Goal: Task Accomplishment & Management: Manage account settings

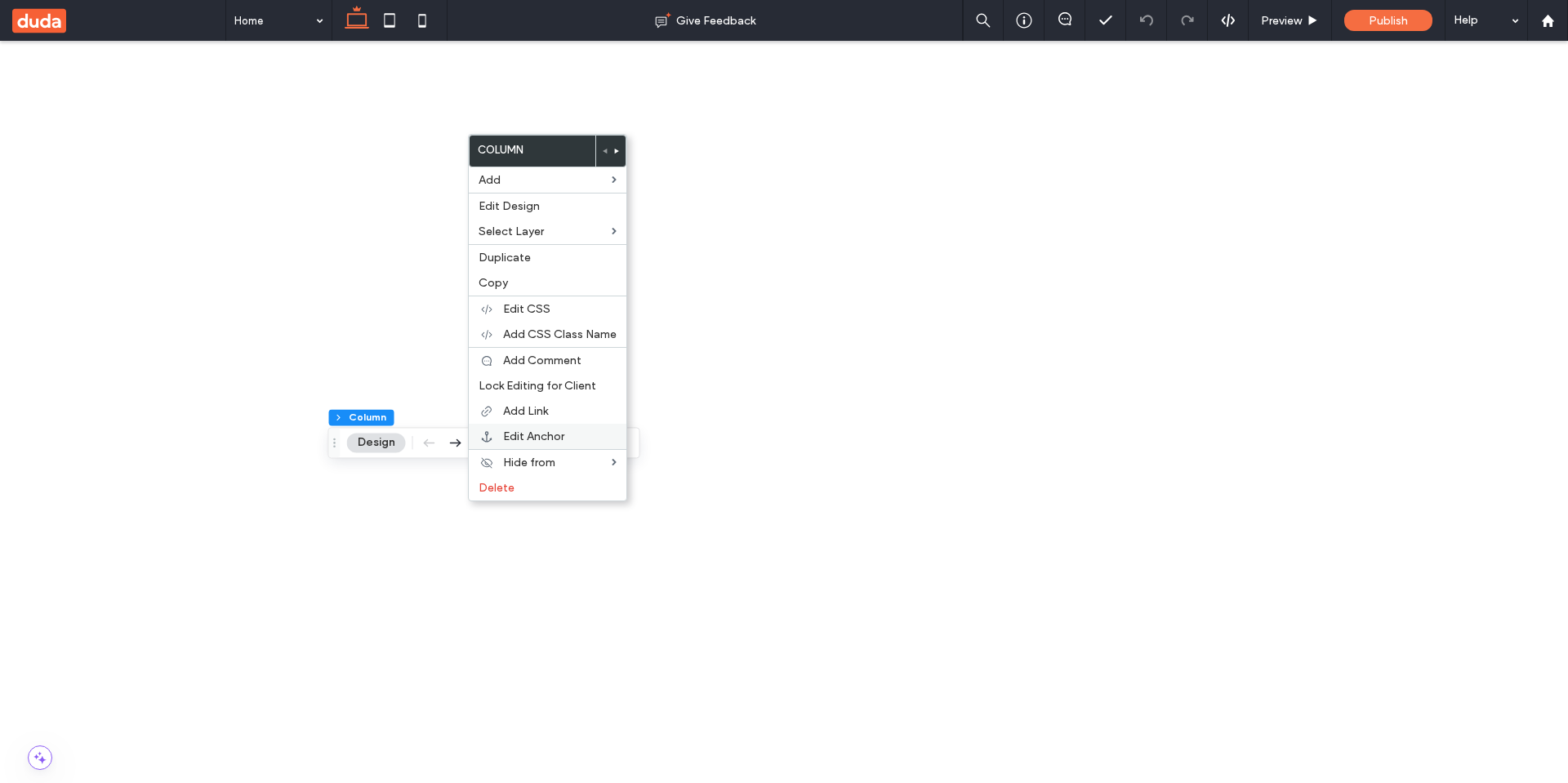
click at [555, 444] on div "Edit Anchor" at bounding box center [547, 436] width 158 height 25
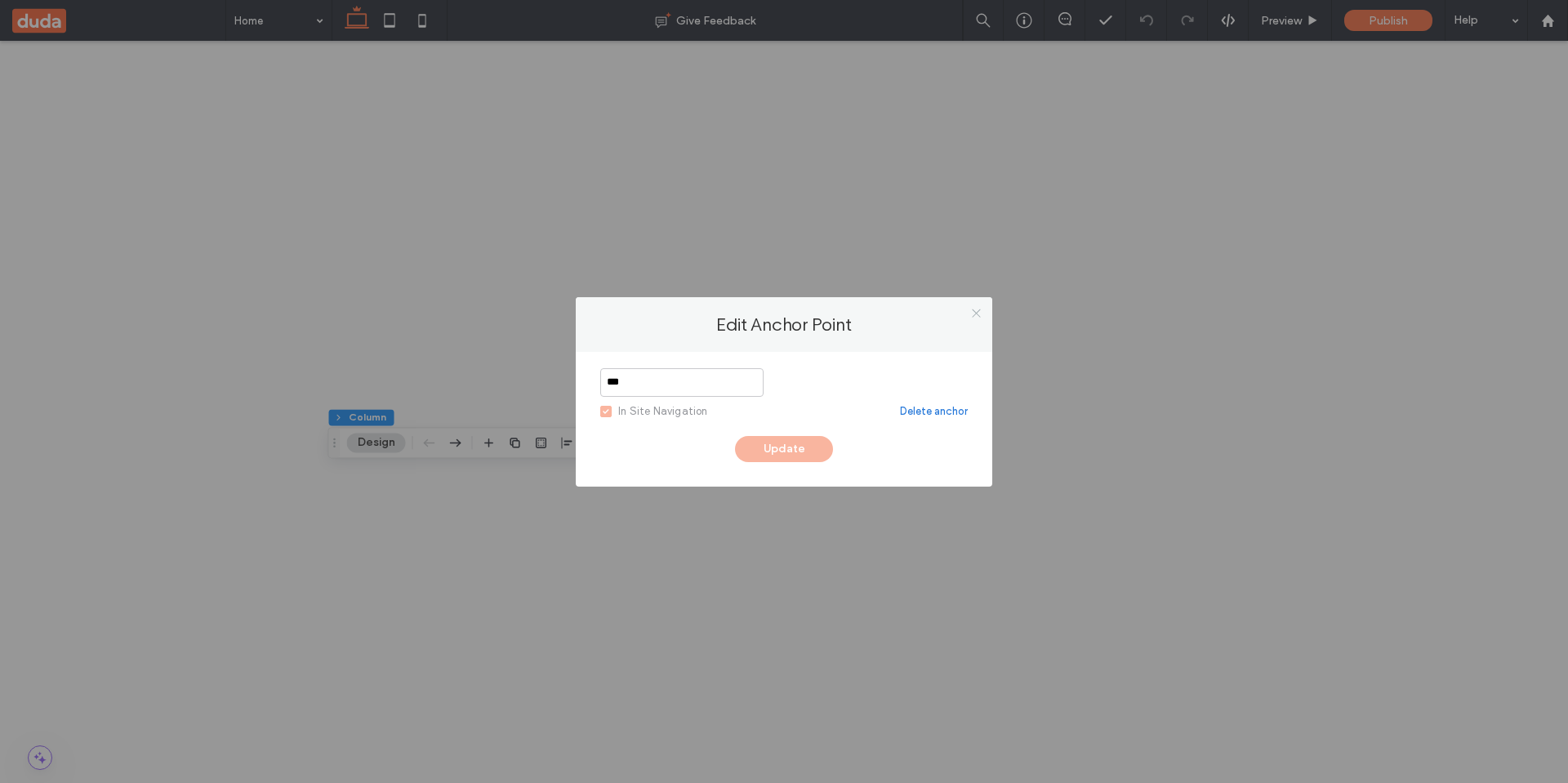
click at [973, 319] on icon at bounding box center [977, 313] width 12 height 12
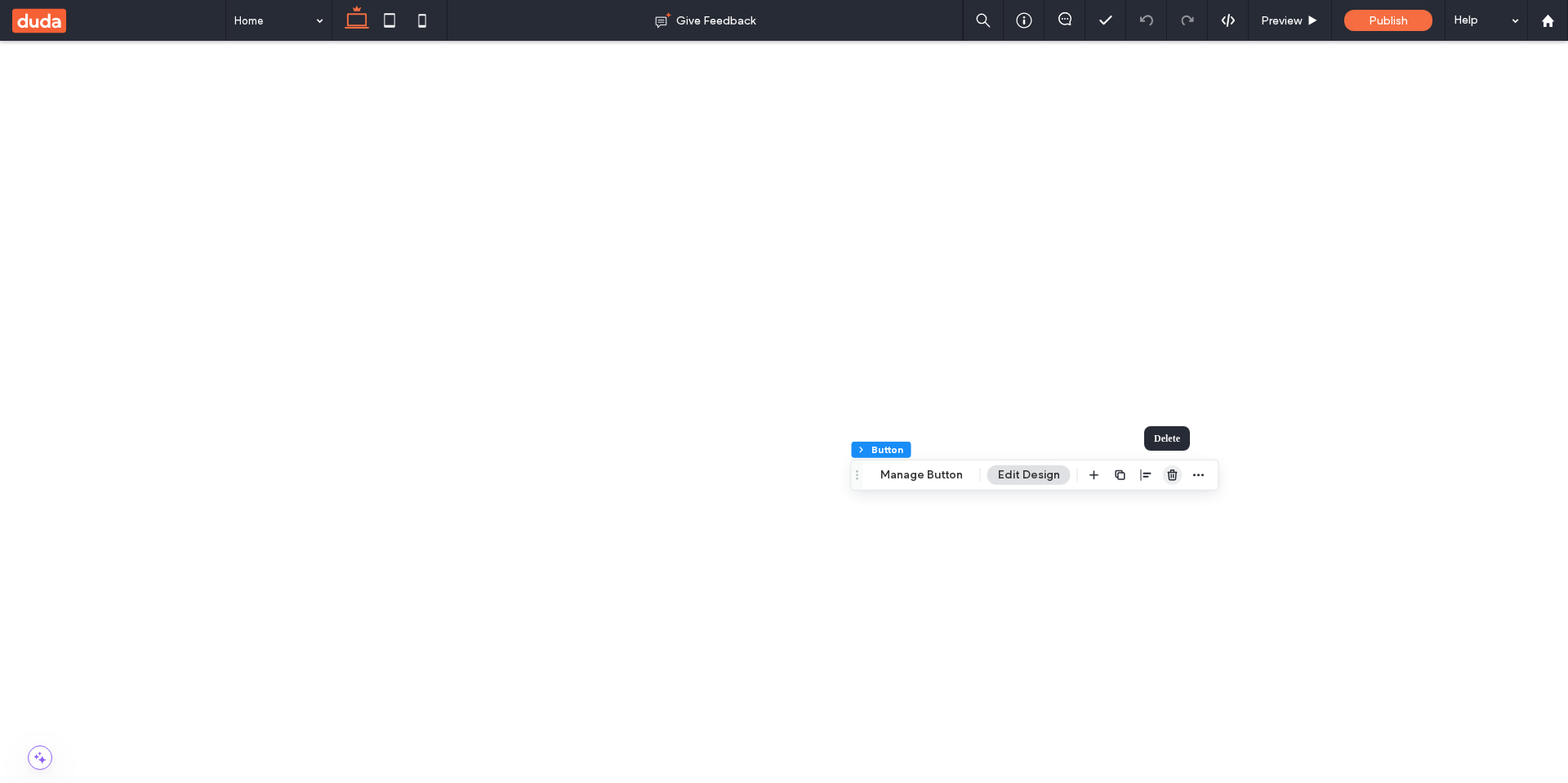
click at [1167, 474] on icon "button" at bounding box center [1173, 475] width 13 height 13
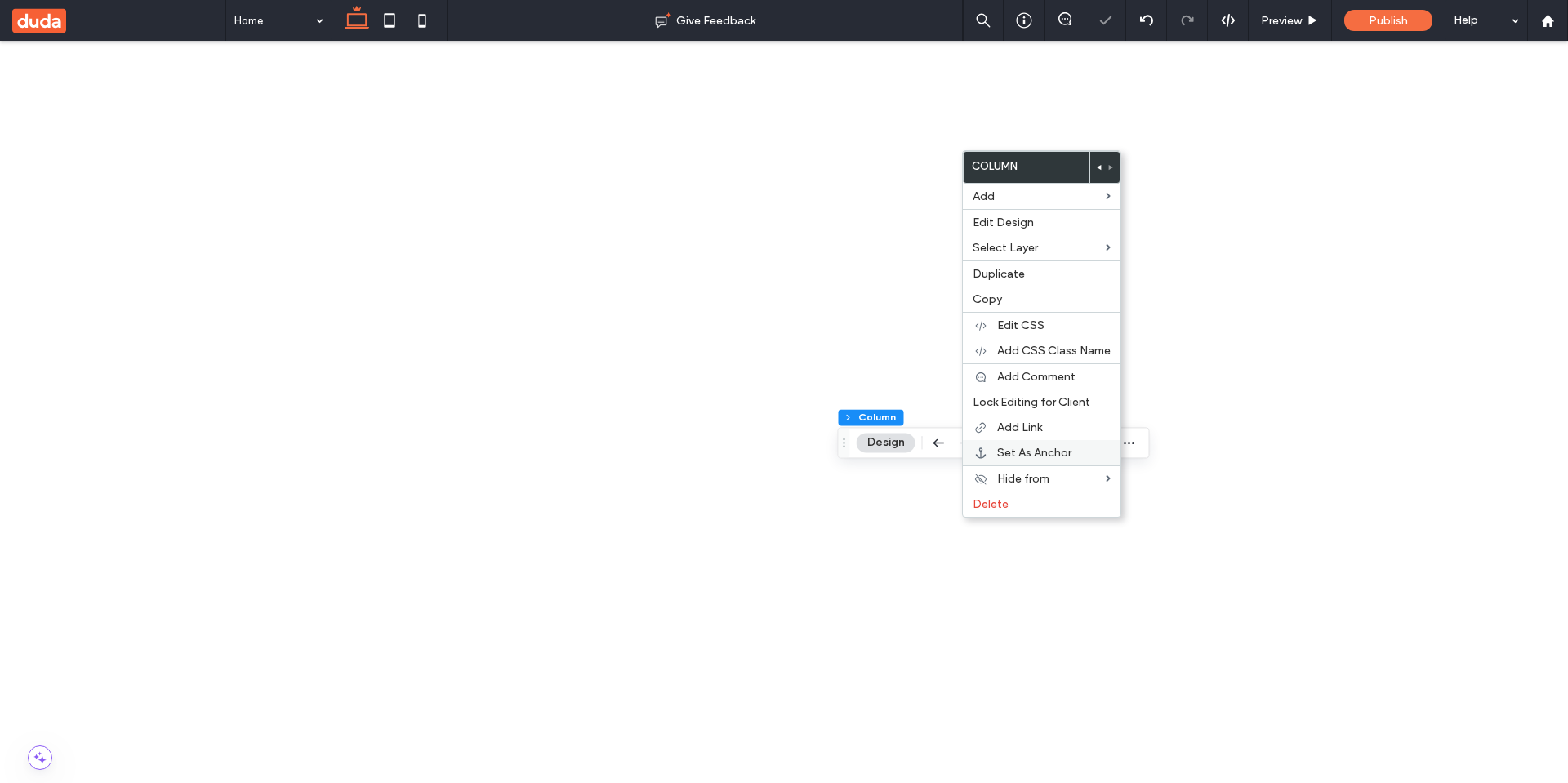
click at [1023, 451] on span "Set As Anchor" at bounding box center [1034, 452] width 74 height 14
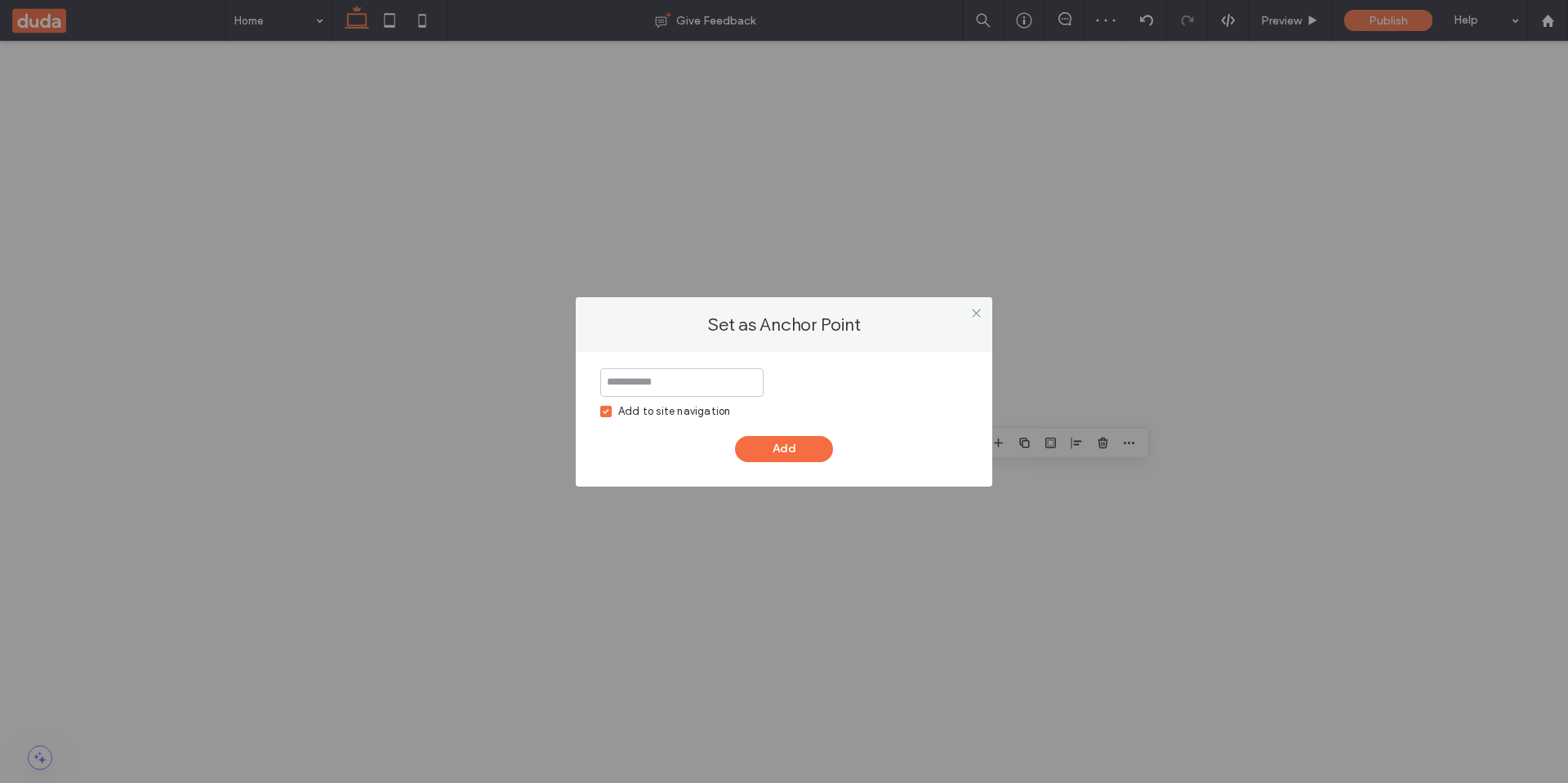
click at [653, 411] on div "Add to site navigation" at bounding box center [674, 411] width 112 height 16
click at [673, 386] on input at bounding box center [681, 382] width 163 height 28
type input "***"
click at [768, 444] on button "Add" at bounding box center [783, 449] width 98 height 26
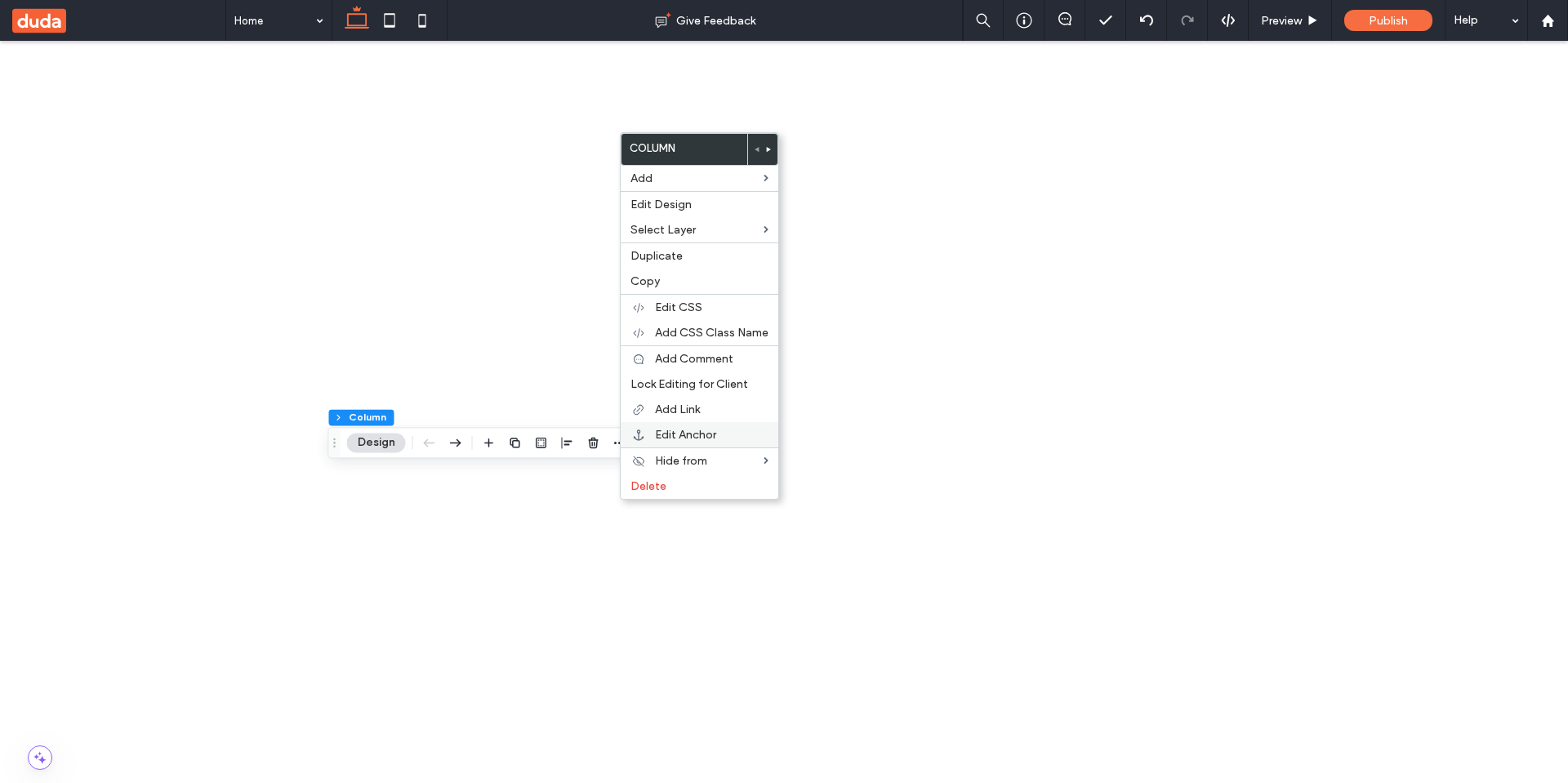
click at [687, 435] on span "Edit Anchor" at bounding box center [685, 435] width 61 height 14
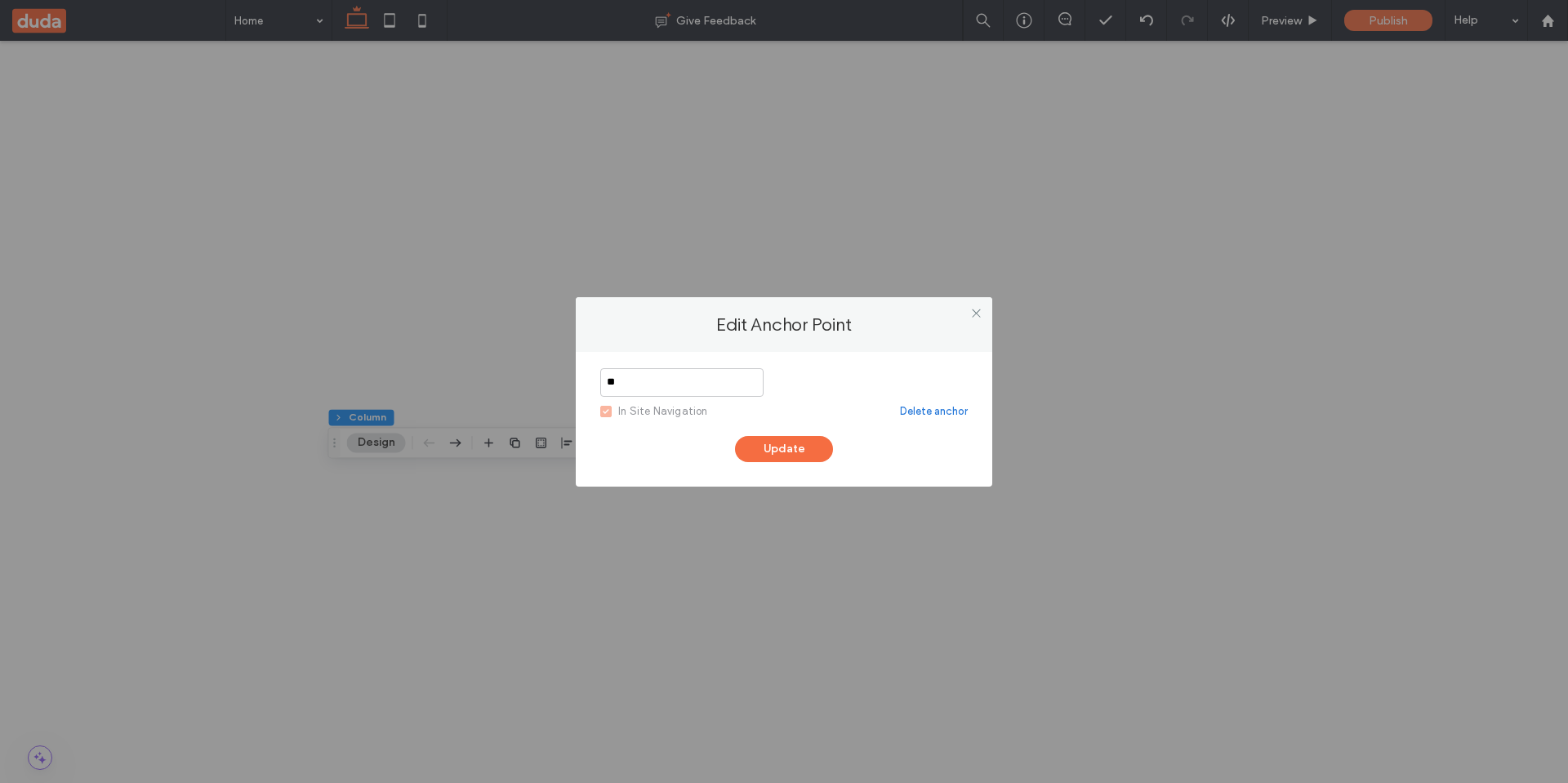
type input "*"
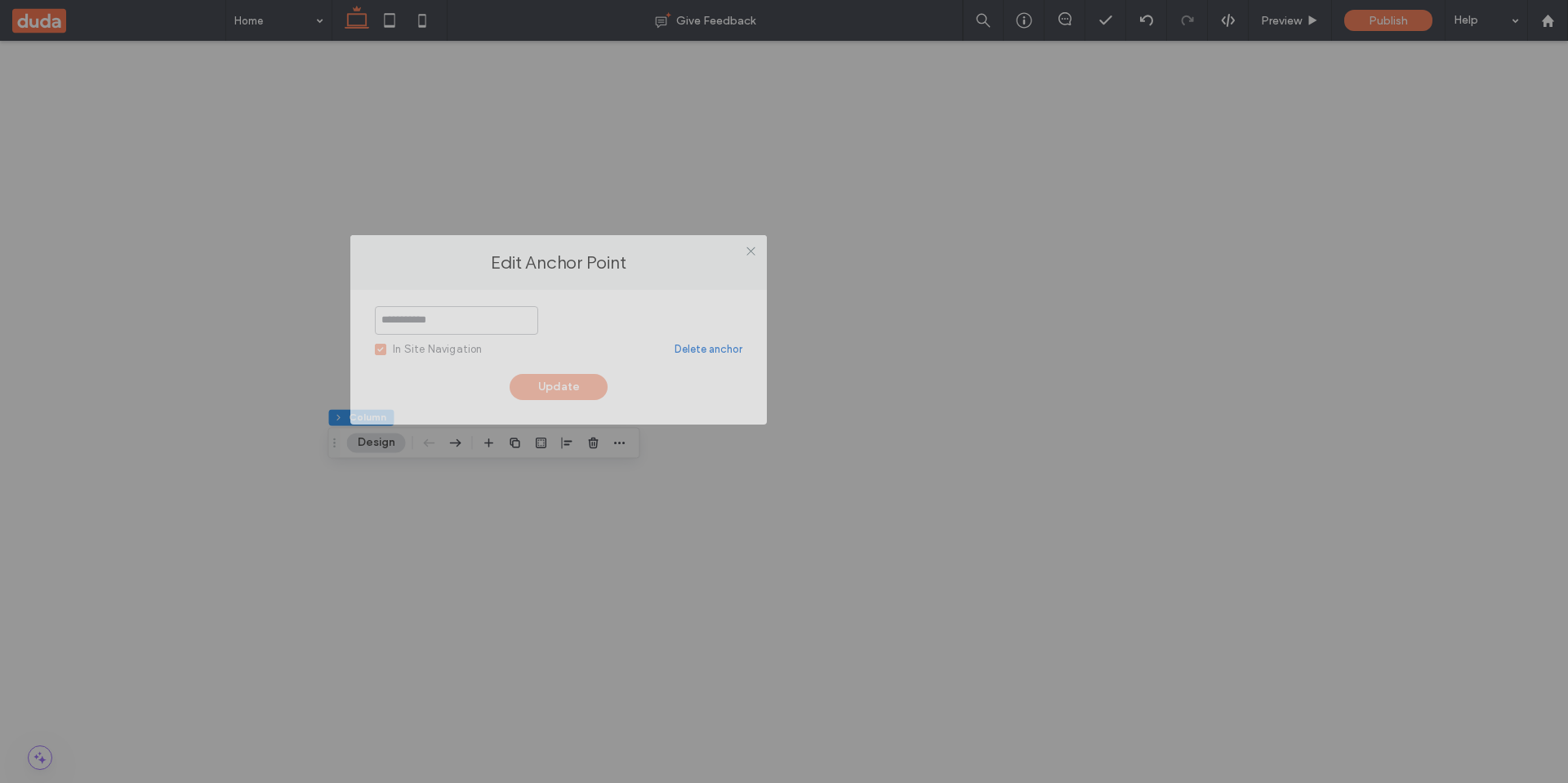
drag, startPoint x: 702, startPoint y: 331, endPoint x: 477, endPoint y: 268, distance: 233.7
click at [477, 268] on label "Edit Anchor Point" at bounding box center [559, 262] width 384 height 22
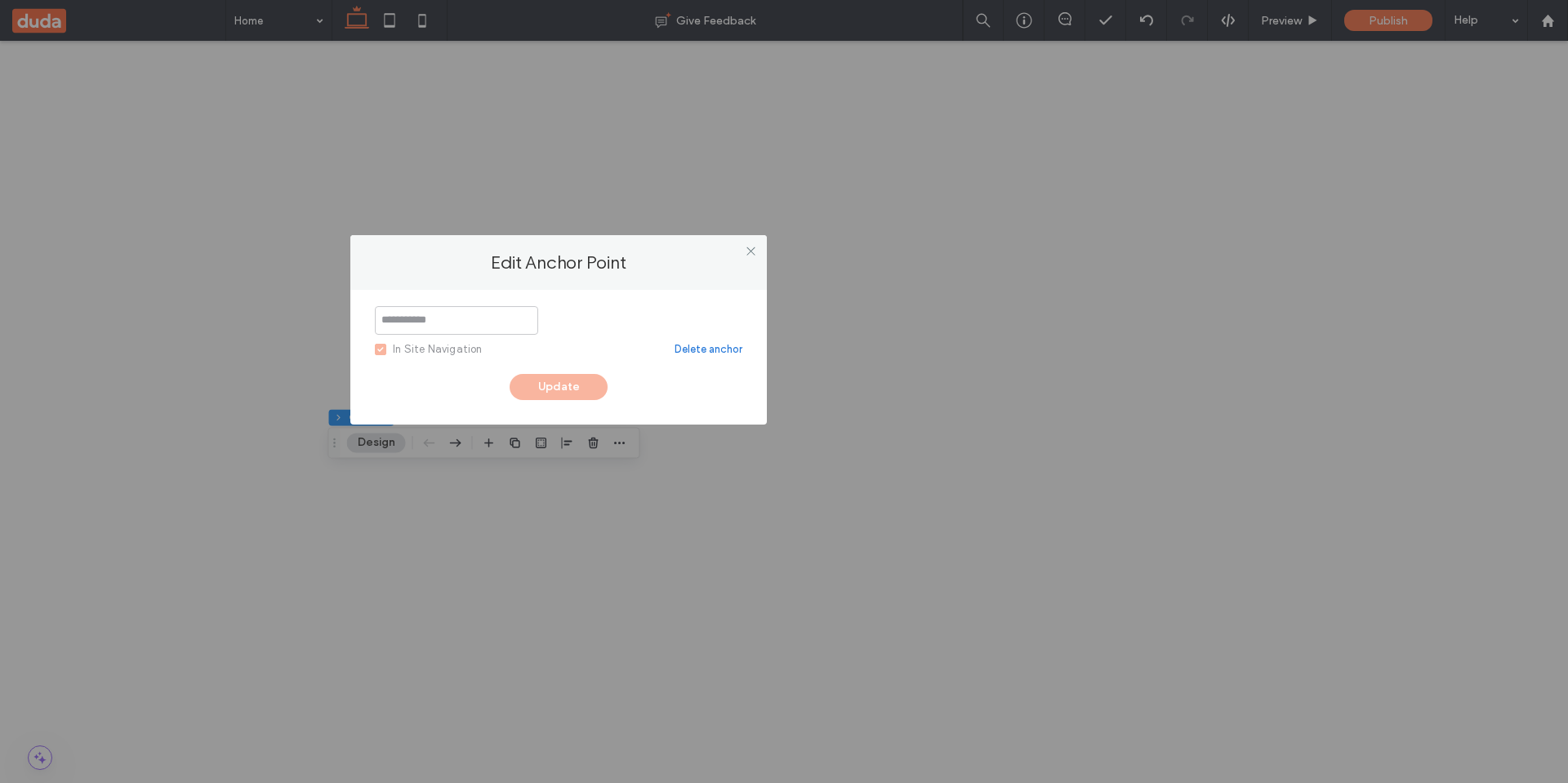
click at [463, 319] on input at bounding box center [456, 320] width 163 height 28
type input "*"
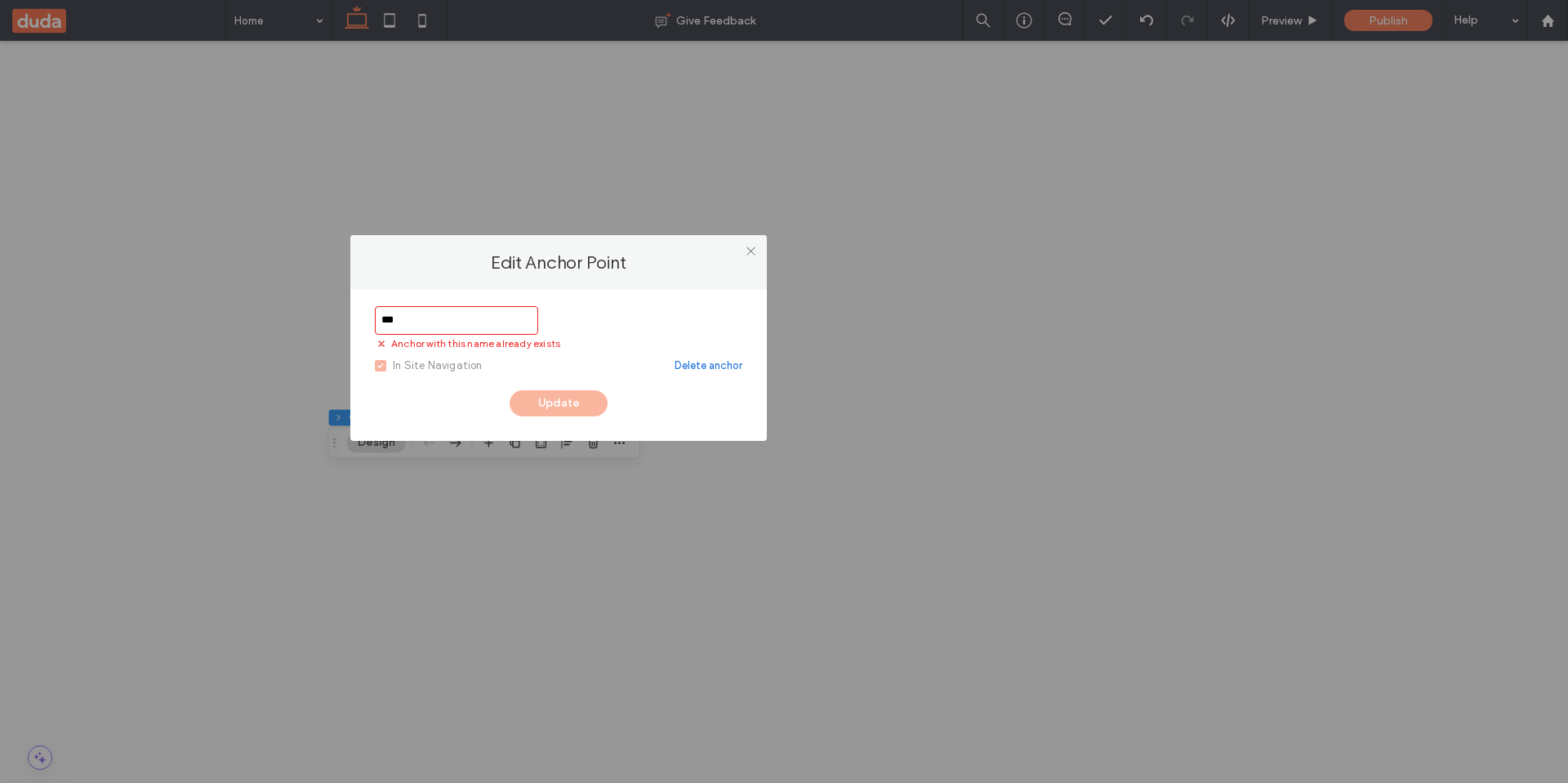
click at [395, 369] on div "In Site Navigation" at bounding box center [438, 365] width 90 height 16
click at [424, 318] on input "***" at bounding box center [456, 320] width 163 height 28
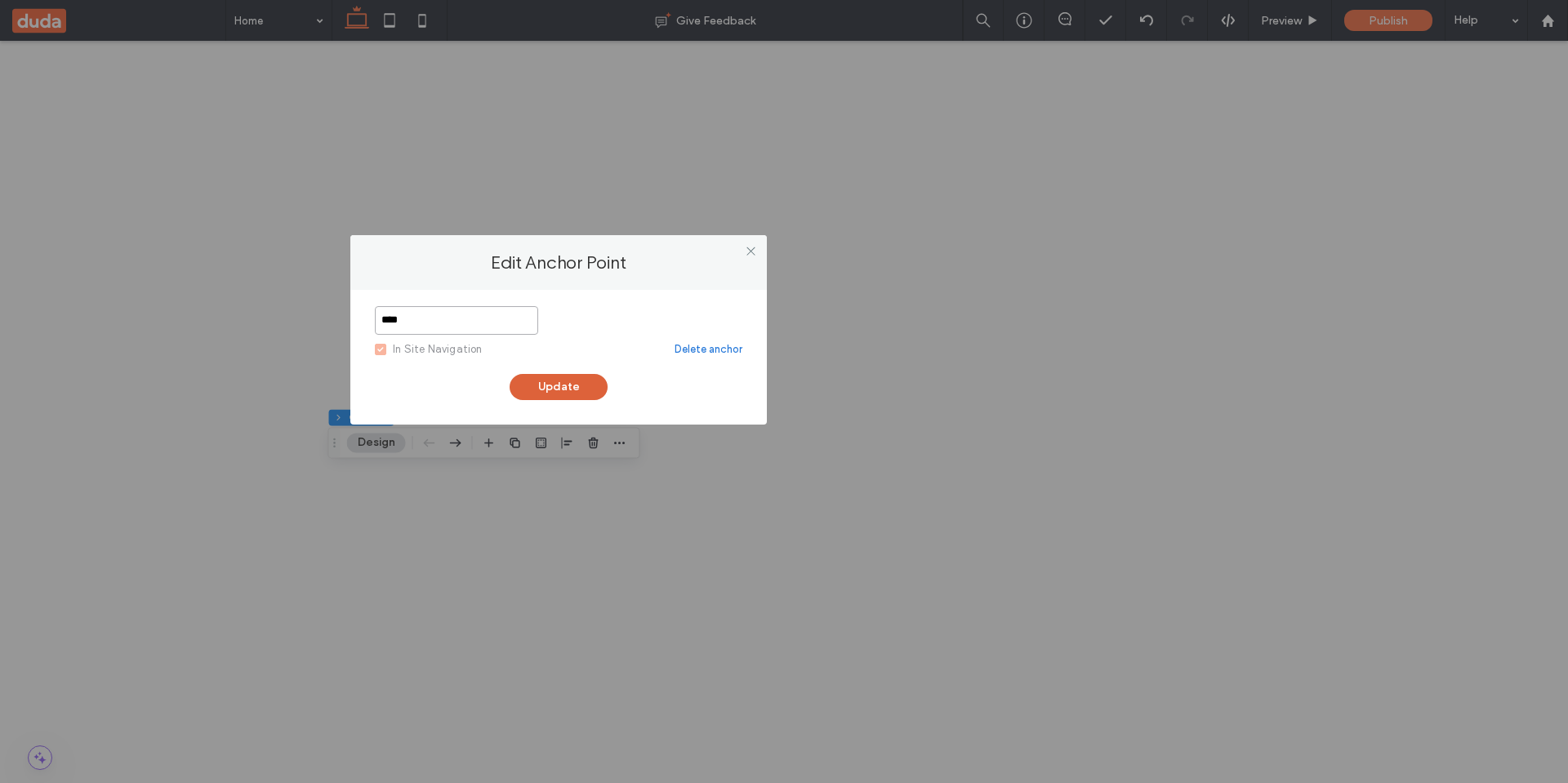
type input "****"
click at [579, 388] on button "Update" at bounding box center [558, 387] width 98 height 26
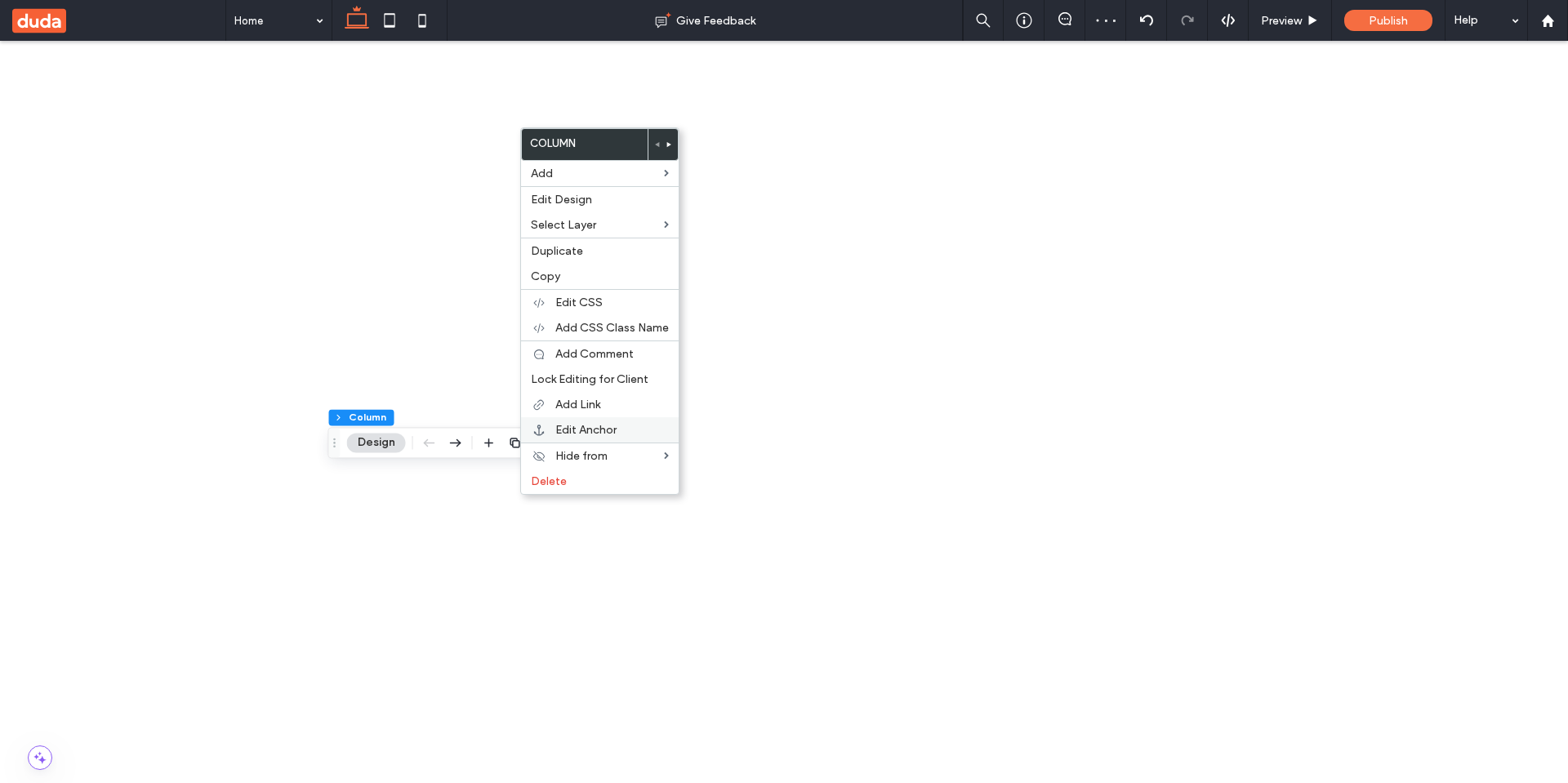
click at [584, 432] on span "Edit Anchor" at bounding box center [585, 430] width 61 height 14
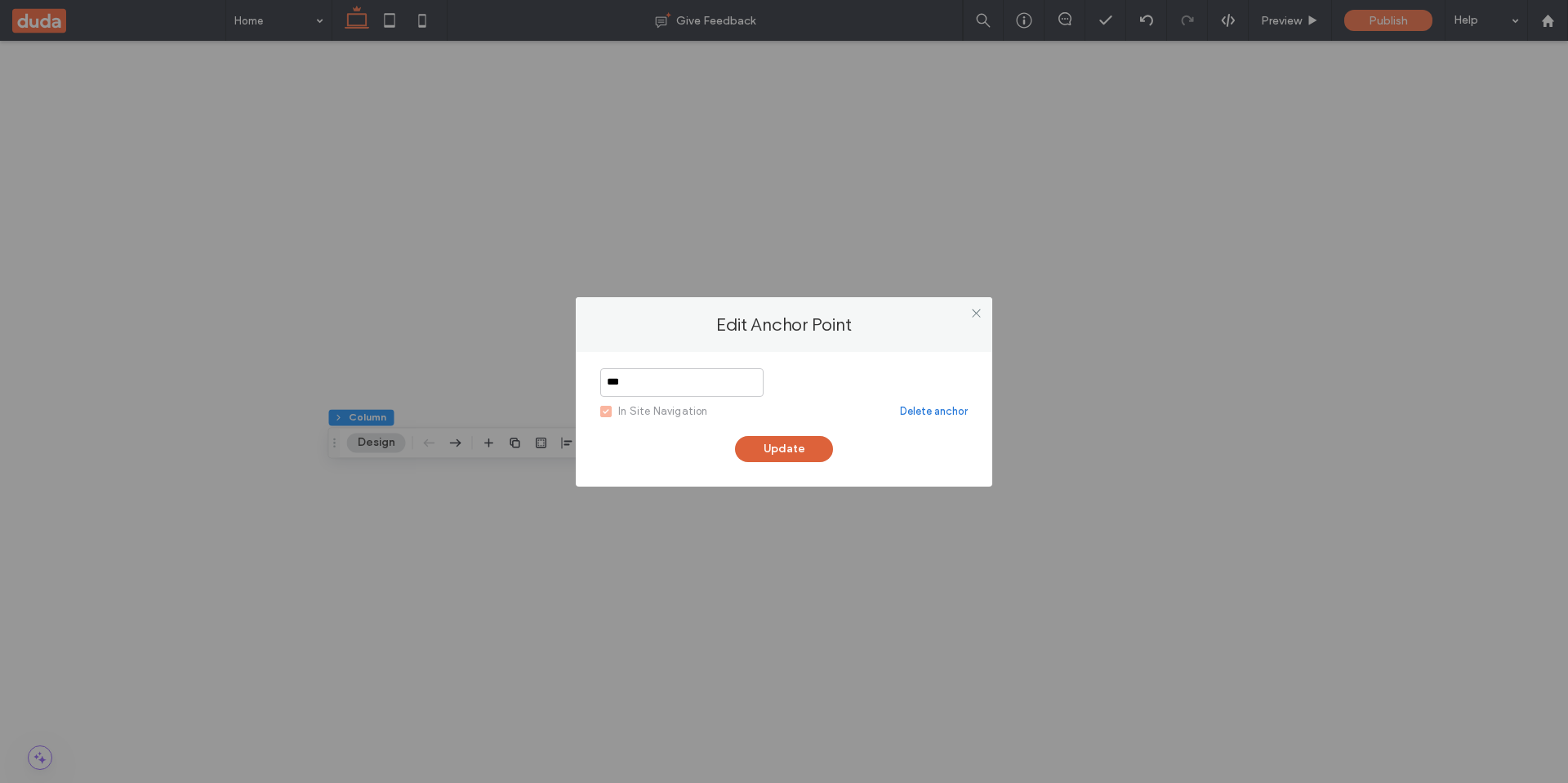
type input "***"
click at [793, 452] on button "Update" at bounding box center [783, 449] width 98 height 26
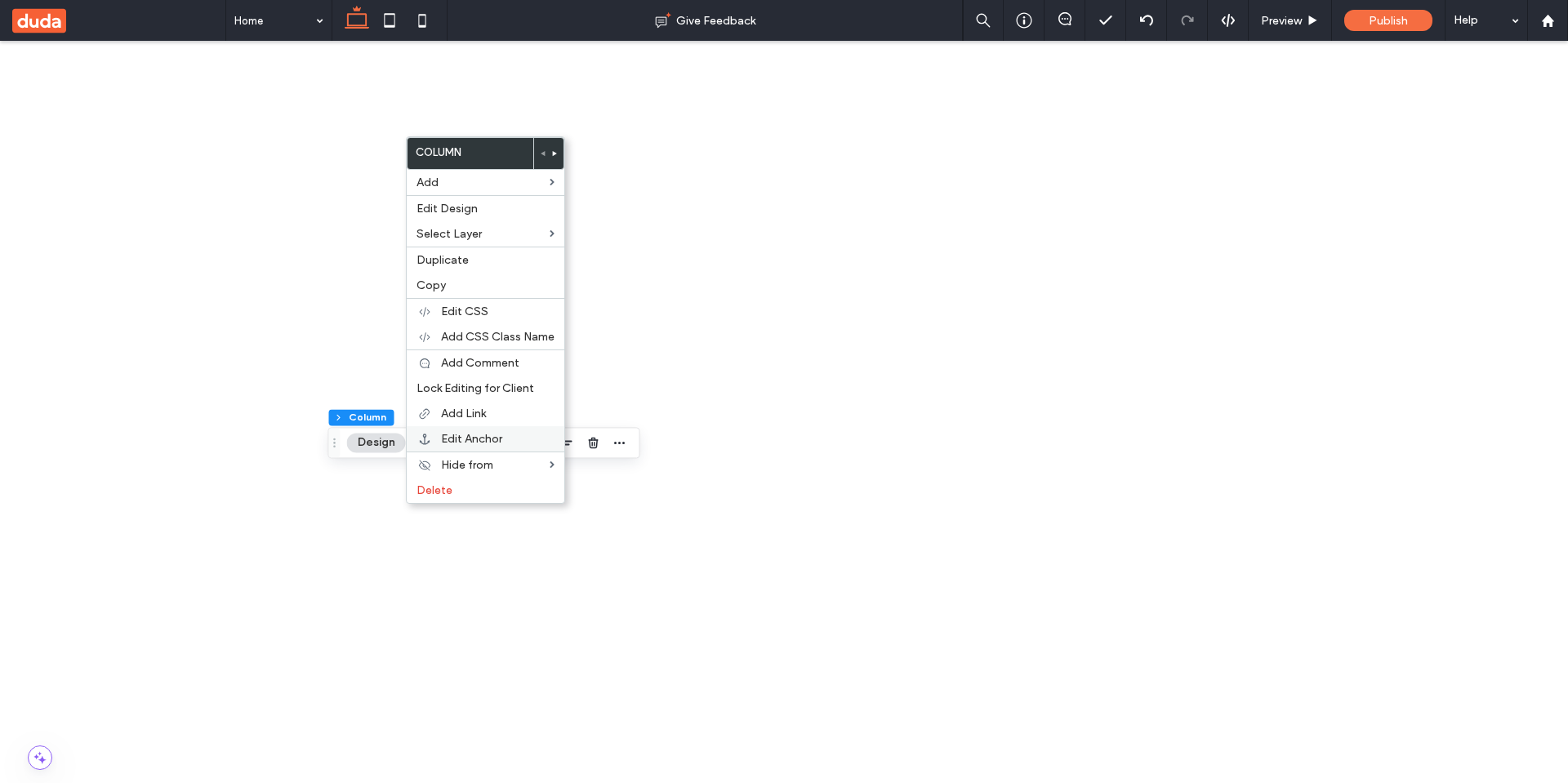
click at [486, 433] on span "Edit Anchor" at bounding box center [471, 439] width 61 height 14
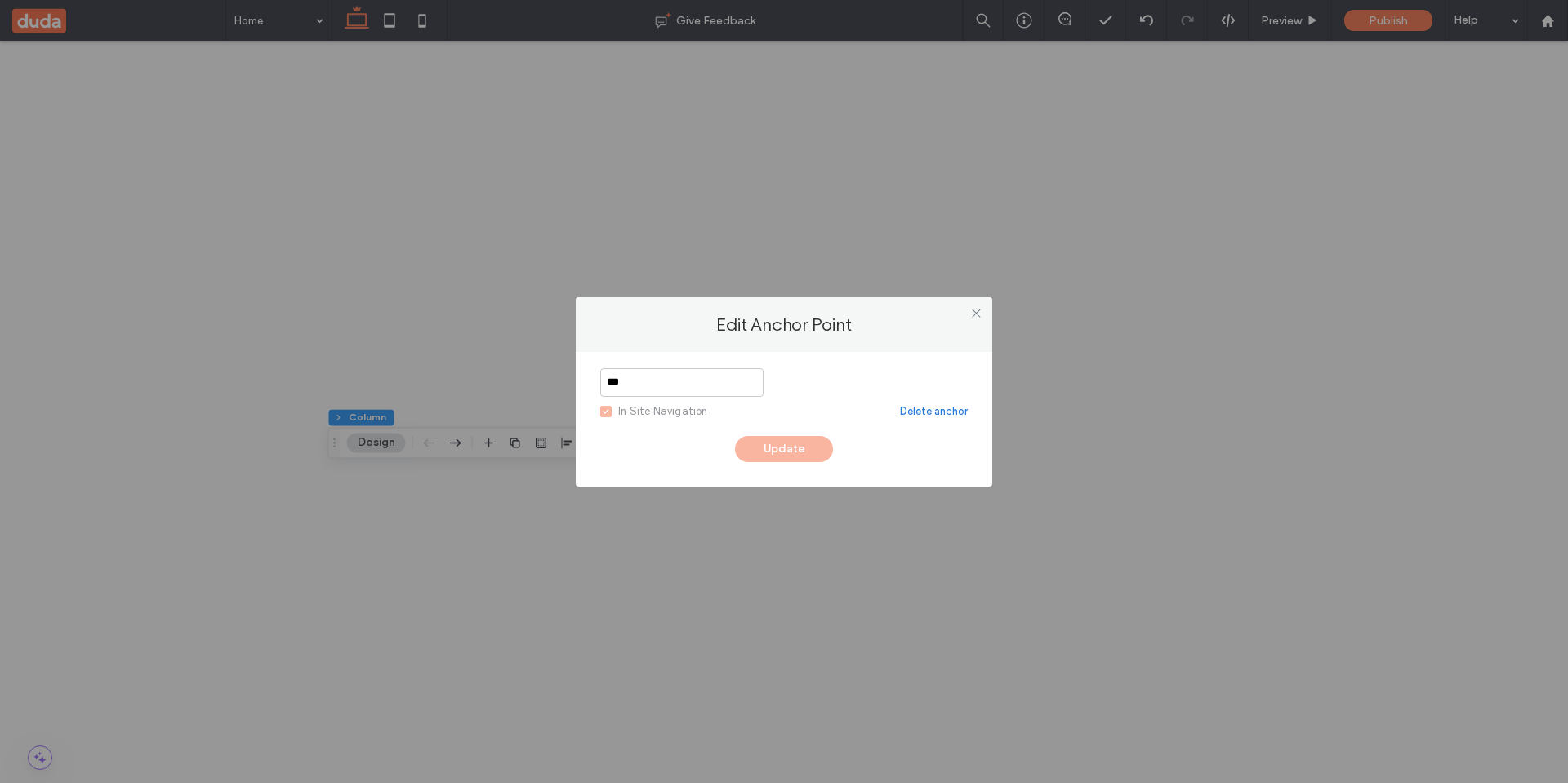
click at [719, 382] on input "***" at bounding box center [681, 382] width 163 height 28
click at [976, 313] on use at bounding box center [975, 313] width 8 height 8
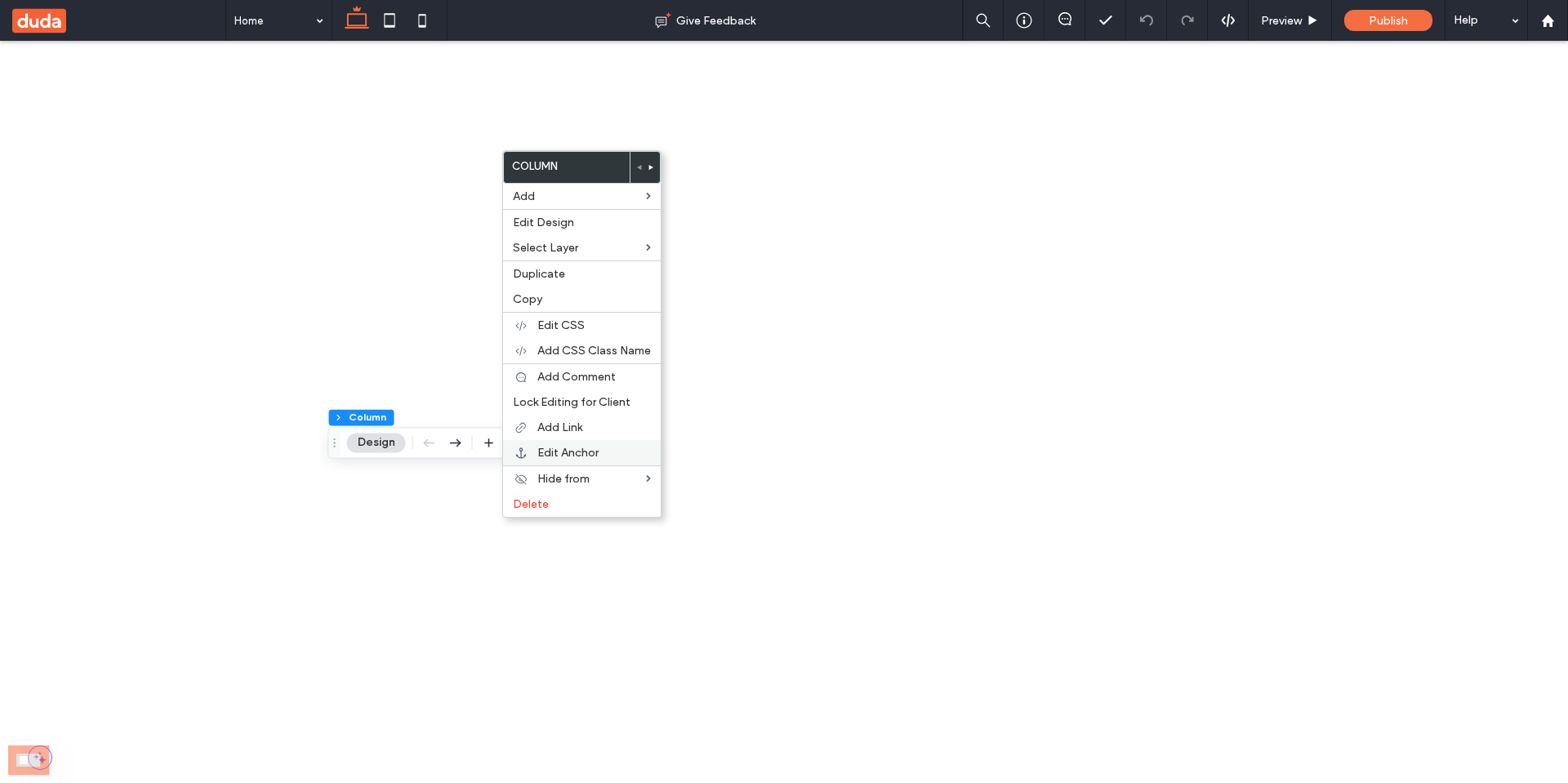
click at [579, 454] on span "Edit Anchor" at bounding box center [567, 452] width 61 height 14
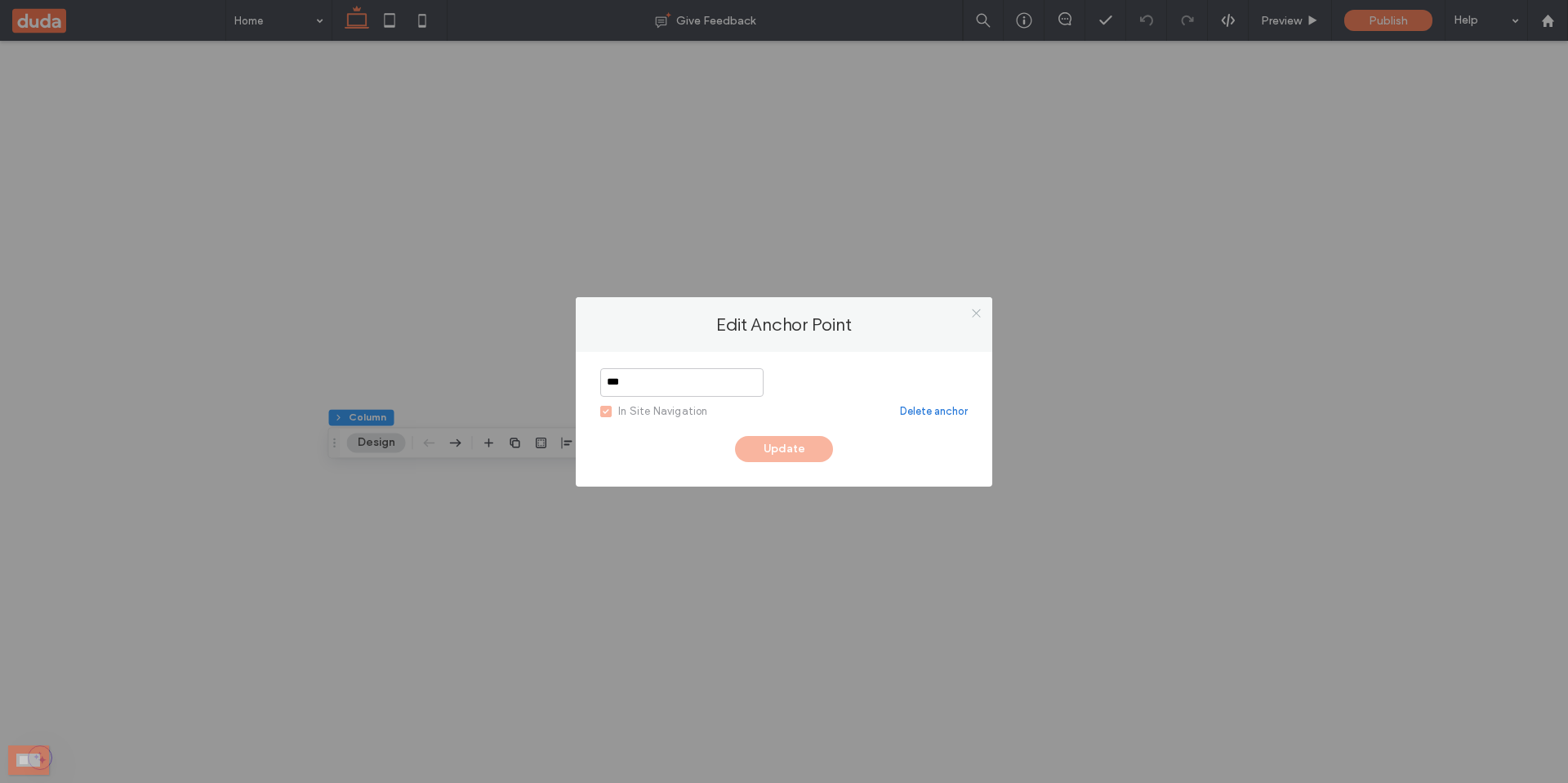
click at [975, 311] on icon at bounding box center [977, 313] width 12 height 12
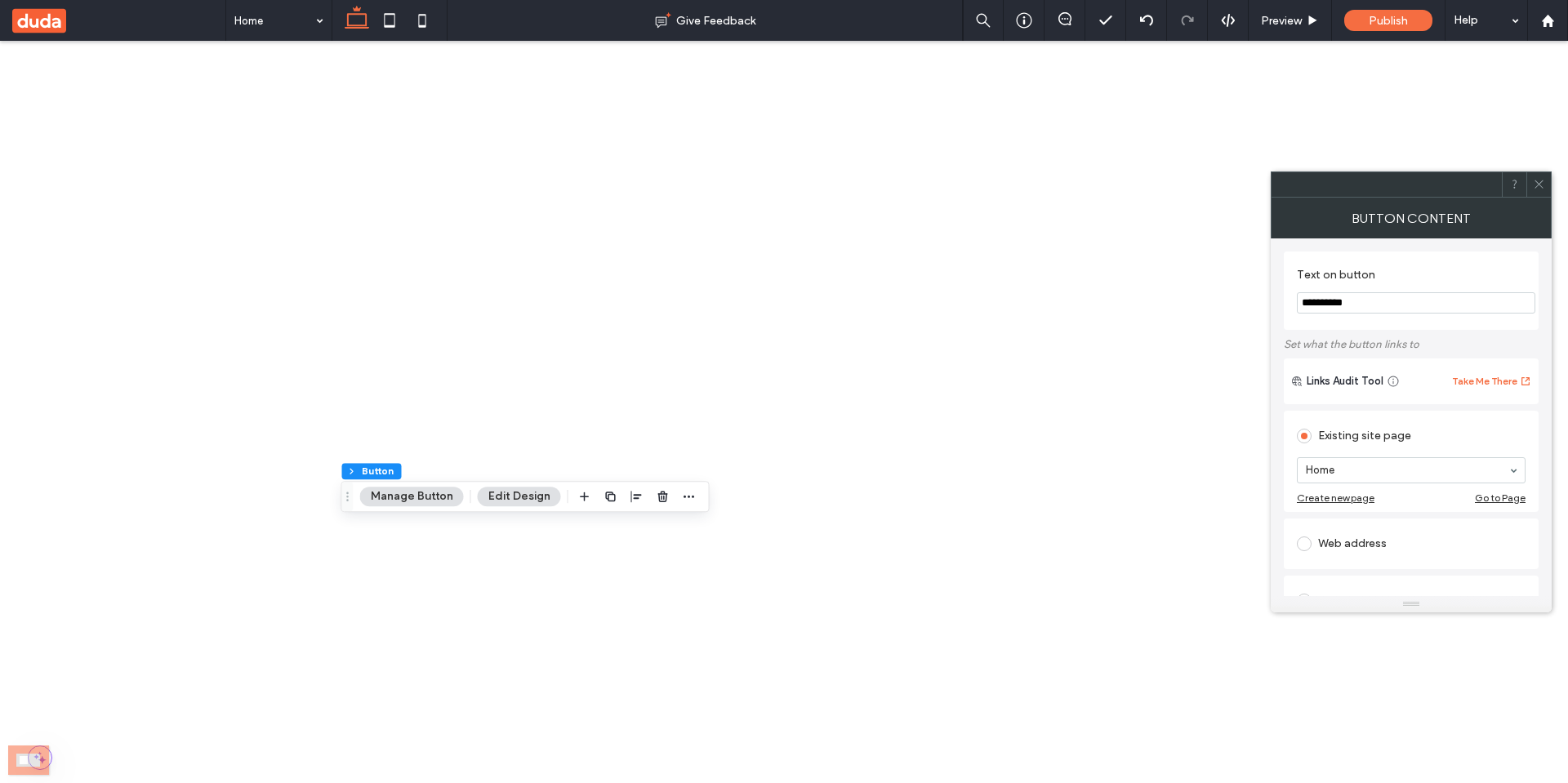
type input "**"
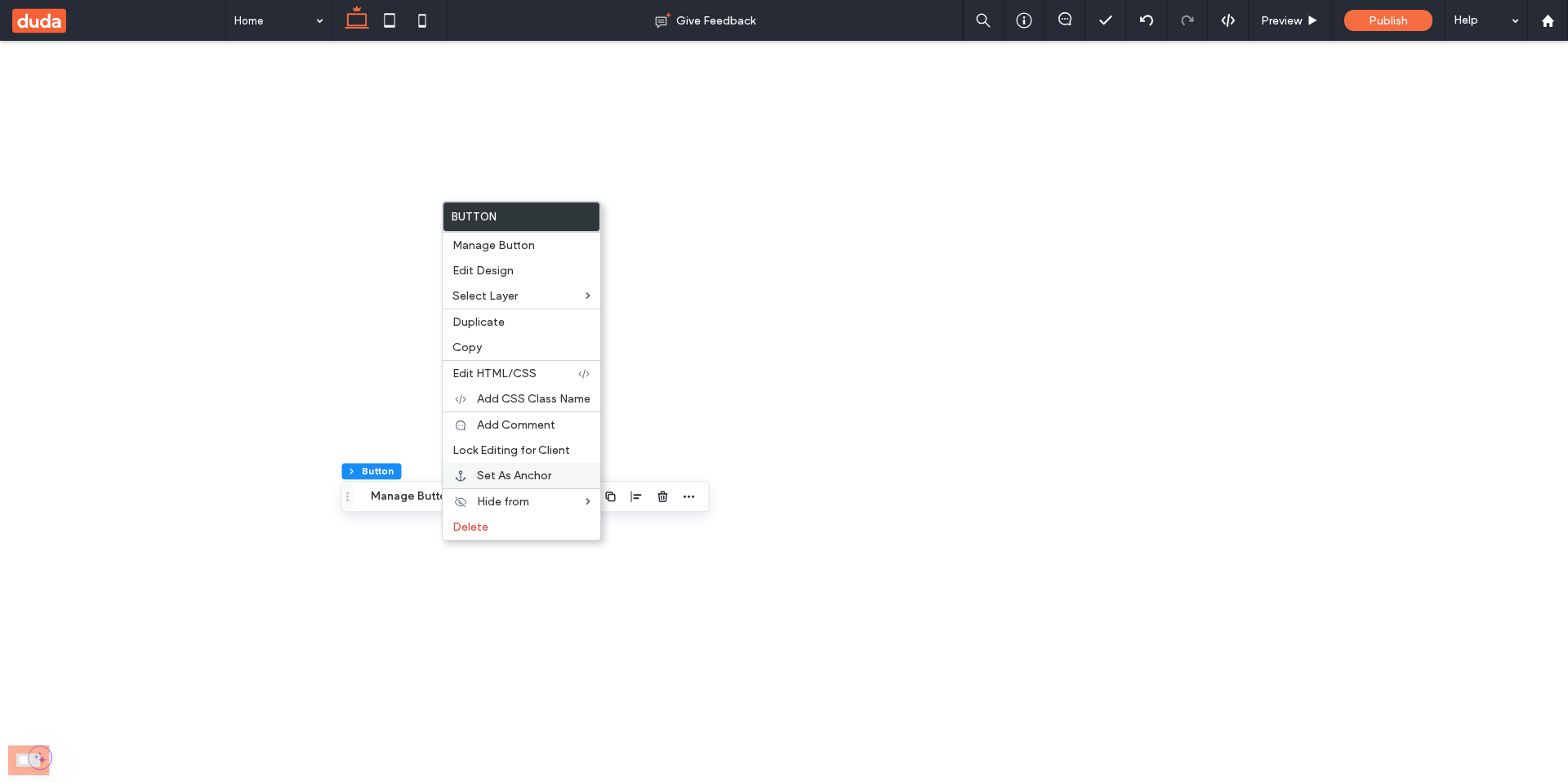
click at [523, 481] on span "Set As Anchor" at bounding box center [514, 476] width 74 height 14
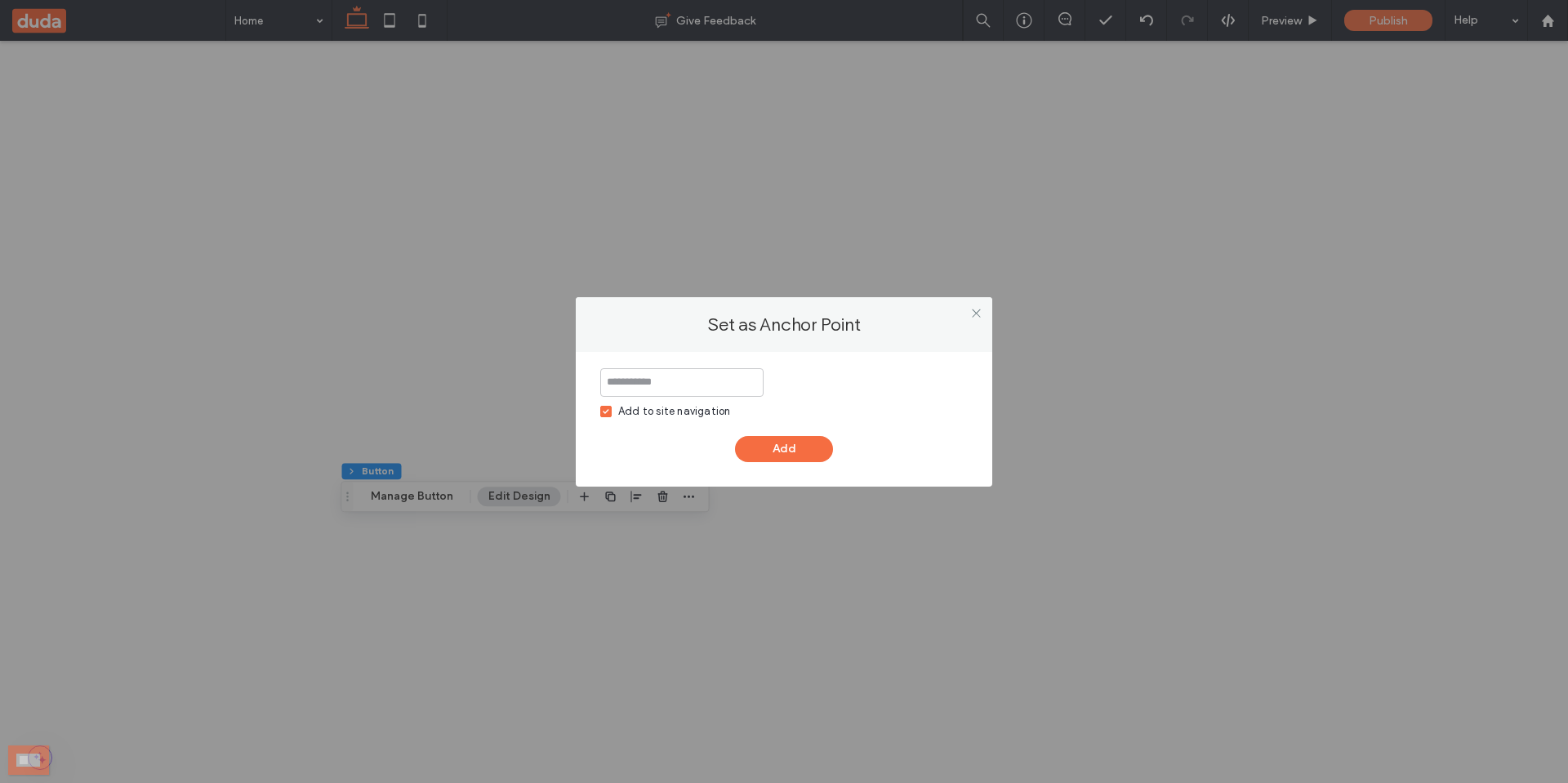
click at [653, 407] on div "Add to site navigation" at bounding box center [674, 411] width 112 height 16
click at [718, 376] on input at bounding box center [681, 382] width 163 height 28
type input "***"
click at [792, 454] on button "Add" at bounding box center [783, 449] width 98 height 26
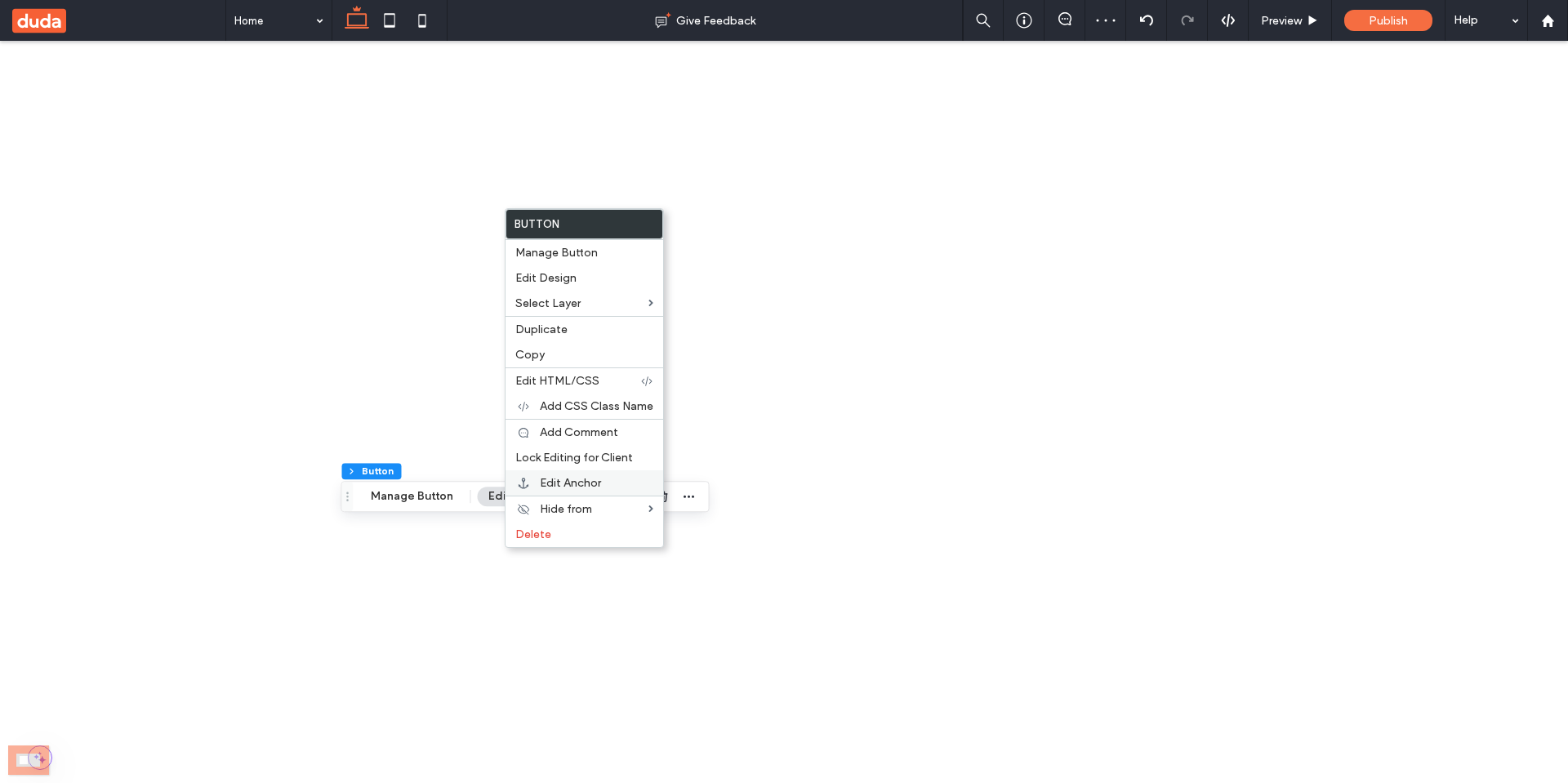
click at [582, 485] on span "Edit Anchor" at bounding box center [570, 483] width 61 height 14
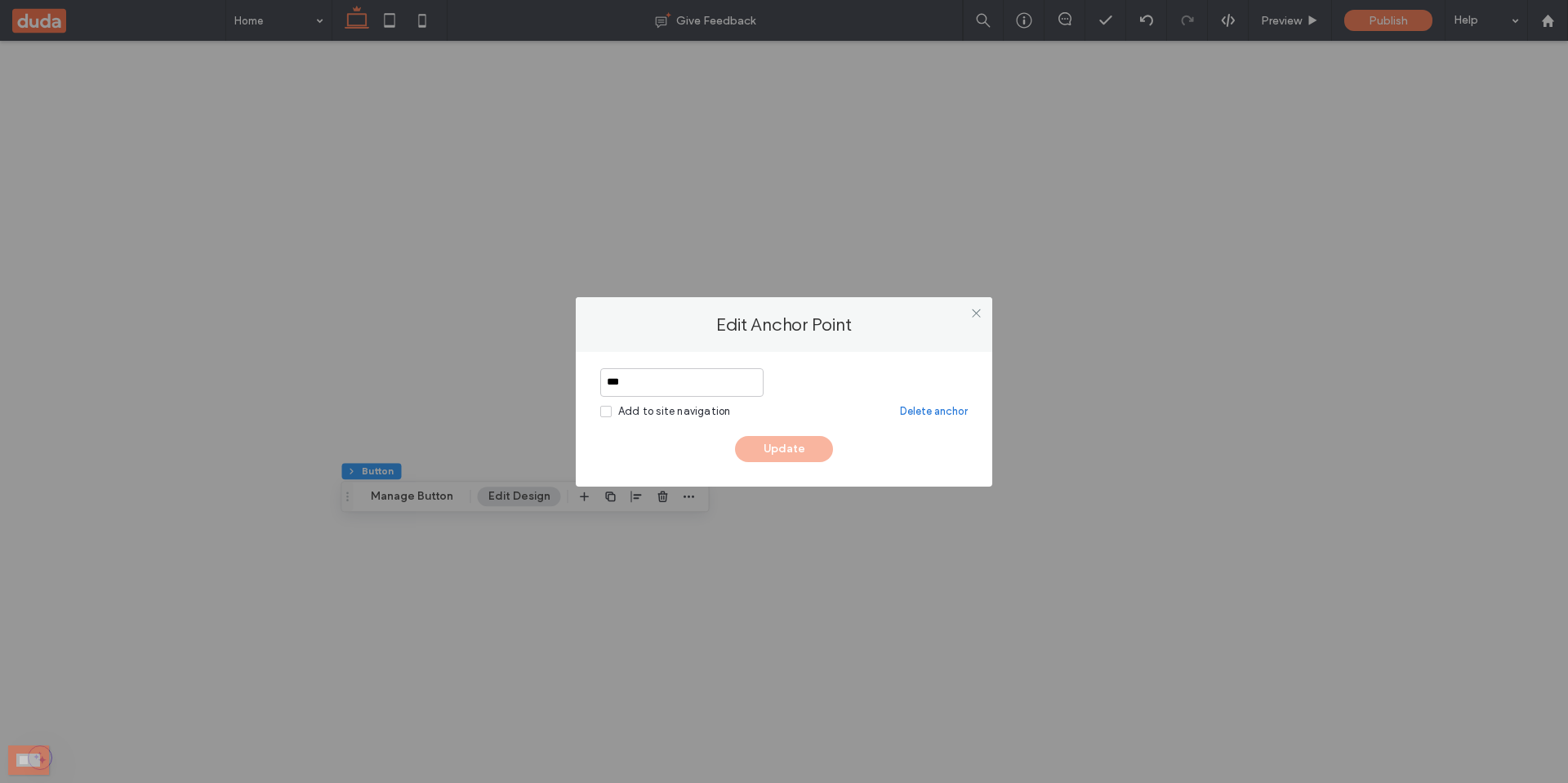
click at [661, 412] on div "Add to site navigation" at bounding box center [674, 411] width 112 height 16
click at [692, 387] on input "***" at bounding box center [681, 382] width 163 height 28
type input "****"
click at [979, 316] on use at bounding box center [975, 313] width 8 height 8
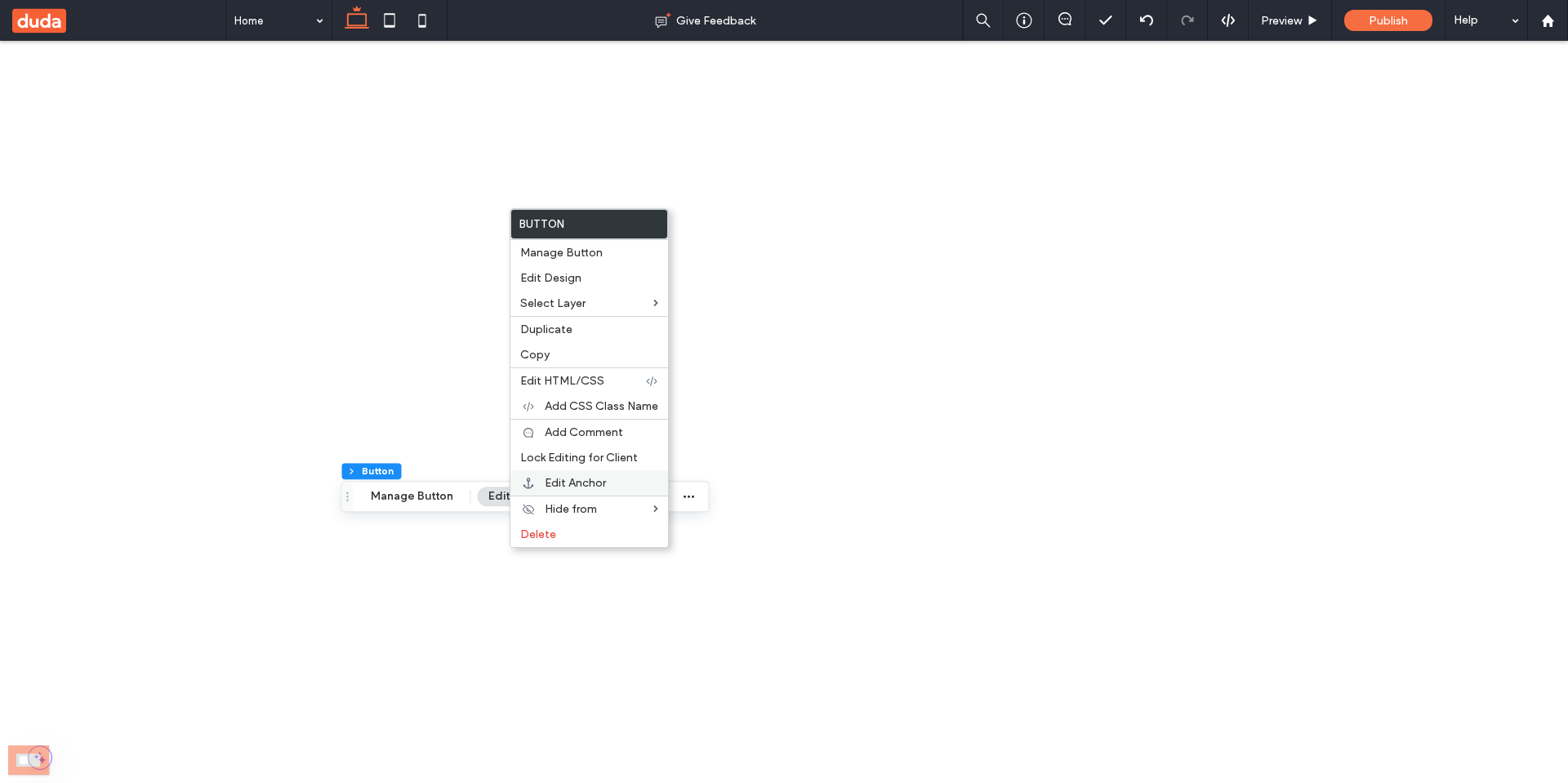
click at [575, 476] on span "Edit Anchor" at bounding box center [575, 483] width 61 height 14
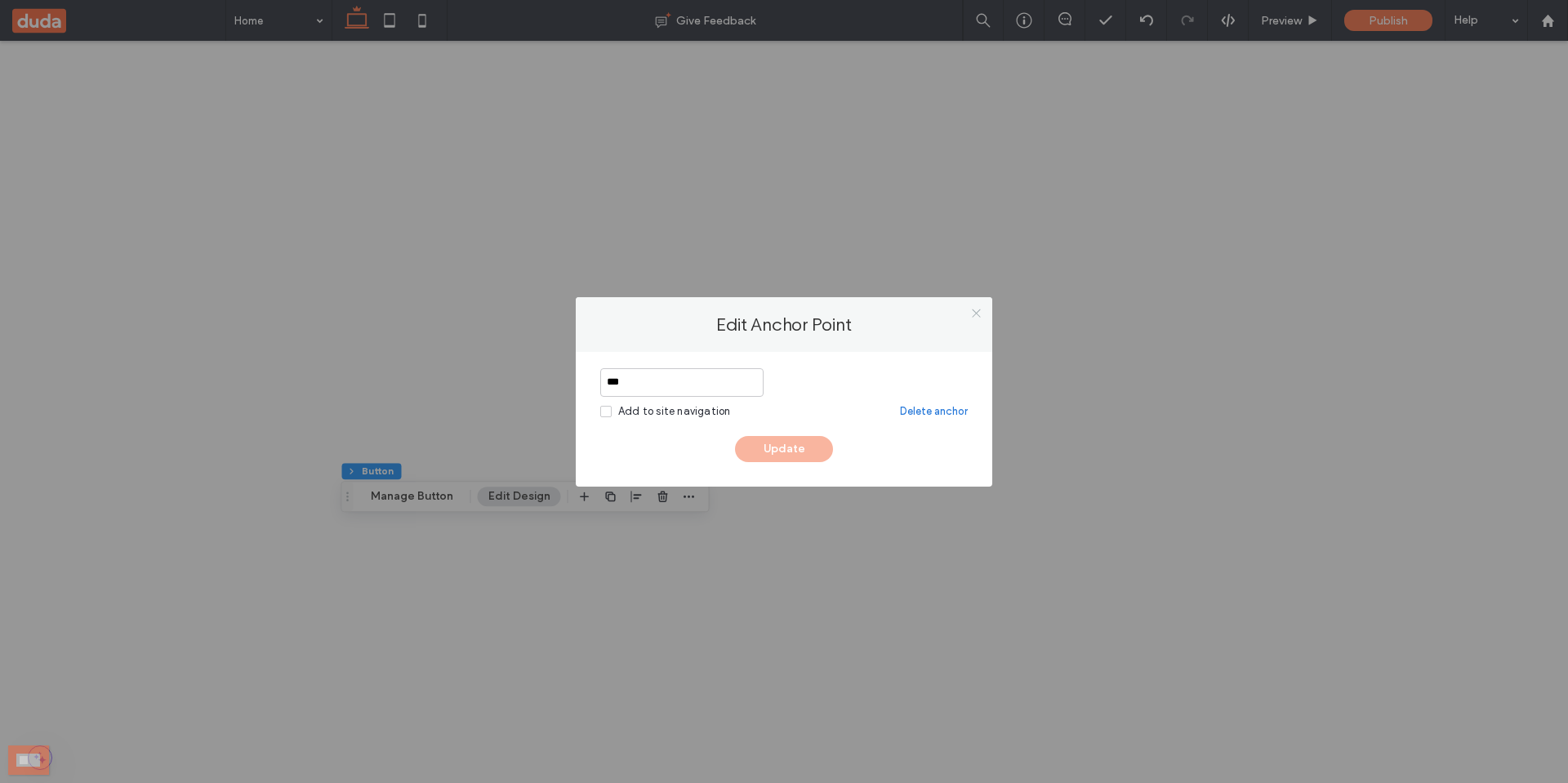
click at [977, 308] on icon at bounding box center [977, 313] width 12 height 12
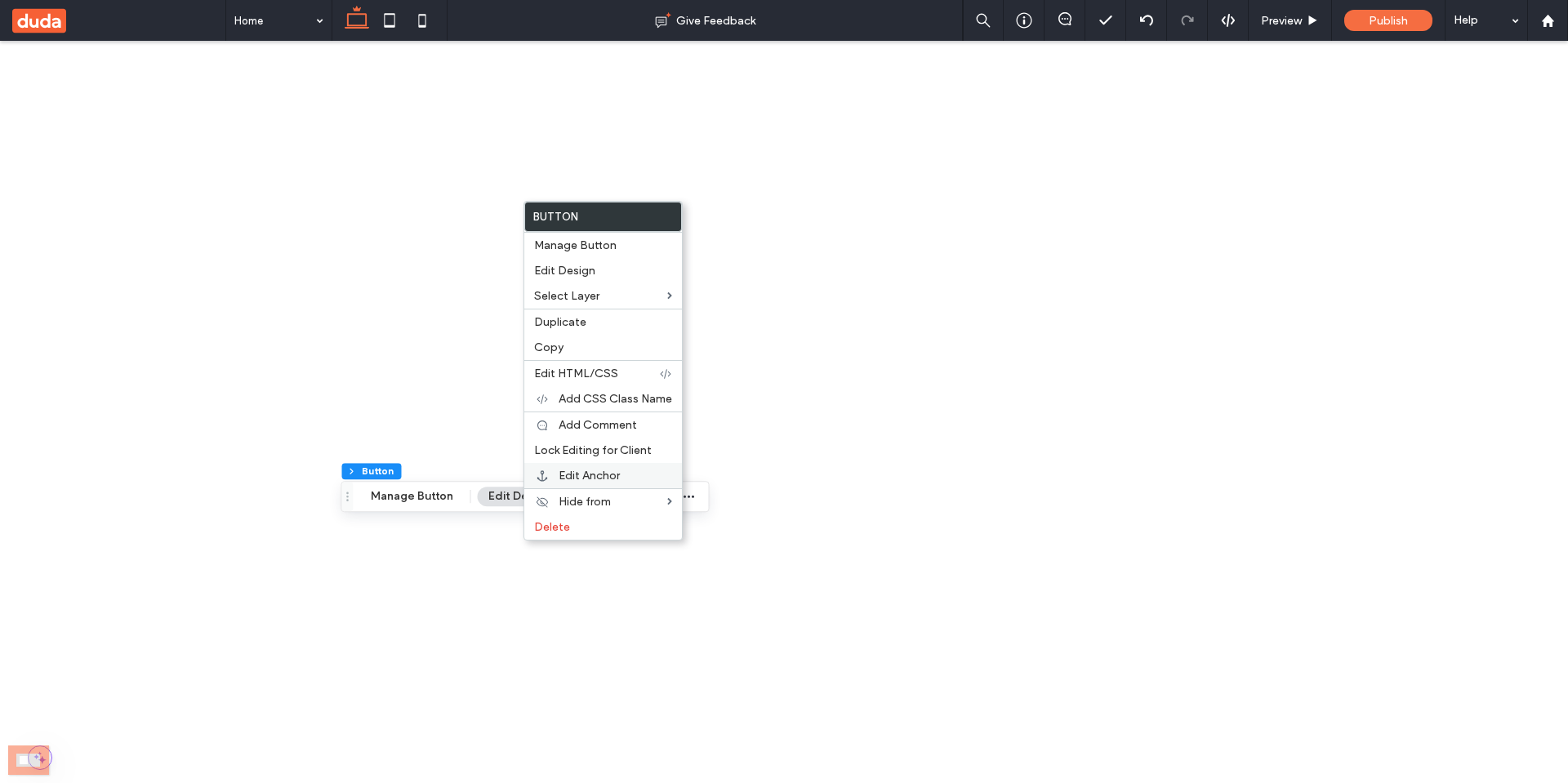
click at [591, 480] on span "Edit Anchor" at bounding box center [589, 476] width 61 height 14
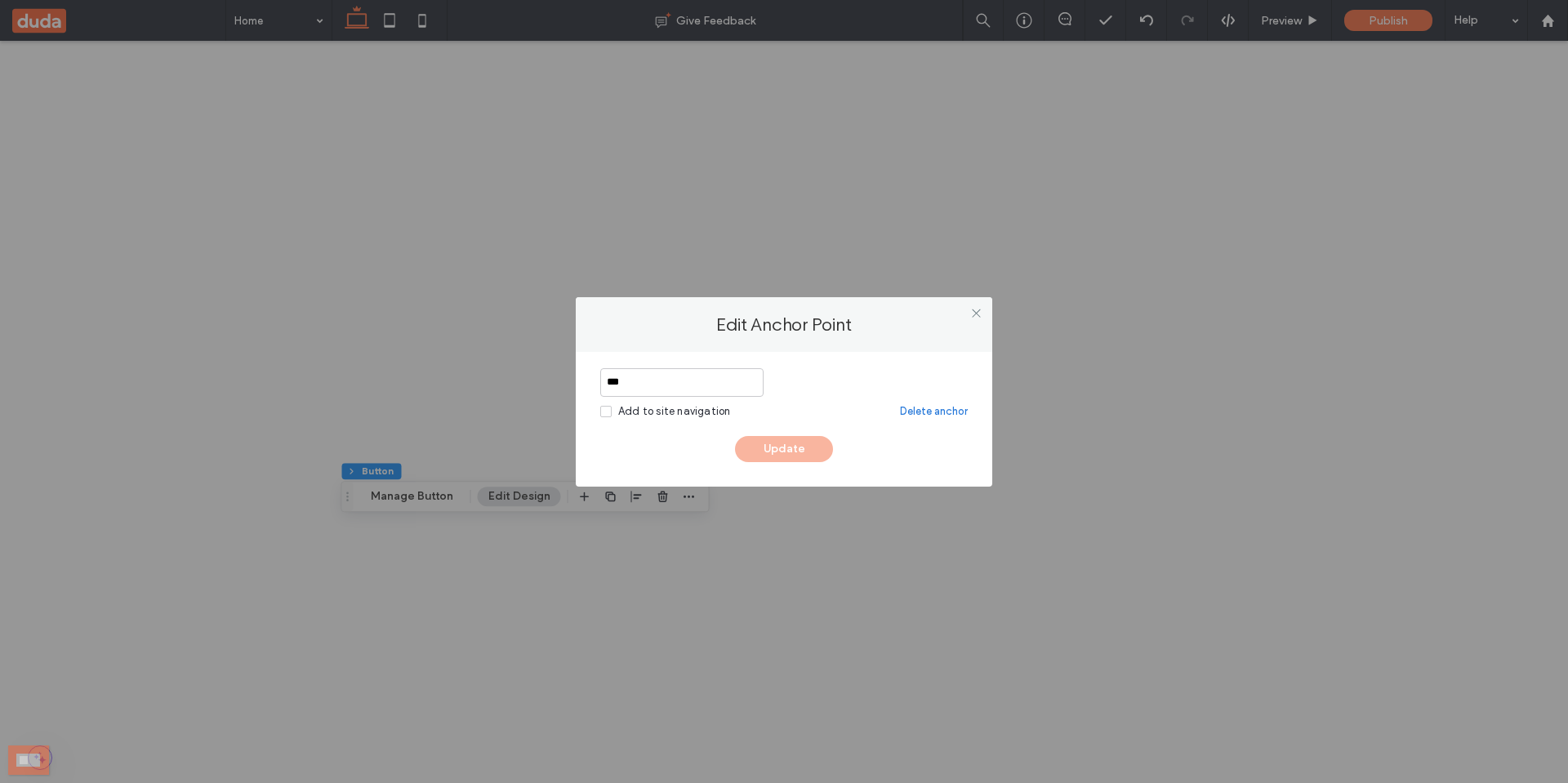
click at [983, 313] on div at bounding box center [976, 313] width 24 height 24
click at [973, 314] on icon at bounding box center [977, 313] width 12 height 12
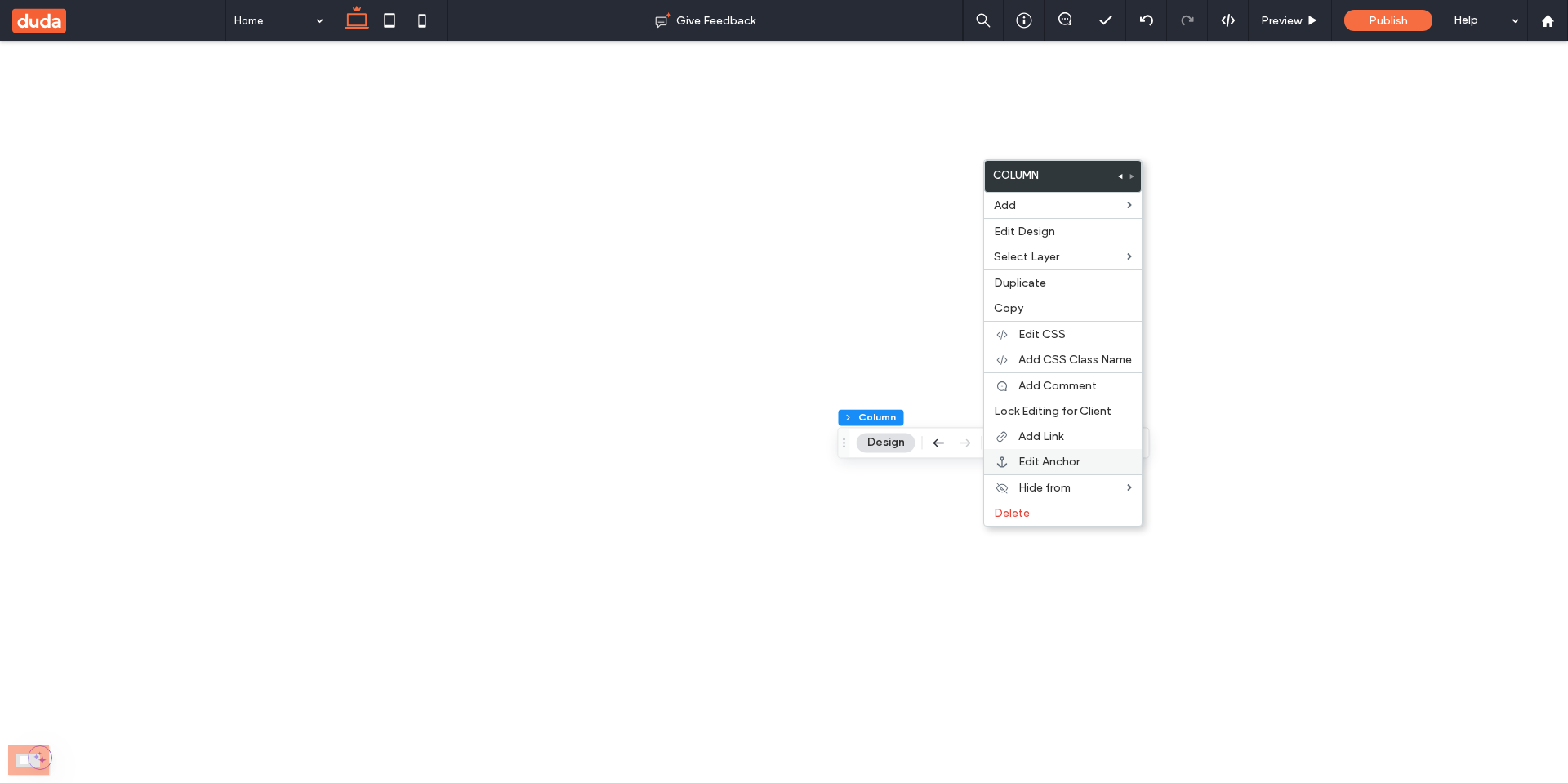
click at [1040, 464] on span "Edit Anchor" at bounding box center [1048, 462] width 61 height 14
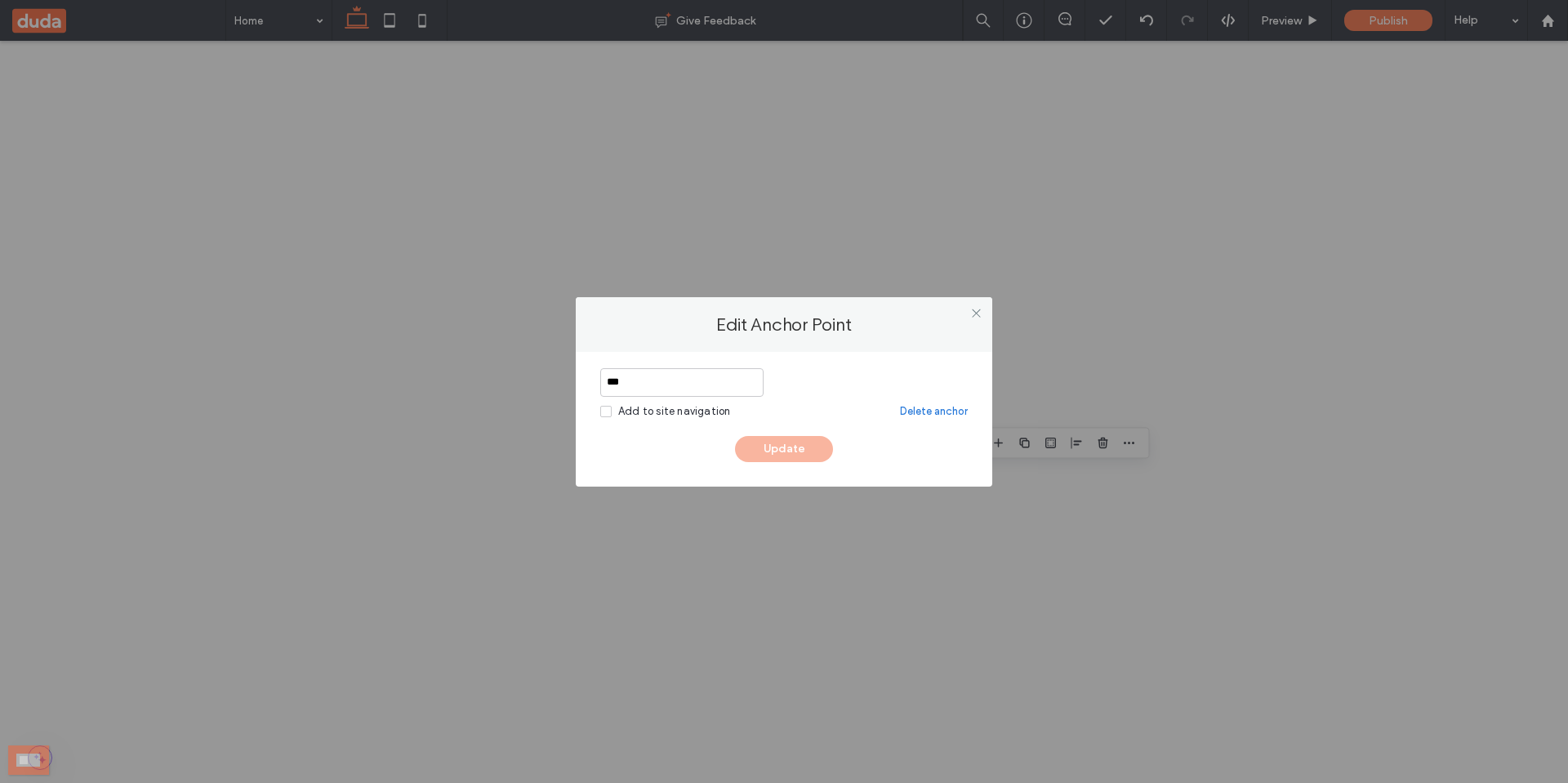
click at [700, 417] on div "Add to site navigation" at bounding box center [674, 411] width 112 height 16
click at [699, 410] on div "Add to site navigation" at bounding box center [674, 411] width 112 height 16
click at [978, 311] on icon at bounding box center [977, 313] width 12 height 12
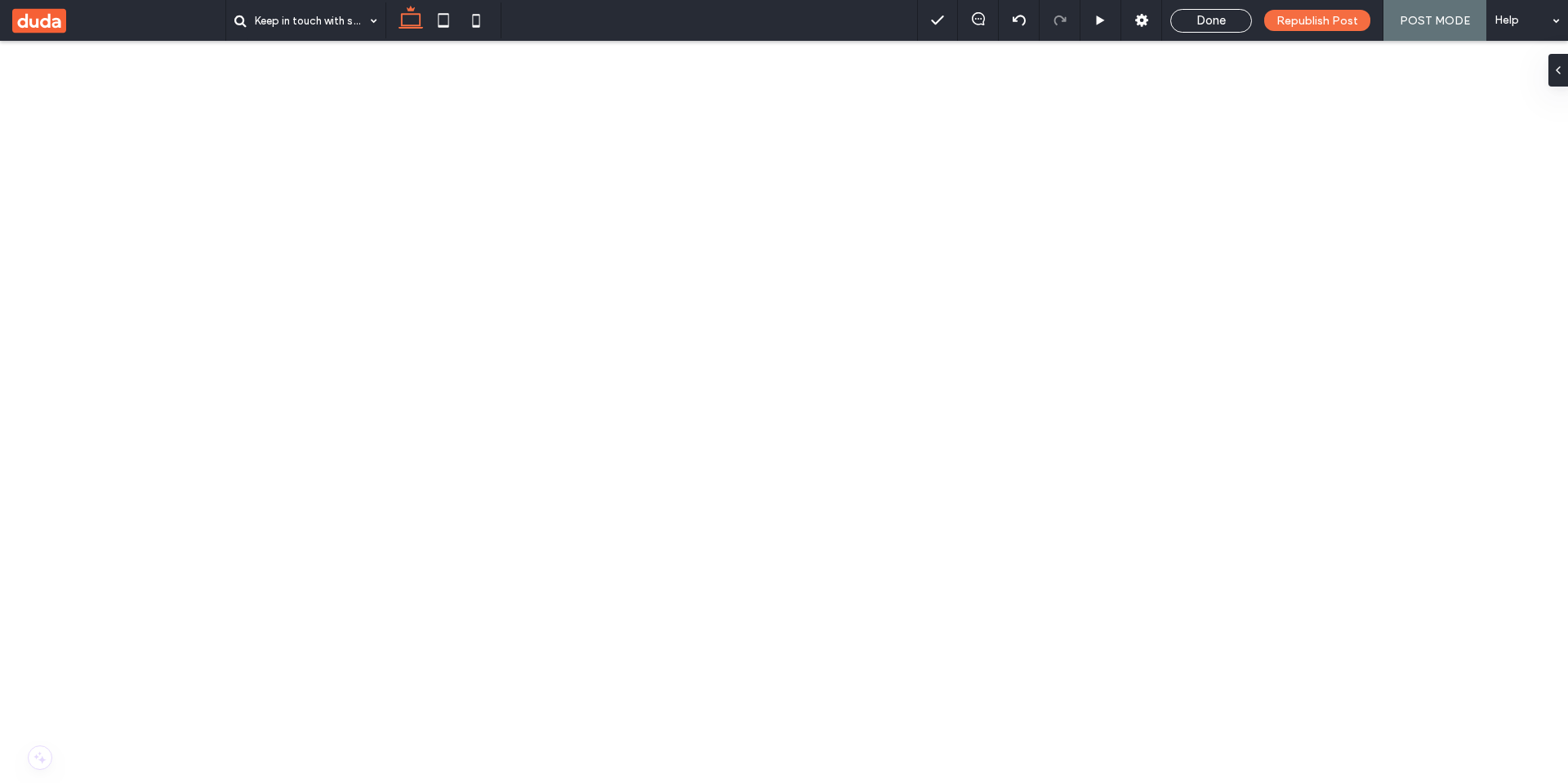
scroll to position [1029, 0]
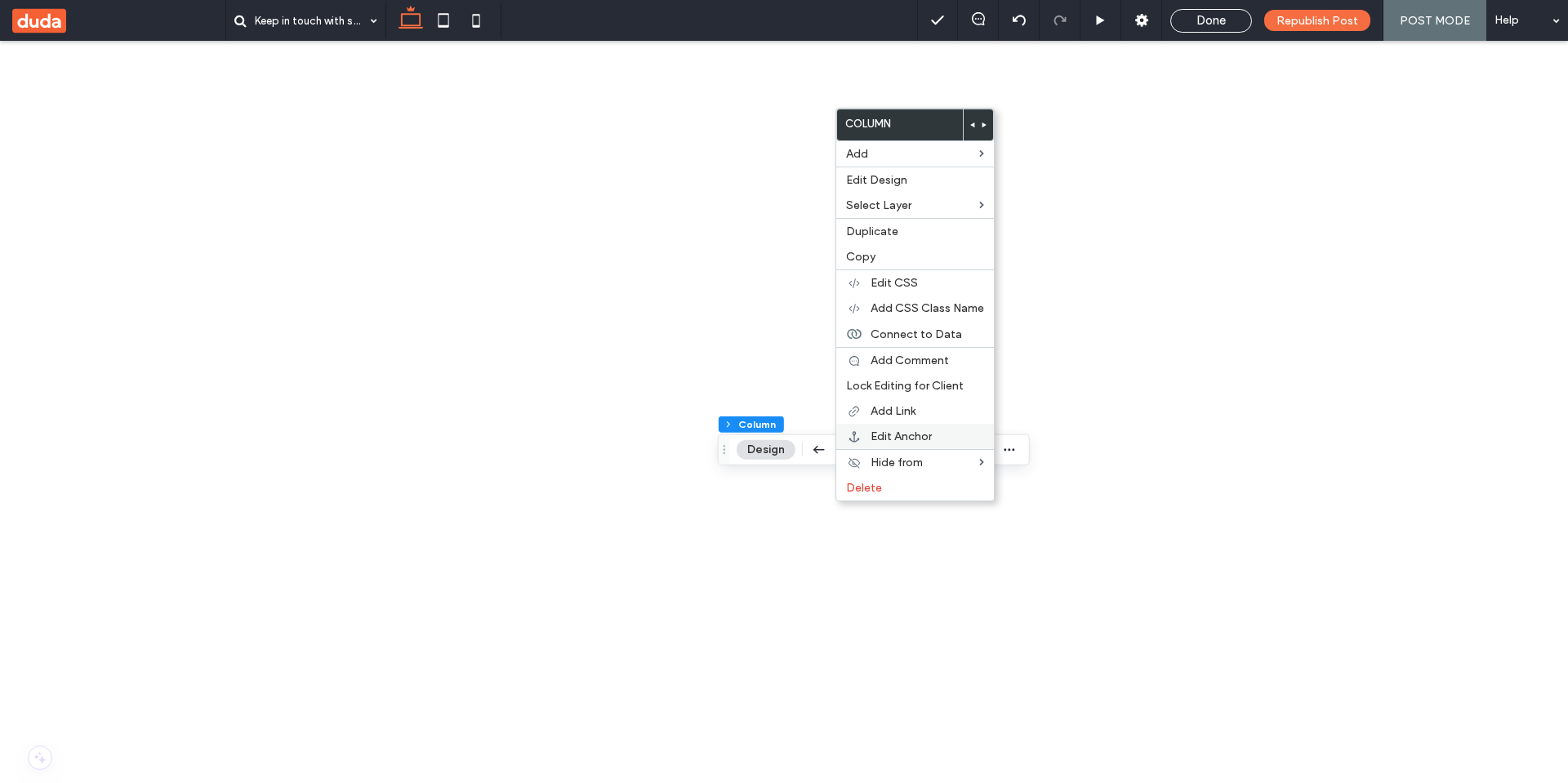
click at [907, 430] on span "Edit Anchor" at bounding box center [901, 436] width 61 height 14
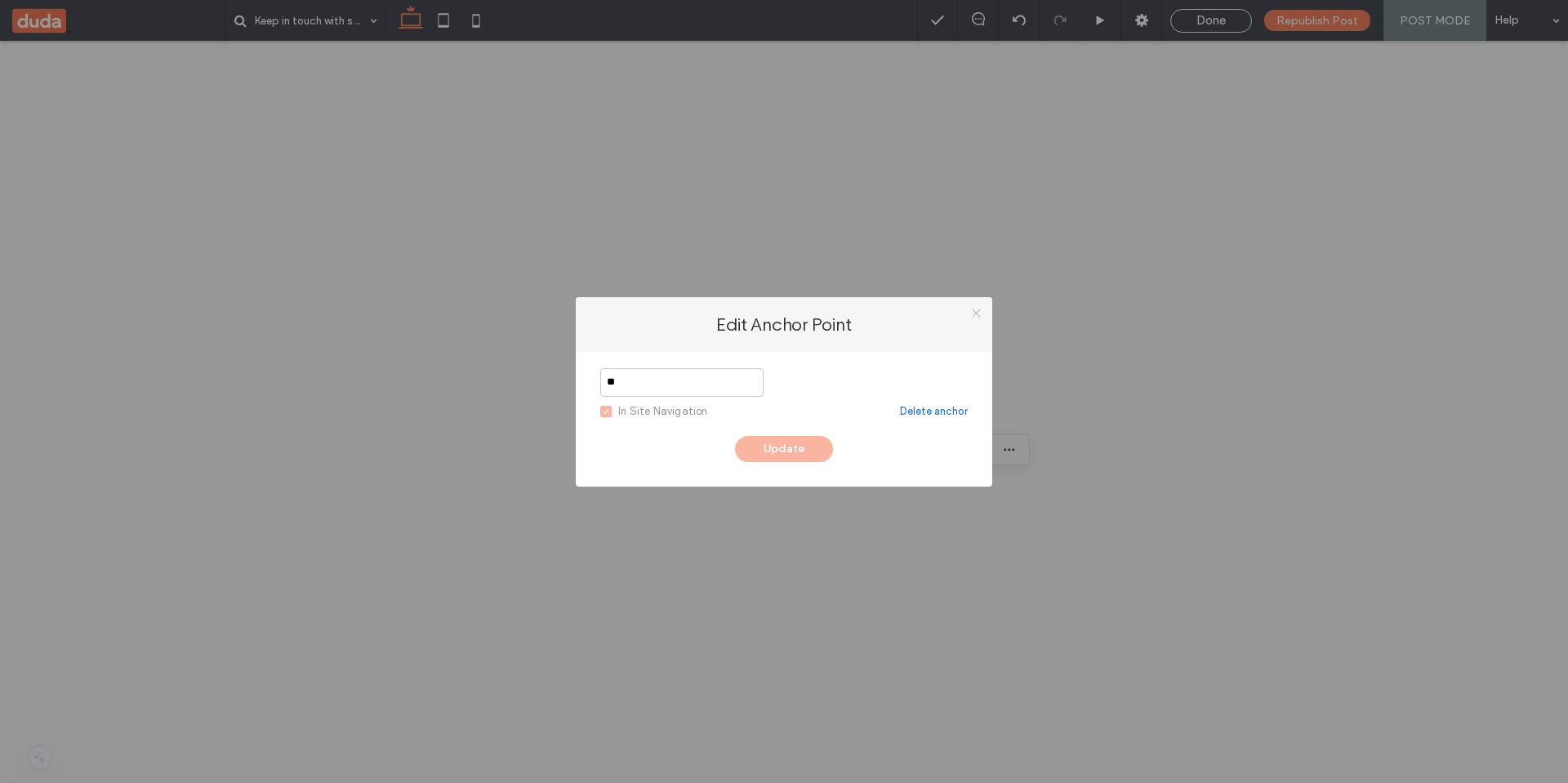
click at [976, 313] on use at bounding box center [975, 313] width 8 height 8
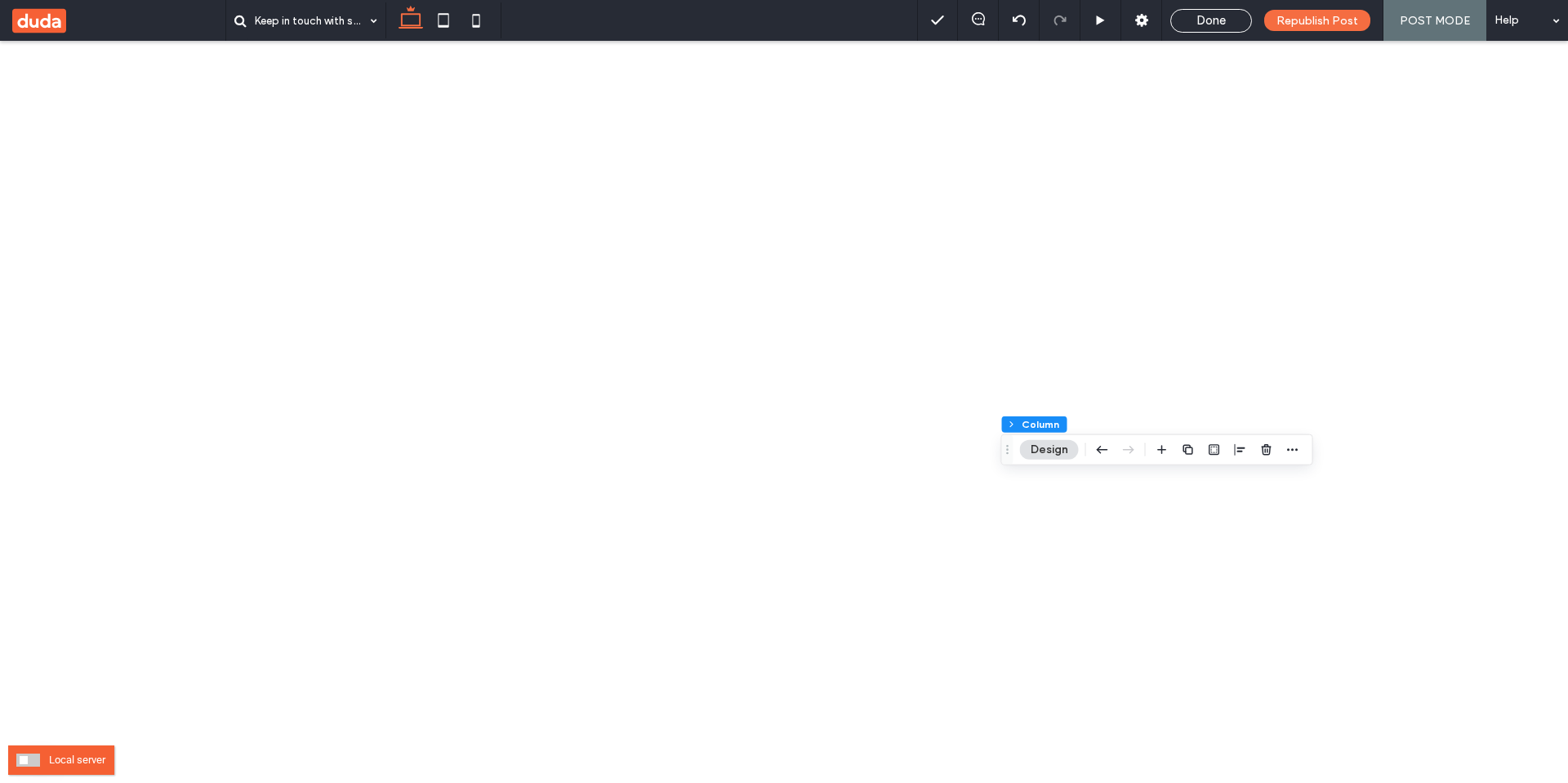
click at [30, 761] on span at bounding box center [28, 760] width 23 height 13
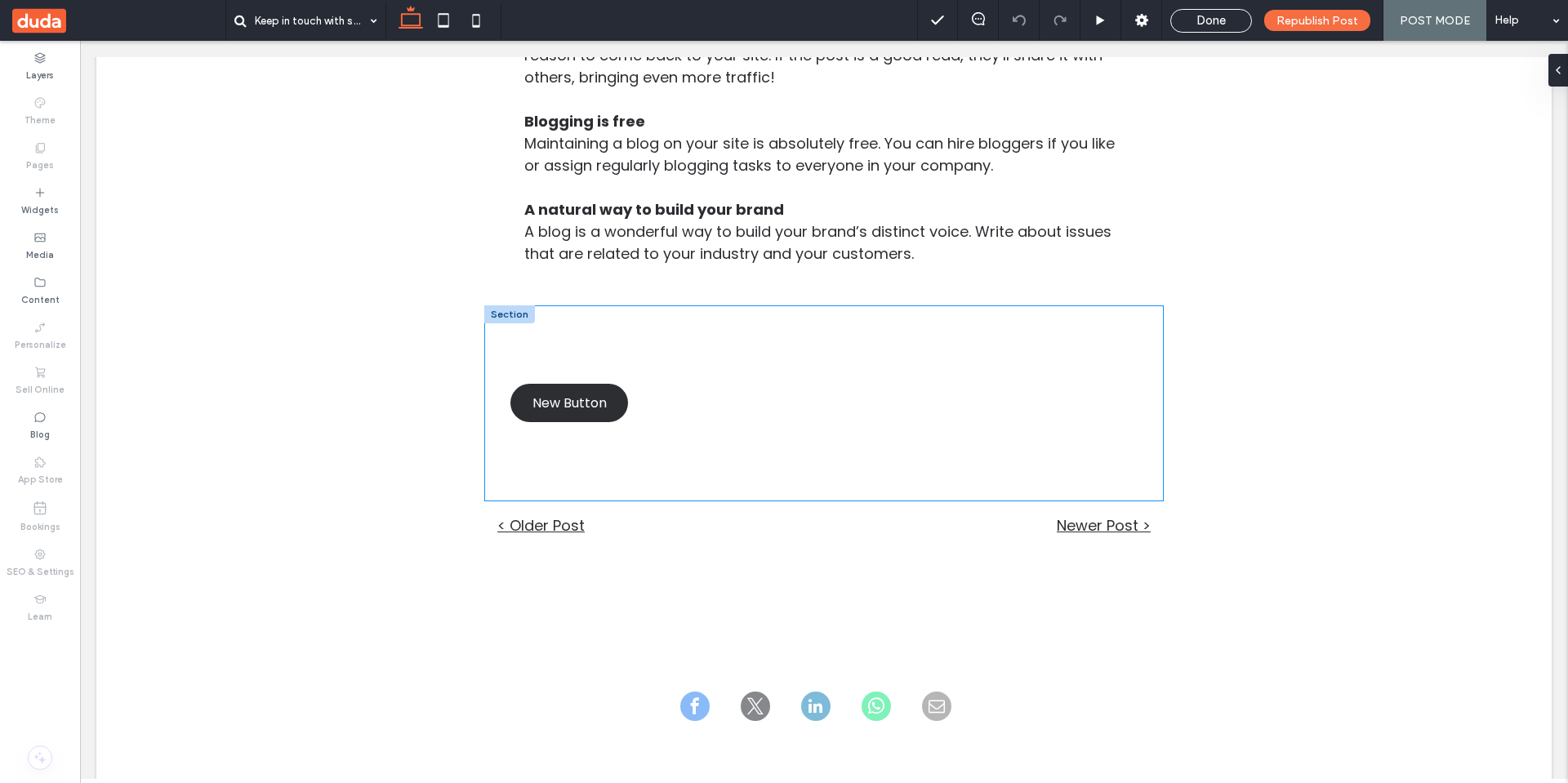
scroll to position [1187, 0]
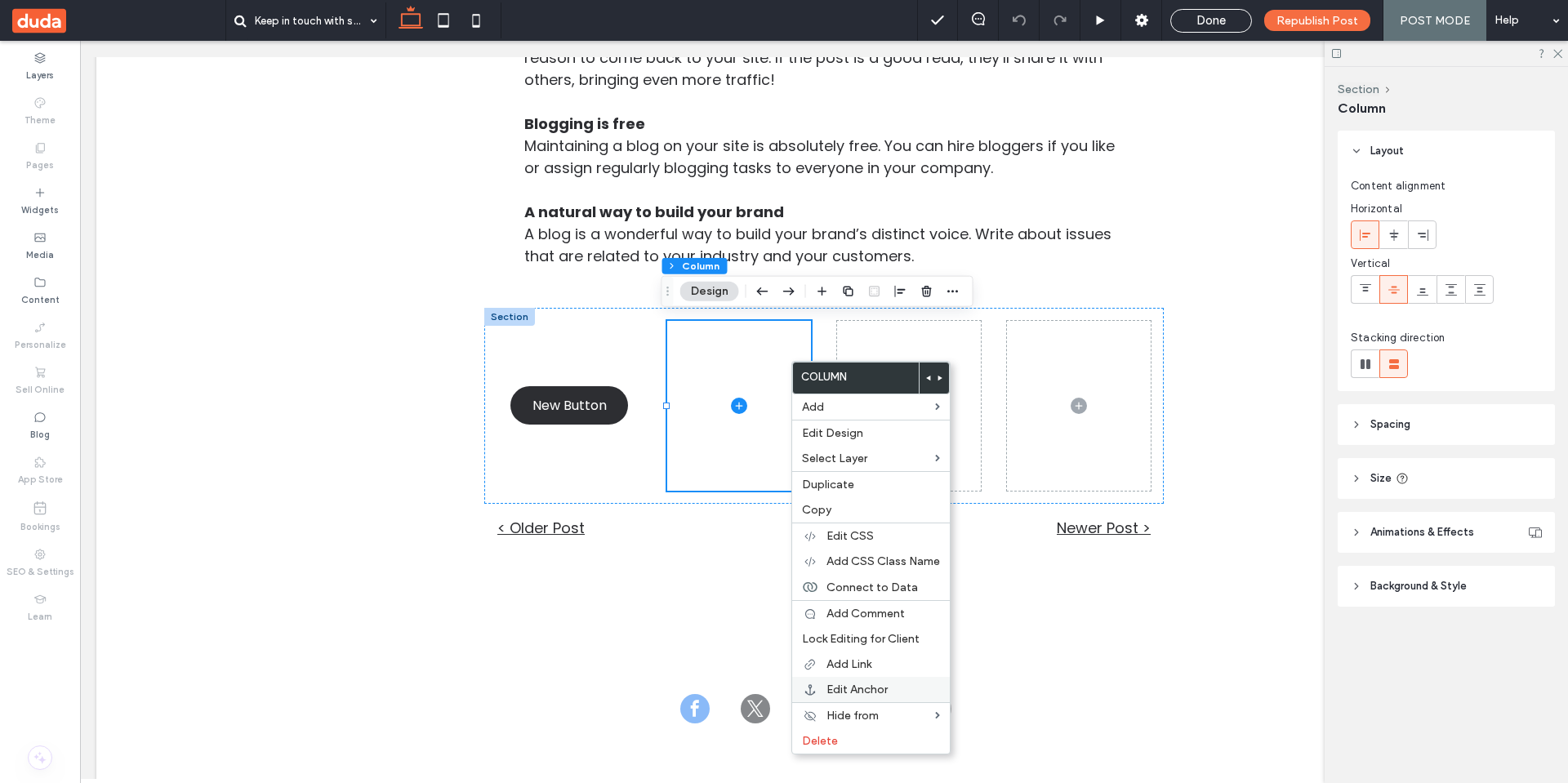
click at [893, 691] on label "Edit Anchor" at bounding box center [882, 690] width 113 height 14
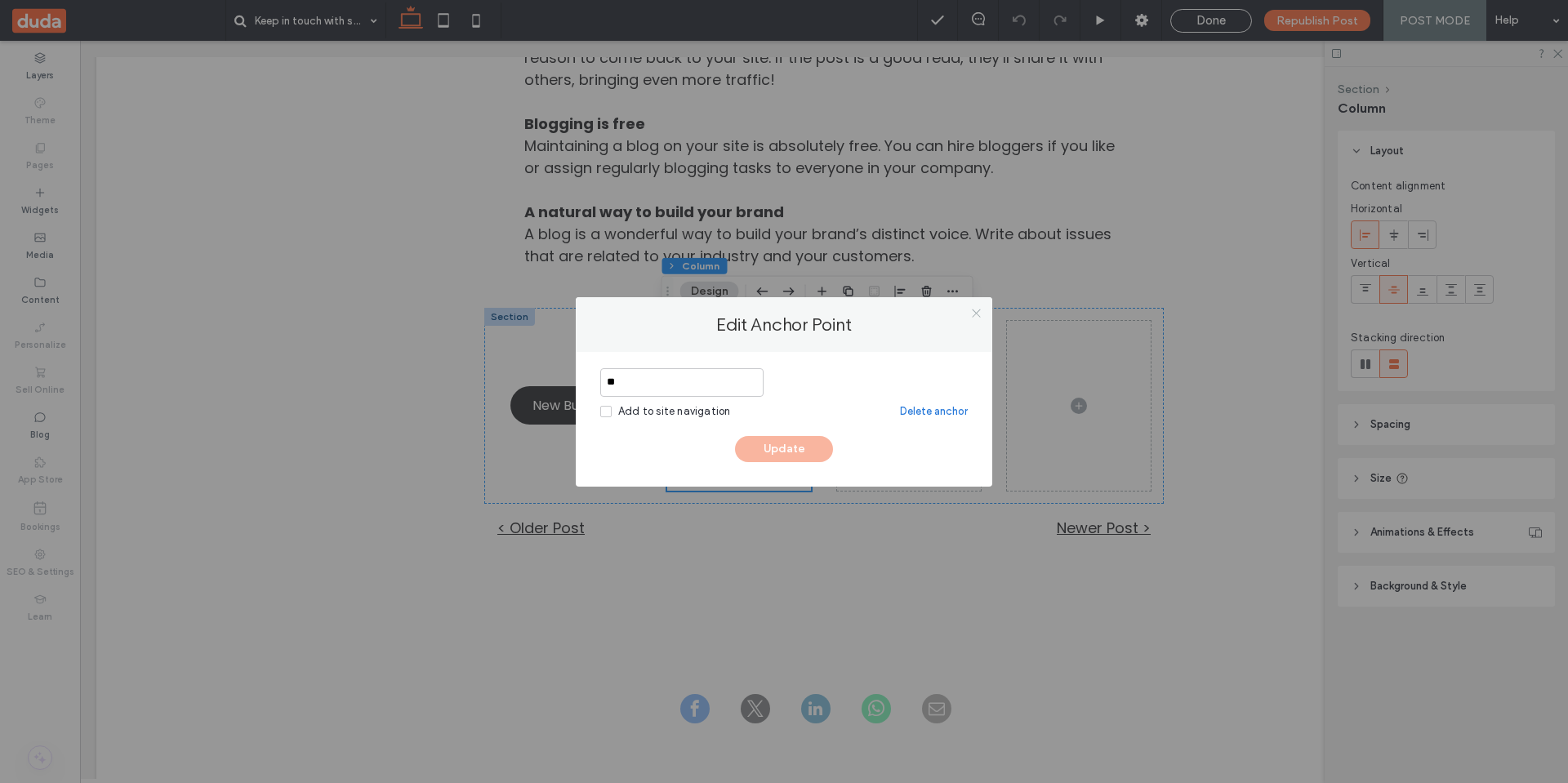
click at [980, 310] on icon at bounding box center [977, 313] width 12 height 12
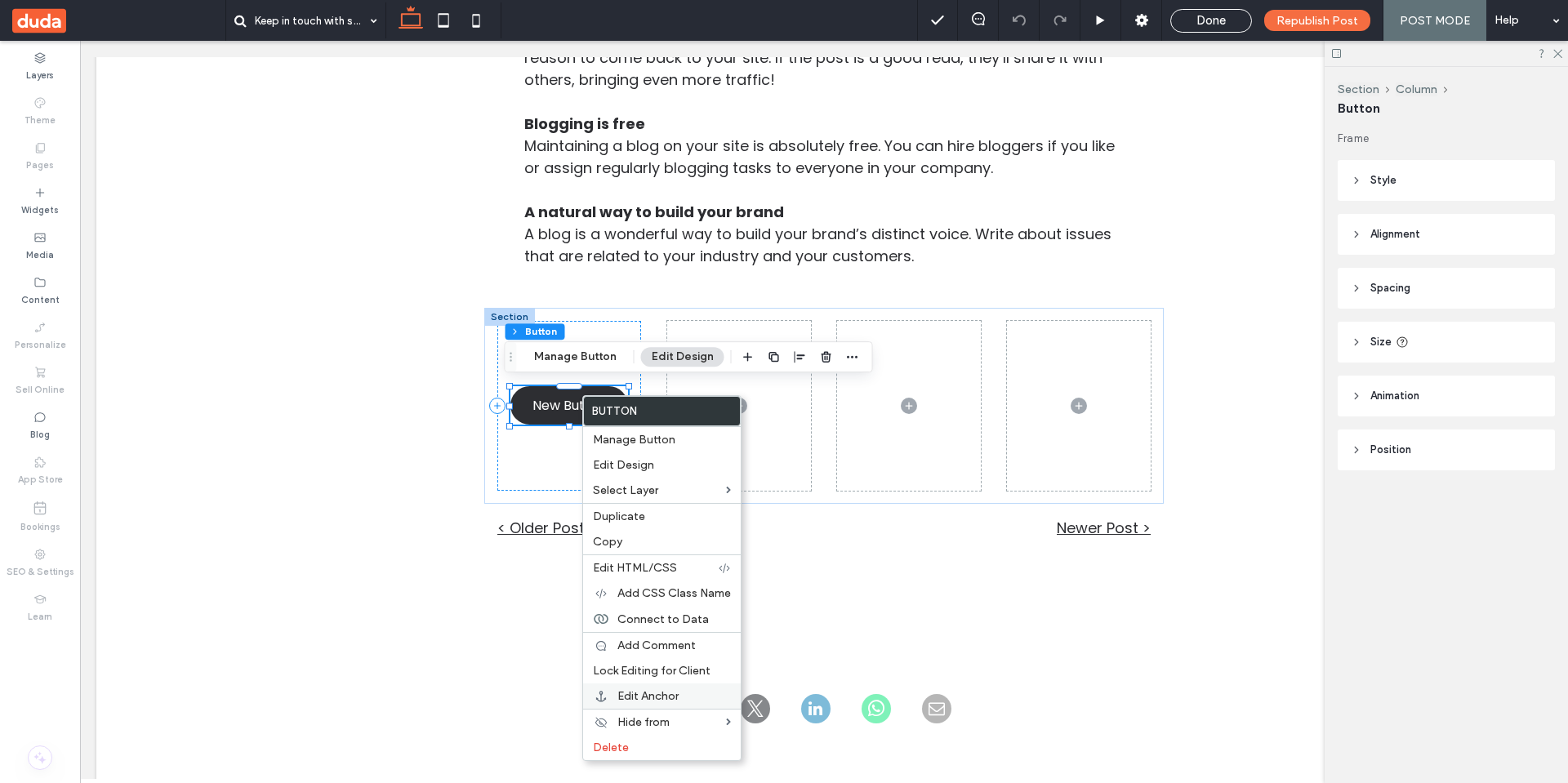
click at [667, 693] on span "Edit Anchor" at bounding box center [648, 696] width 61 height 14
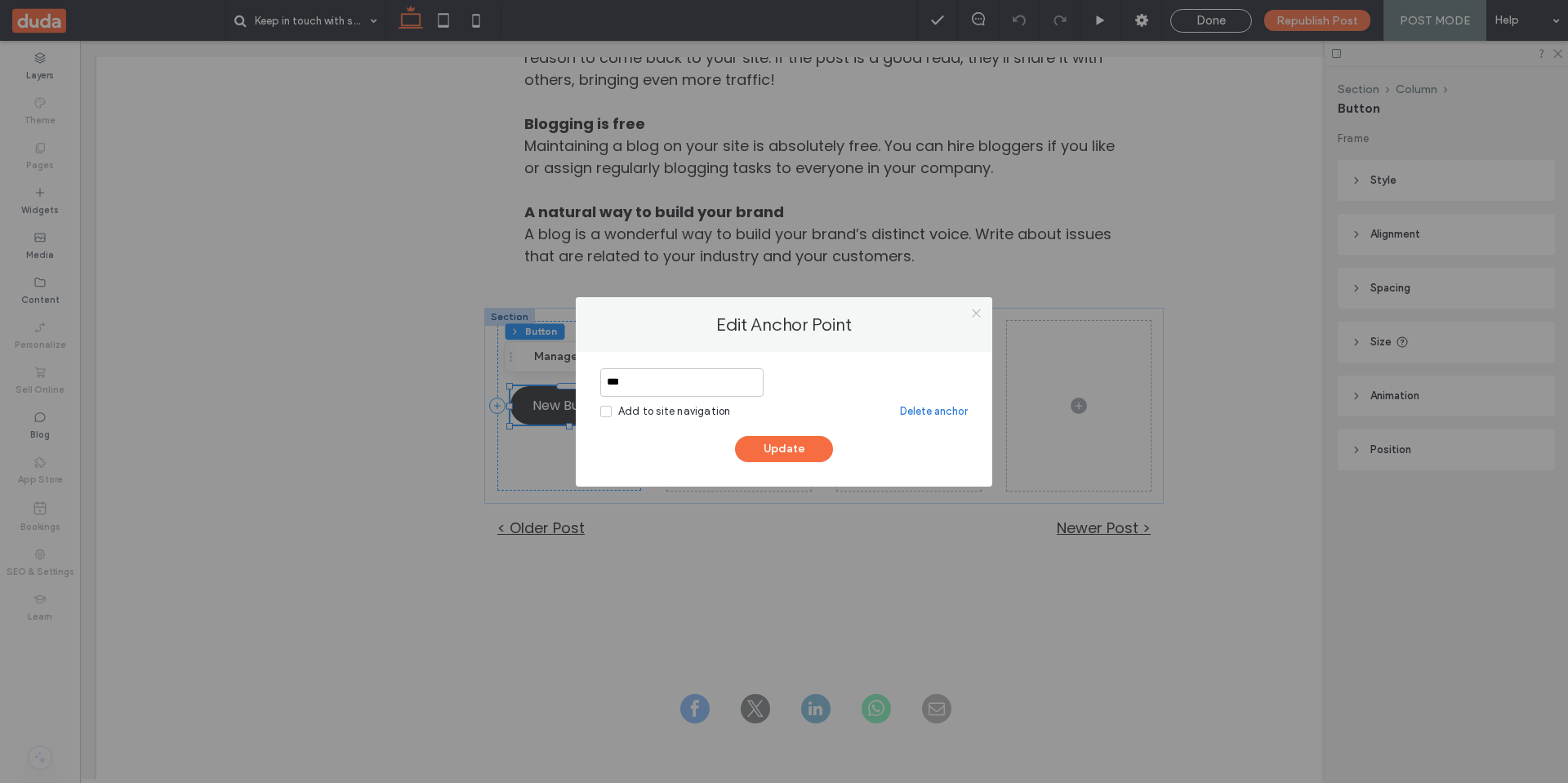
click at [973, 312] on icon at bounding box center [977, 313] width 12 height 12
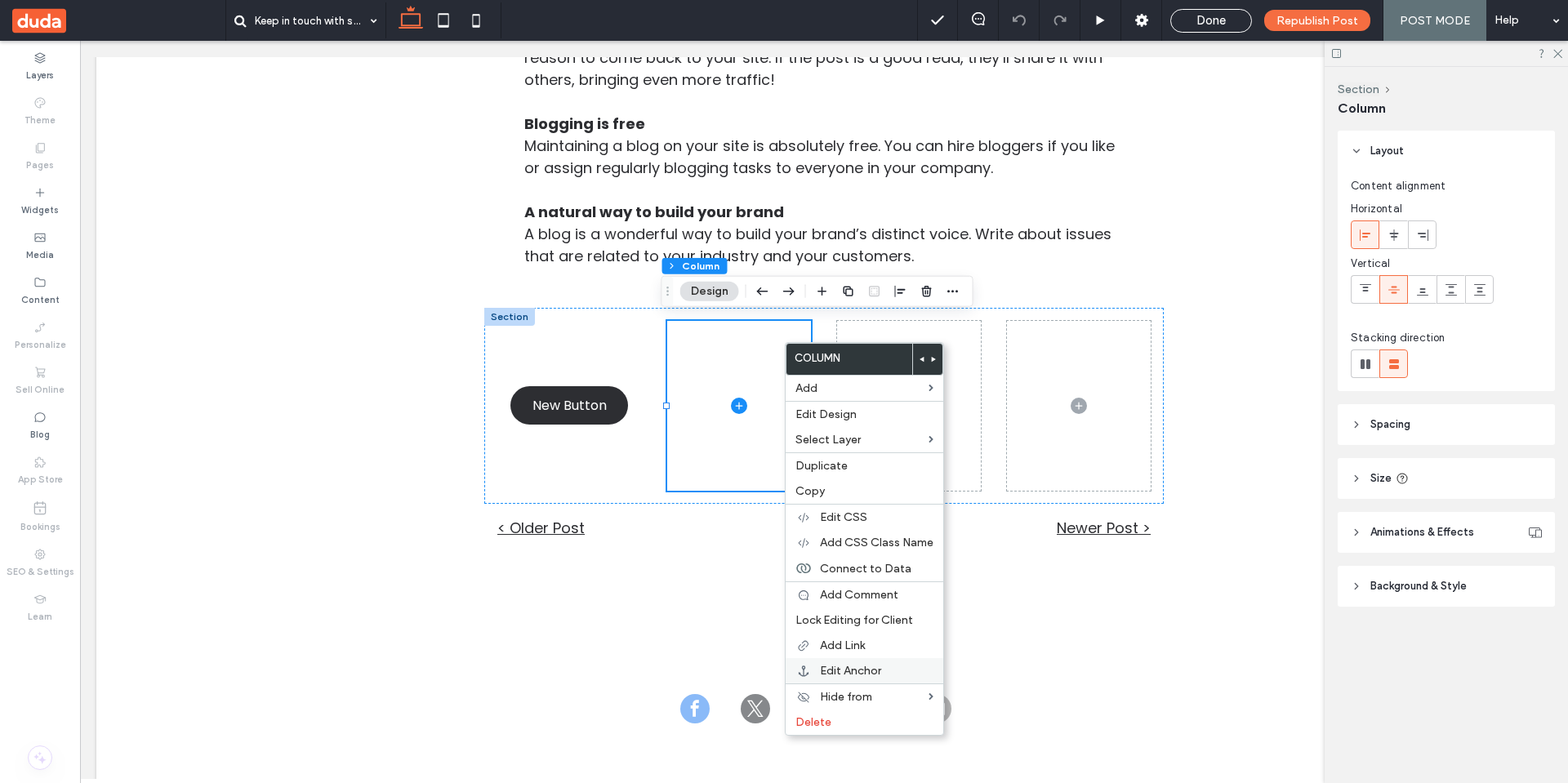
click at [880, 668] on span "Edit Anchor" at bounding box center [850, 671] width 61 height 14
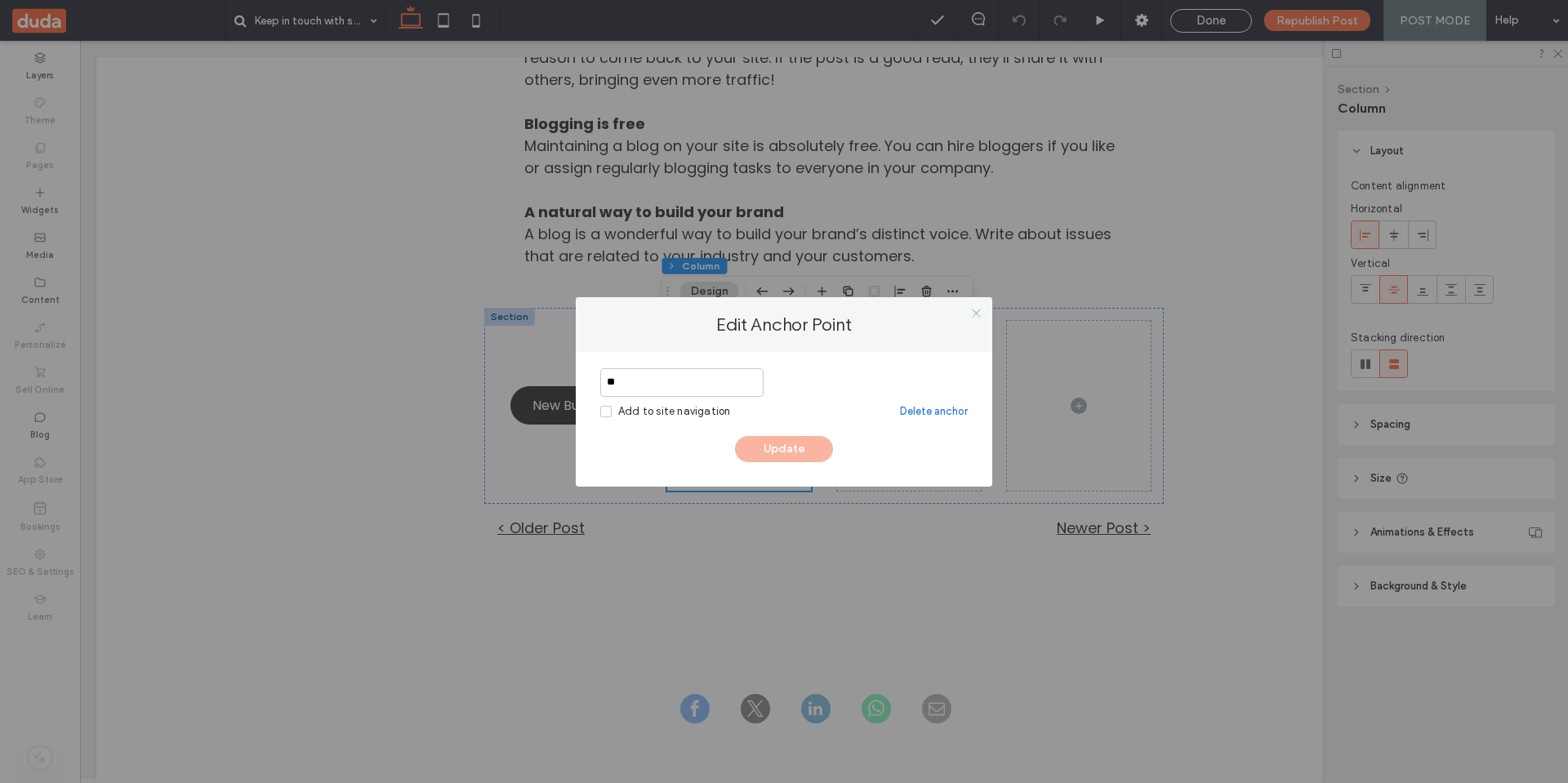
click at [973, 319] on icon at bounding box center [977, 313] width 12 height 12
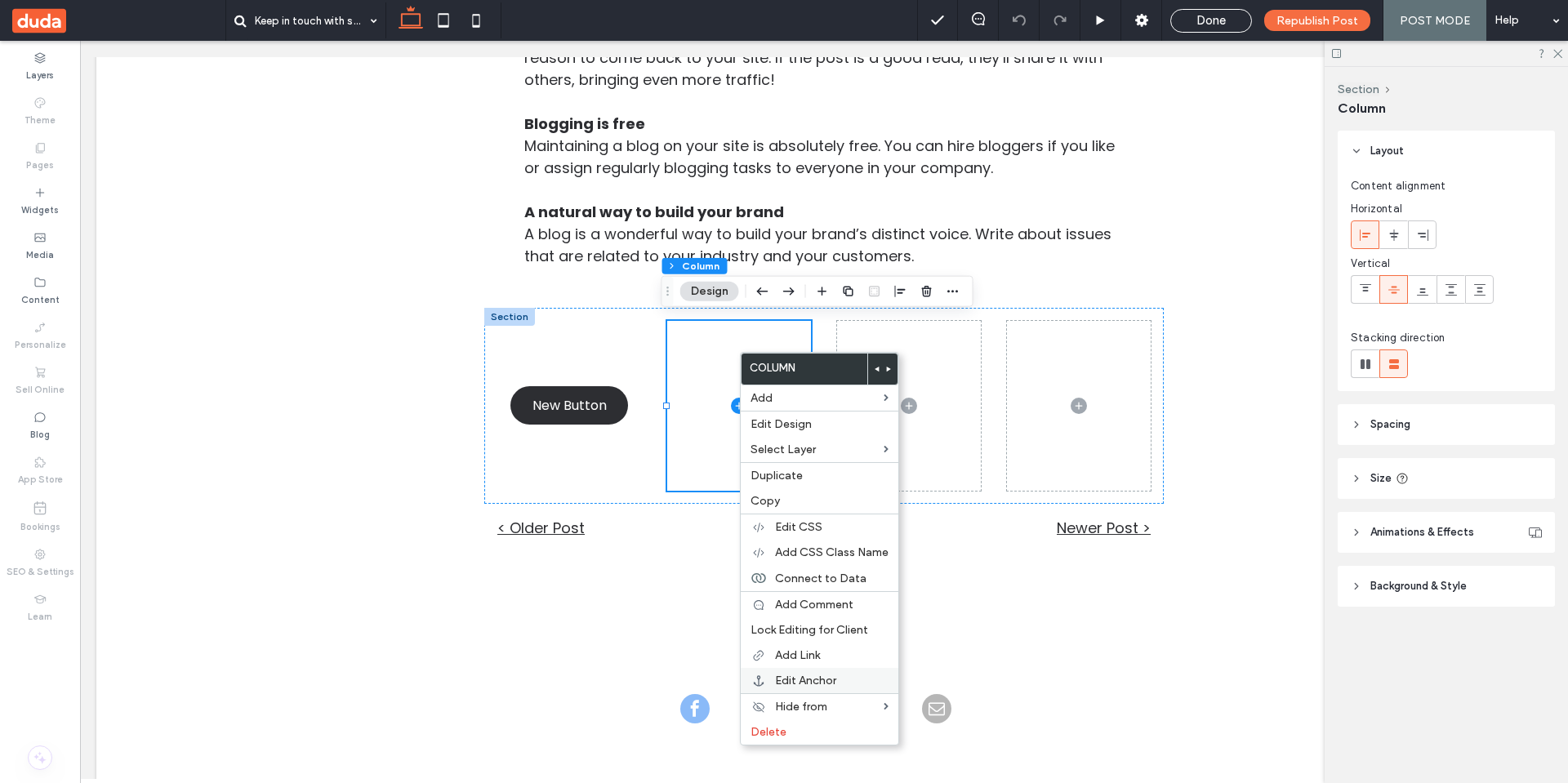
click at [811, 675] on span "Edit Anchor" at bounding box center [806, 680] width 61 height 14
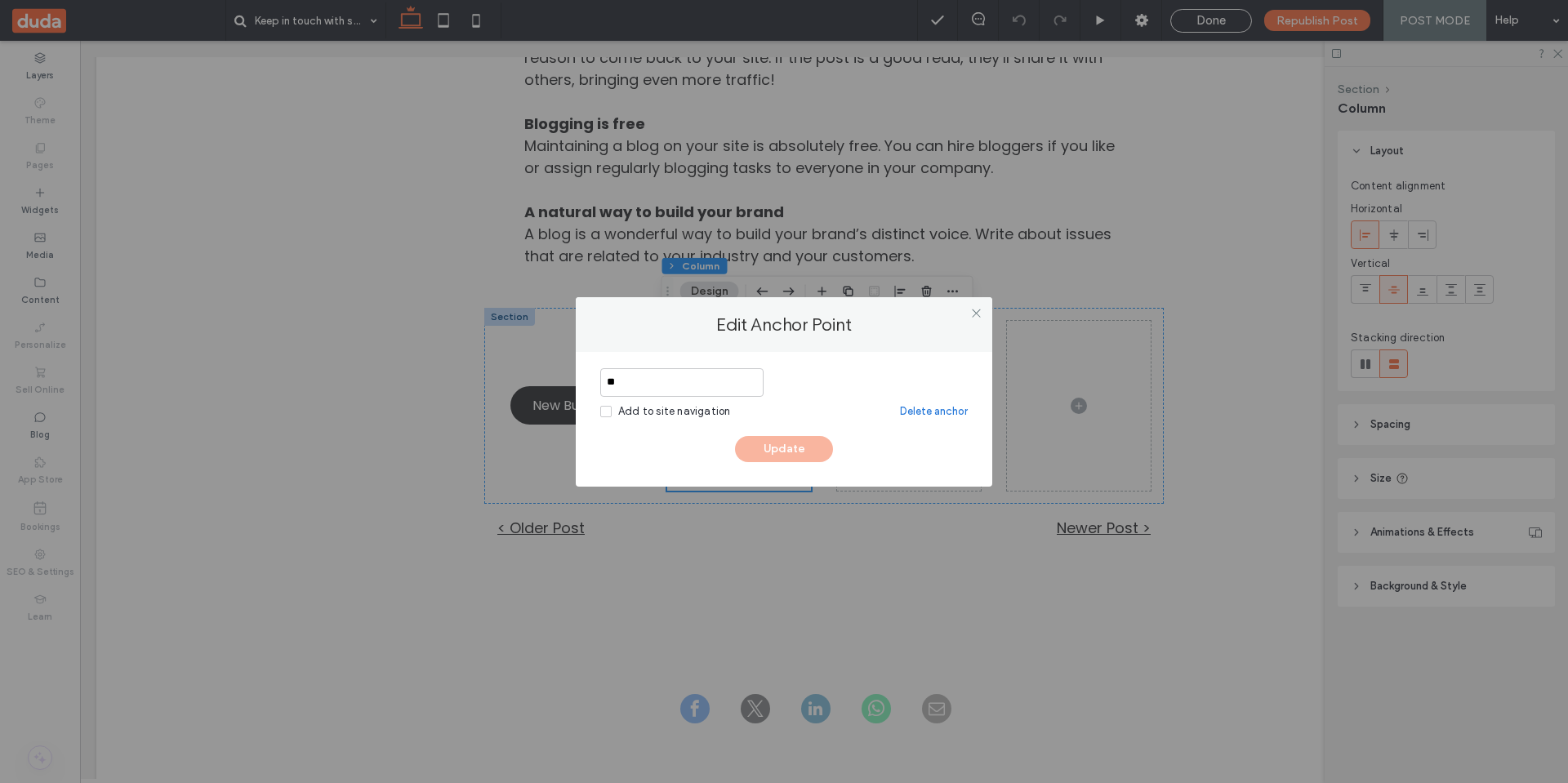
click at [680, 412] on div "Add to site navigation" at bounding box center [674, 411] width 112 height 16
click at [978, 316] on icon at bounding box center [977, 313] width 12 height 12
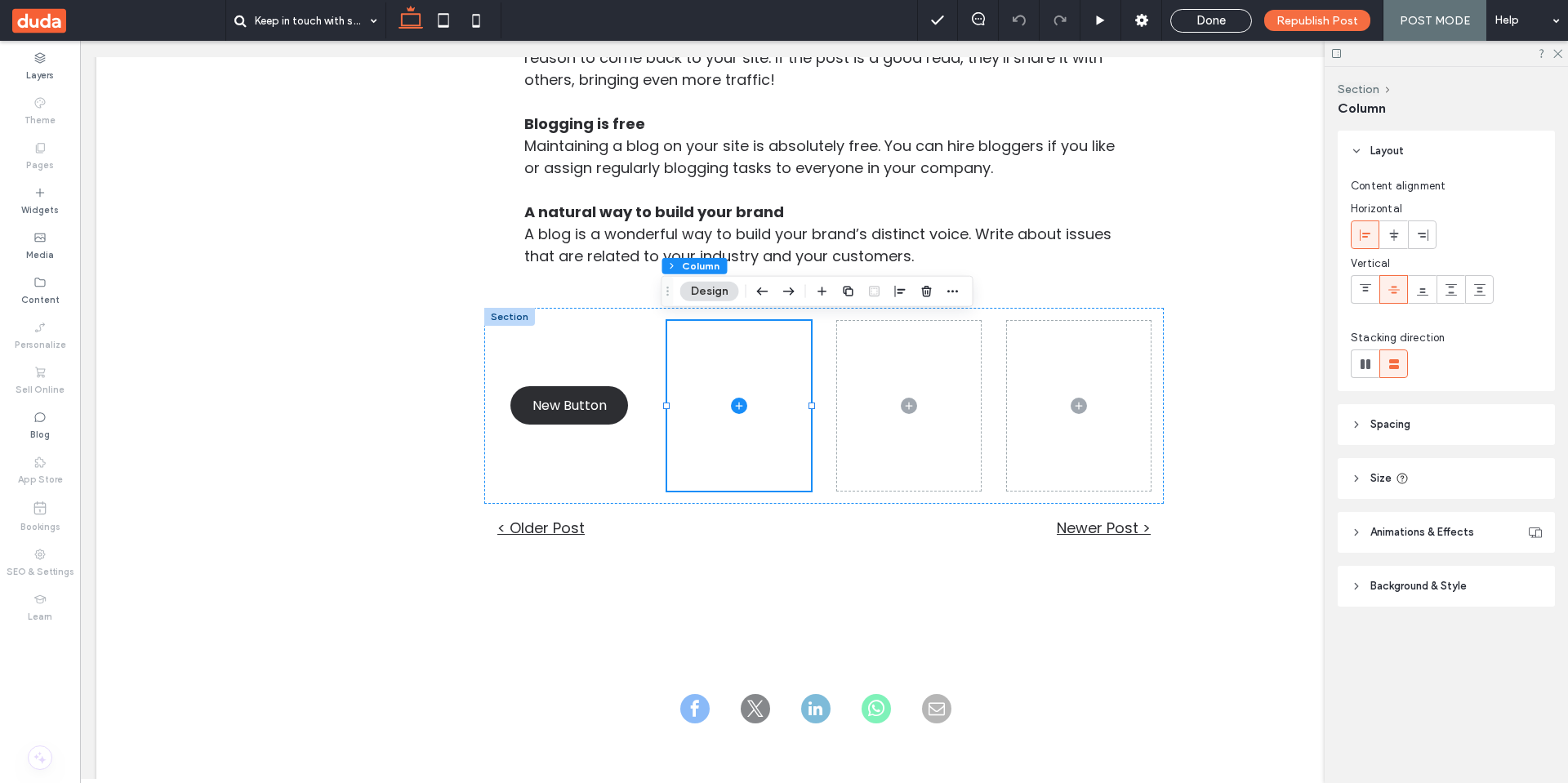
click at [39, 705] on div "Layers Theme Pages Widgets Media Content Personalize Sell Online Blog App Store…" at bounding box center [40, 412] width 80 height 742
click at [23, 755] on span at bounding box center [28, 760] width 23 height 13
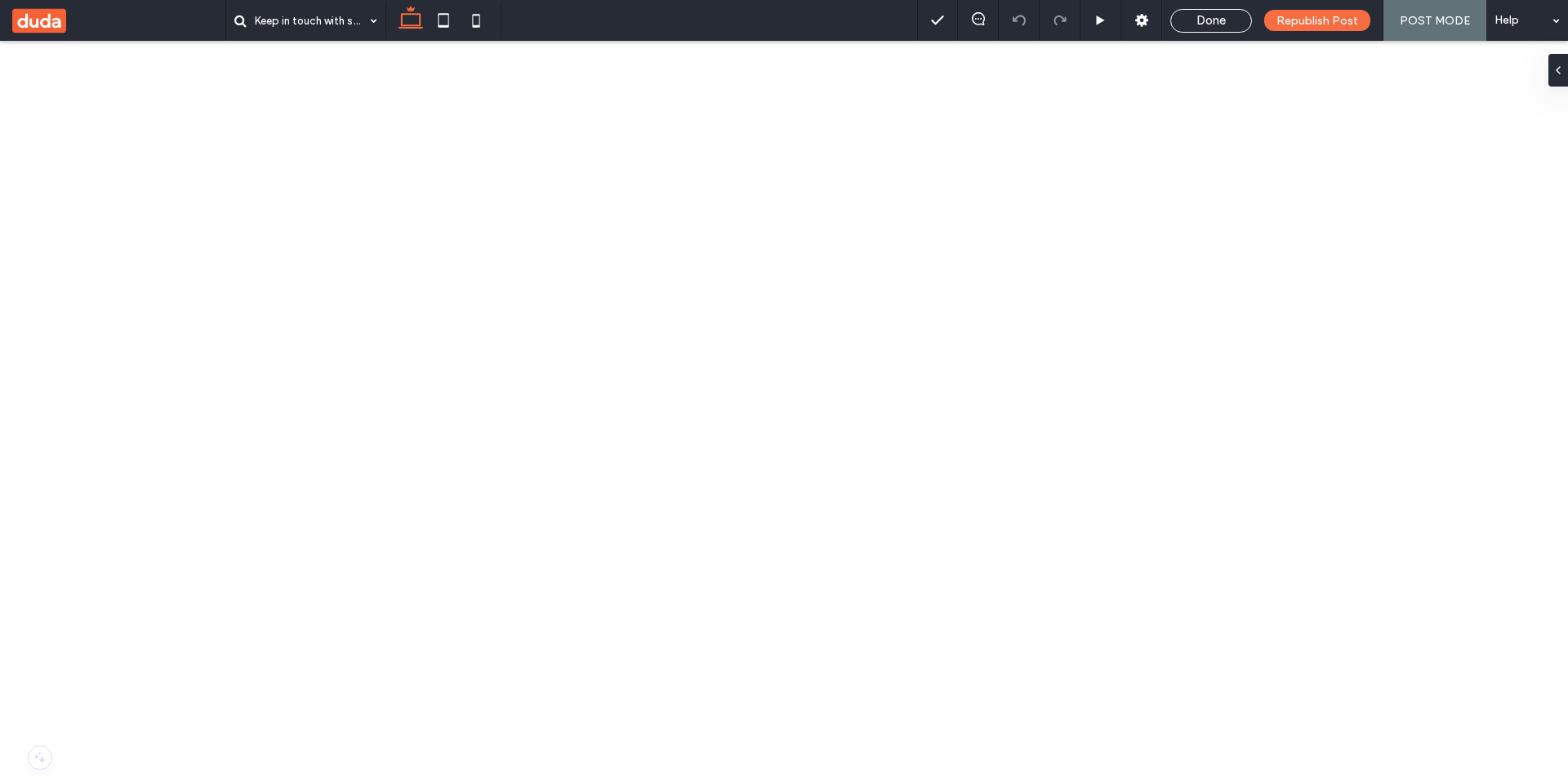
scroll to position [1176, 0]
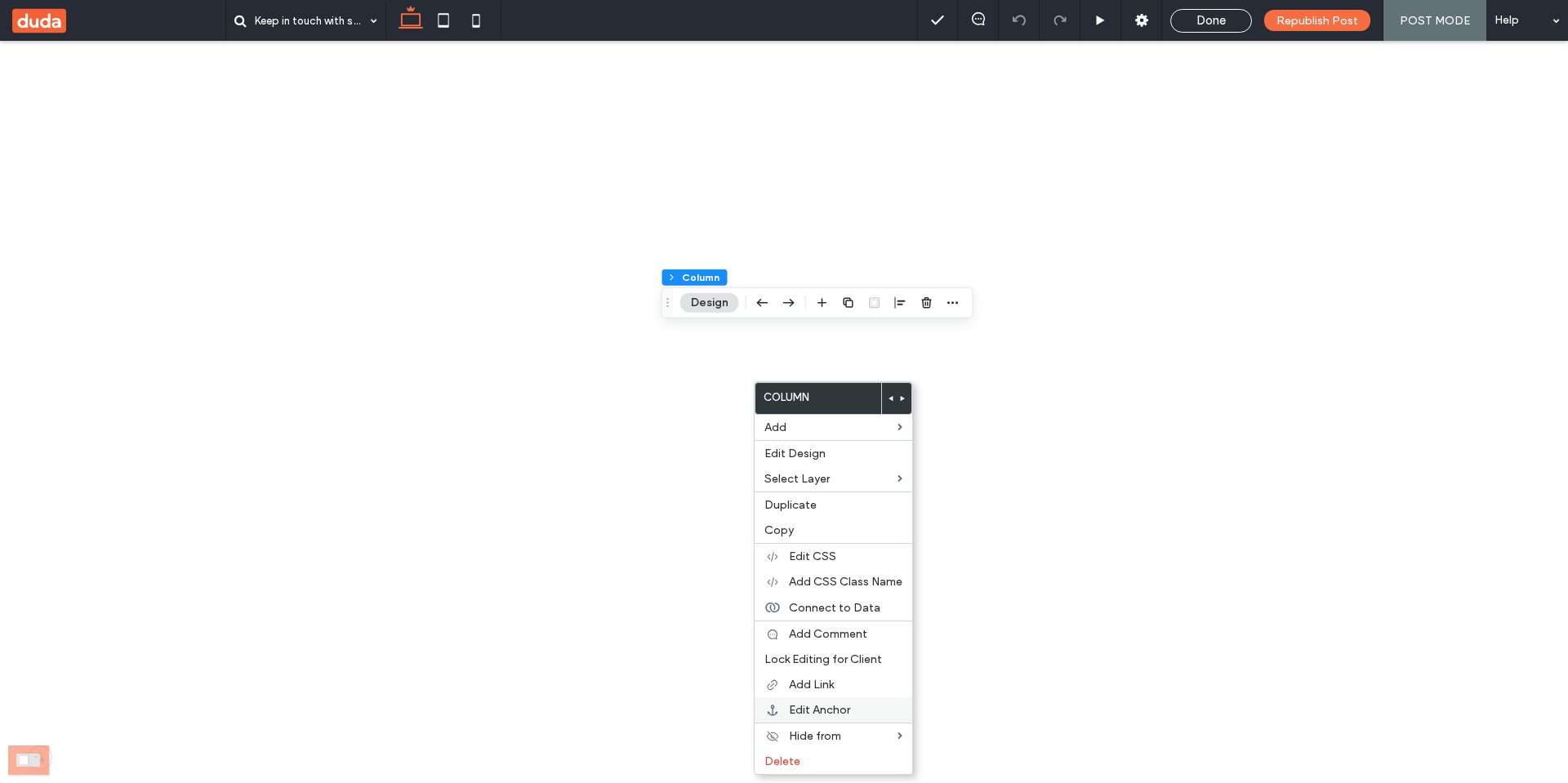
click at [833, 713] on span "Edit Anchor" at bounding box center [819, 710] width 61 height 14
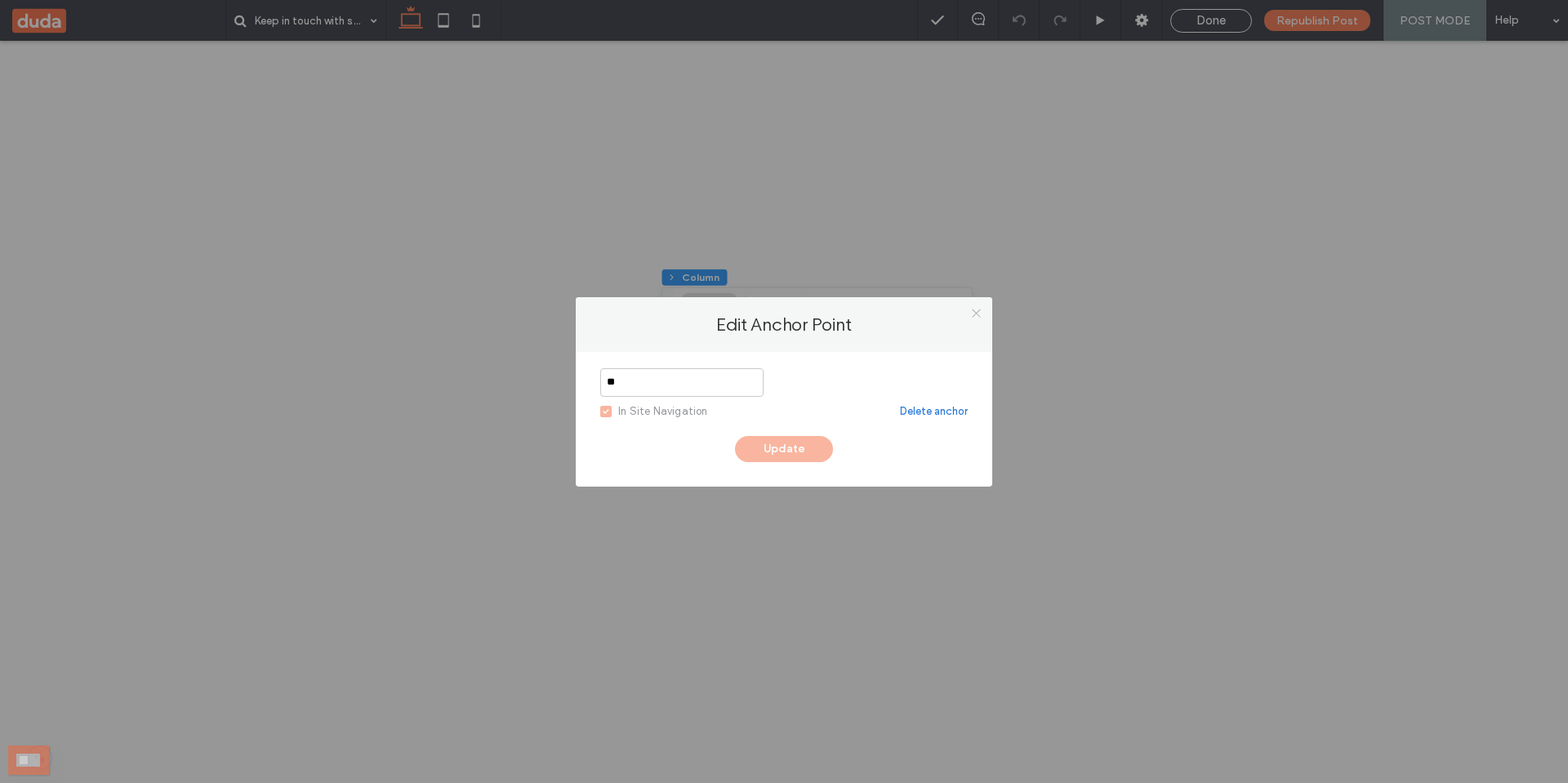
click at [976, 312] on use at bounding box center [975, 313] width 8 height 8
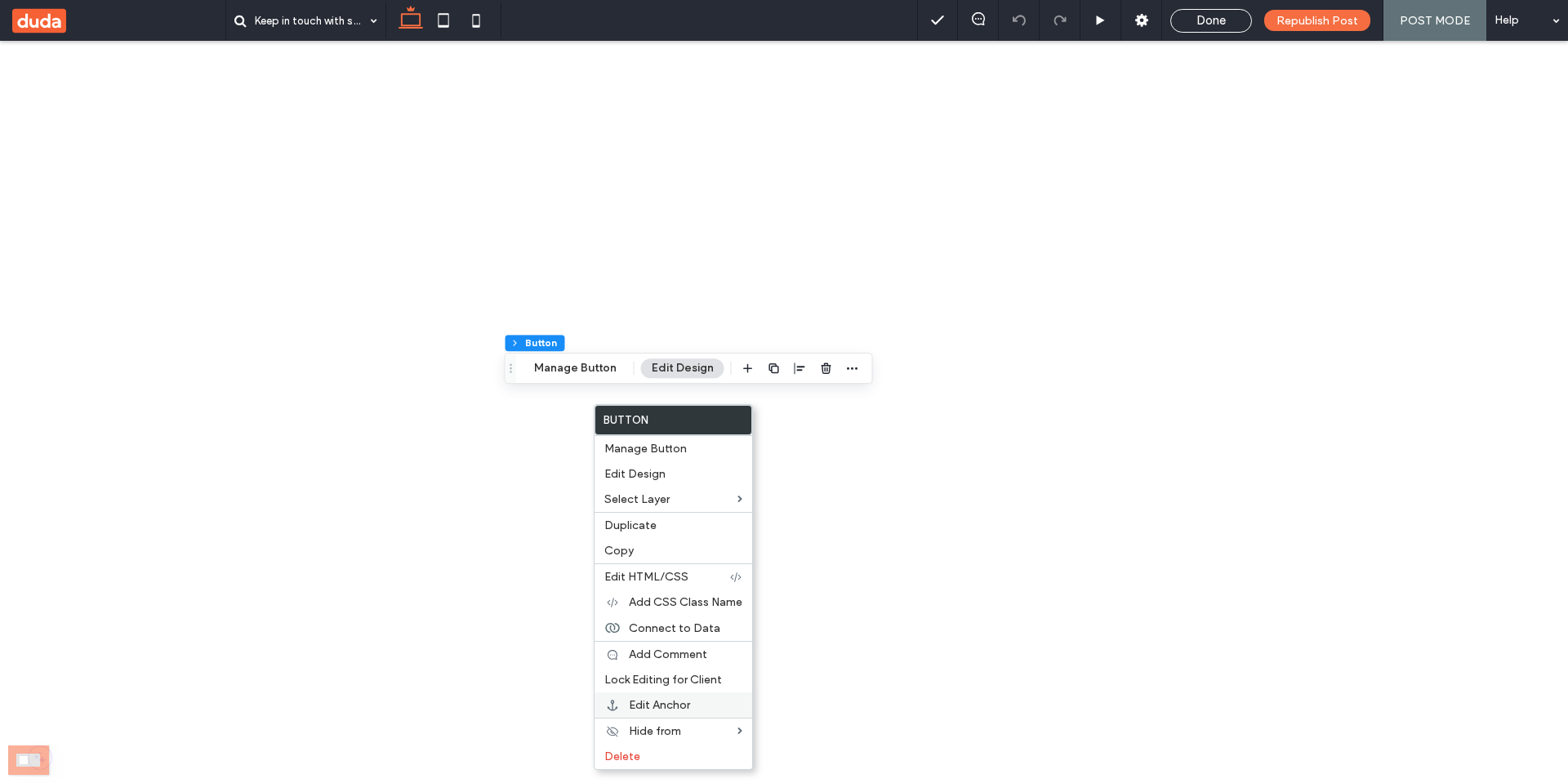
click at [677, 702] on span "Edit Anchor" at bounding box center [659, 705] width 61 height 14
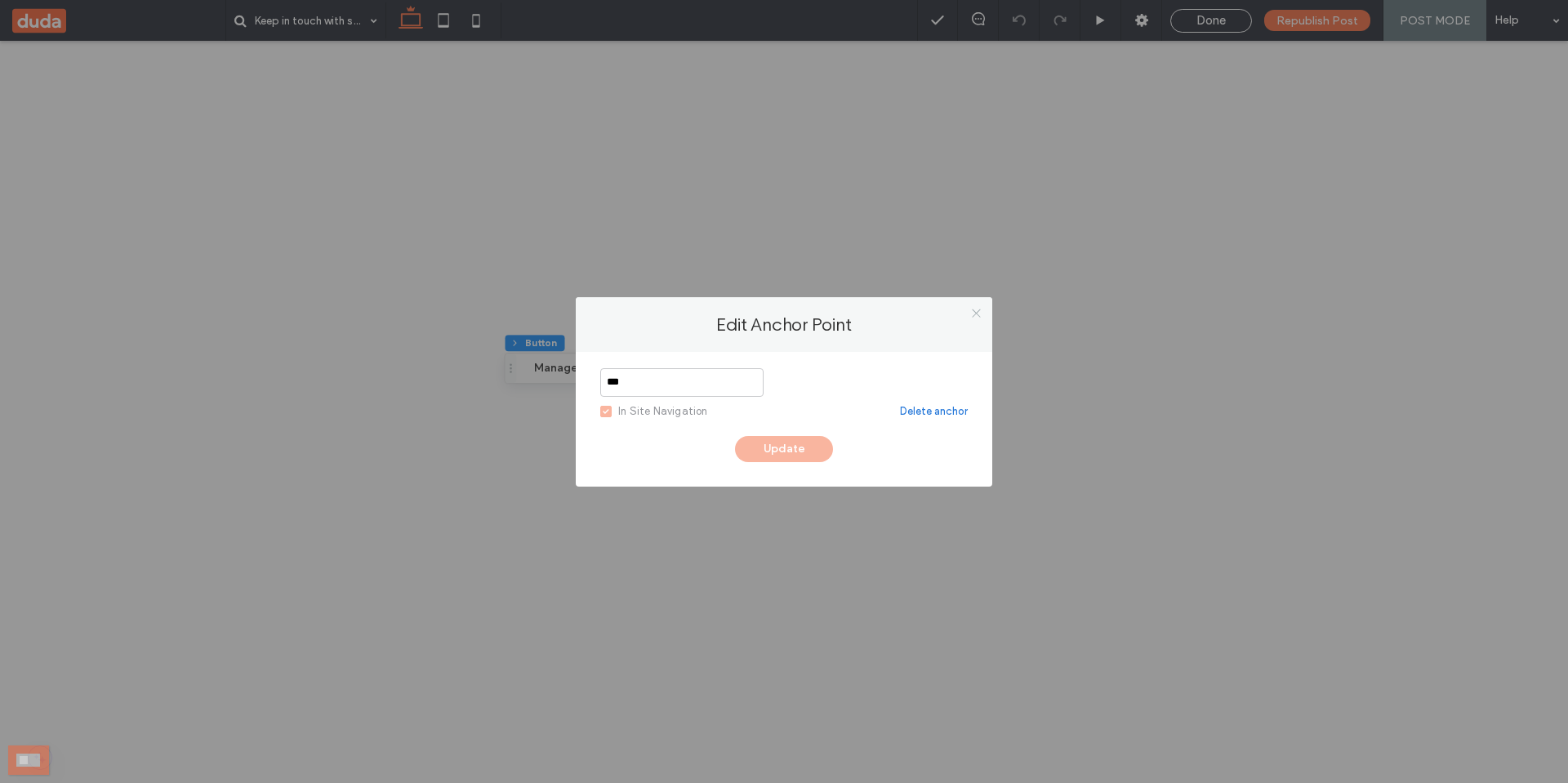
click at [977, 317] on icon at bounding box center [977, 313] width 12 height 12
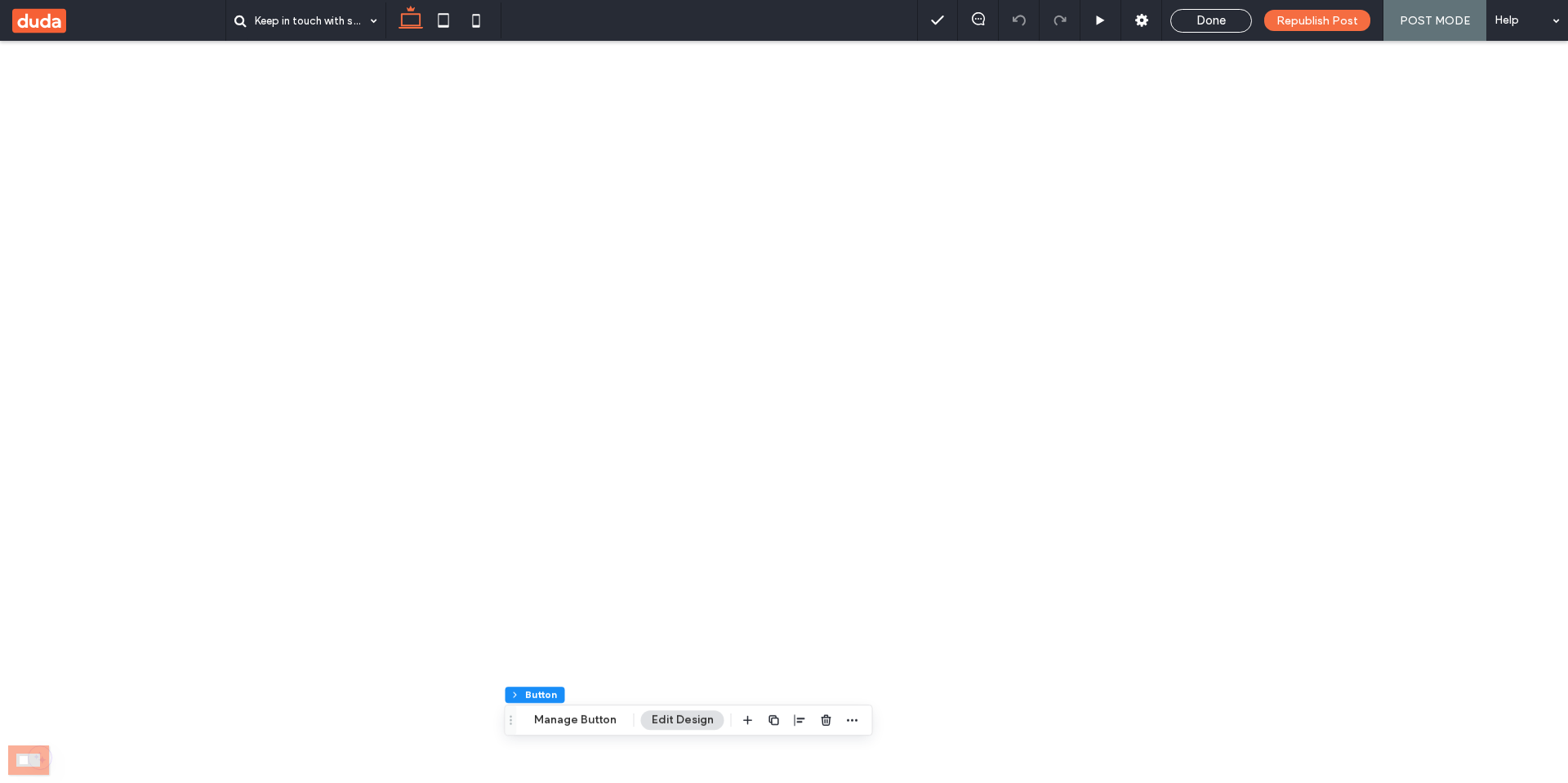
scroll to position [0, 0]
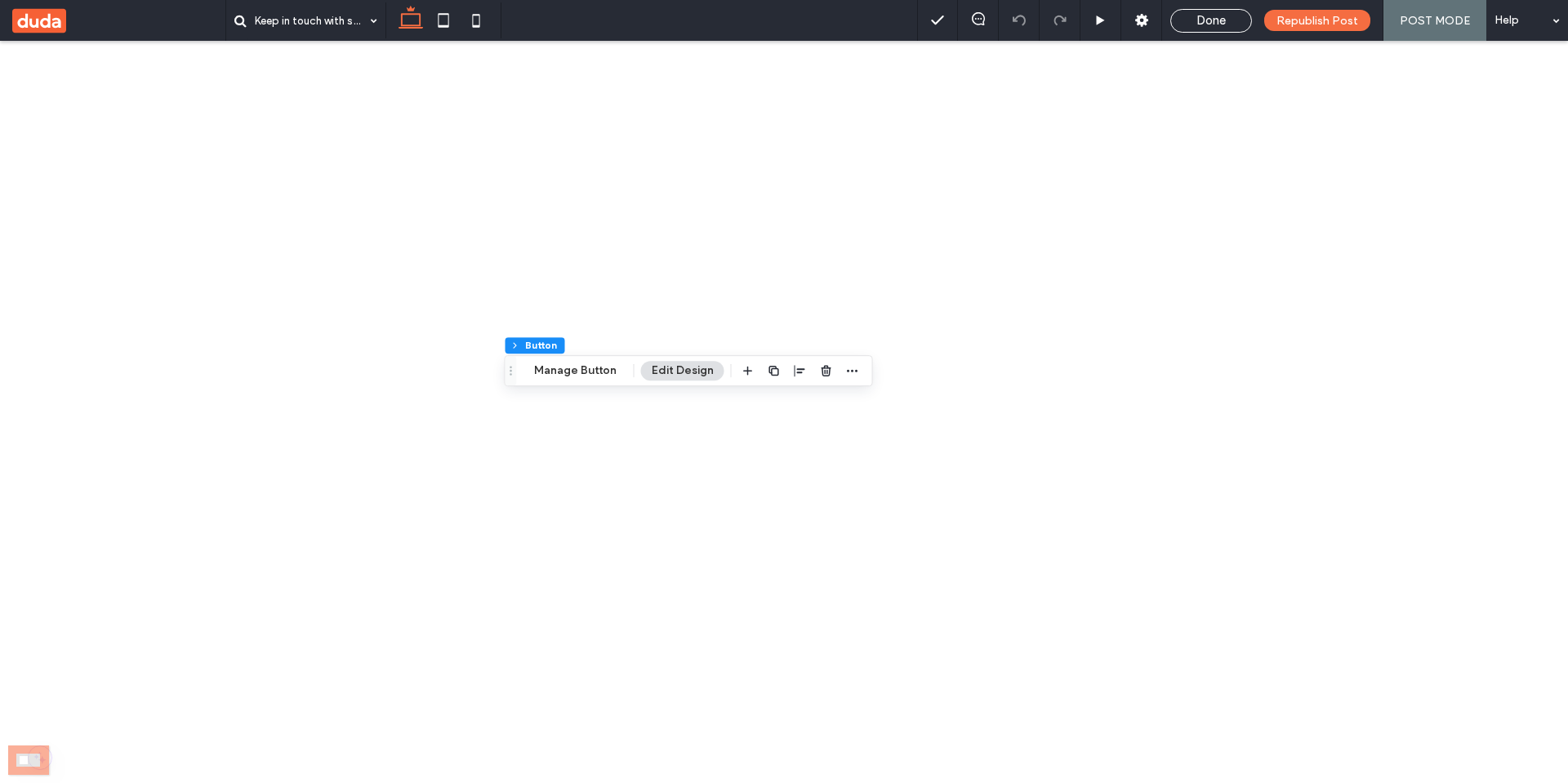
scroll to position [1176, 0]
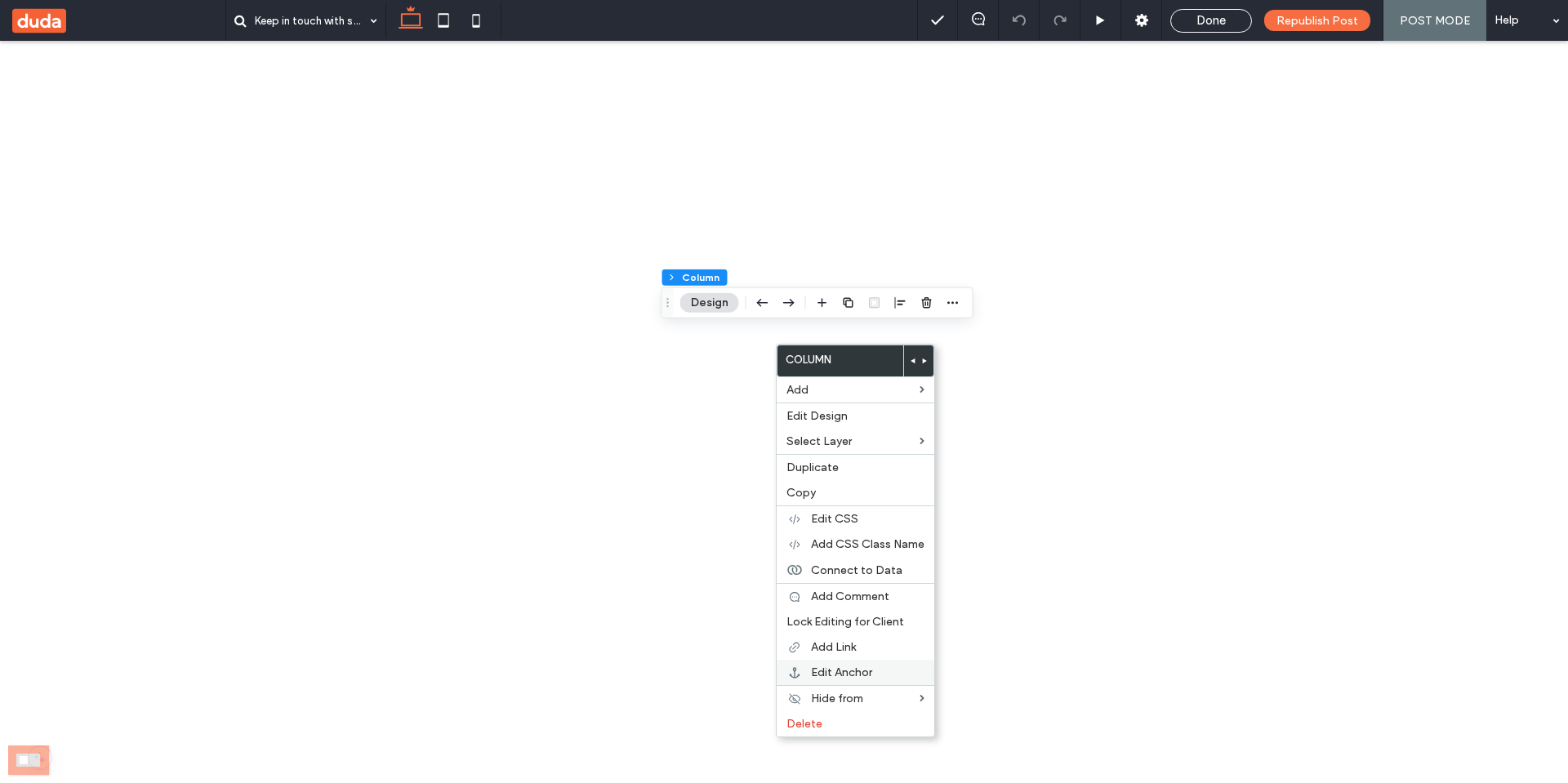
click at [858, 675] on span "Edit Anchor" at bounding box center [841, 672] width 61 height 14
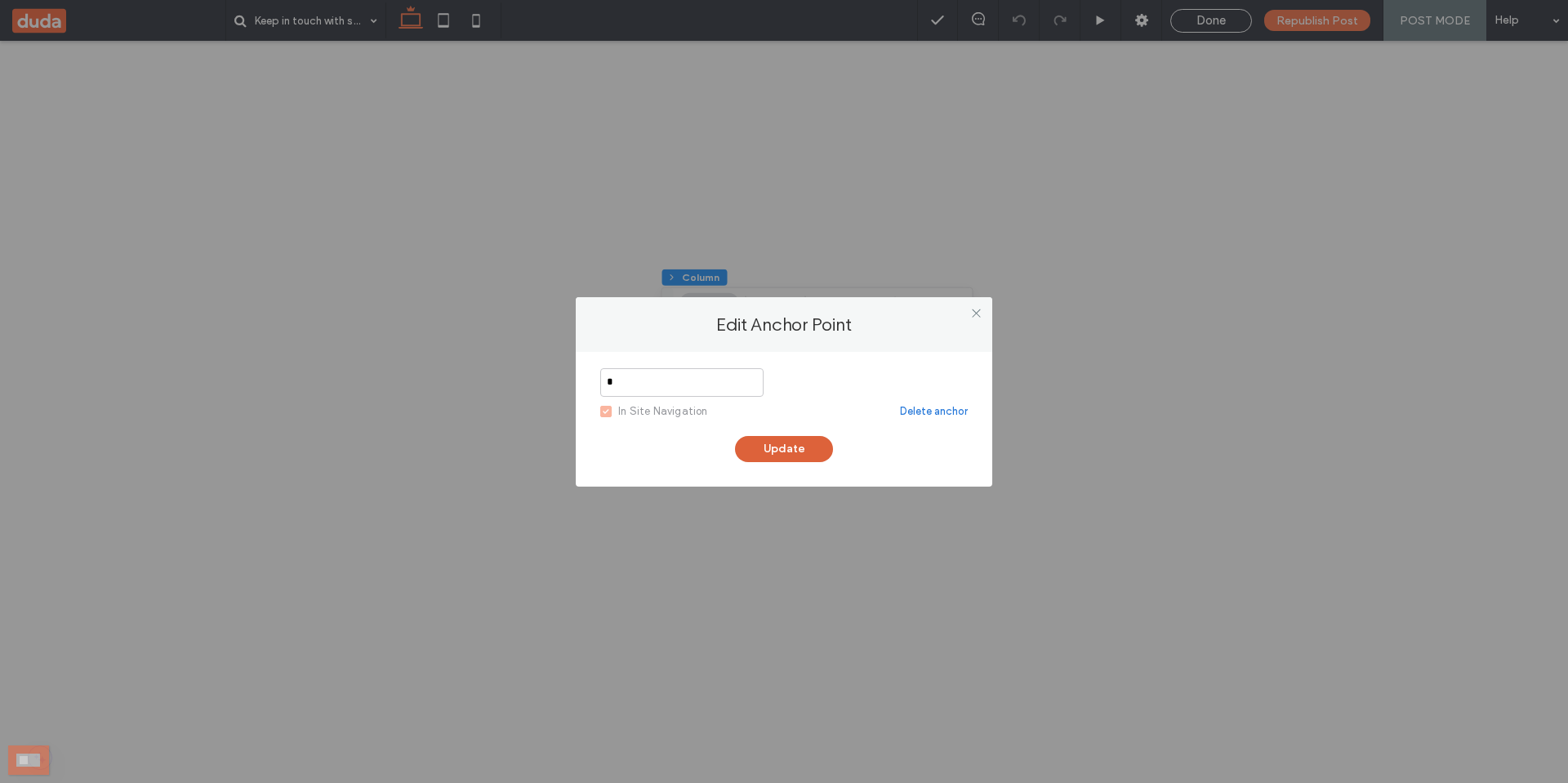
type input "*"
click at [766, 451] on button "Update" at bounding box center [783, 449] width 98 height 26
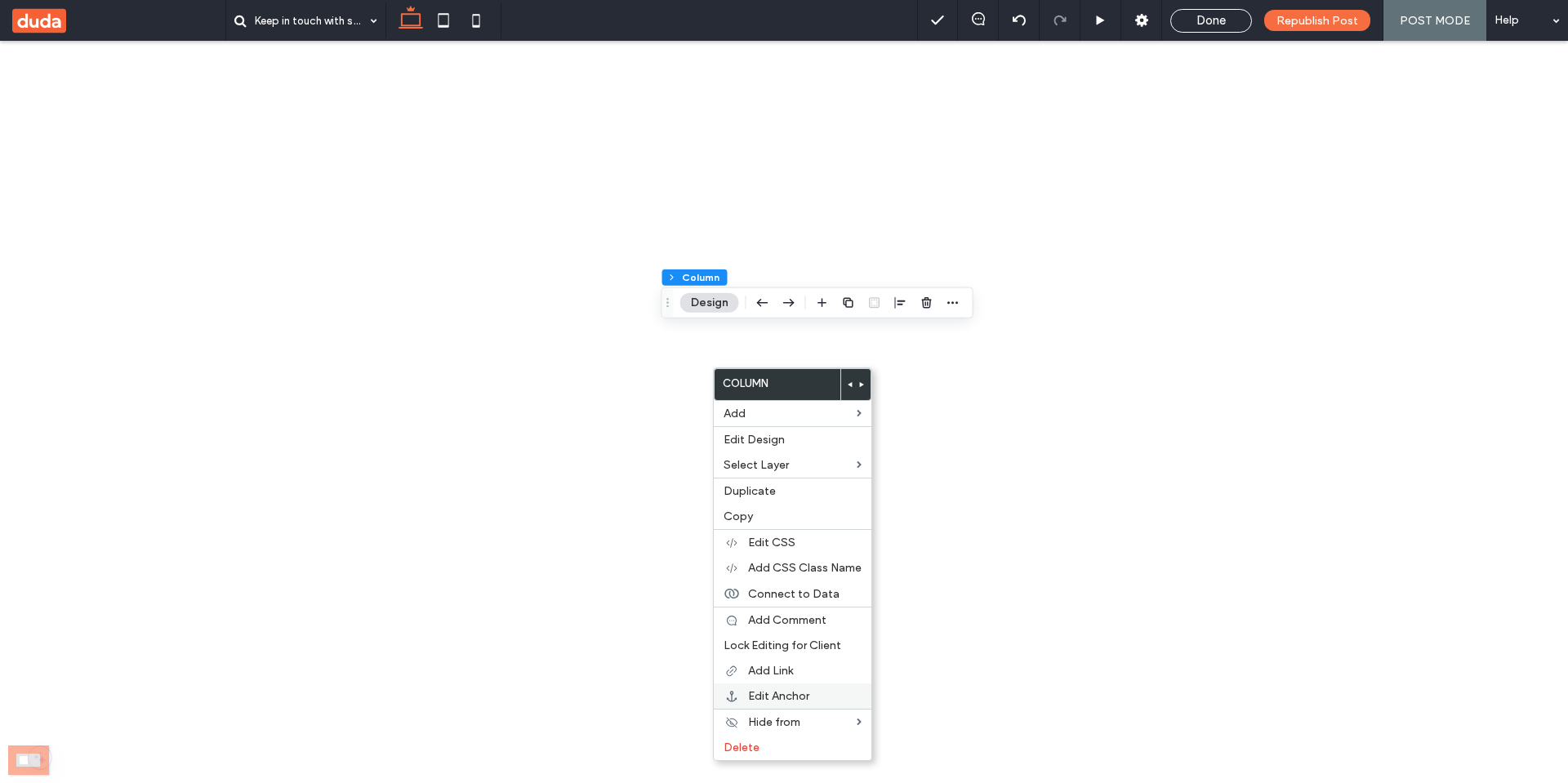
click at [794, 694] on span "Edit Anchor" at bounding box center [778, 696] width 61 height 14
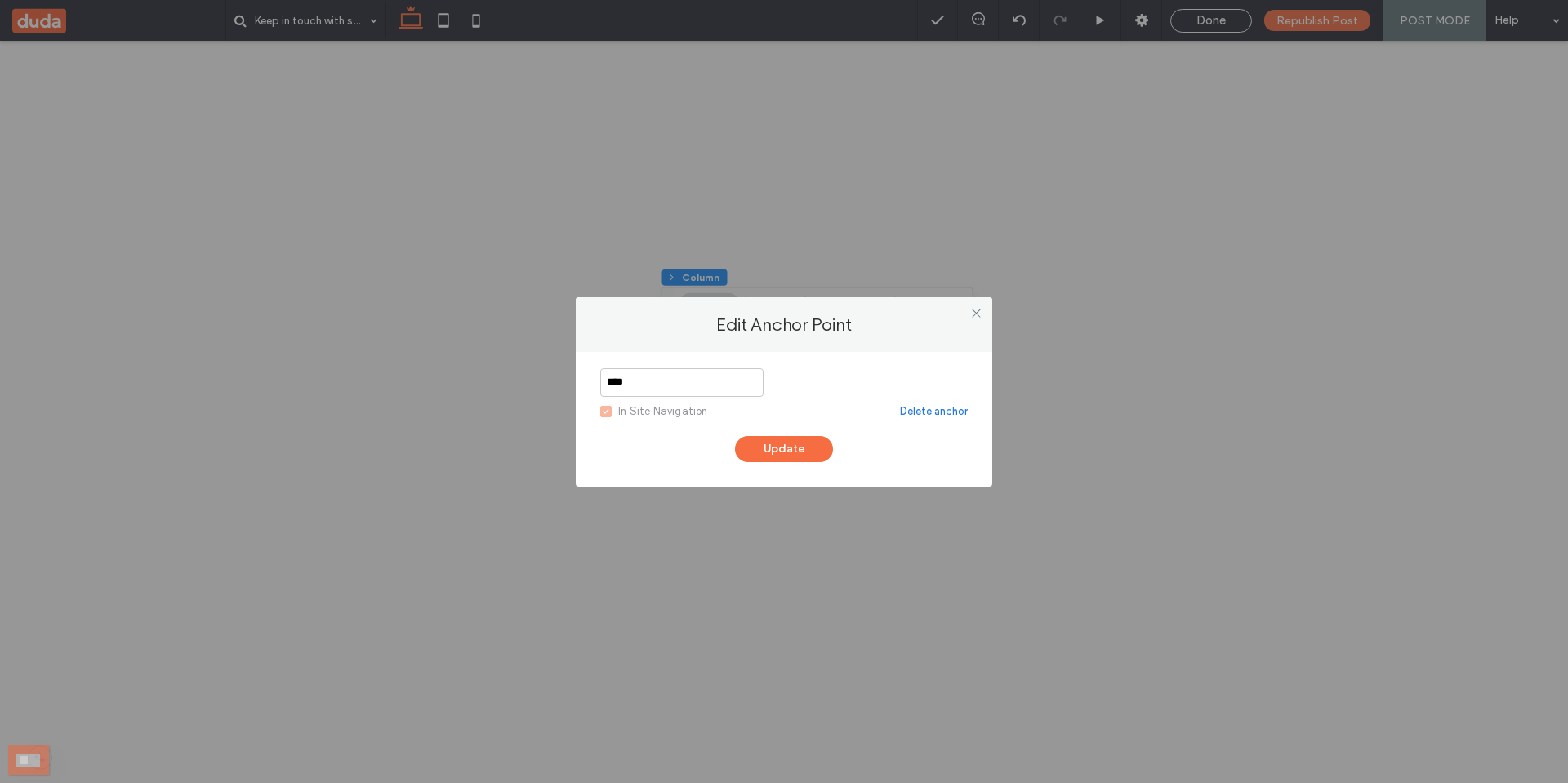
type input "*****"
click at [694, 380] on input "*****" at bounding box center [681, 382] width 163 height 28
click at [939, 414] on link "Delete anchor" at bounding box center [933, 411] width 67 height 16
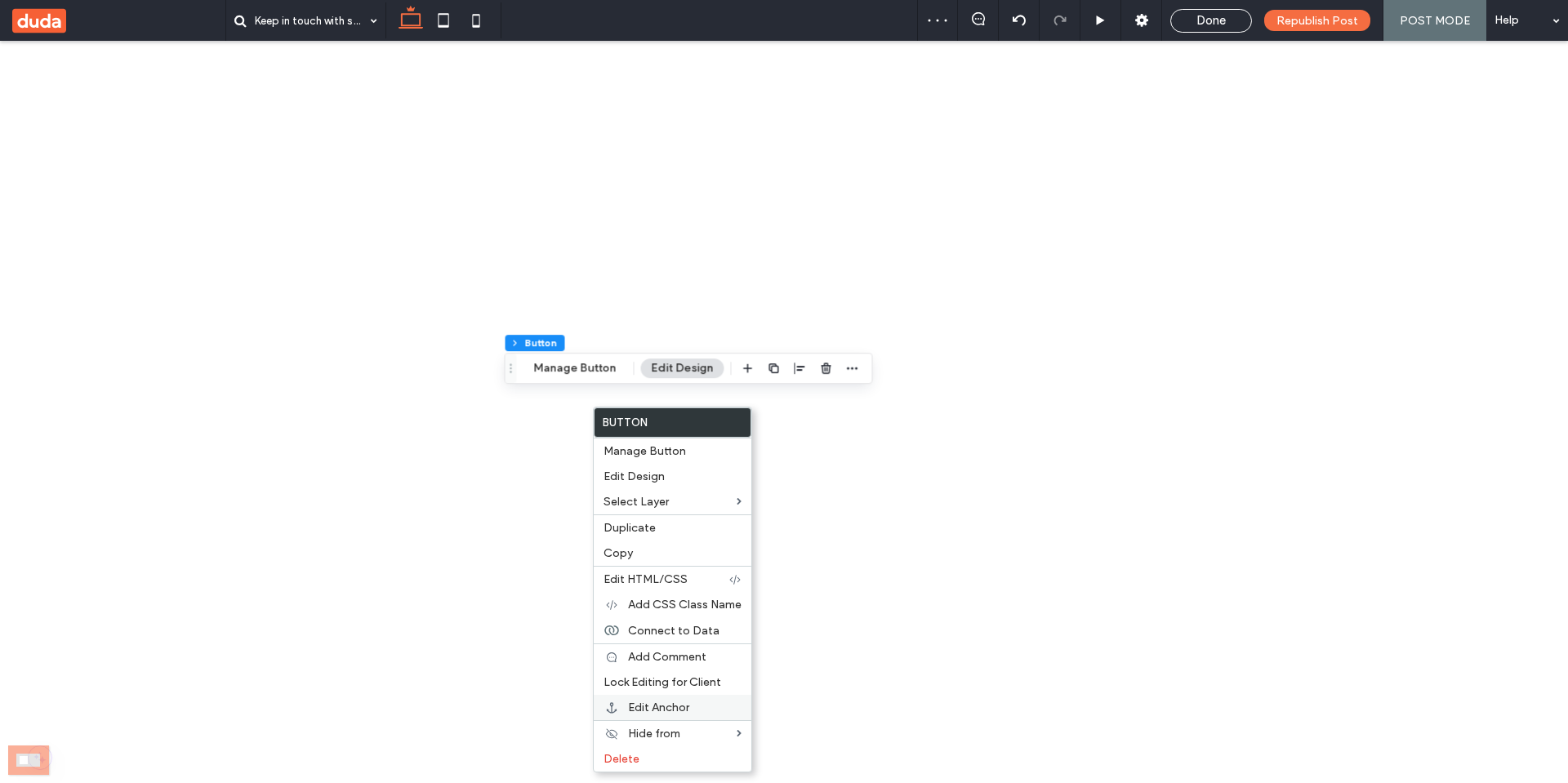
click at [679, 703] on span "Edit Anchor" at bounding box center [658, 707] width 61 height 14
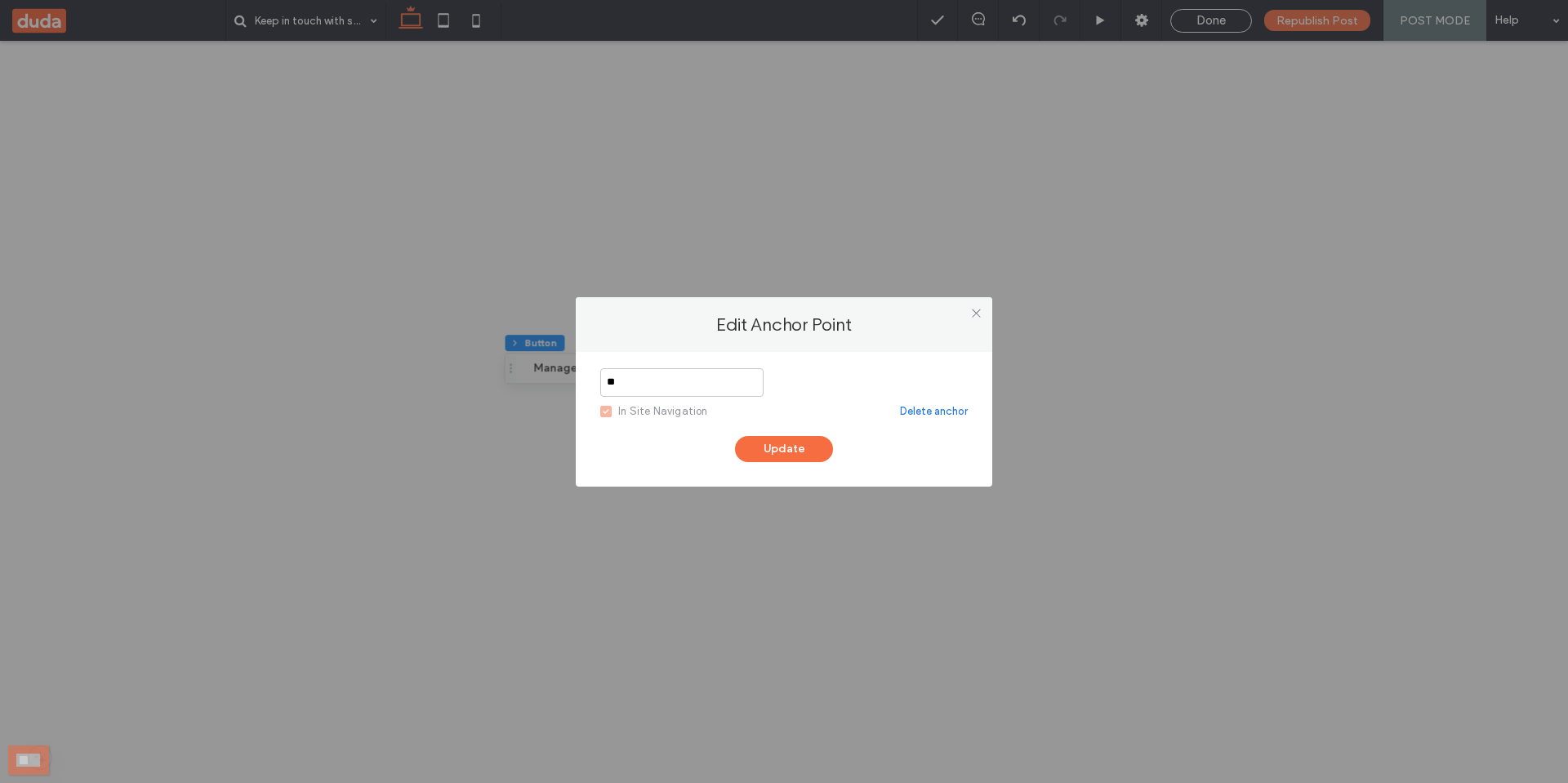
type input "**"
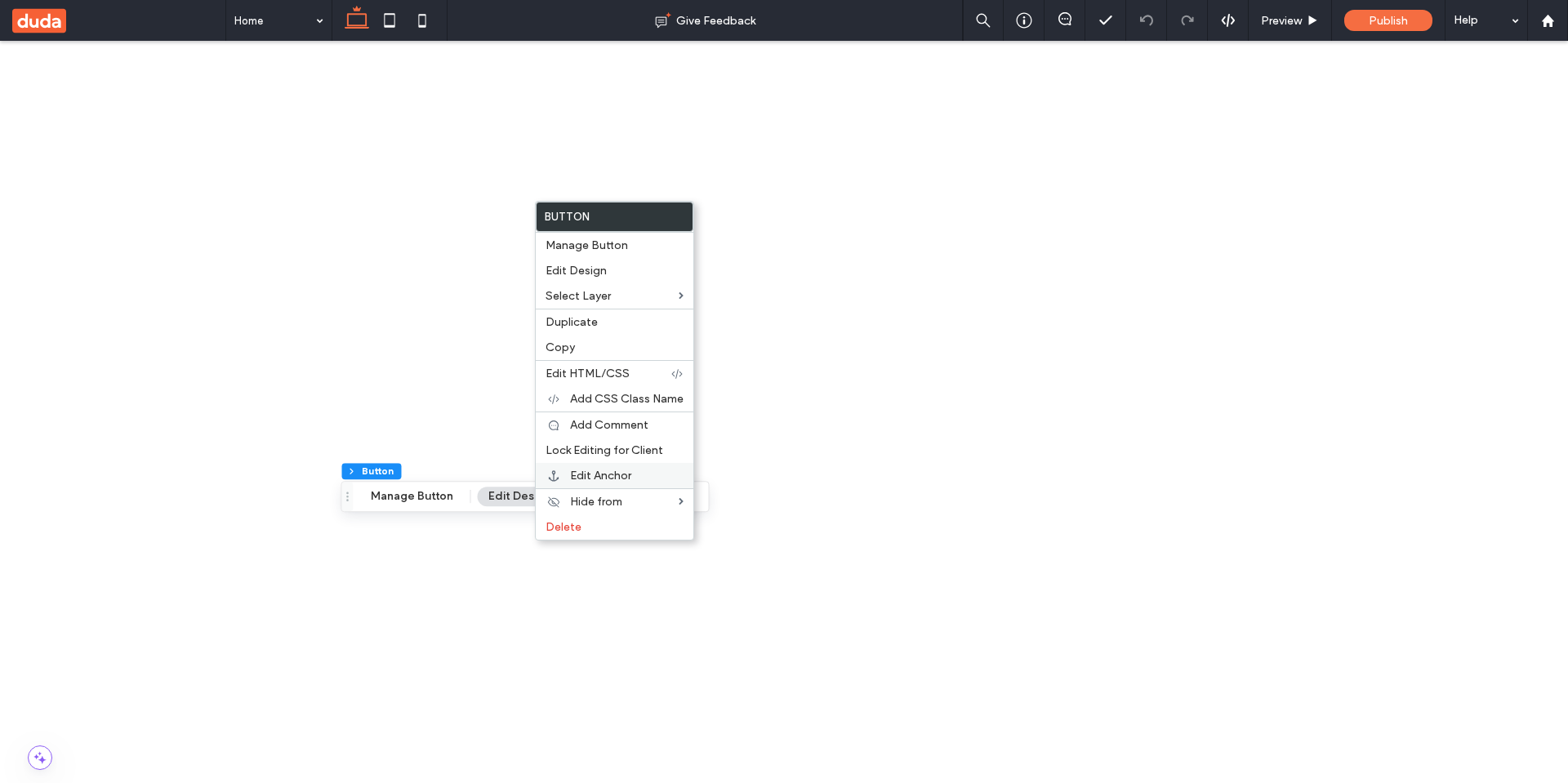
click at [586, 477] on span "Edit Anchor" at bounding box center [600, 476] width 61 height 14
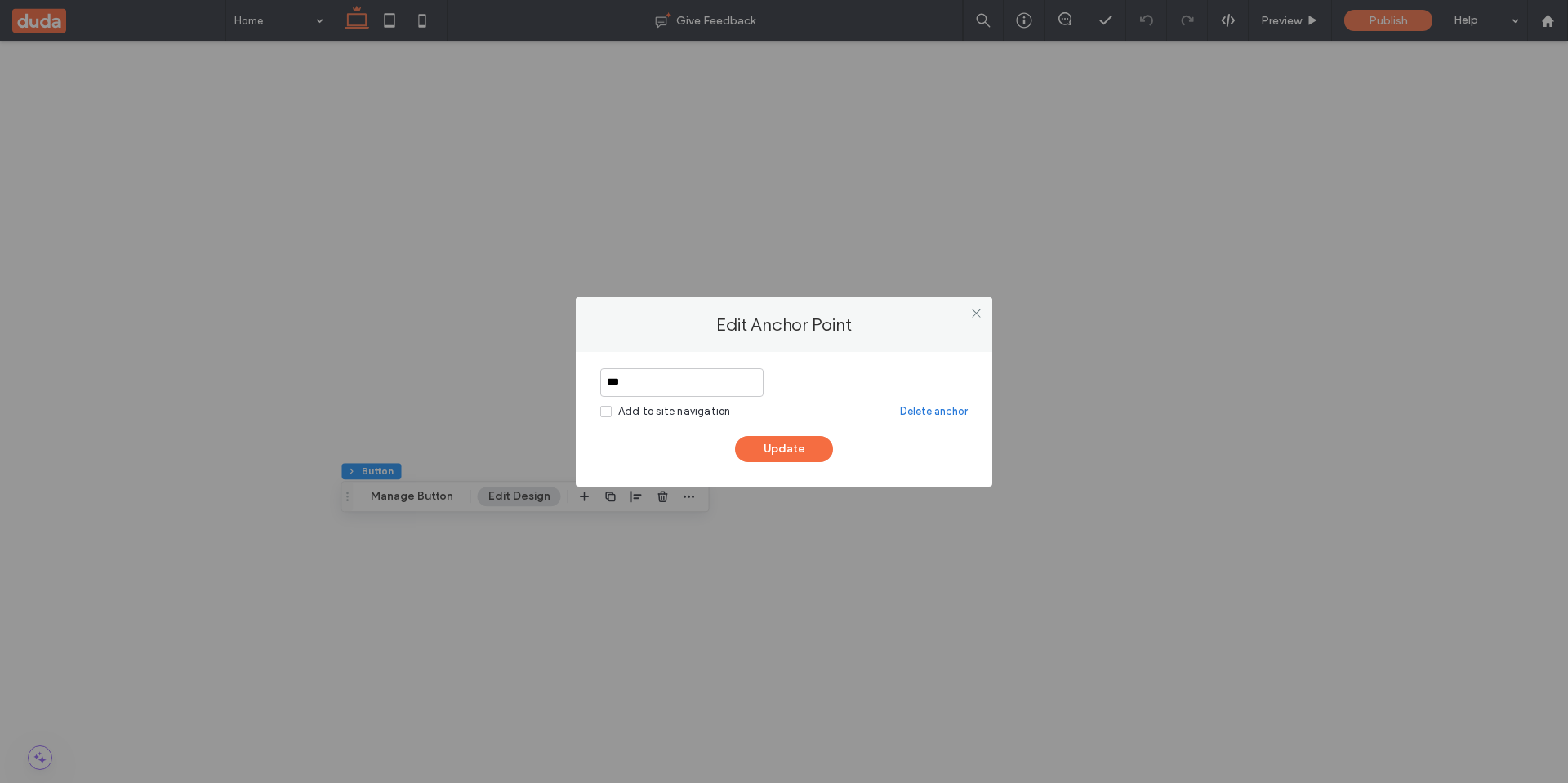
click at [640, 411] on div "Add to site navigation" at bounding box center [674, 411] width 112 height 16
click at [977, 313] on icon at bounding box center [977, 313] width 12 height 12
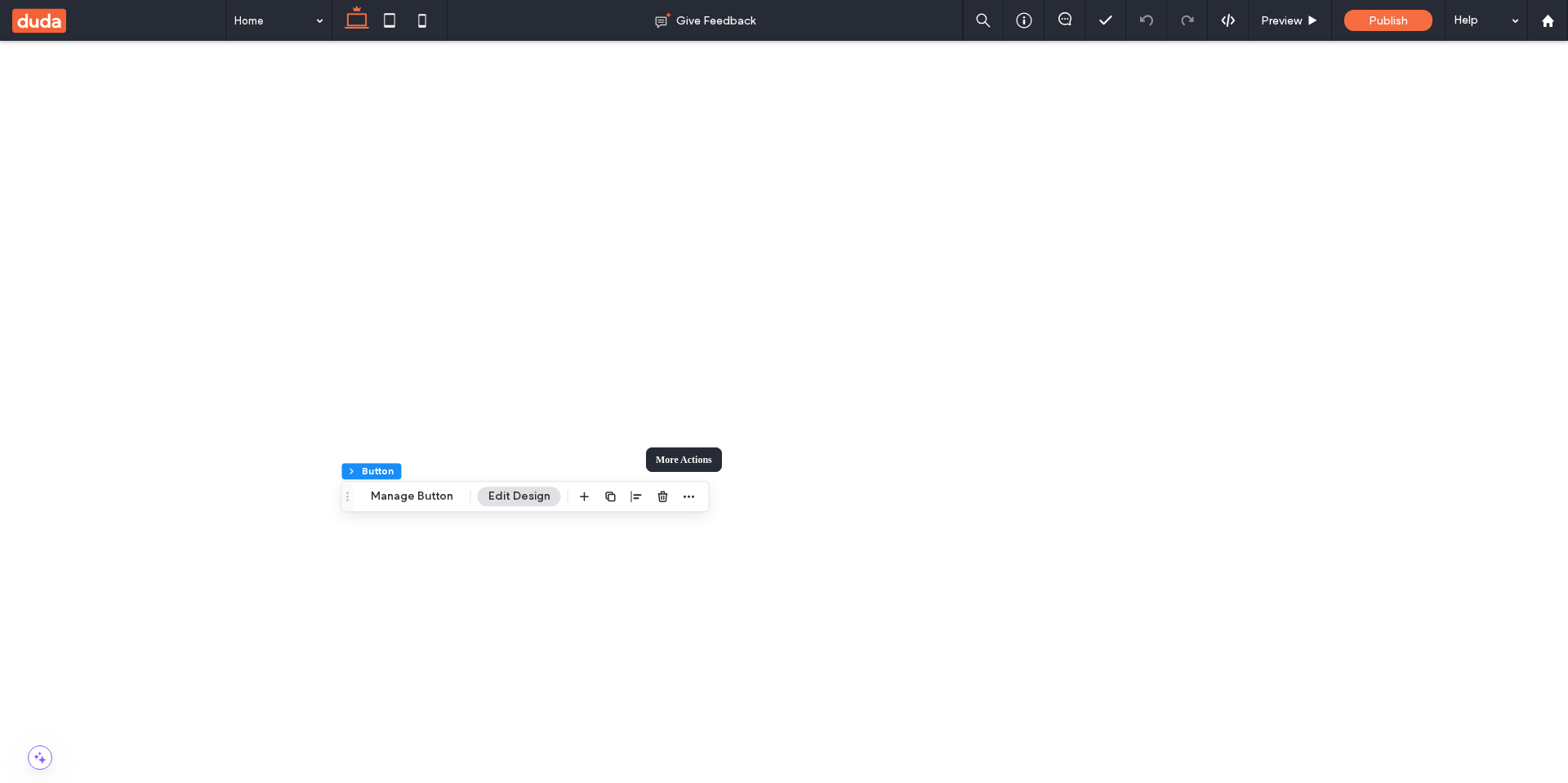
drag, startPoint x: 683, startPoint y: 1898, endPoint x: 680, endPoint y: 1919, distance: 21.2
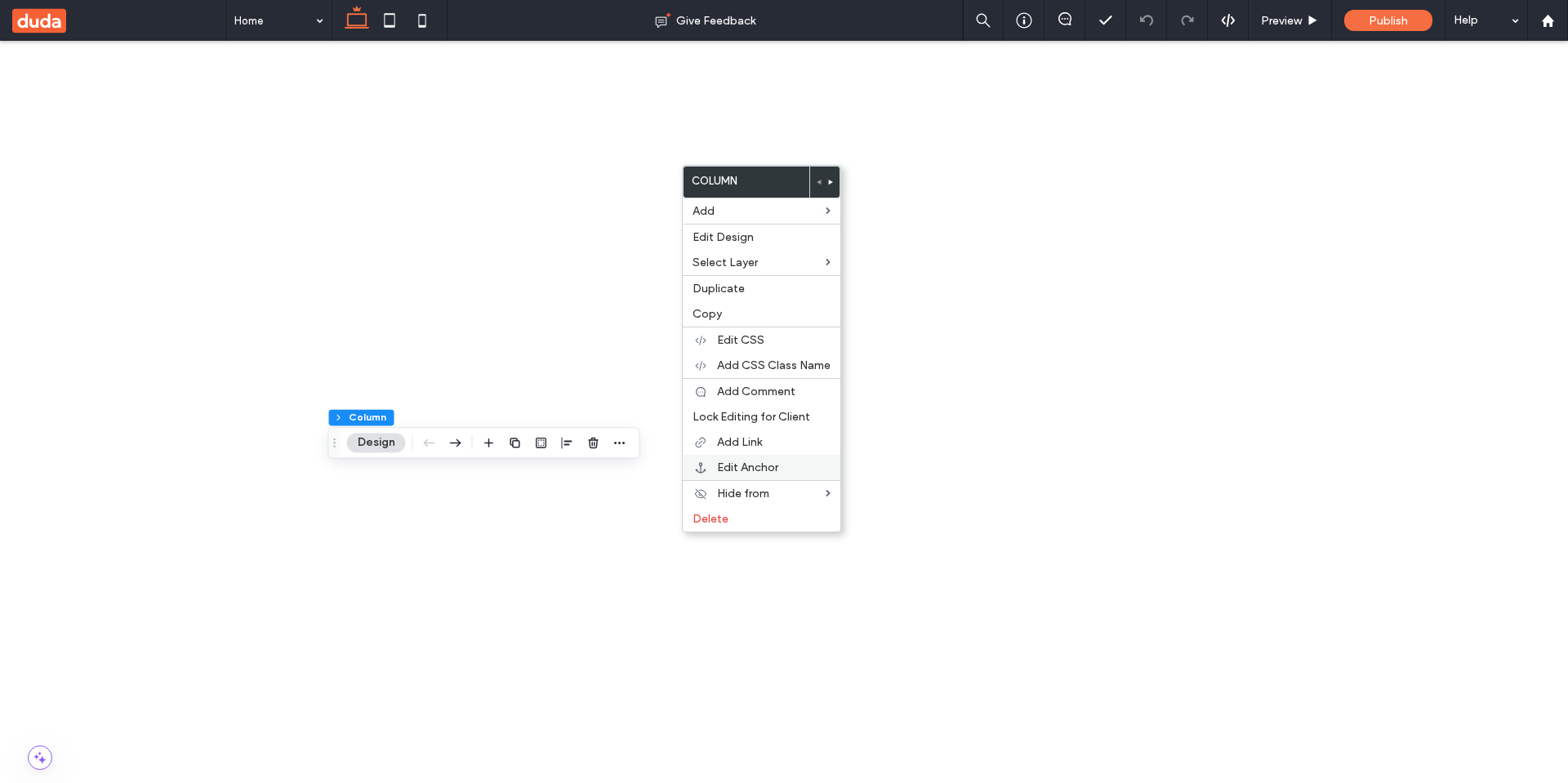
click at [727, 473] on span "Edit Anchor" at bounding box center [747, 467] width 61 height 14
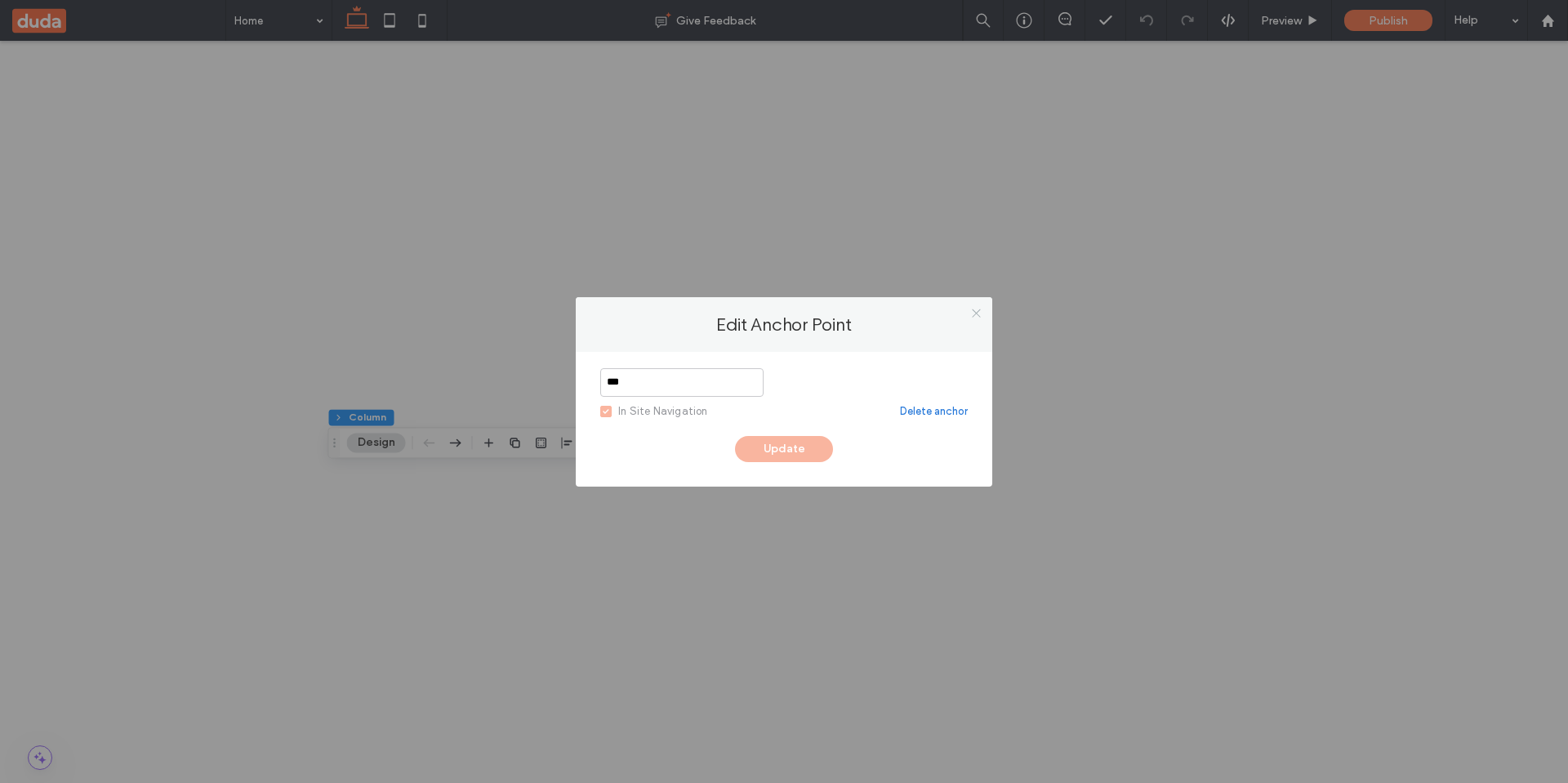
click at [977, 314] on use at bounding box center [975, 313] width 8 height 8
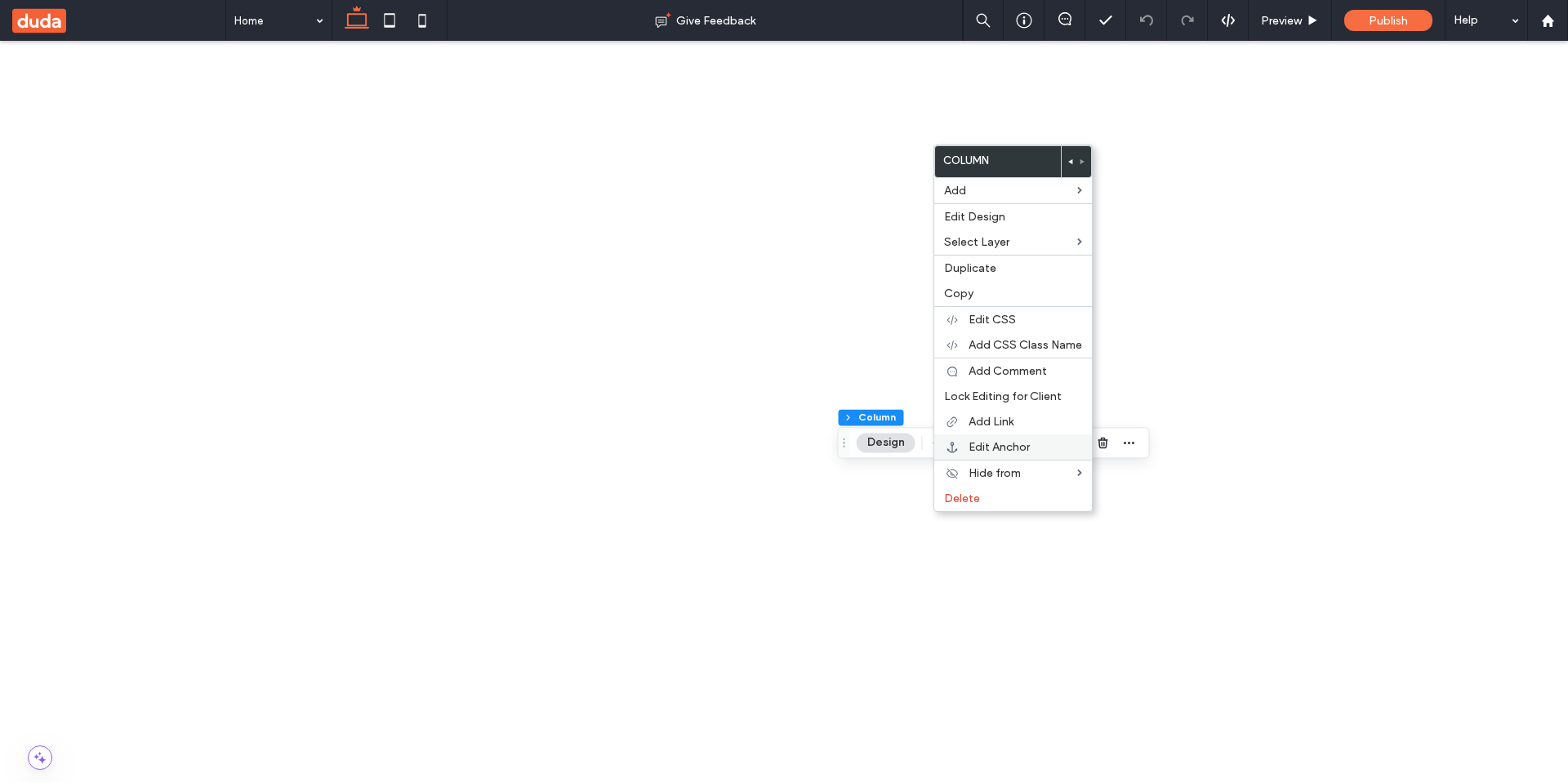
click at [1003, 448] on span "Edit Anchor" at bounding box center [999, 447] width 61 height 14
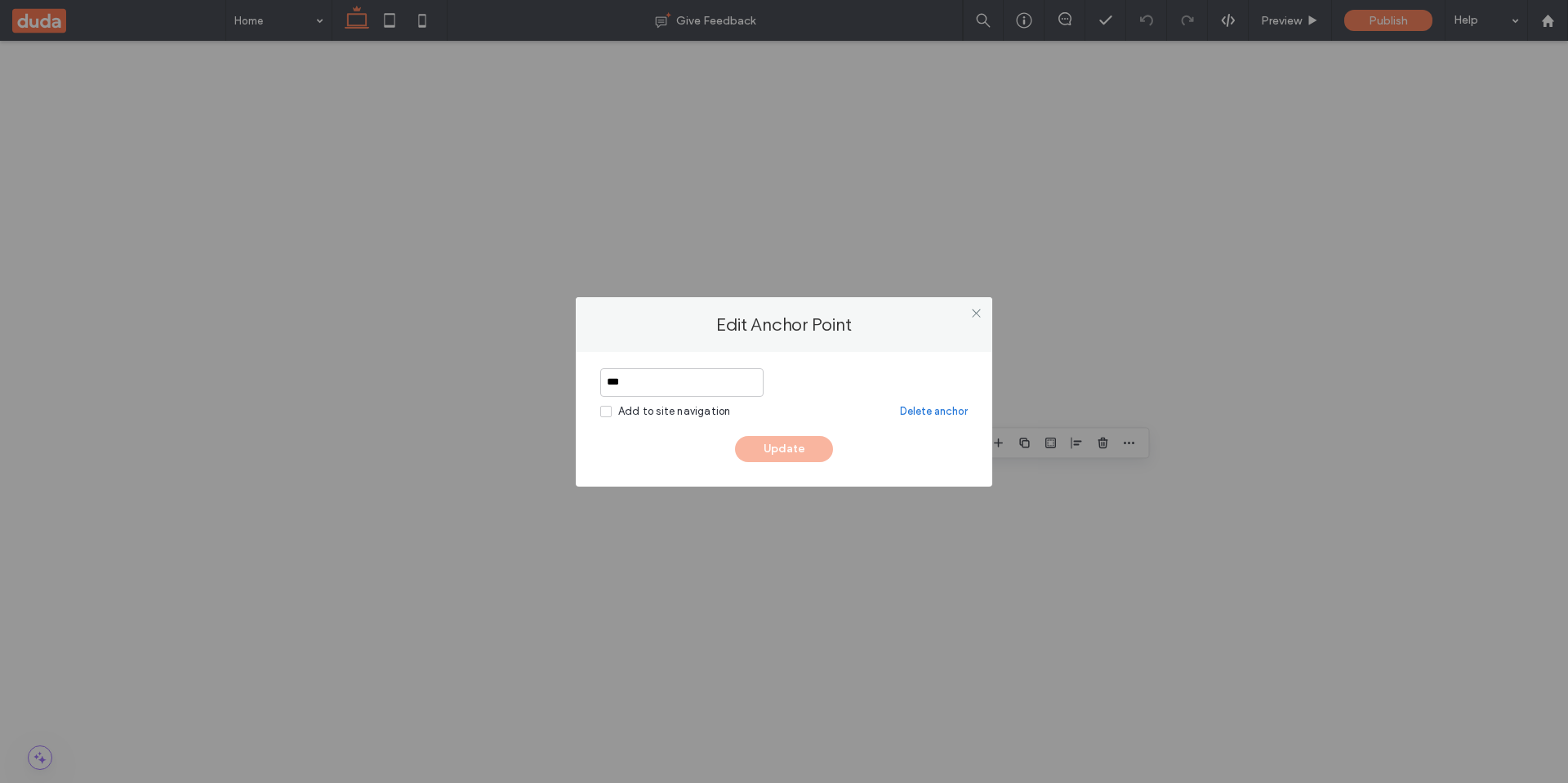
click at [694, 416] on div "Add to site navigation" at bounding box center [674, 411] width 112 height 16
click at [974, 313] on use at bounding box center [975, 313] width 8 height 8
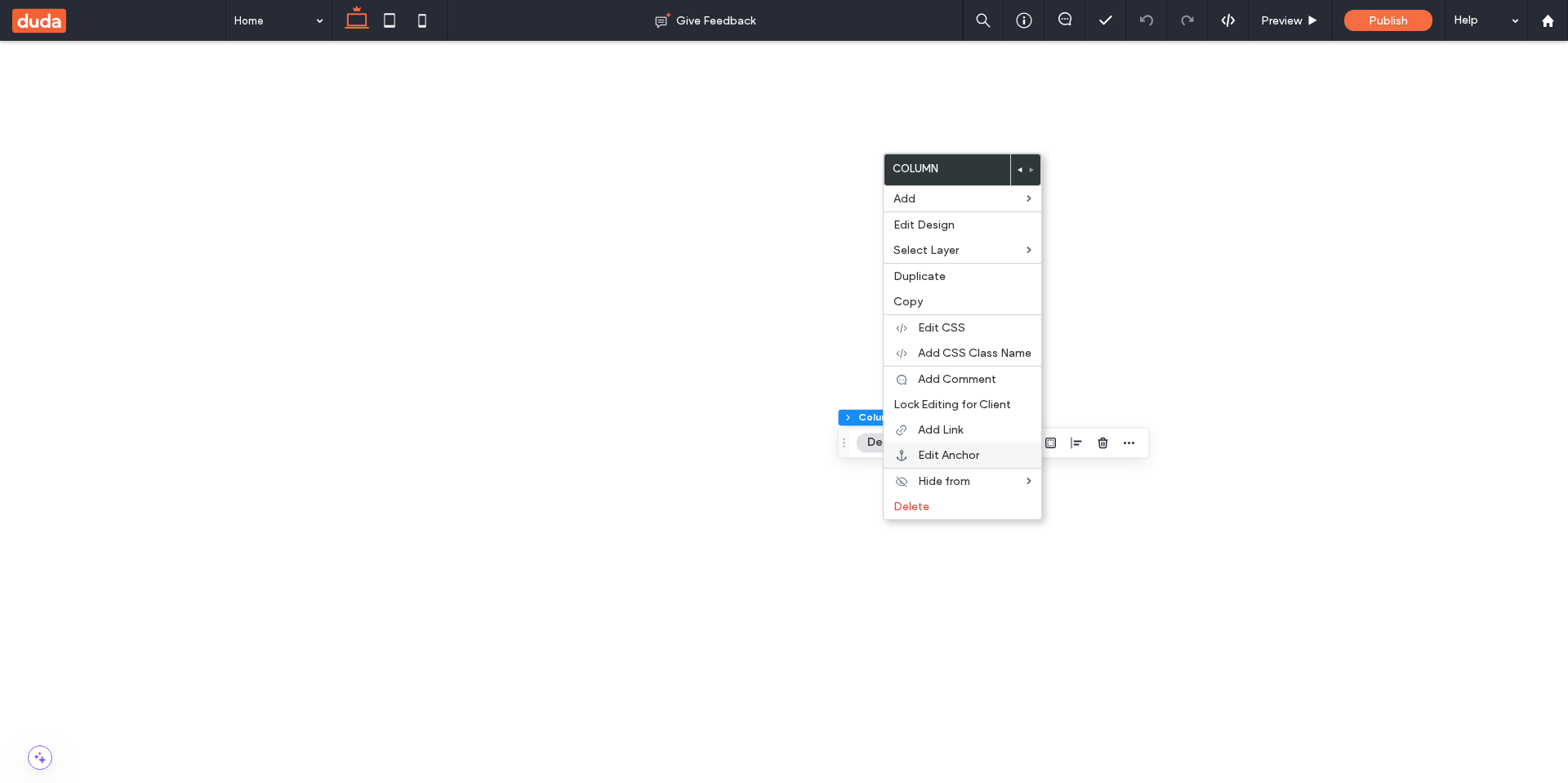
click at [940, 454] on span "Edit Anchor" at bounding box center [948, 455] width 61 height 14
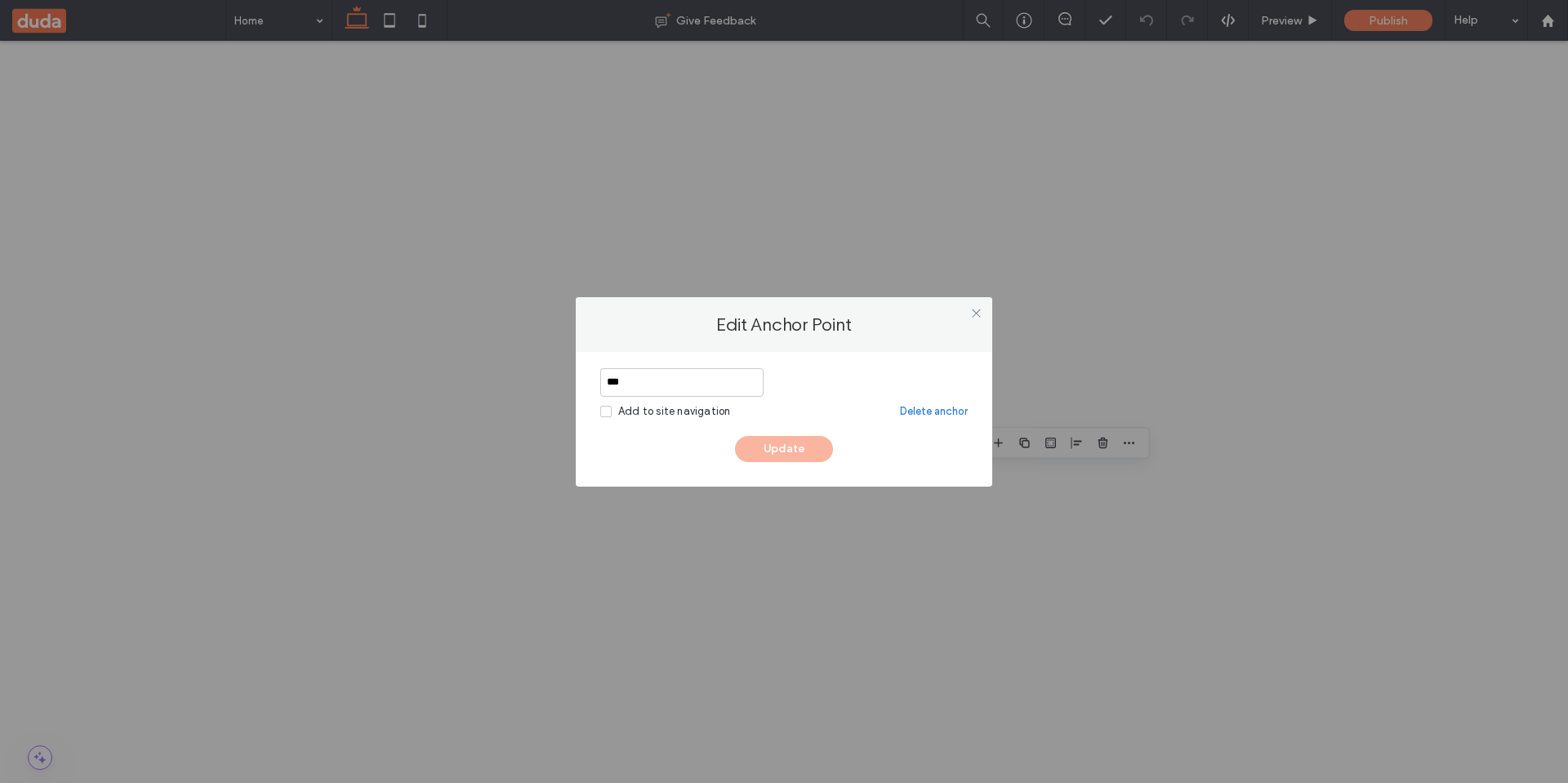
click at [691, 411] on div "Add to site navigation" at bounding box center [674, 411] width 112 height 16
click at [699, 386] on input "***" at bounding box center [681, 382] width 163 height 28
click at [688, 414] on div "Add to site navigation" at bounding box center [674, 411] width 112 height 16
click at [699, 384] on input "***" at bounding box center [681, 382] width 163 height 28
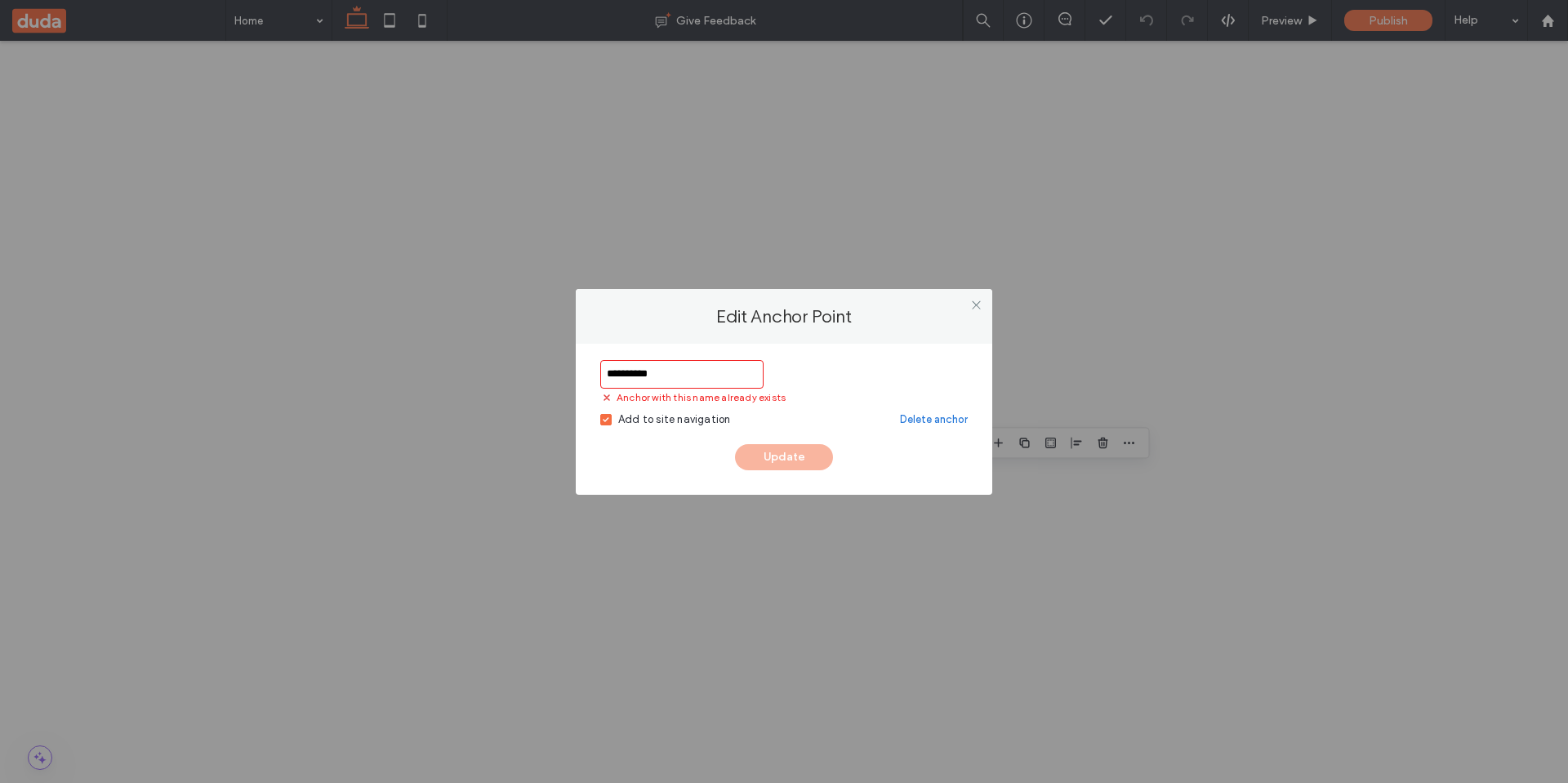
click at [642, 417] on div "Add to site navigation" at bounding box center [674, 420] width 112 height 16
click at [666, 368] on input "***" at bounding box center [681, 374] width 163 height 28
click at [673, 379] on input "***" at bounding box center [681, 374] width 163 height 28
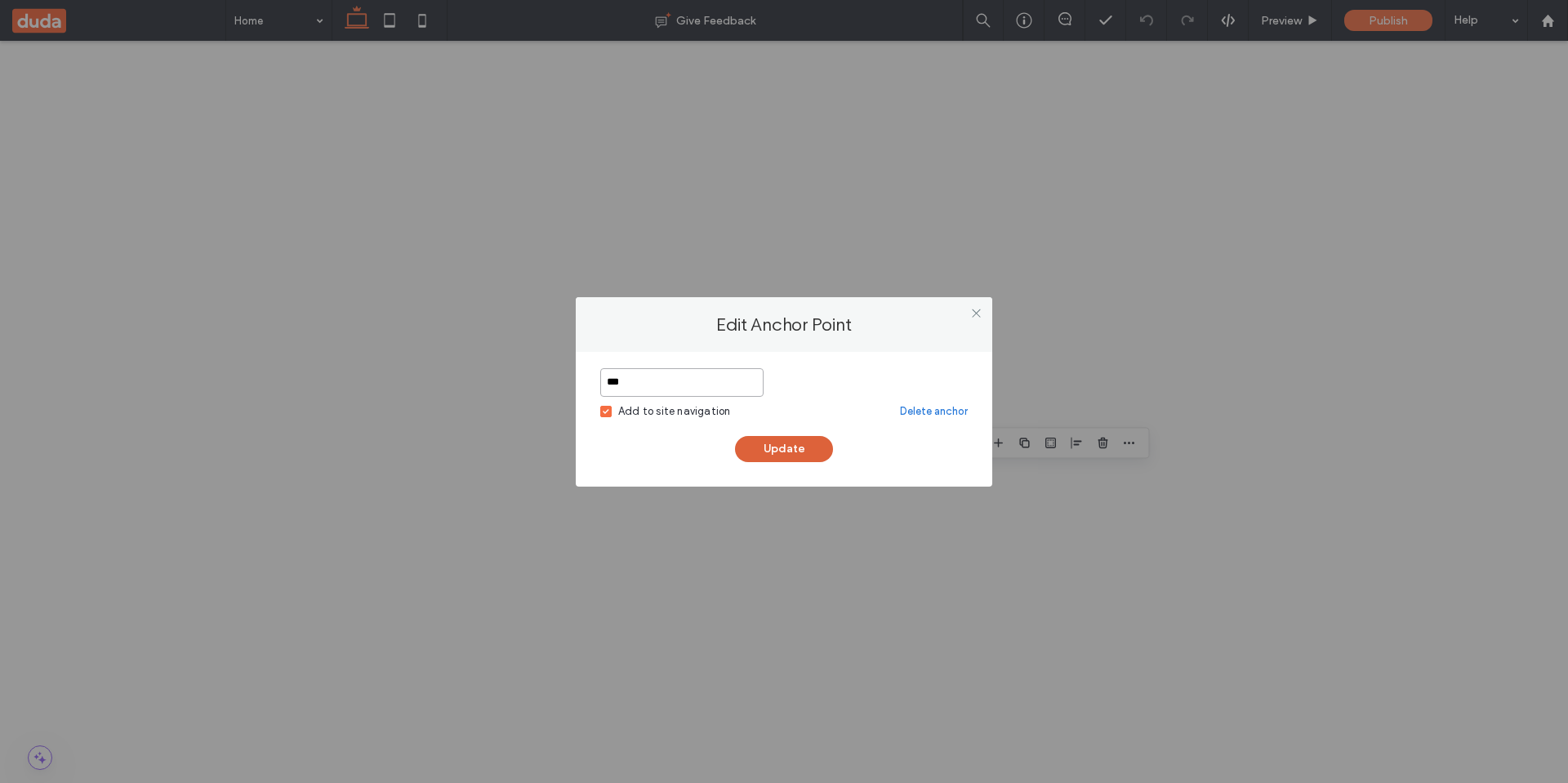
type input "***"
click at [793, 457] on button "Update" at bounding box center [783, 449] width 98 height 26
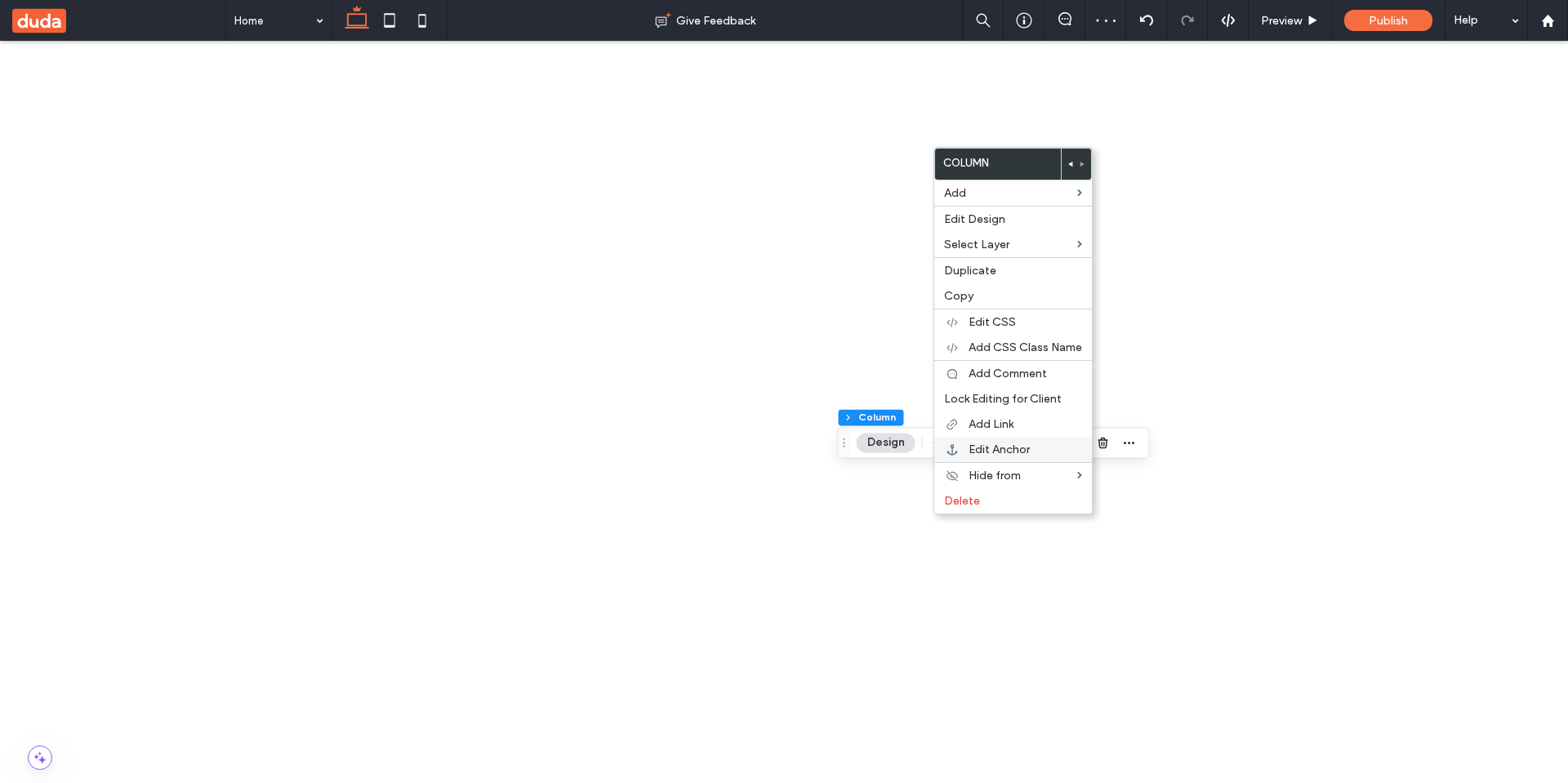
click at [970, 454] on span "Edit Anchor" at bounding box center [999, 450] width 61 height 14
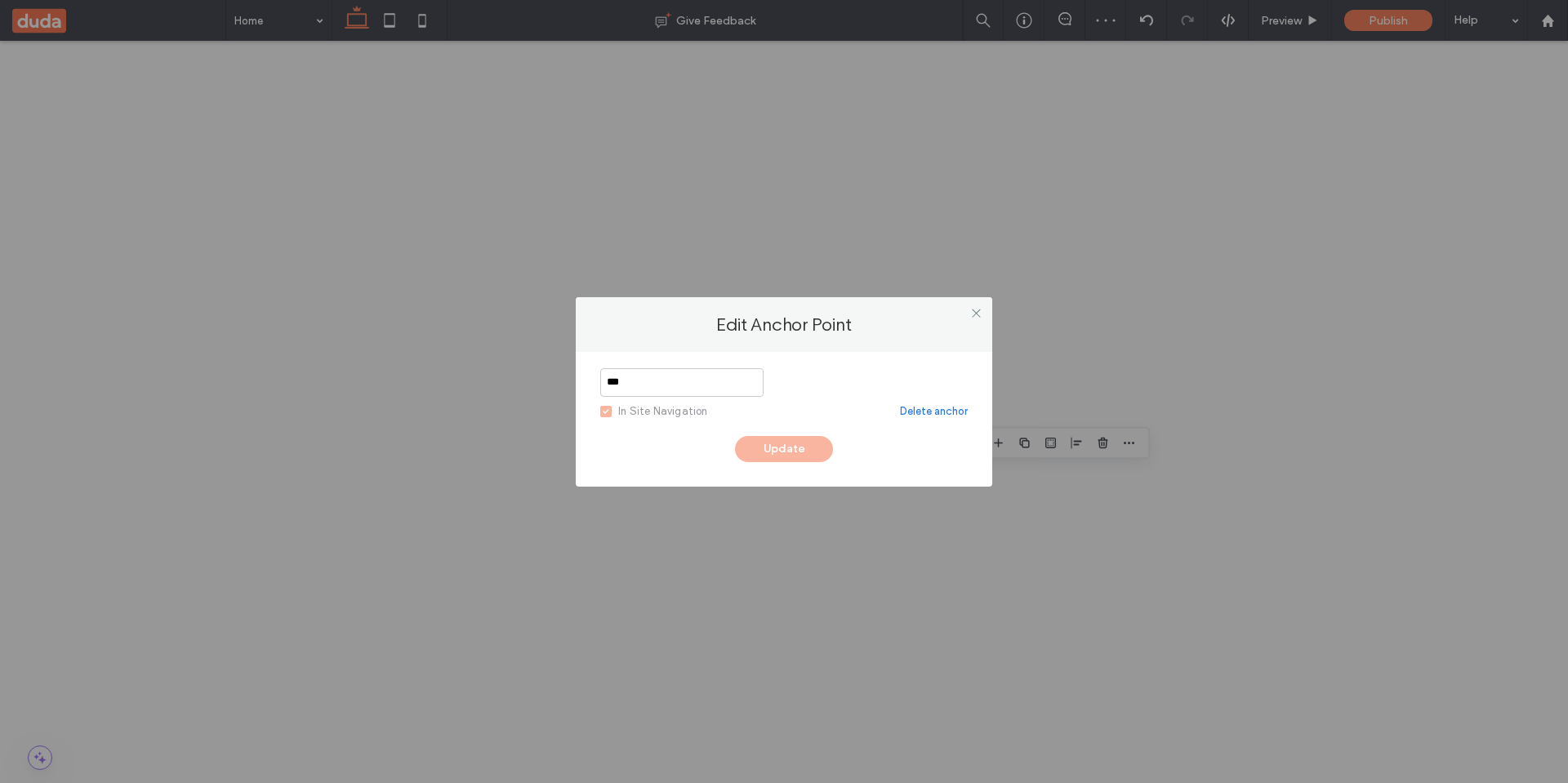
click at [639, 412] on div "In Site Navigation" at bounding box center [663, 411] width 90 height 16
click at [685, 387] on input "***" at bounding box center [681, 382] width 163 height 28
click at [676, 384] on input "*****" at bounding box center [681, 382] width 163 height 28
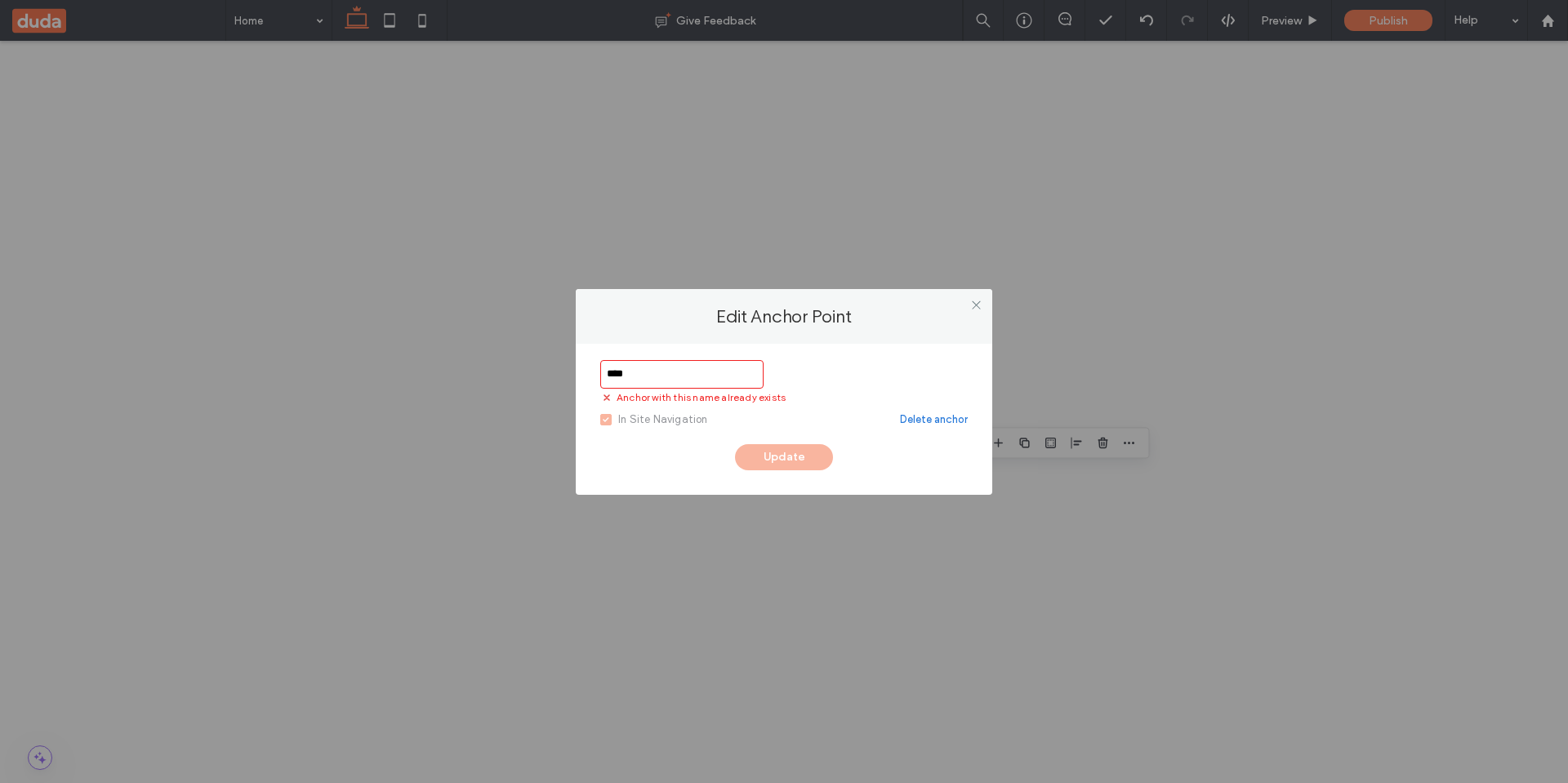
type input "***"
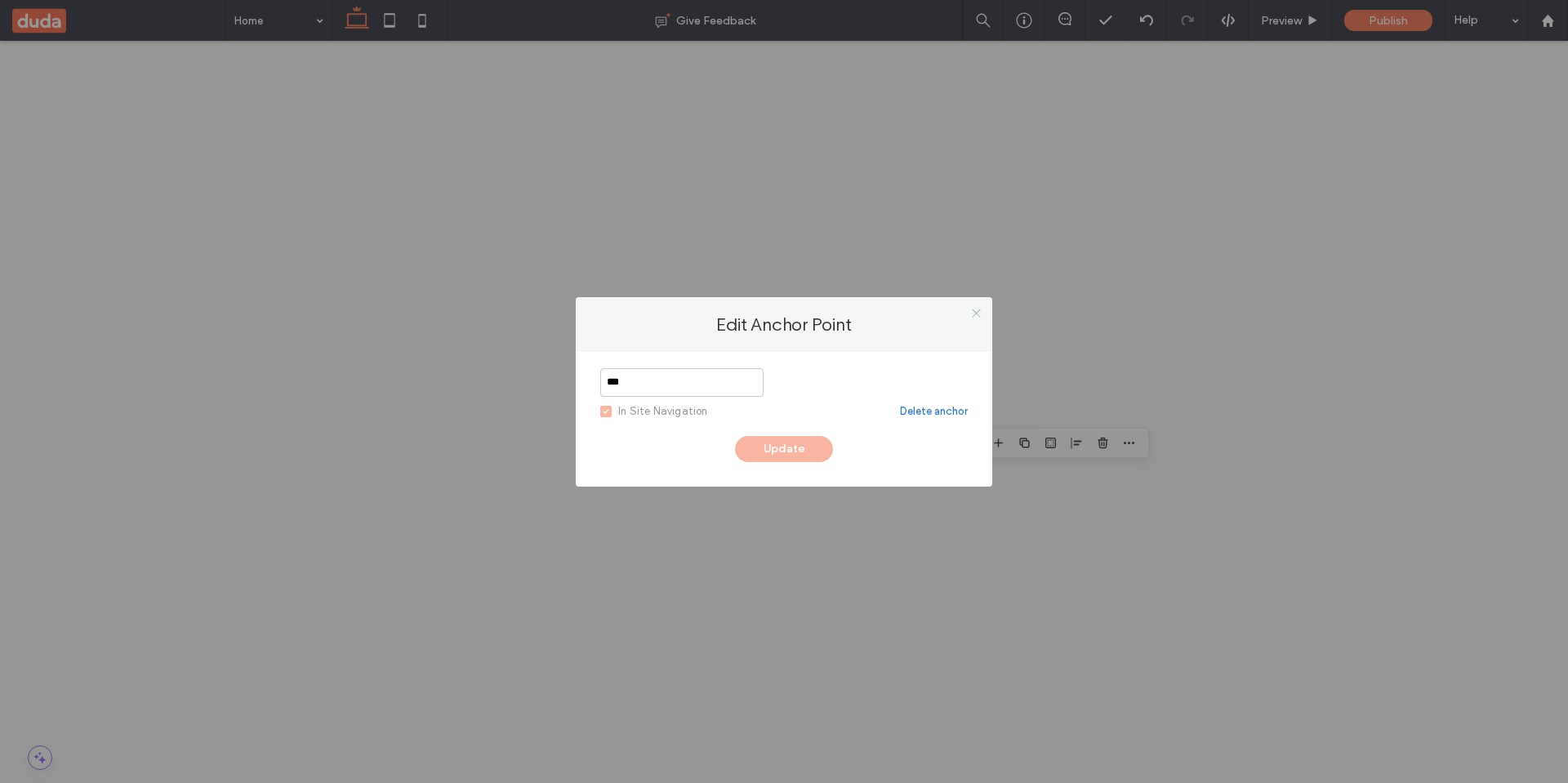
click at [980, 311] on icon at bounding box center [977, 313] width 12 height 12
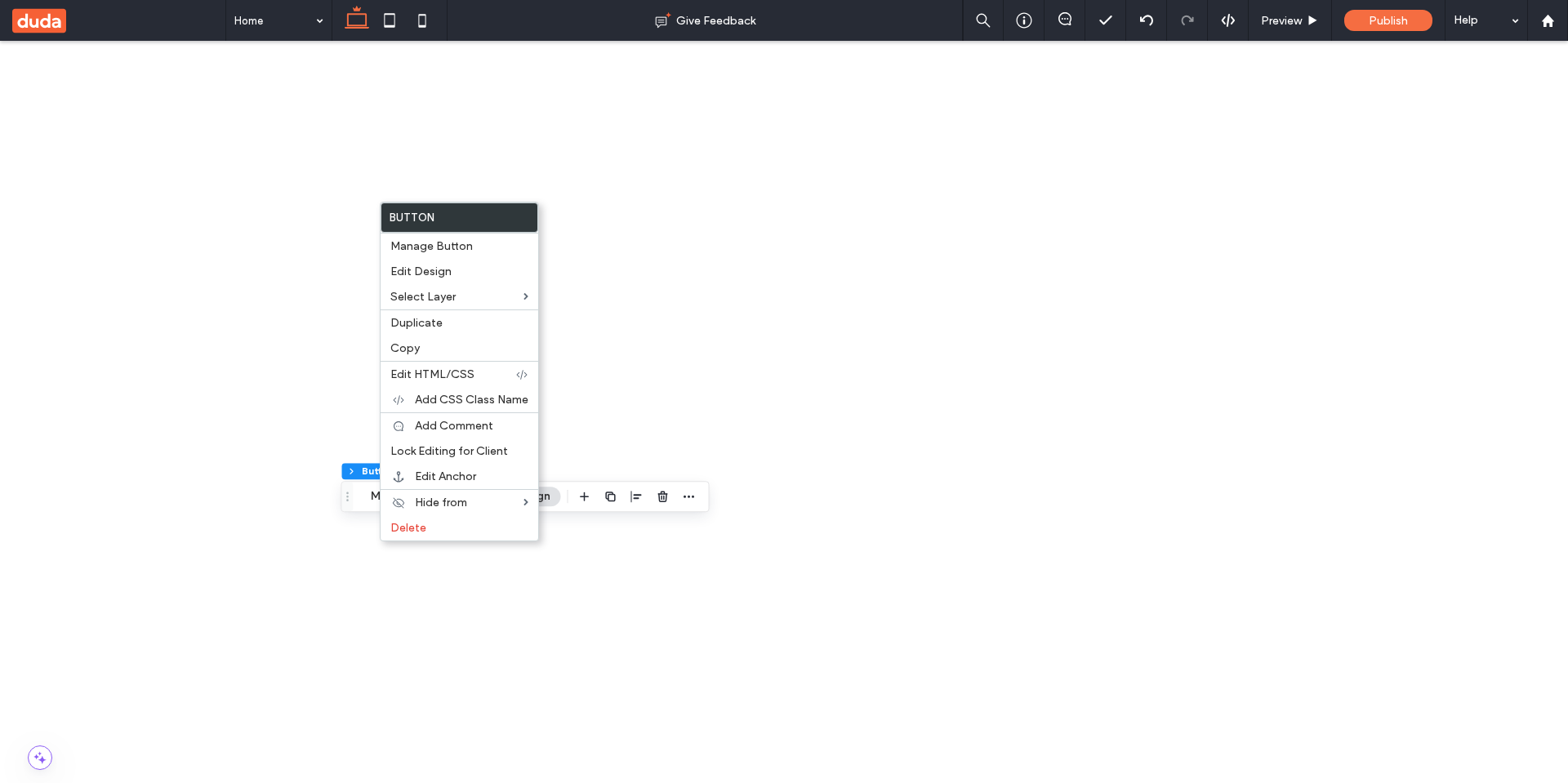
type input "**"
click at [458, 474] on span "Edit Anchor" at bounding box center [445, 477] width 61 height 14
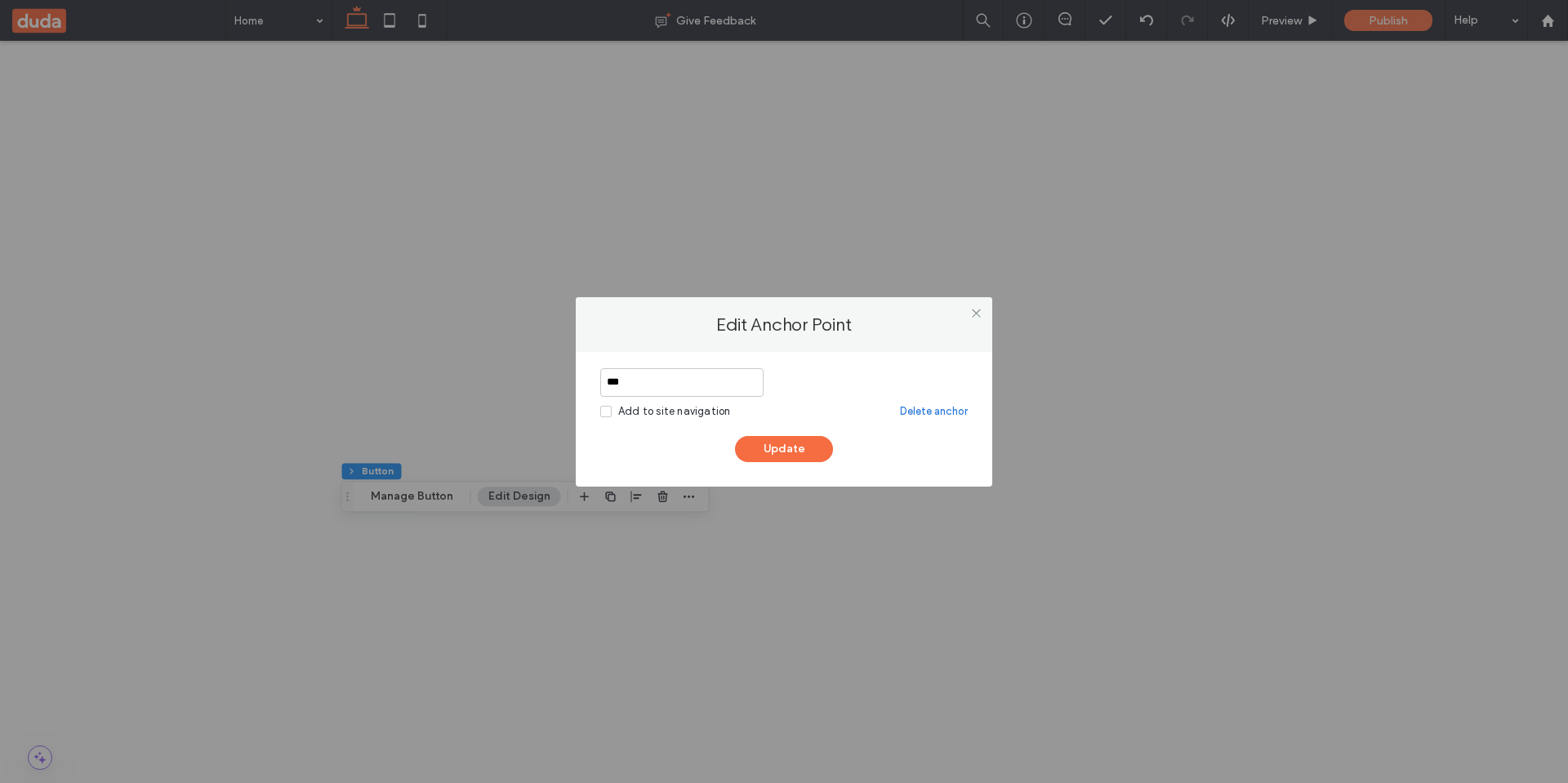
click at [662, 416] on div "Add to site navigation" at bounding box center [674, 411] width 112 height 16
click at [662, 412] on div "Add to site navigation" at bounding box center [674, 411] width 112 height 16
click at [670, 384] on input "***" at bounding box center [681, 382] width 163 height 28
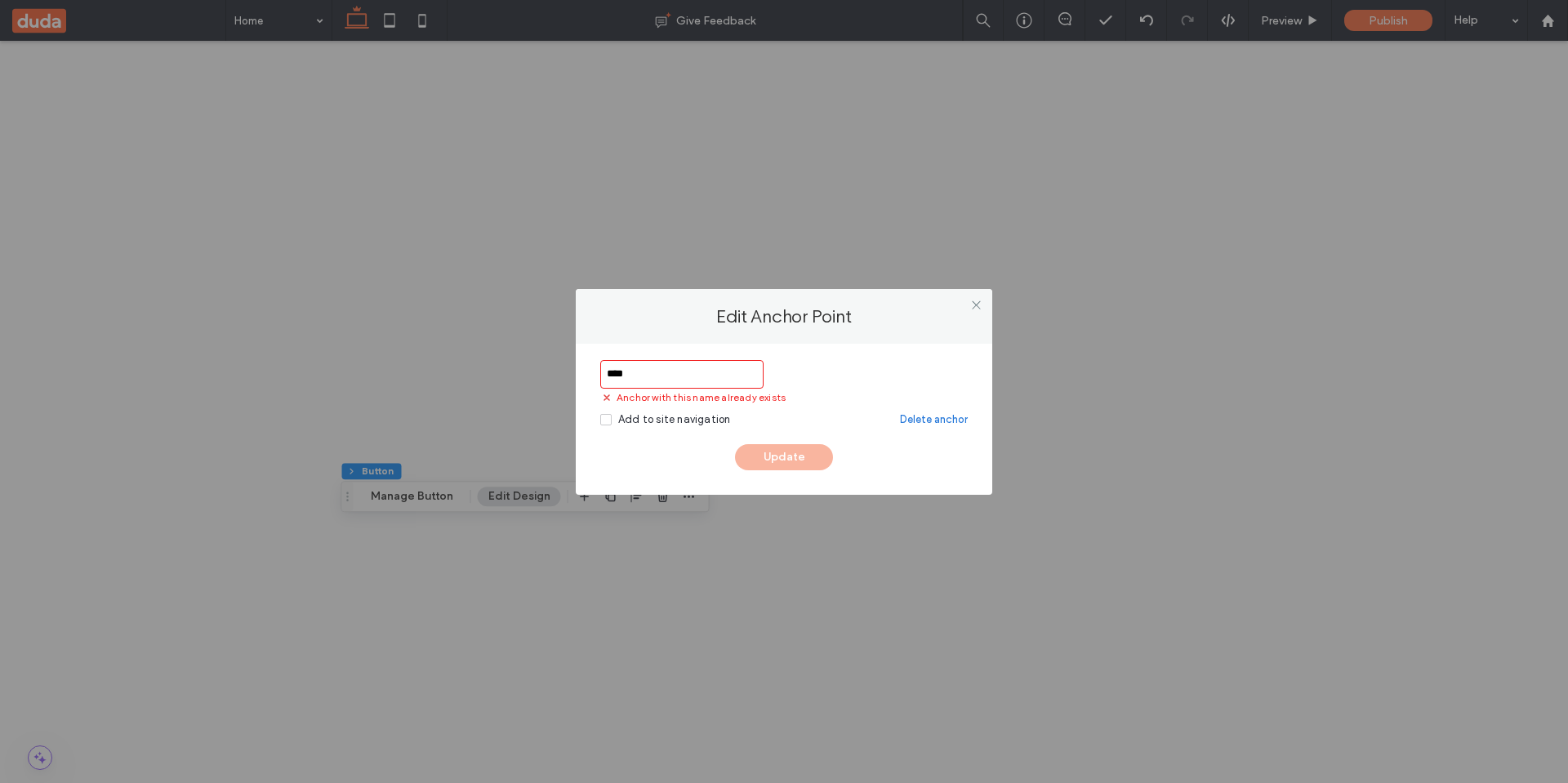
type input "***"
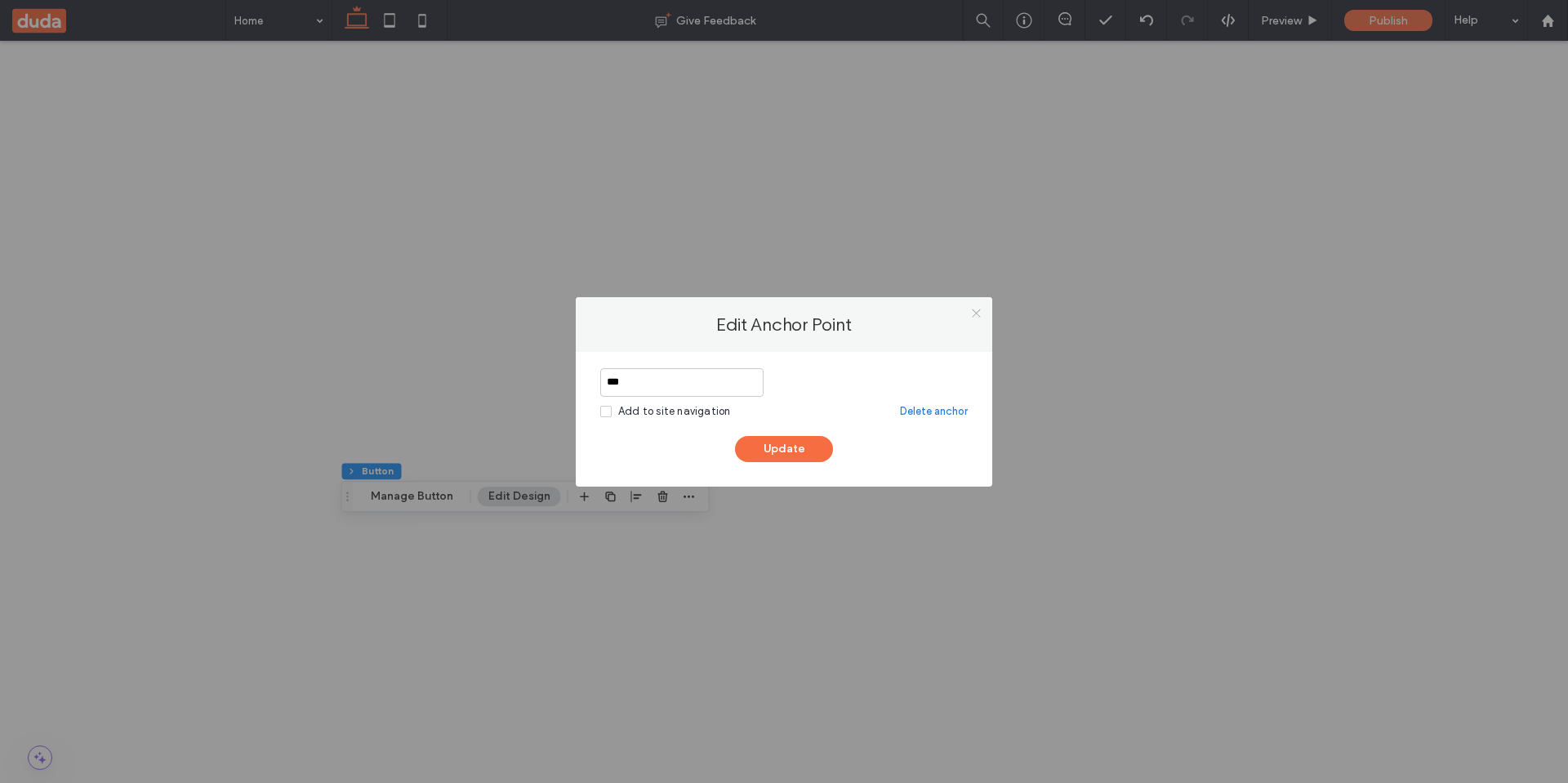
click at [975, 309] on icon at bounding box center [977, 313] width 12 height 12
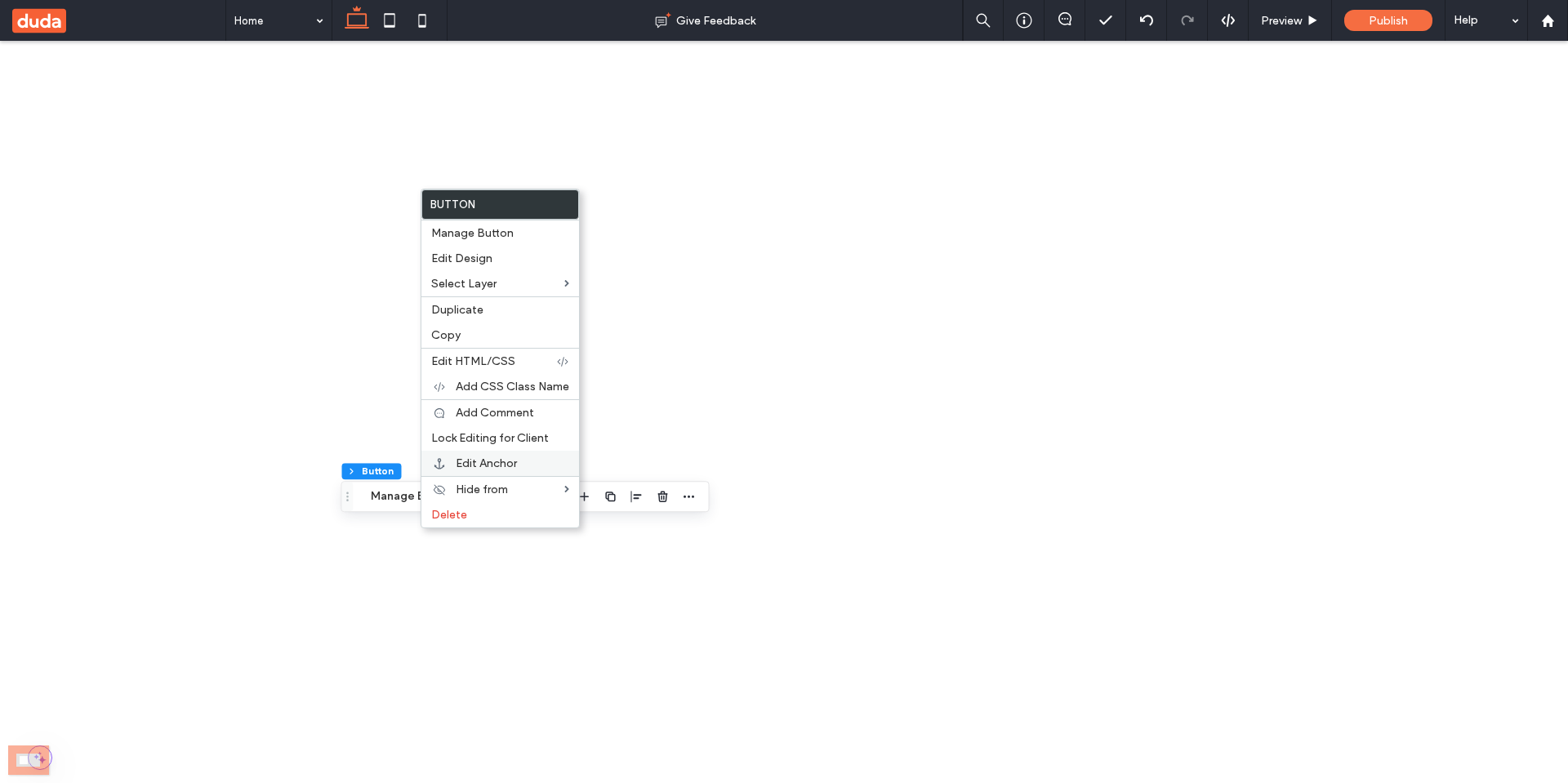
click at [486, 466] on span "Edit Anchor" at bounding box center [486, 464] width 61 height 14
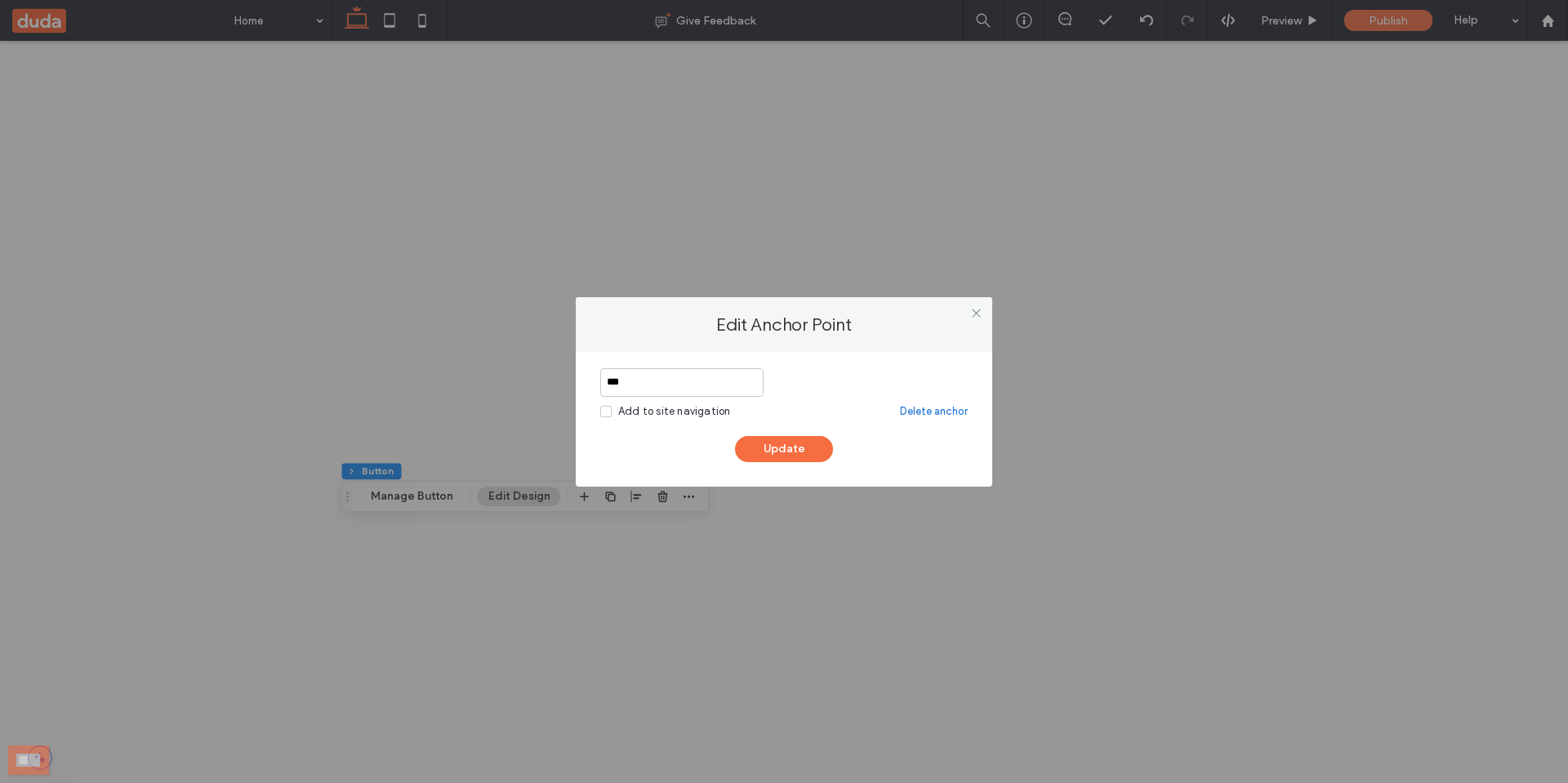
click at [925, 407] on link "Delete anchor" at bounding box center [933, 411] width 67 height 16
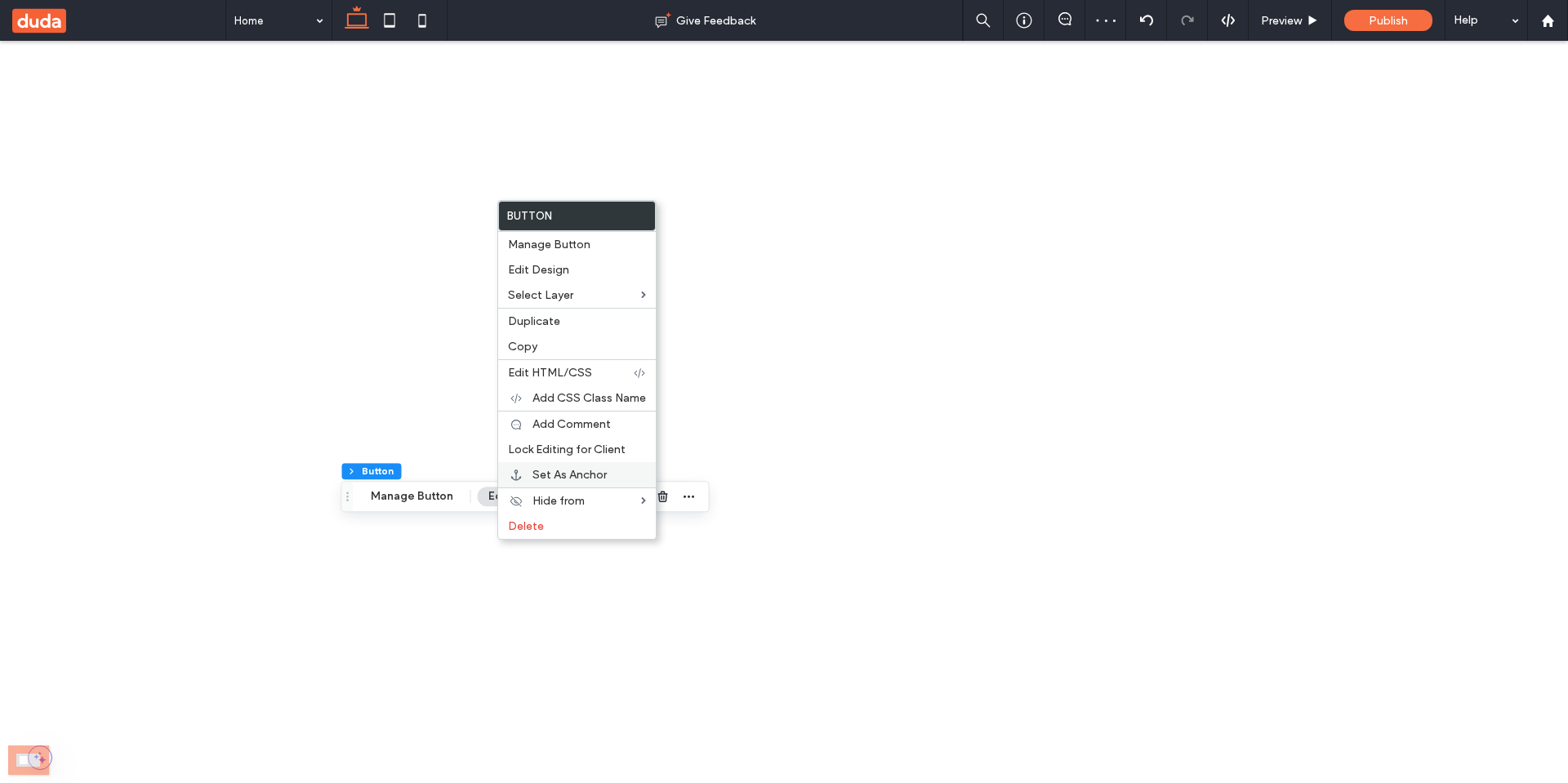
click at [573, 477] on span "Set As Anchor" at bounding box center [570, 475] width 74 height 14
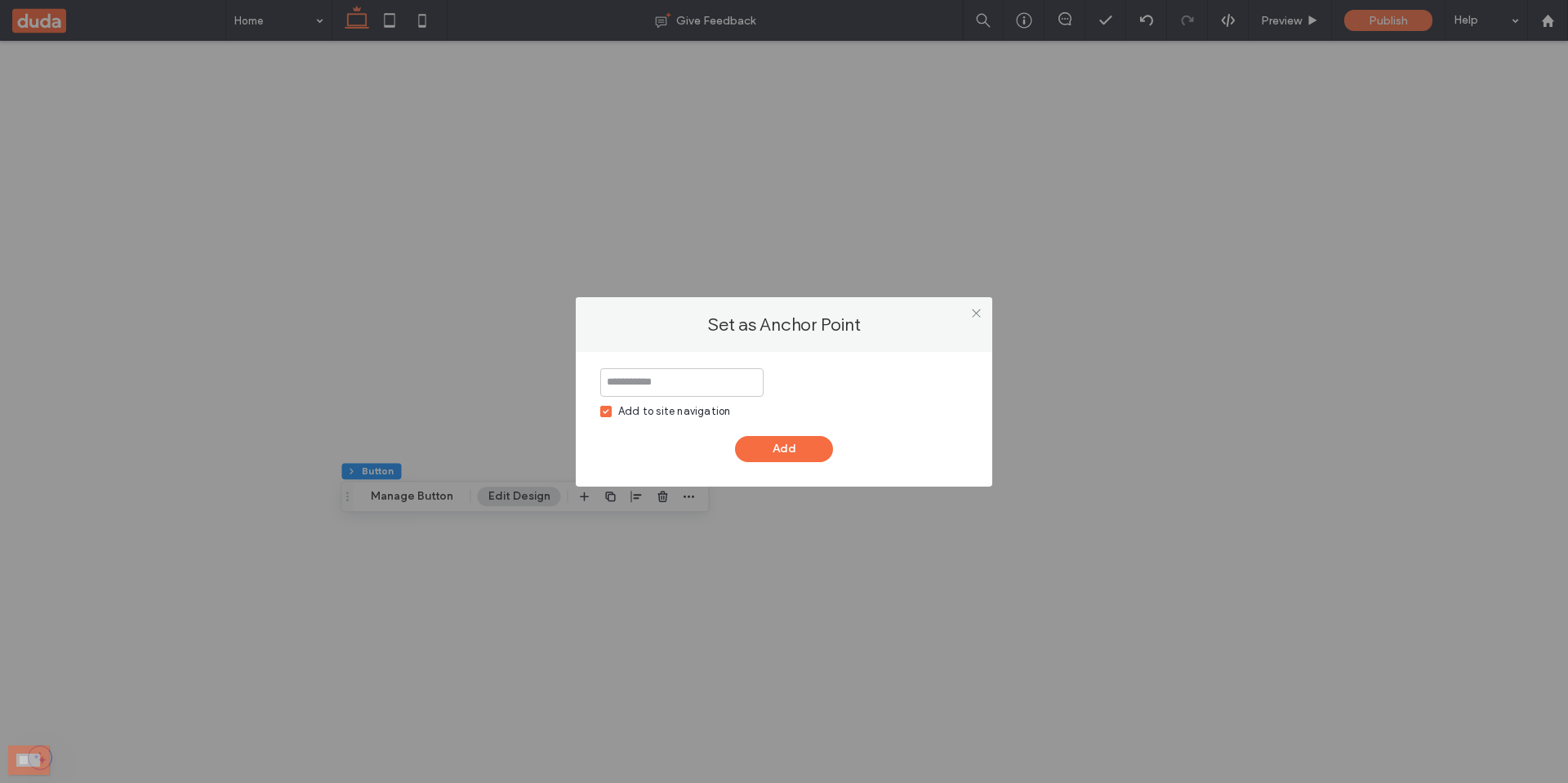
click at [634, 413] on div "Add to site navigation" at bounding box center [674, 411] width 112 height 16
click at [660, 370] on input at bounding box center [681, 382] width 163 height 28
type input "***"
click at [784, 449] on button "Add" at bounding box center [783, 449] width 98 height 26
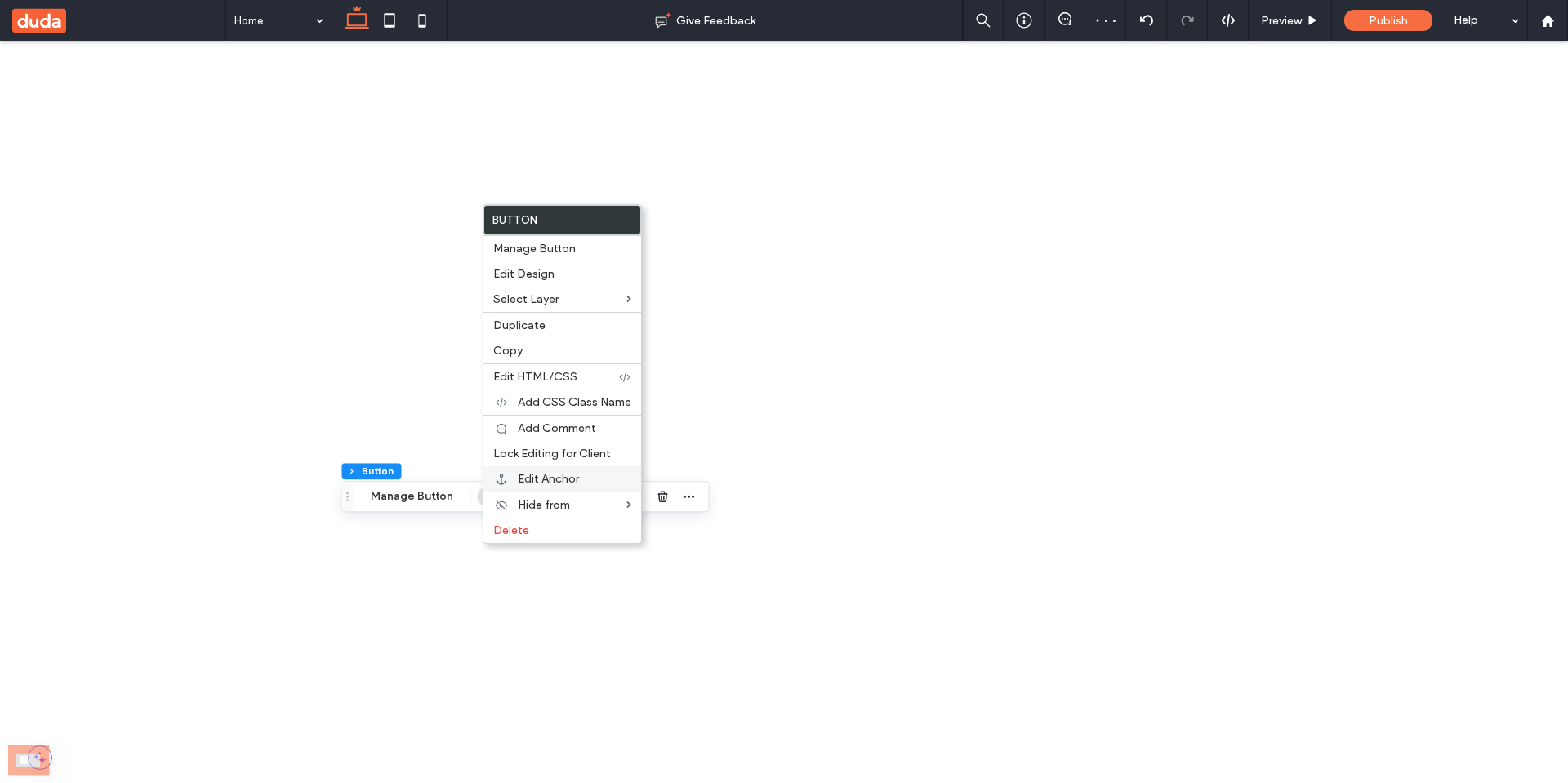
click at [550, 479] on span "Edit Anchor" at bounding box center [548, 479] width 61 height 14
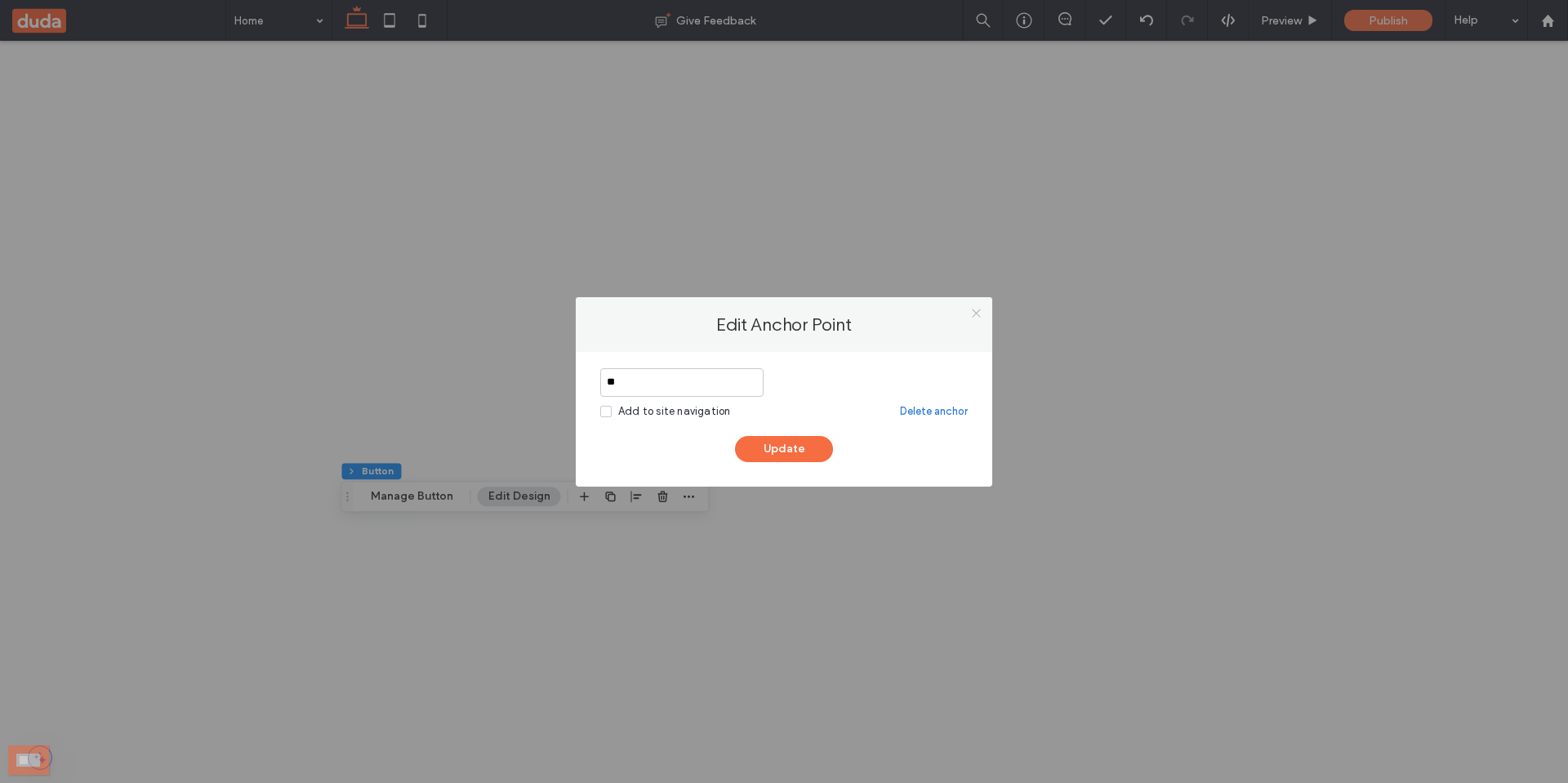
type input "**"
click at [982, 313] on icon at bounding box center [977, 313] width 12 height 12
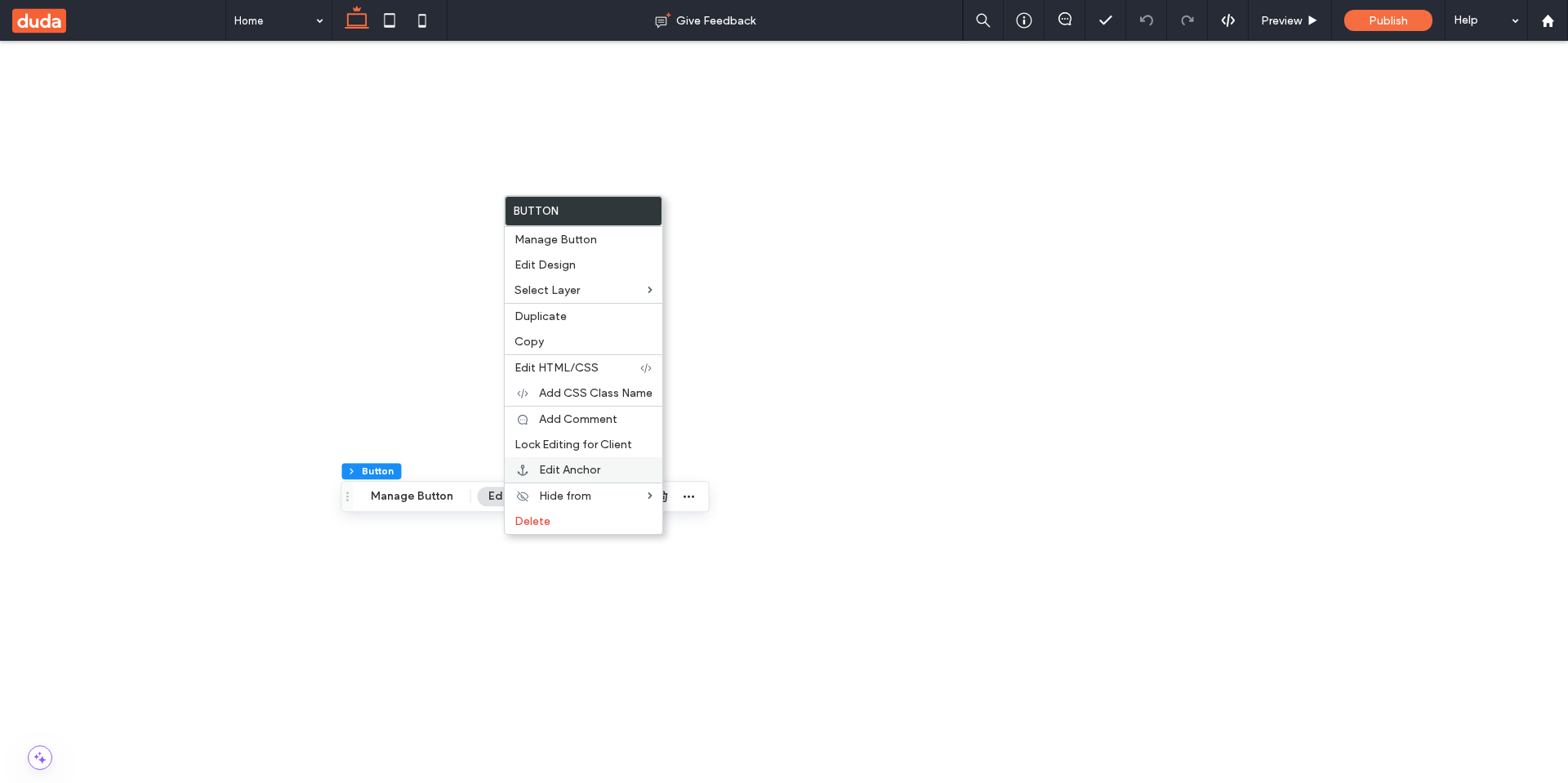
click at [551, 472] on span "Edit Anchor" at bounding box center [569, 470] width 61 height 14
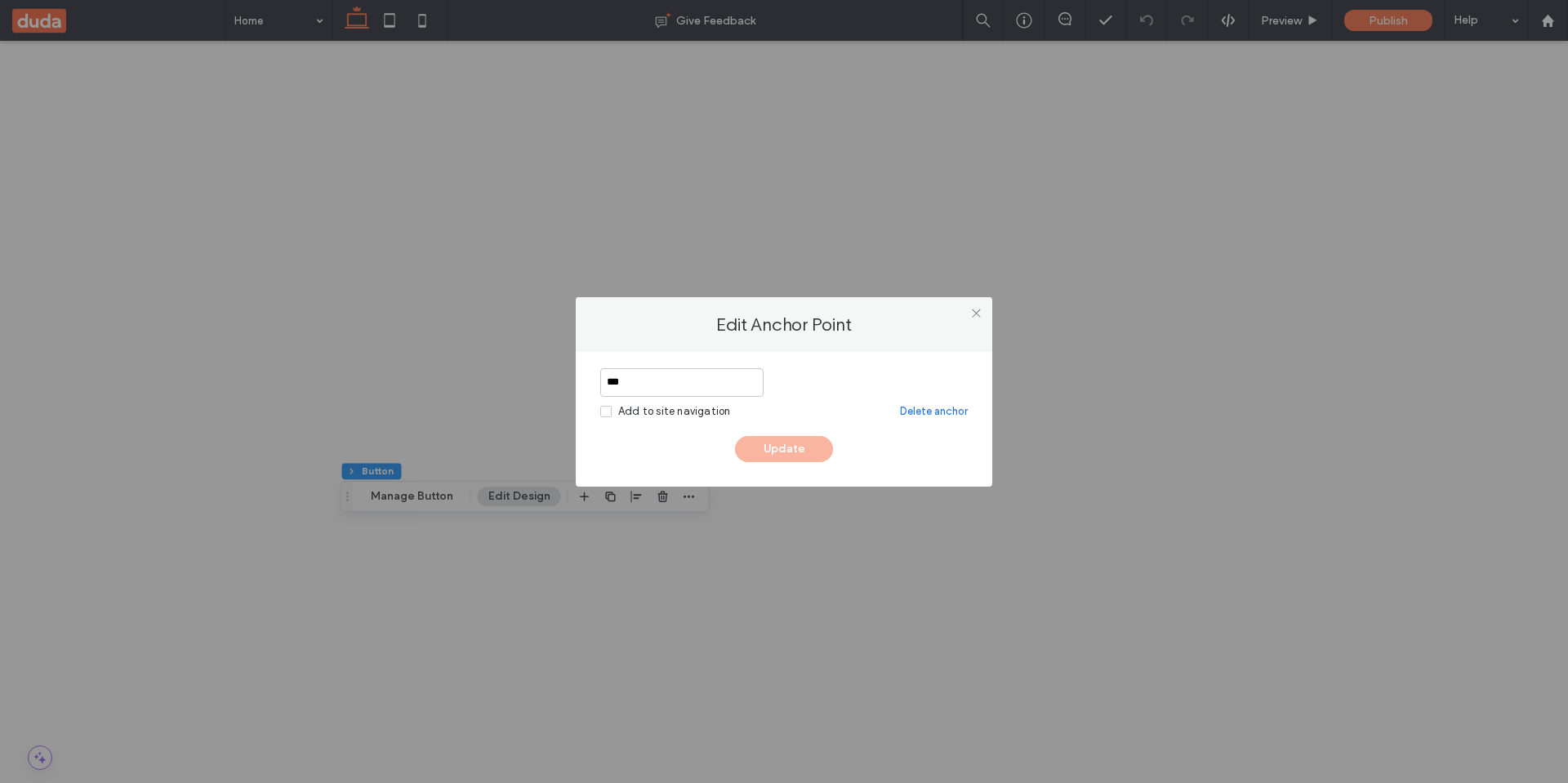
click at [670, 411] on div "Add to site navigation" at bounding box center [674, 411] width 112 height 16
click at [718, 403] on div "Add to site navigation" at bounding box center [674, 411] width 112 height 16
click at [973, 312] on icon at bounding box center [977, 313] width 12 height 12
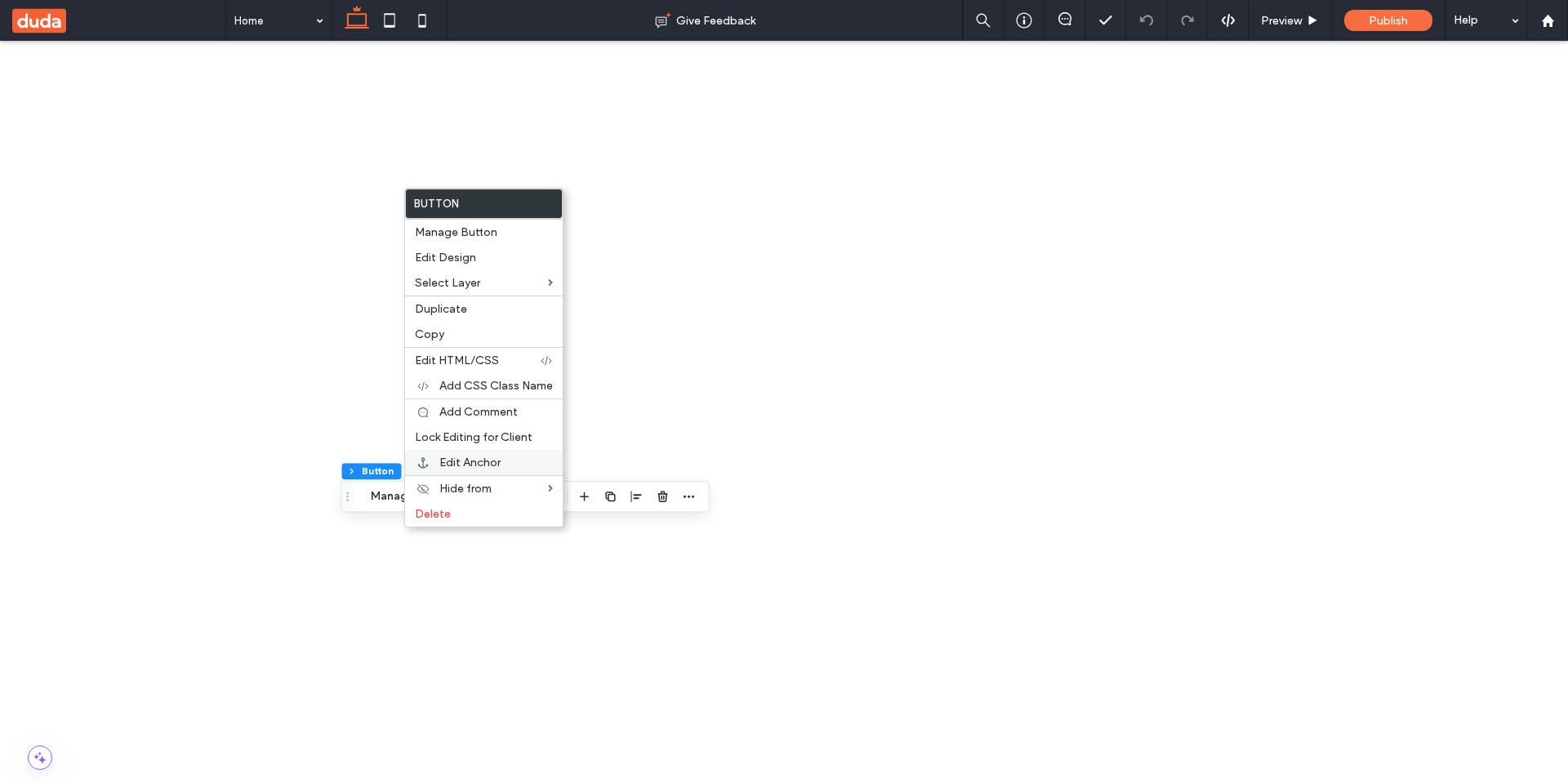
click at [464, 470] on div "Edit Anchor" at bounding box center [484, 462] width 158 height 25
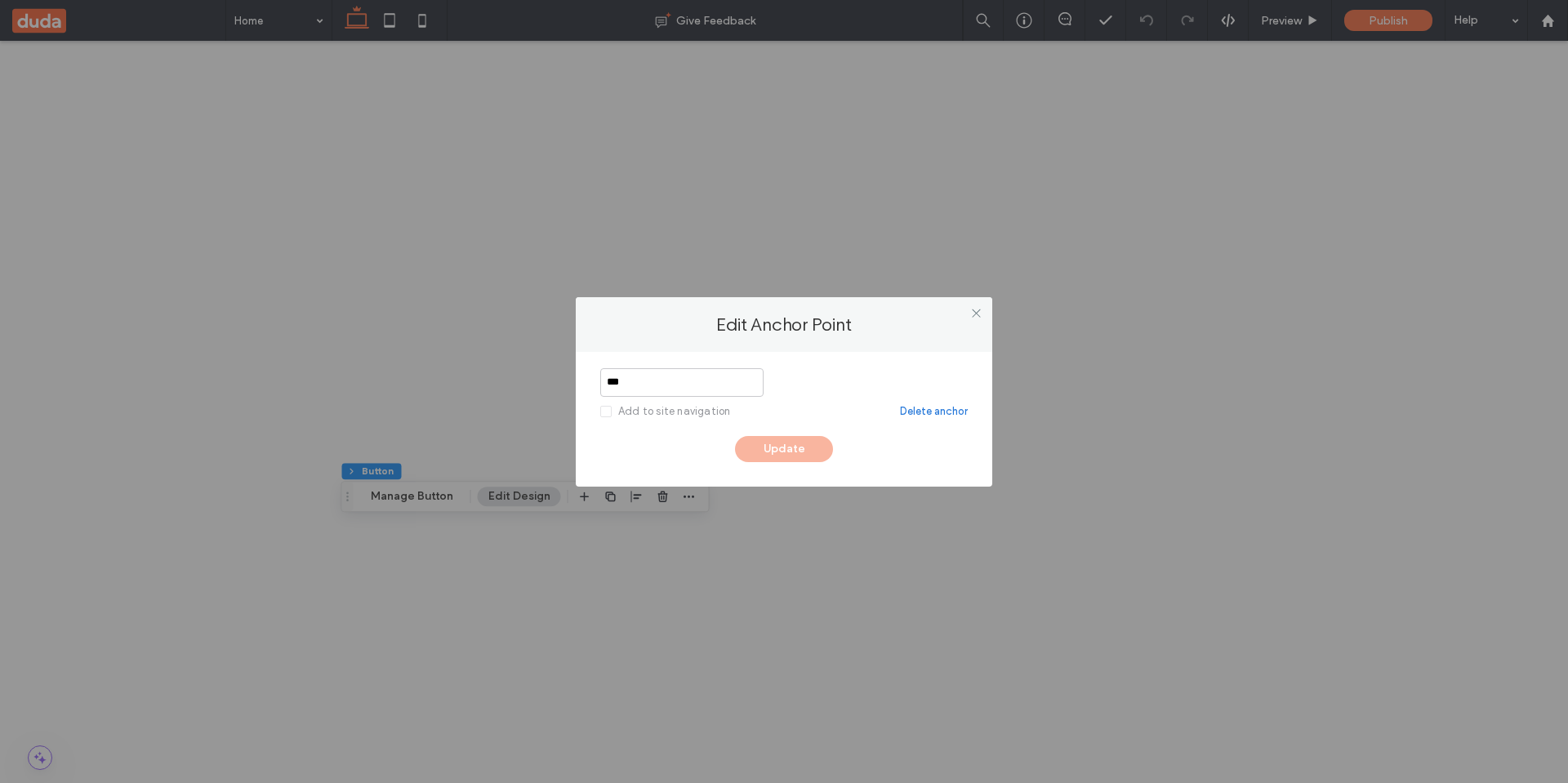
click at [668, 410] on div "Add to site navigation" at bounding box center [674, 411] width 112 height 16
click at [666, 390] on input "***" at bounding box center [681, 382] width 163 height 28
click at [685, 409] on div "Add to site navigation" at bounding box center [674, 411] width 112 height 16
click at [718, 387] on input "****" at bounding box center [681, 382] width 163 height 28
type input "**"
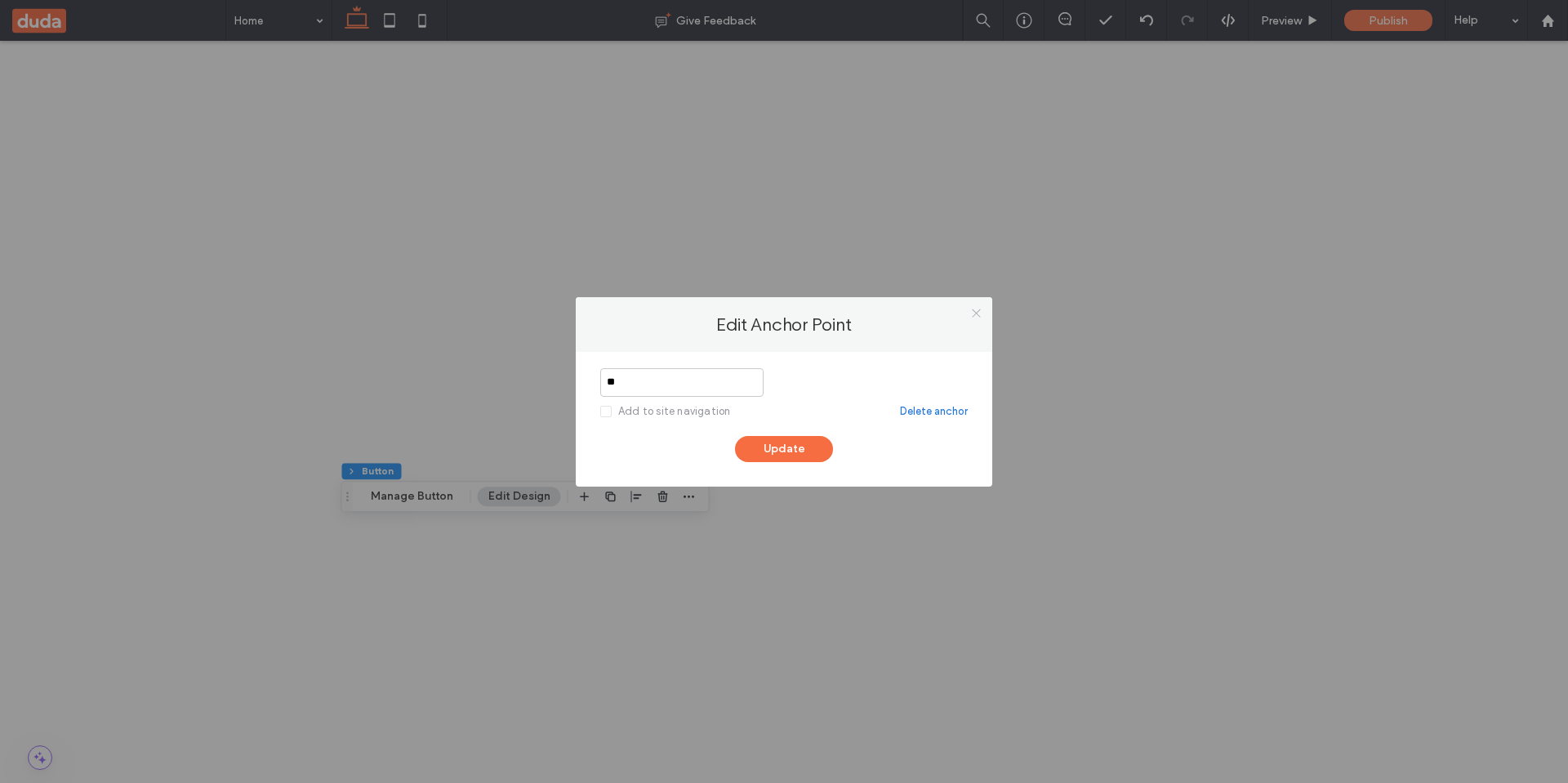
click at [974, 312] on icon at bounding box center [977, 313] width 12 height 12
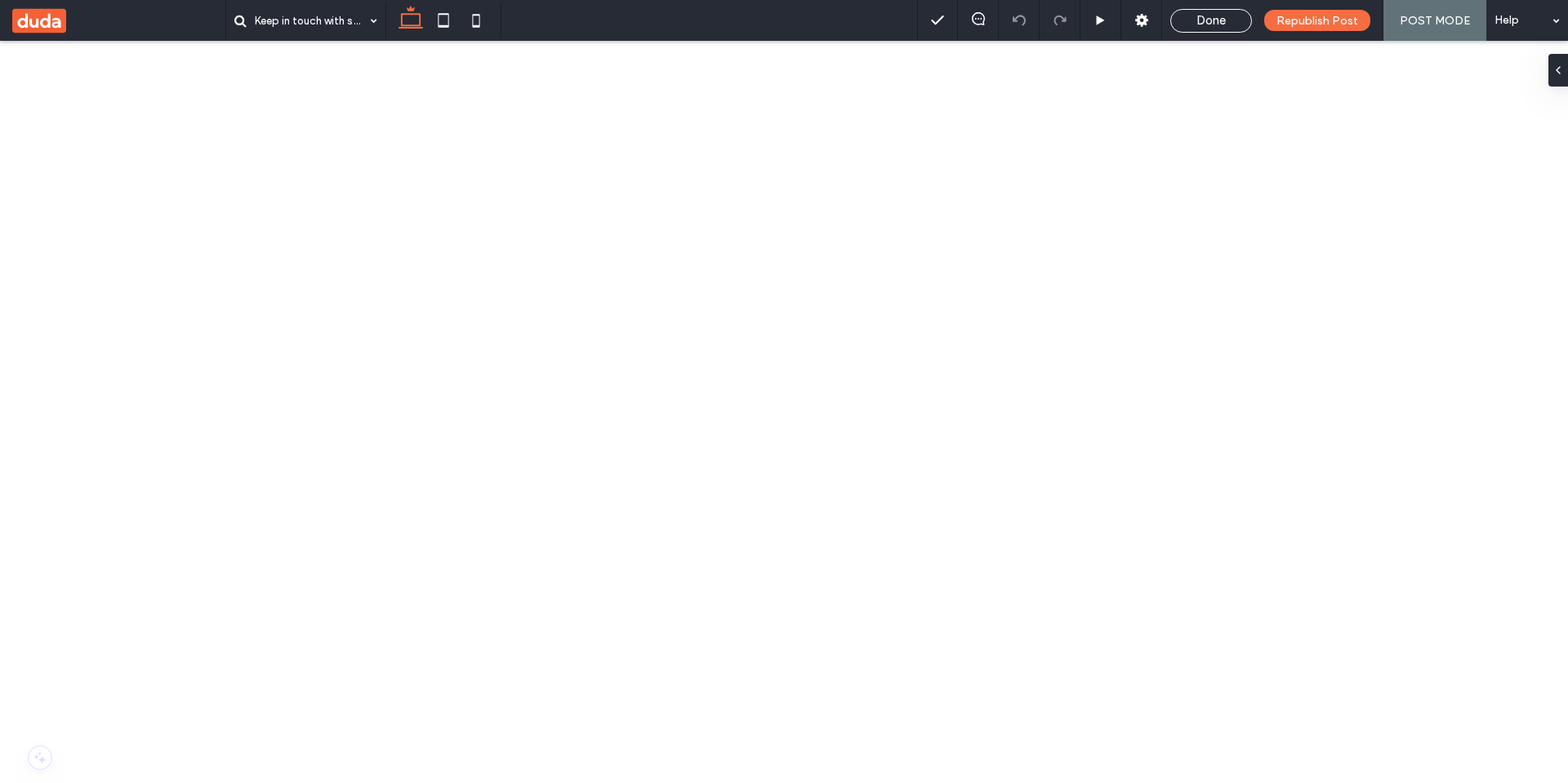
scroll to position [1176, 0]
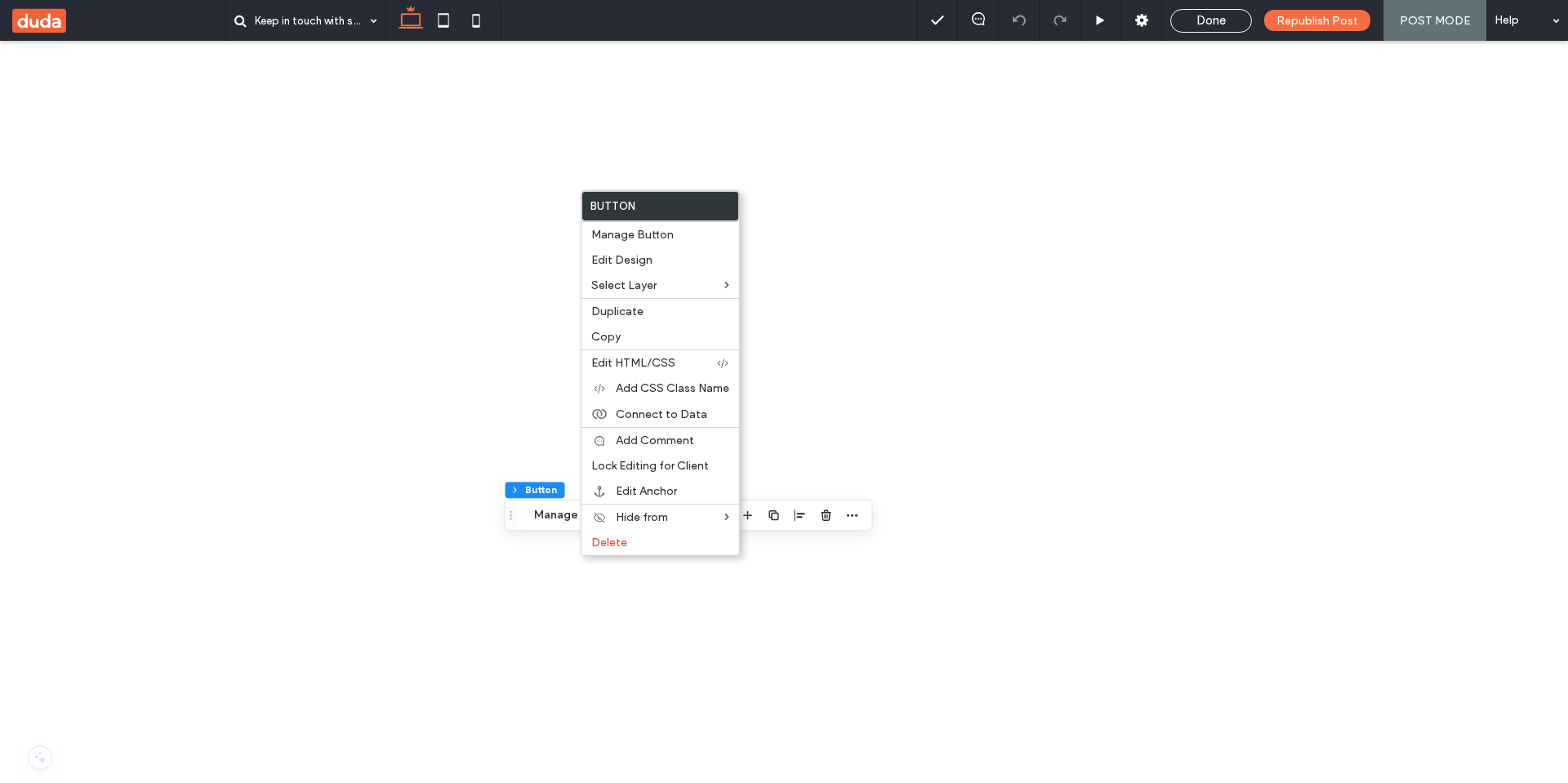
type input "**"
click at [652, 488] on span "Edit Anchor" at bounding box center [646, 491] width 61 height 14
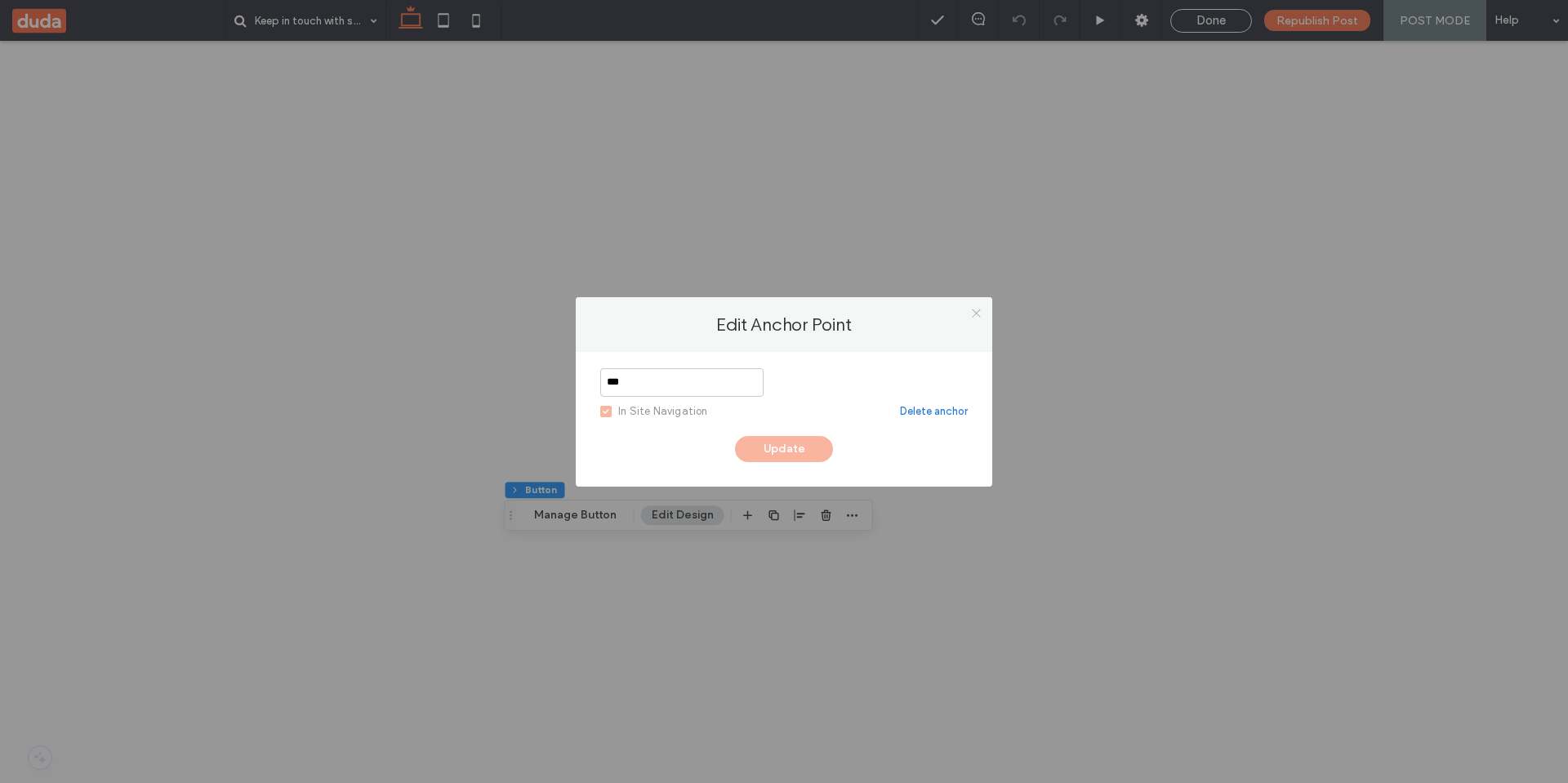
click at [981, 314] on icon at bounding box center [977, 313] width 12 height 12
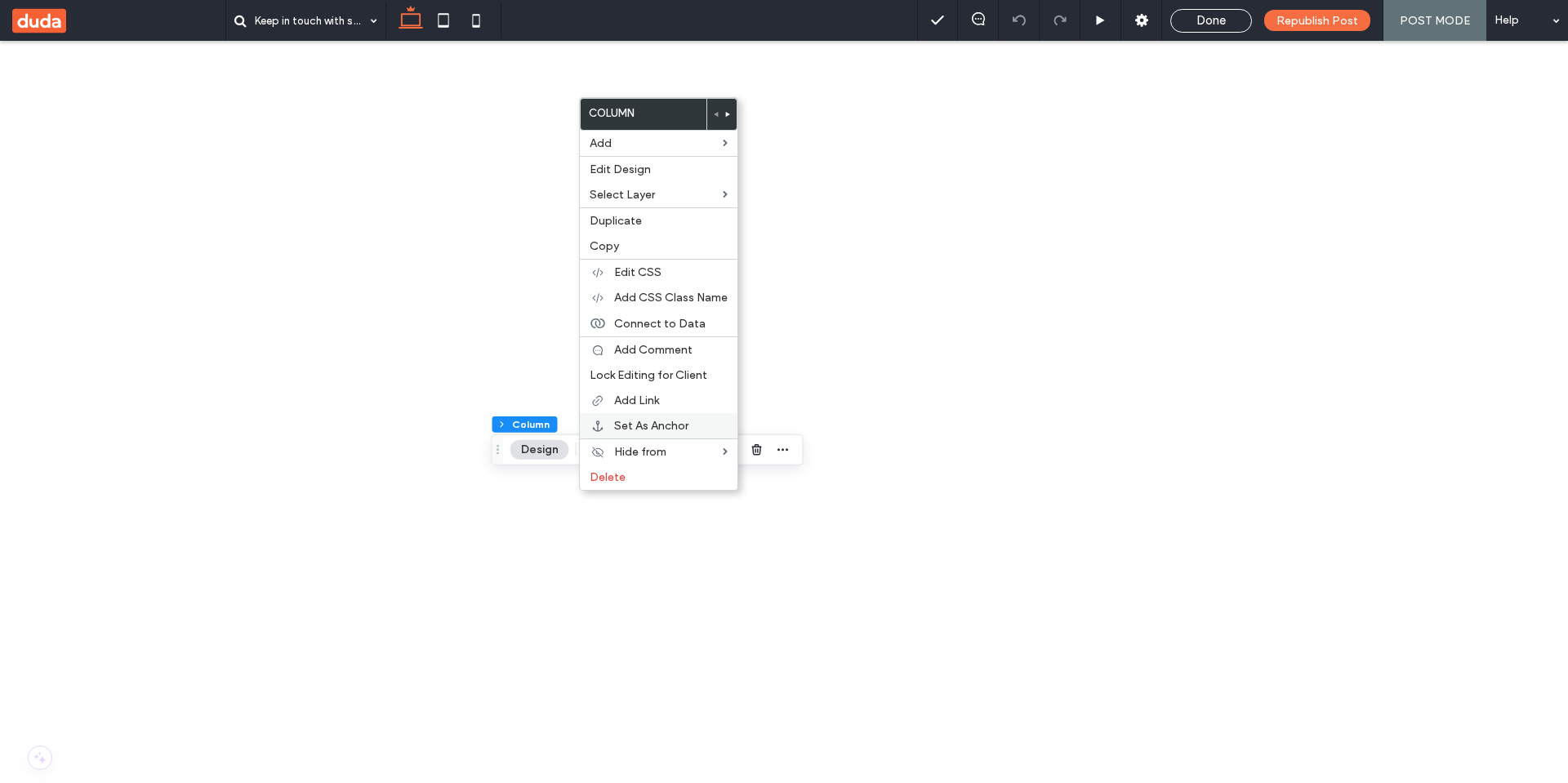
click at [656, 430] on span "Set As Anchor" at bounding box center [651, 426] width 74 height 14
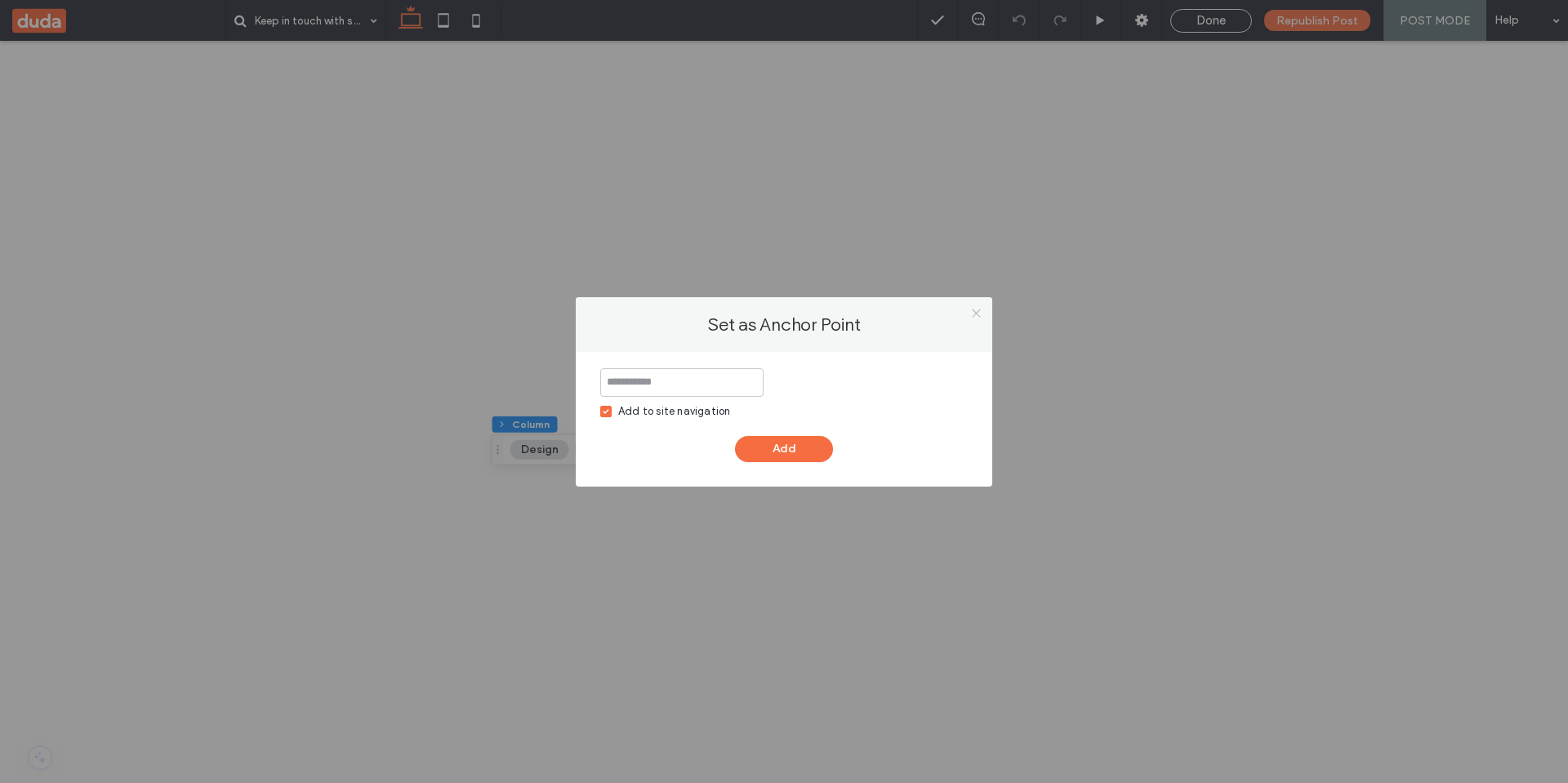
click at [972, 310] on use at bounding box center [975, 313] width 8 height 8
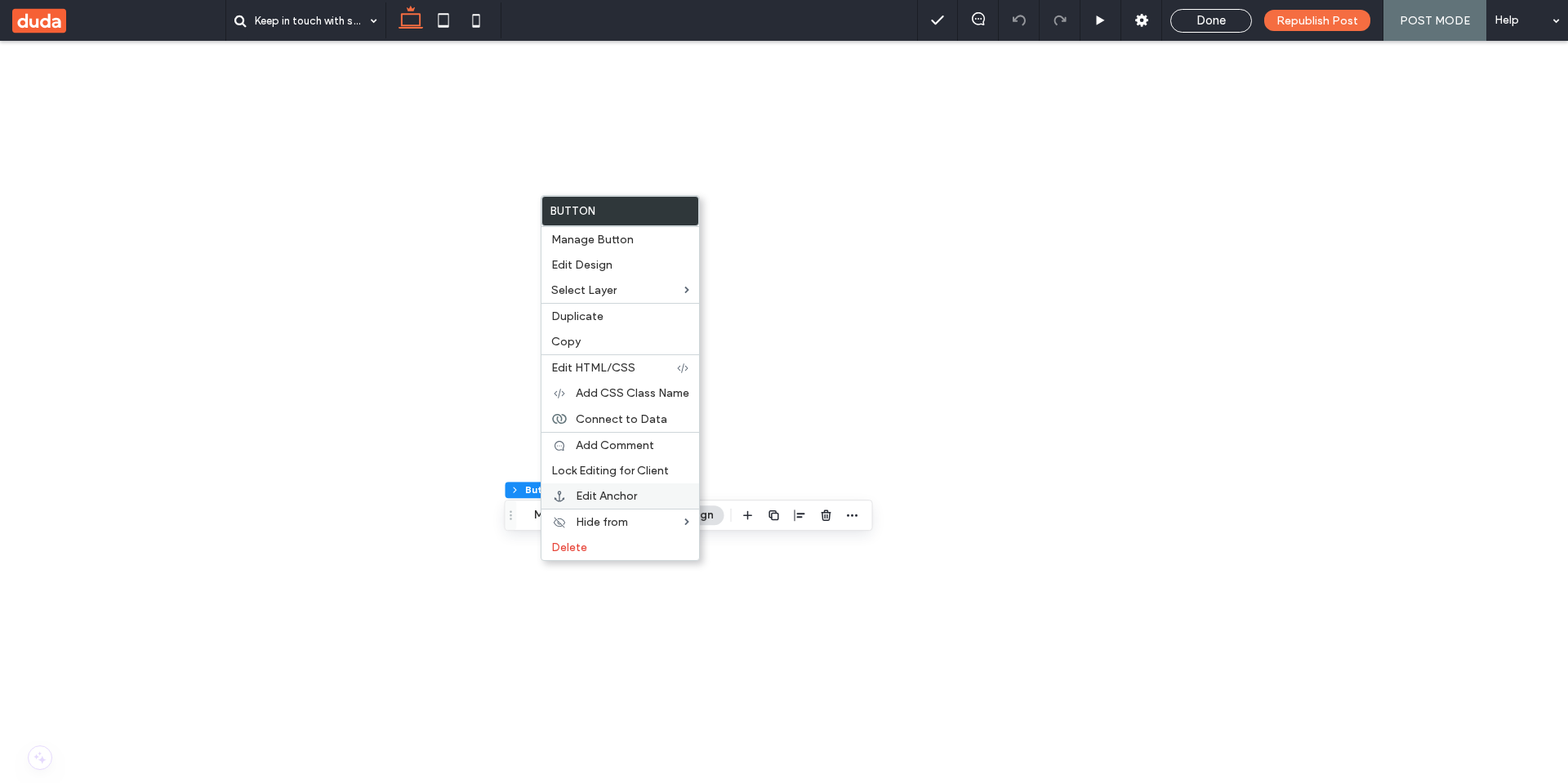
click at [623, 497] on span "Edit Anchor" at bounding box center [606, 496] width 61 height 14
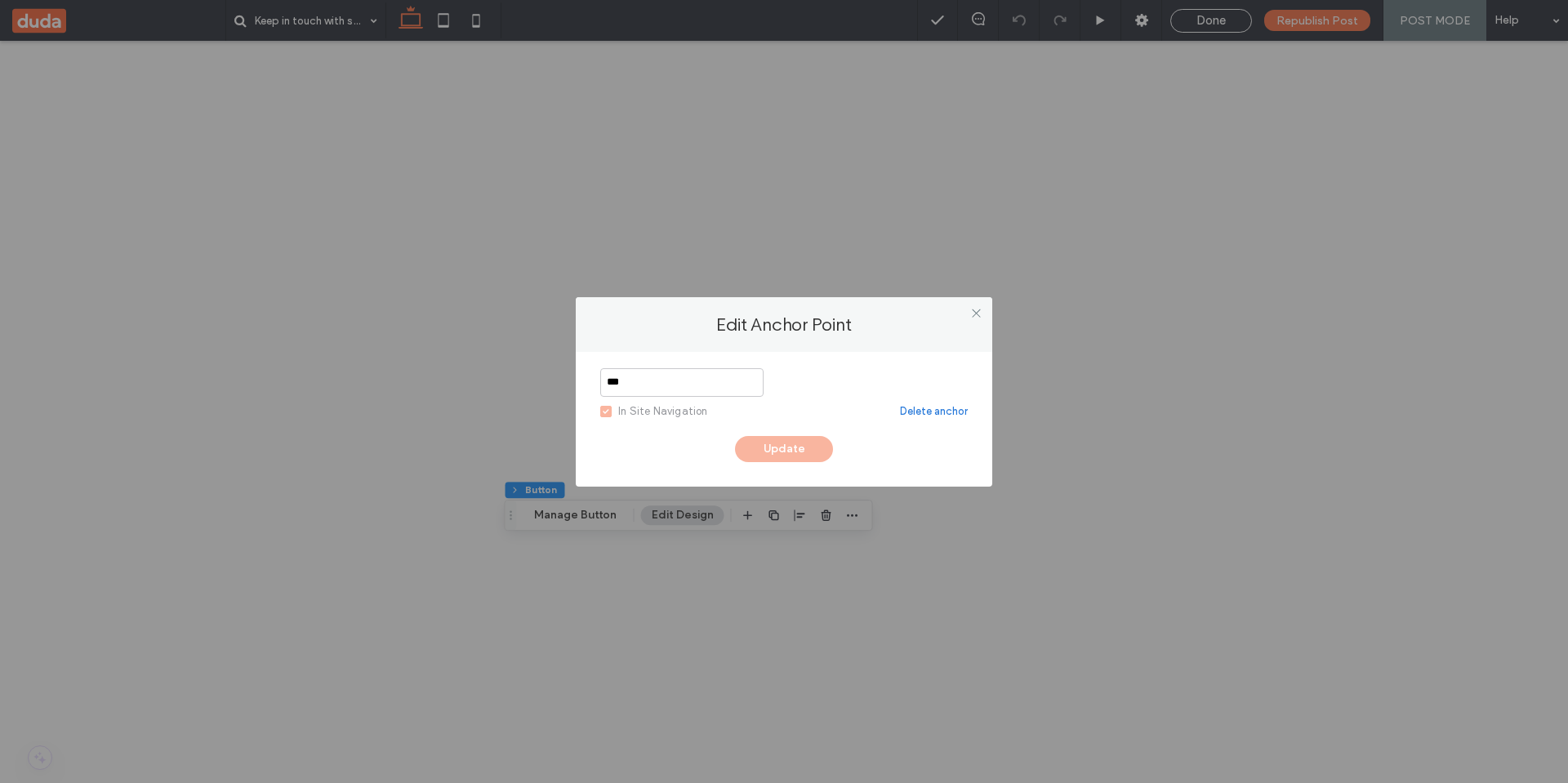
click at [926, 413] on link "Delete anchor" at bounding box center [933, 411] width 67 height 16
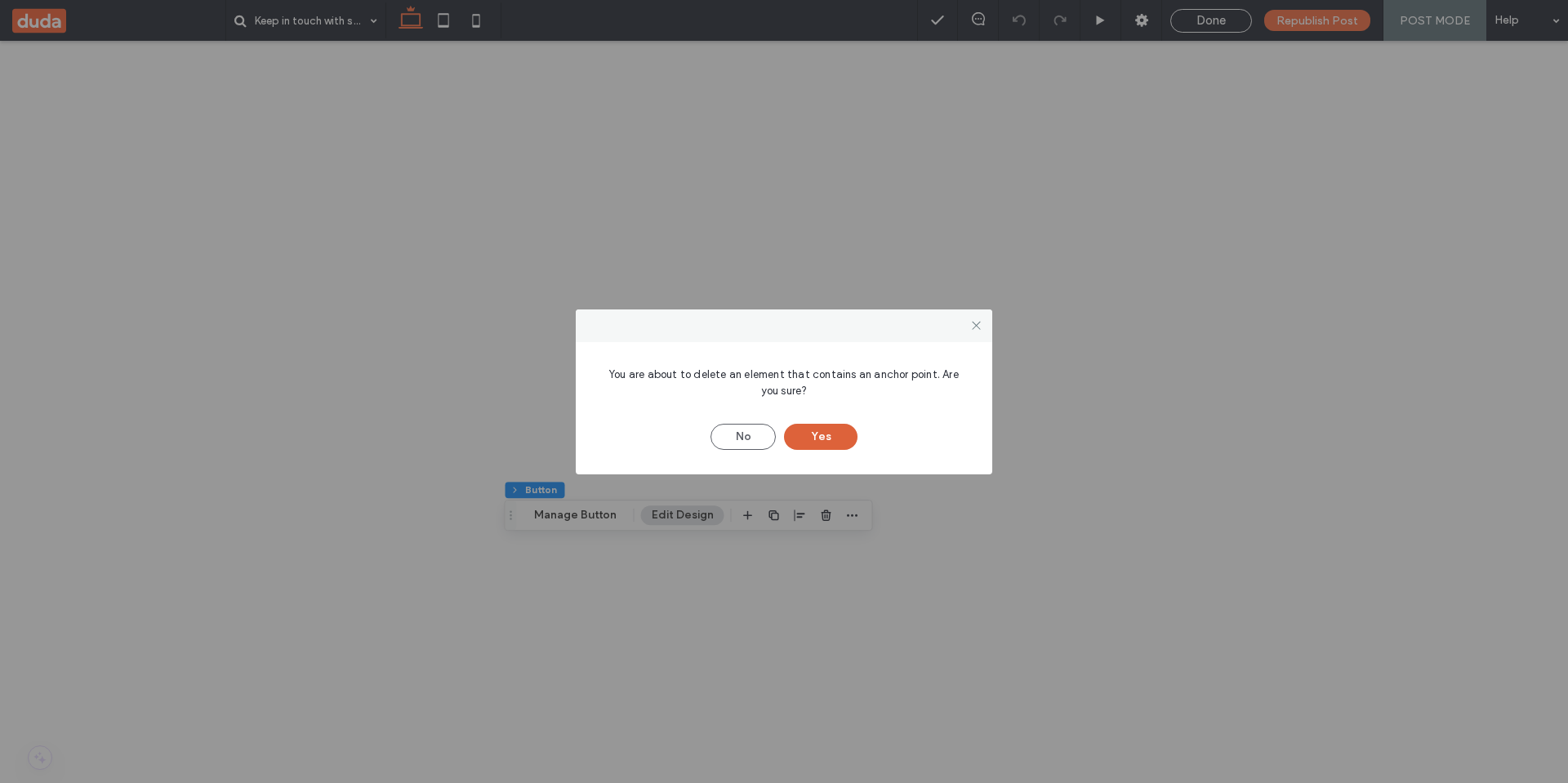
click at [818, 441] on button "Yes" at bounding box center [820, 437] width 73 height 26
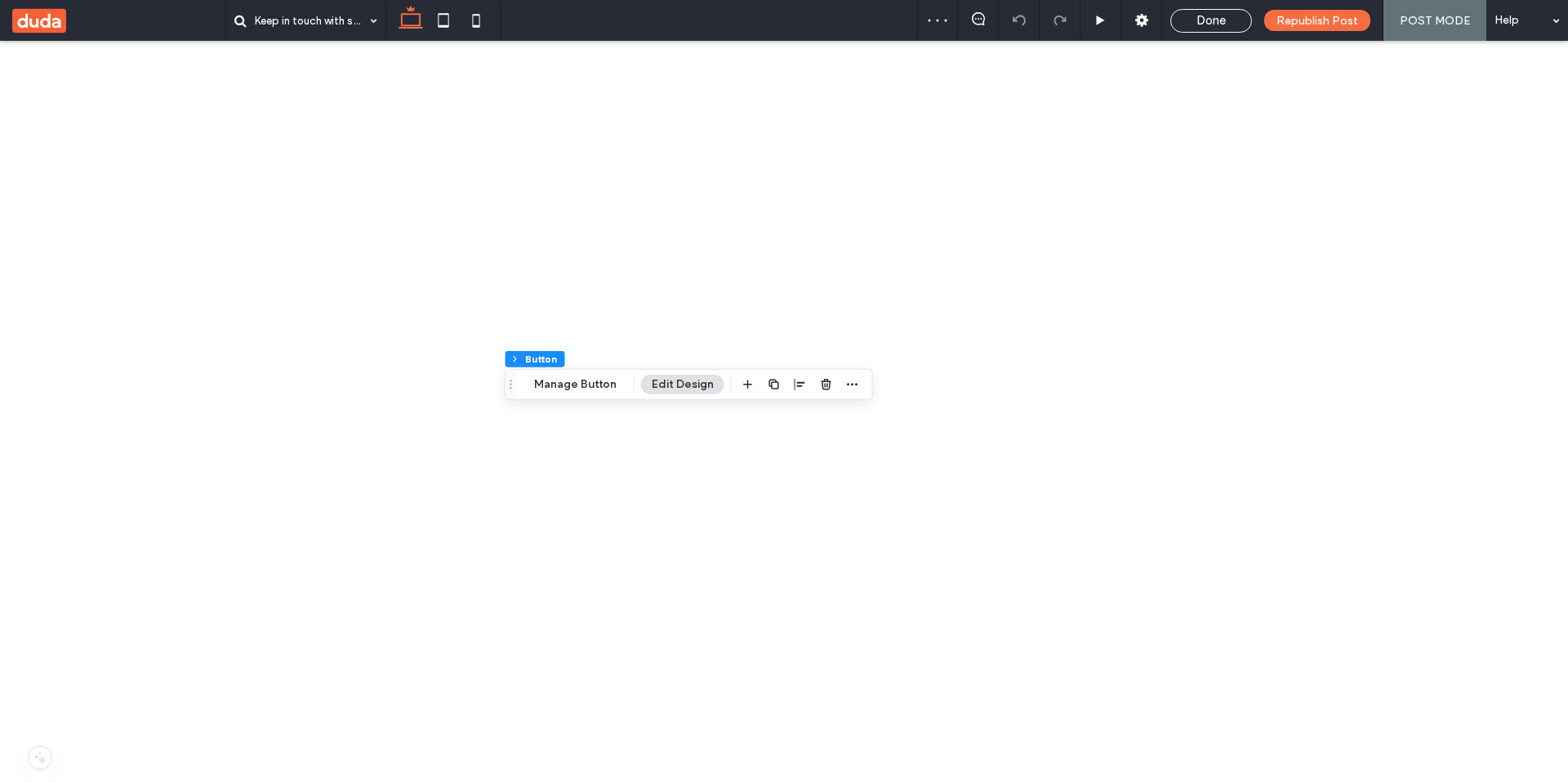
scroll to position [1186, 0]
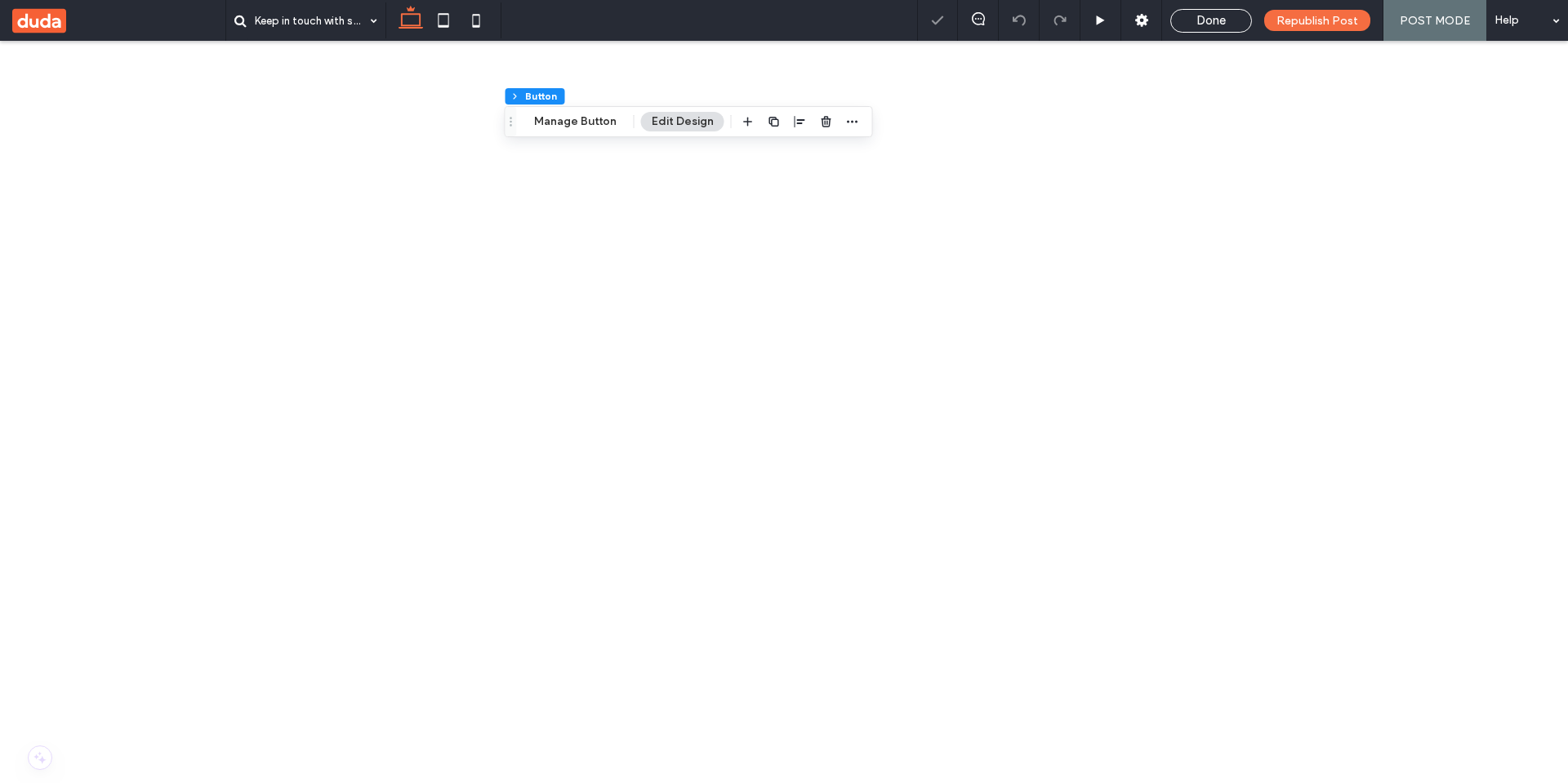
scroll to position [1333, 0]
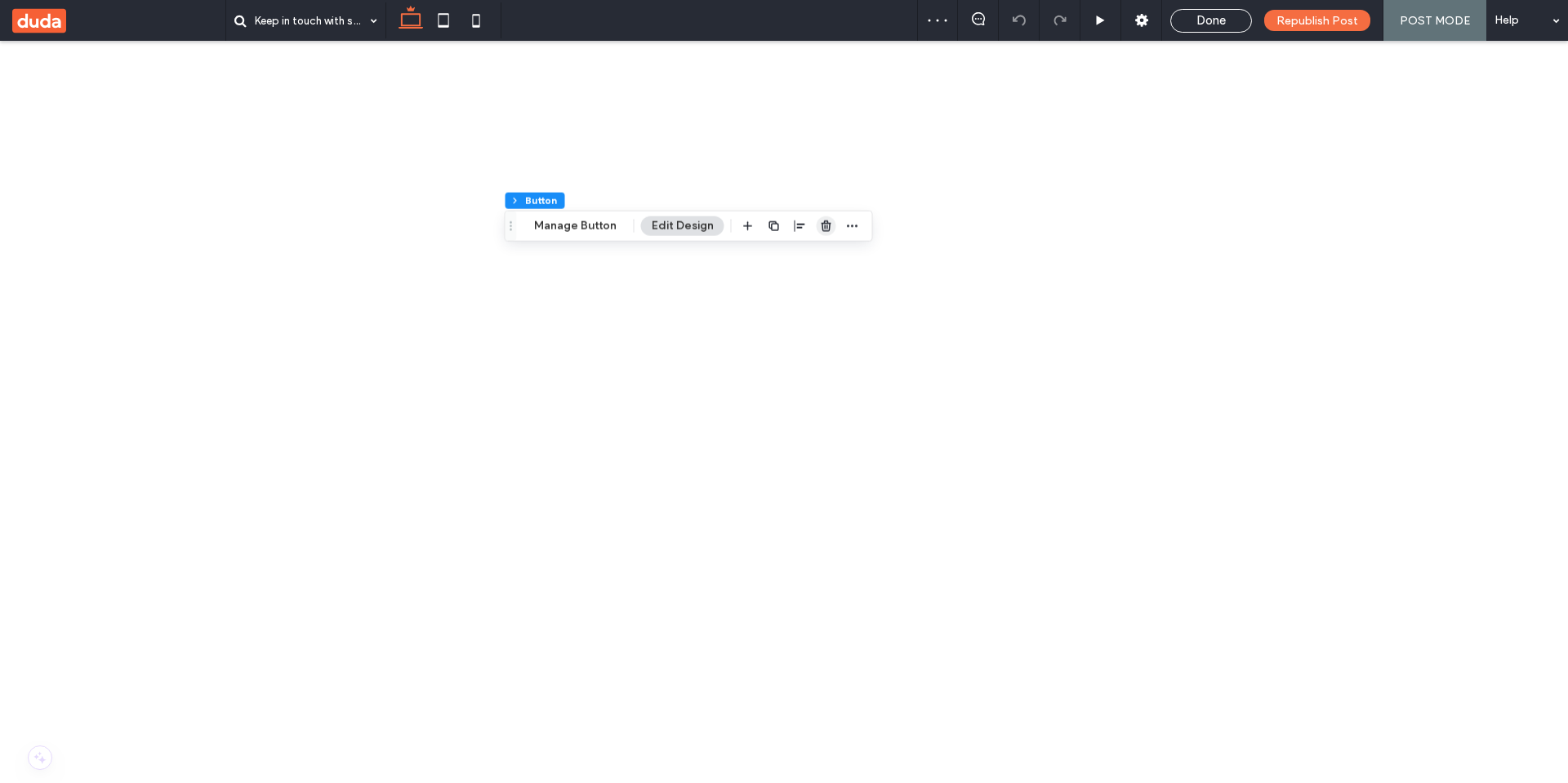
click at [820, 222] on icon "button" at bounding box center [826, 225] width 13 height 13
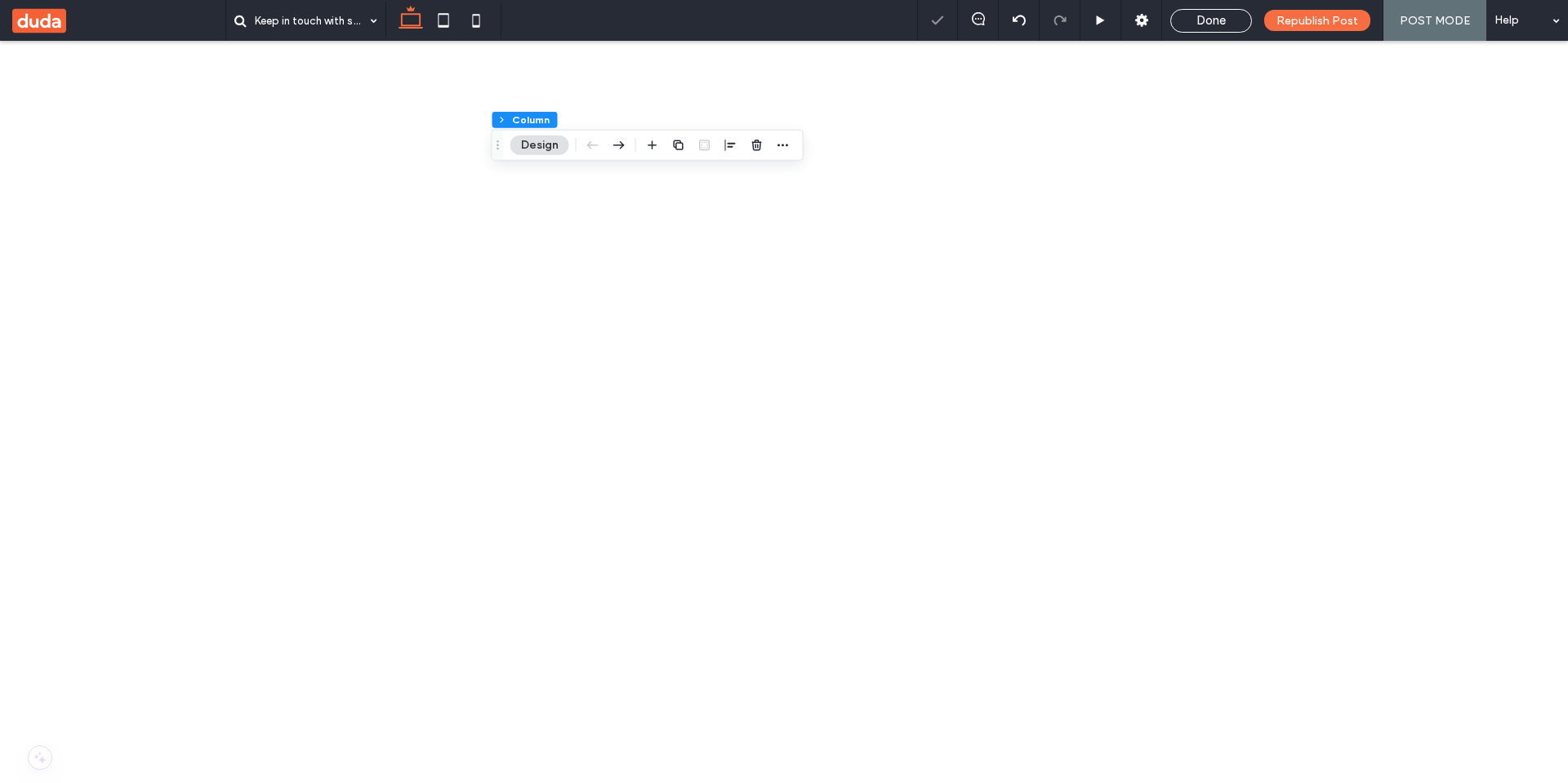
type input "******"
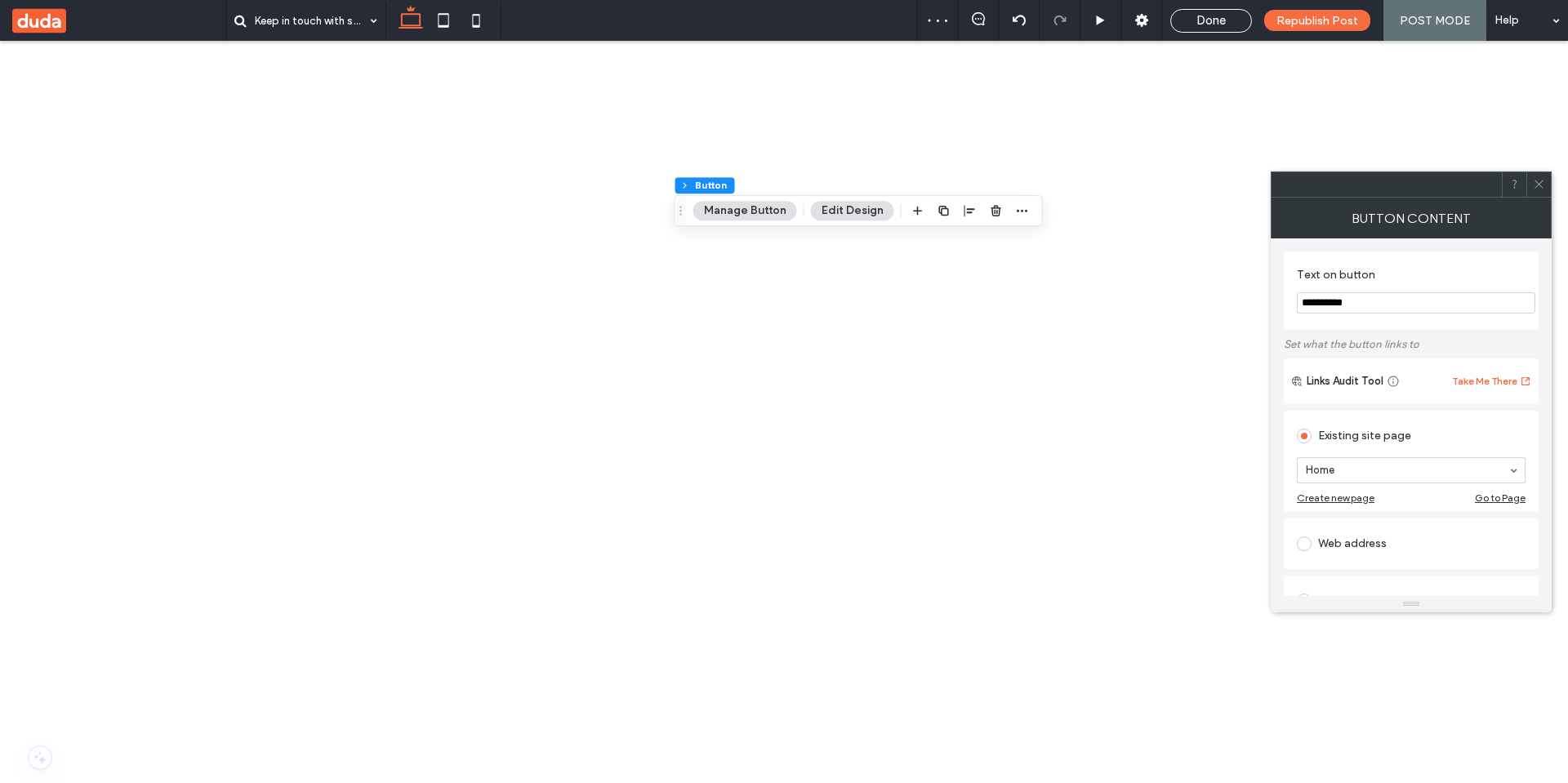
click at [1540, 183] on use at bounding box center [1538, 184] width 8 height 8
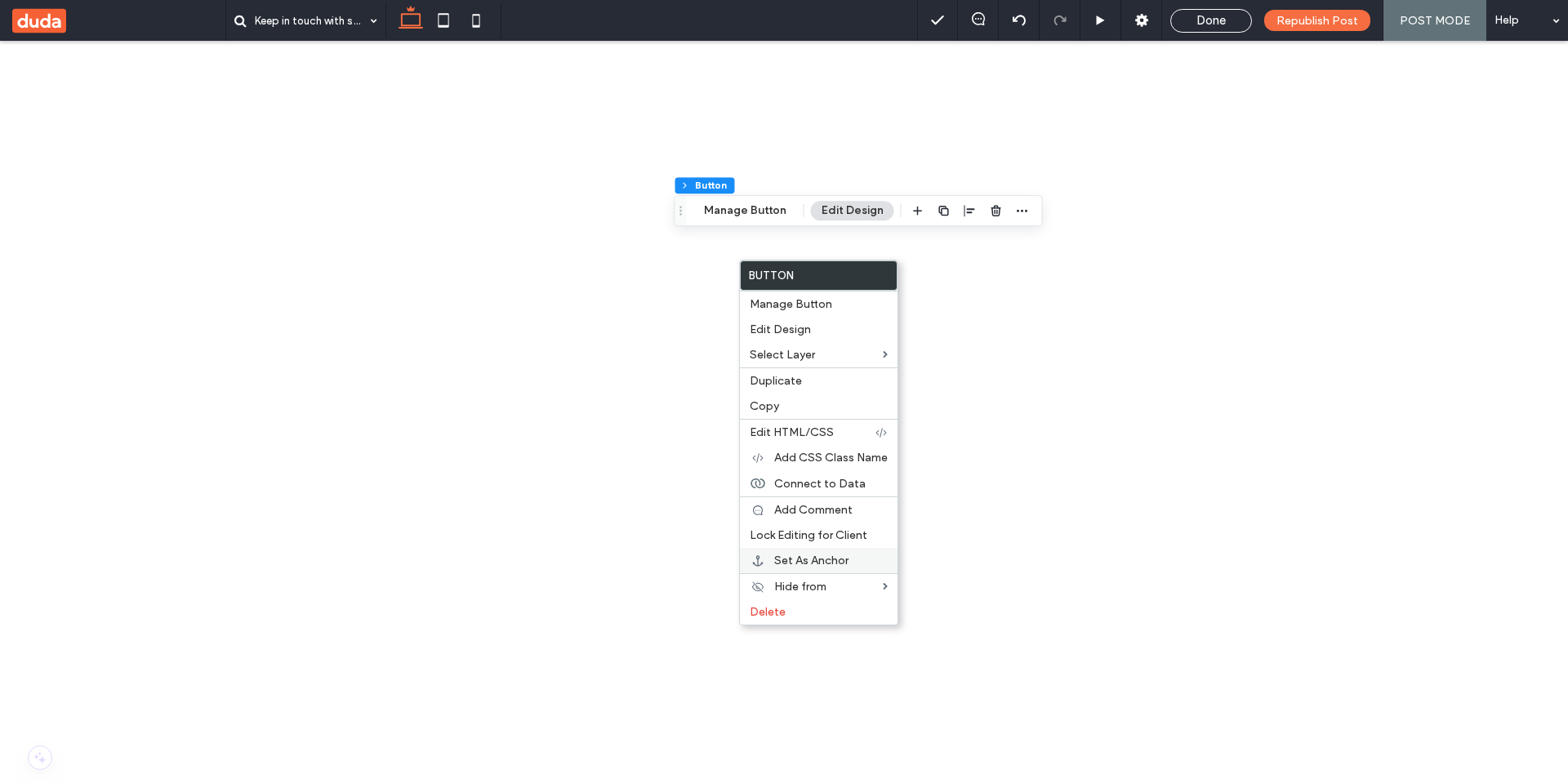
click at [809, 565] on span "Set As Anchor" at bounding box center [812, 560] width 74 height 14
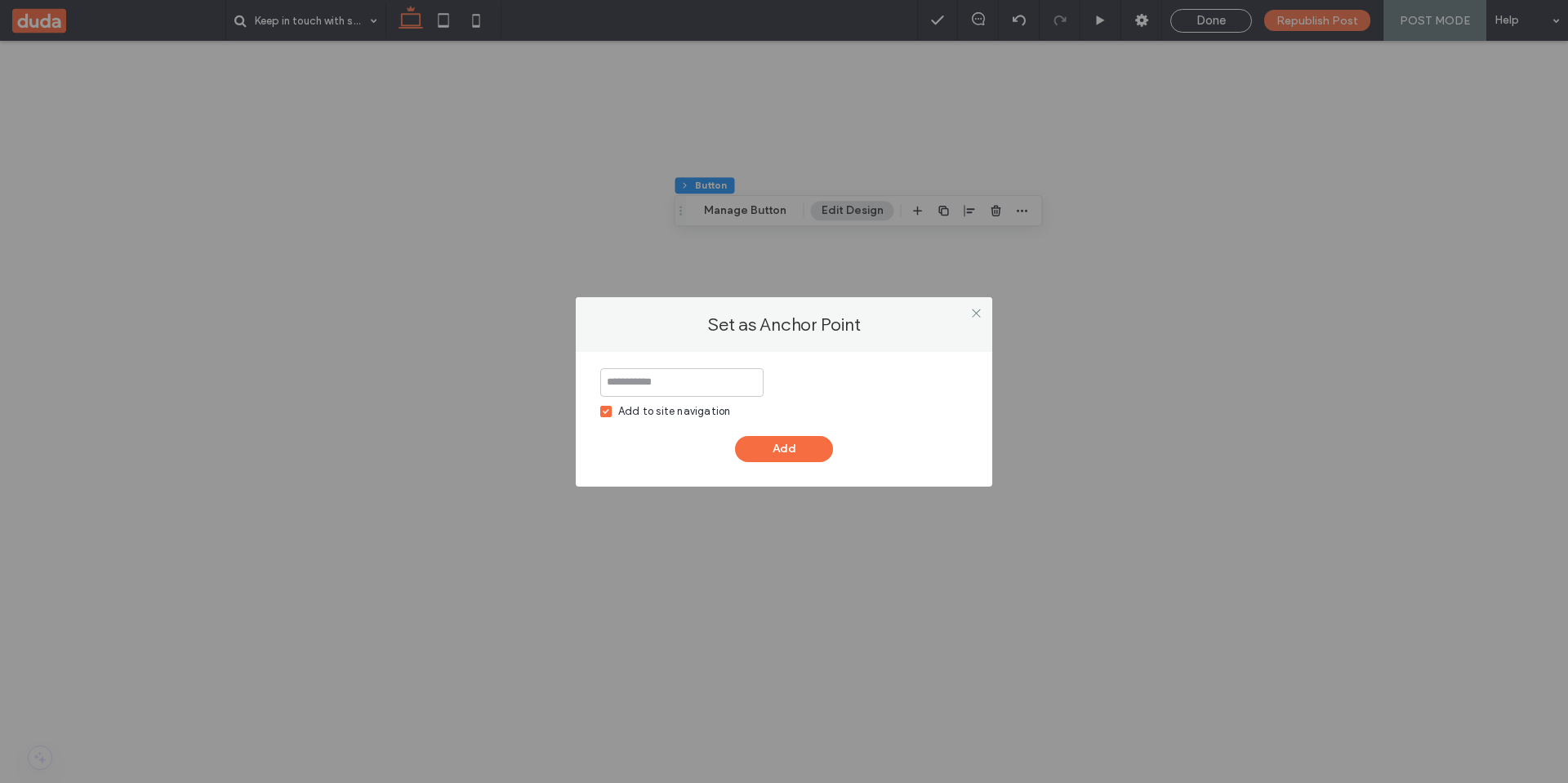
click at [648, 407] on div "Add to site navigation" at bounding box center [674, 411] width 112 height 16
click at [654, 387] on input at bounding box center [681, 382] width 163 height 28
type input "******"
click at [772, 450] on button "Add" at bounding box center [783, 449] width 98 height 26
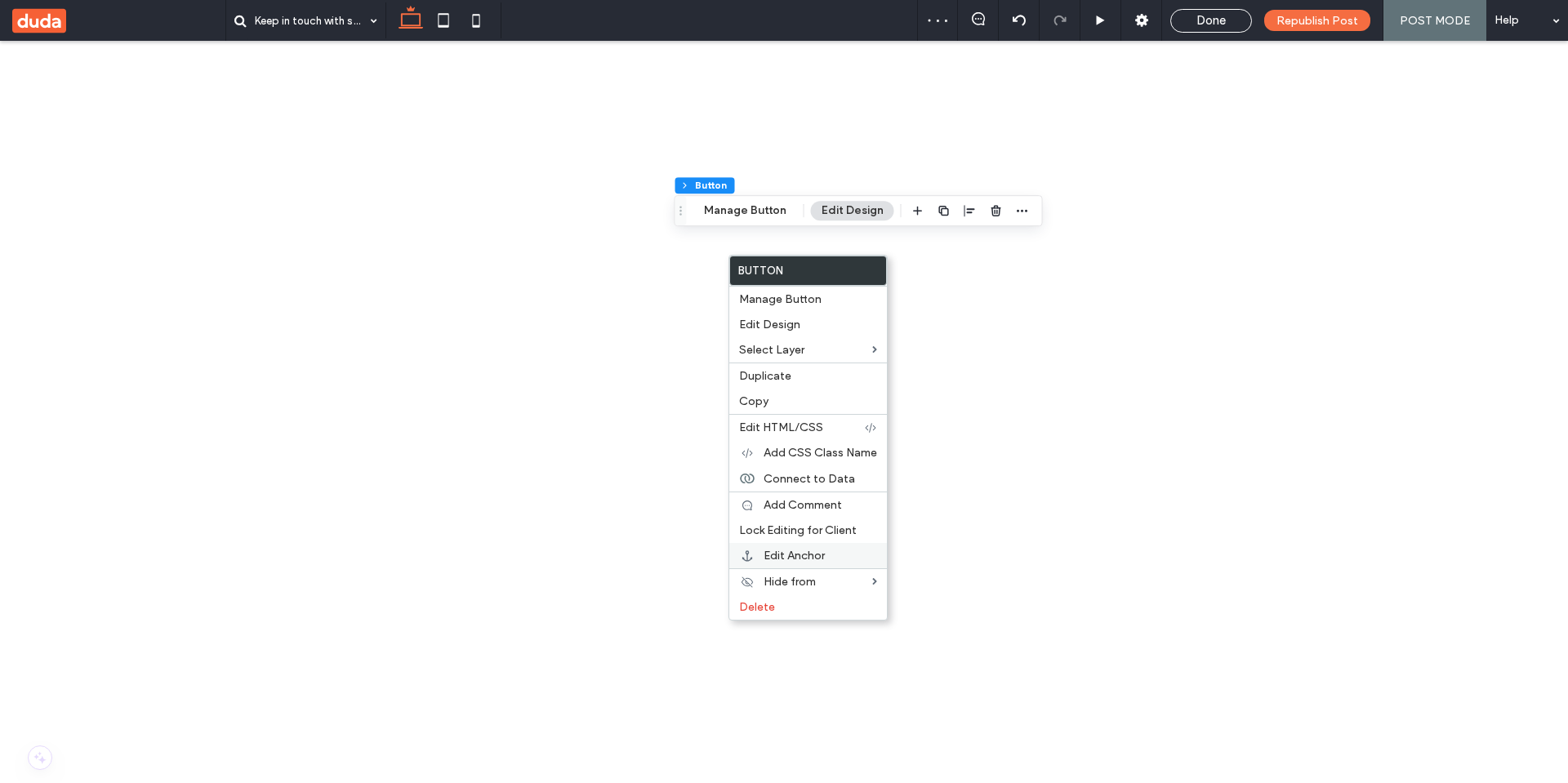
click at [804, 556] on span "Edit Anchor" at bounding box center [793, 556] width 61 height 14
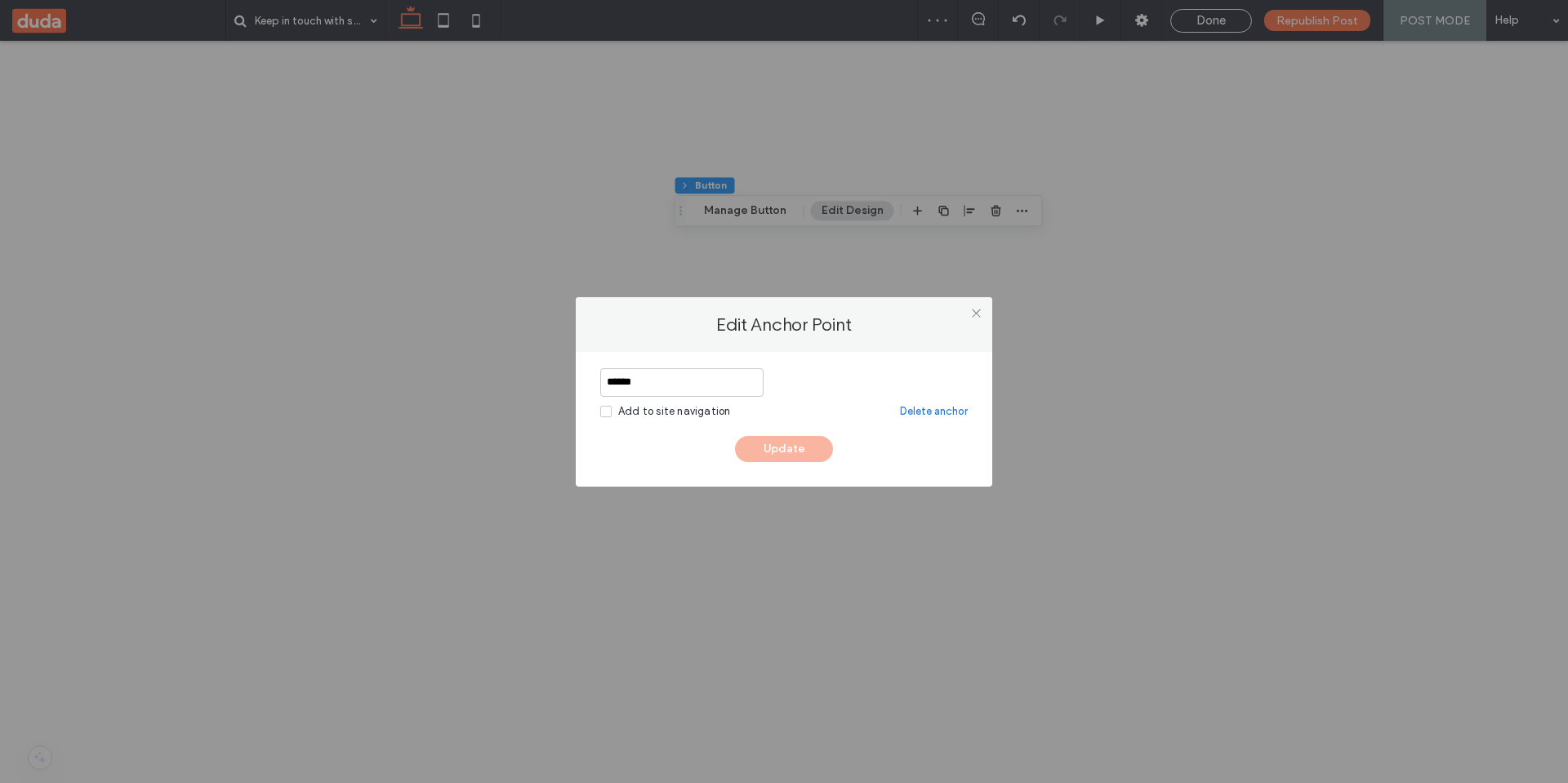
click at [673, 409] on div "Add to site navigation" at bounding box center [674, 411] width 112 height 16
click at [944, 412] on link "Delete anchor" at bounding box center [933, 411] width 67 height 16
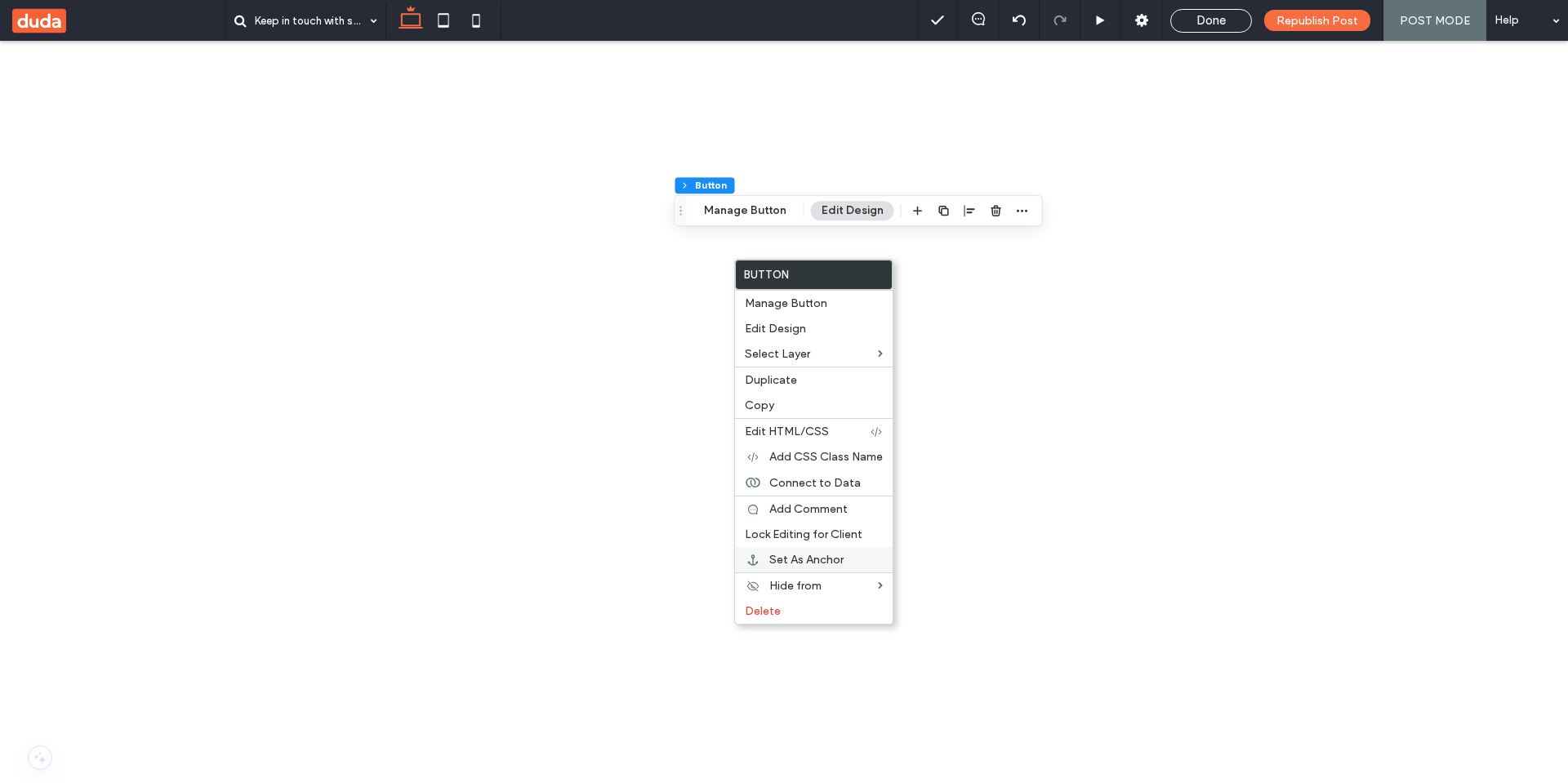
click at [828, 565] on span "Set As Anchor" at bounding box center [806, 559] width 74 height 14
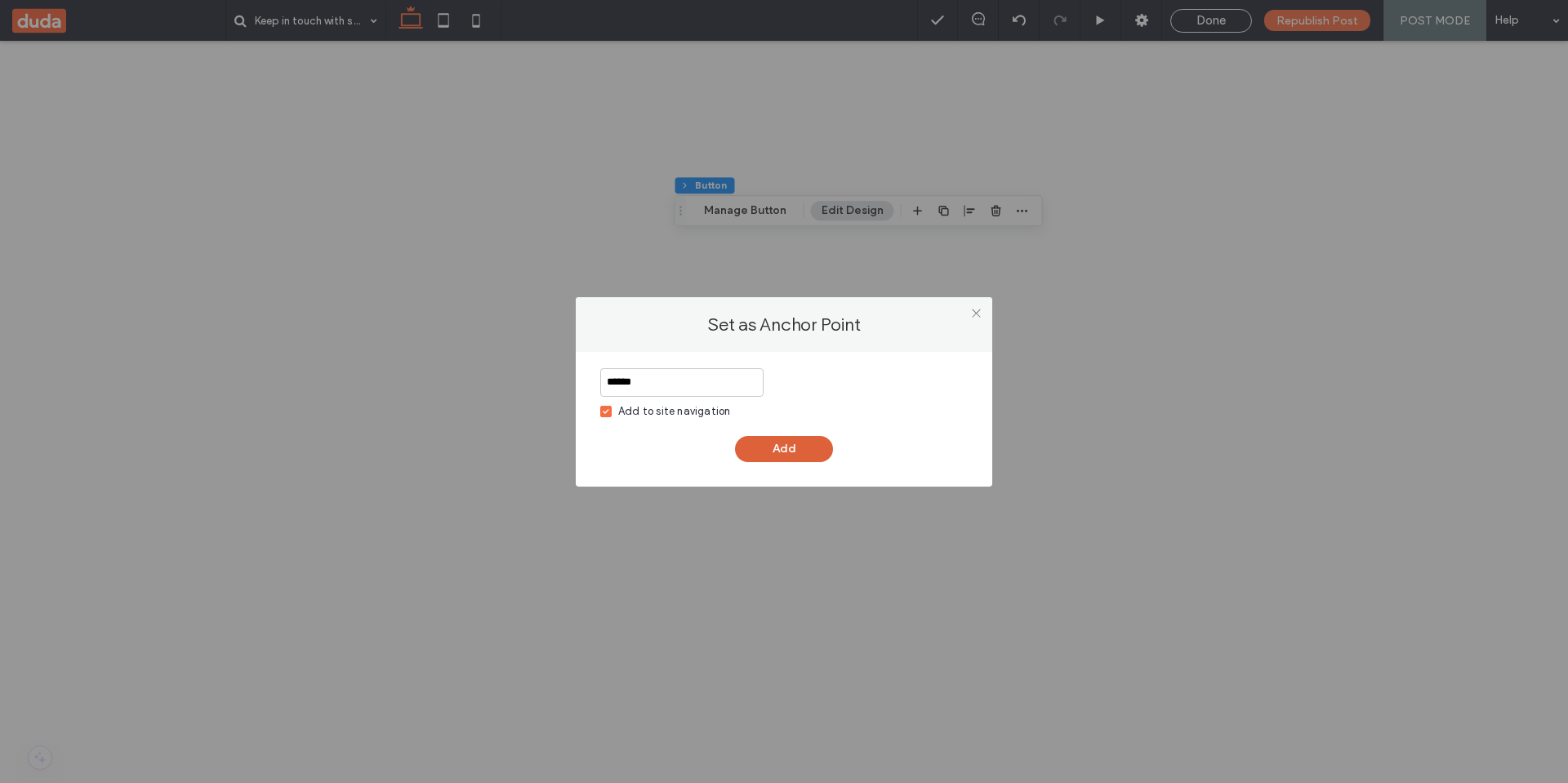
type input "******"
click at [767, 445] on button "Add" at bounding box center [783, 449] width 98 height 26
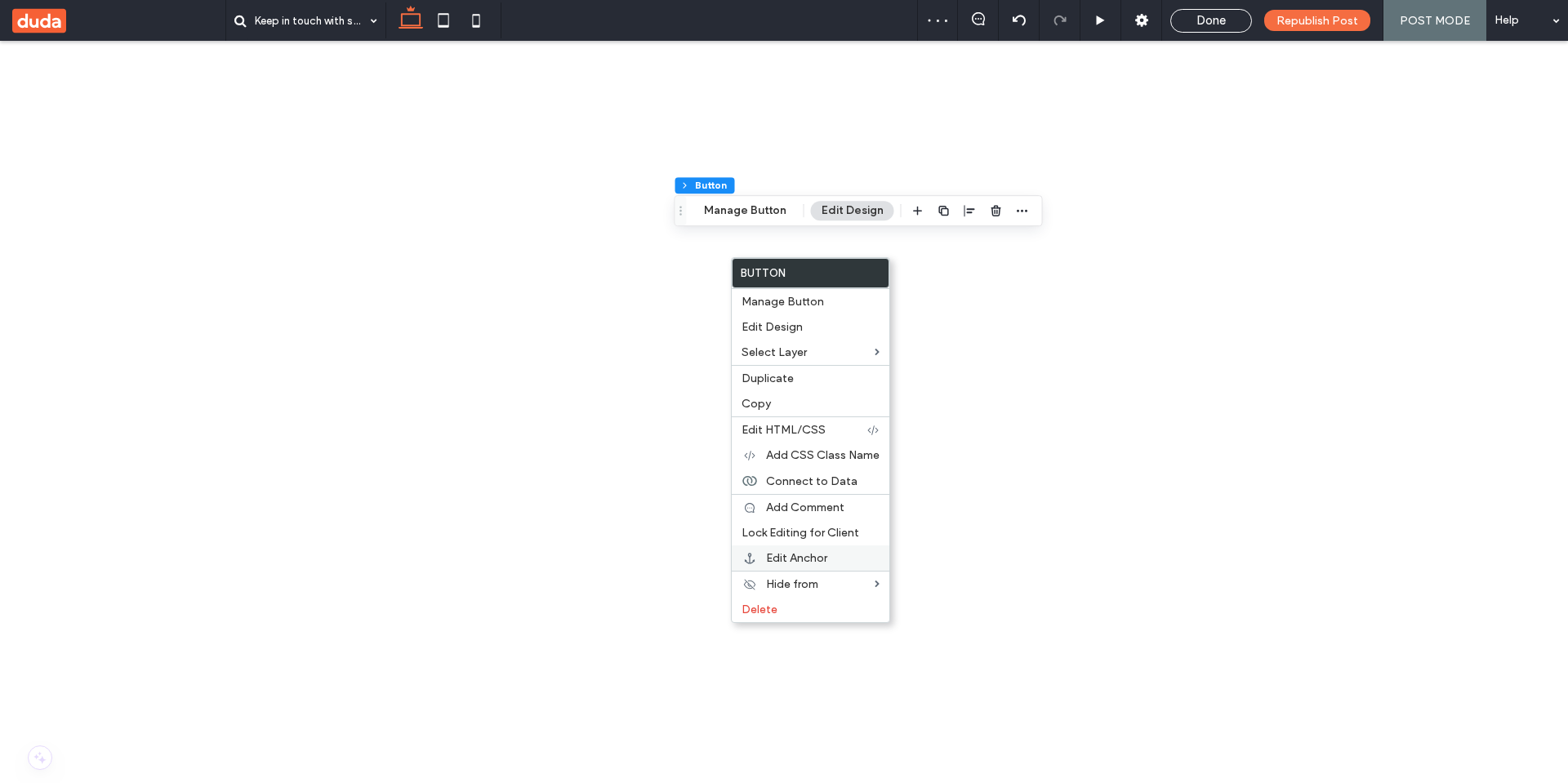
click at [835, 554] on label "Edit Anchor" at bounding box center [822, 558] width 113 height 14
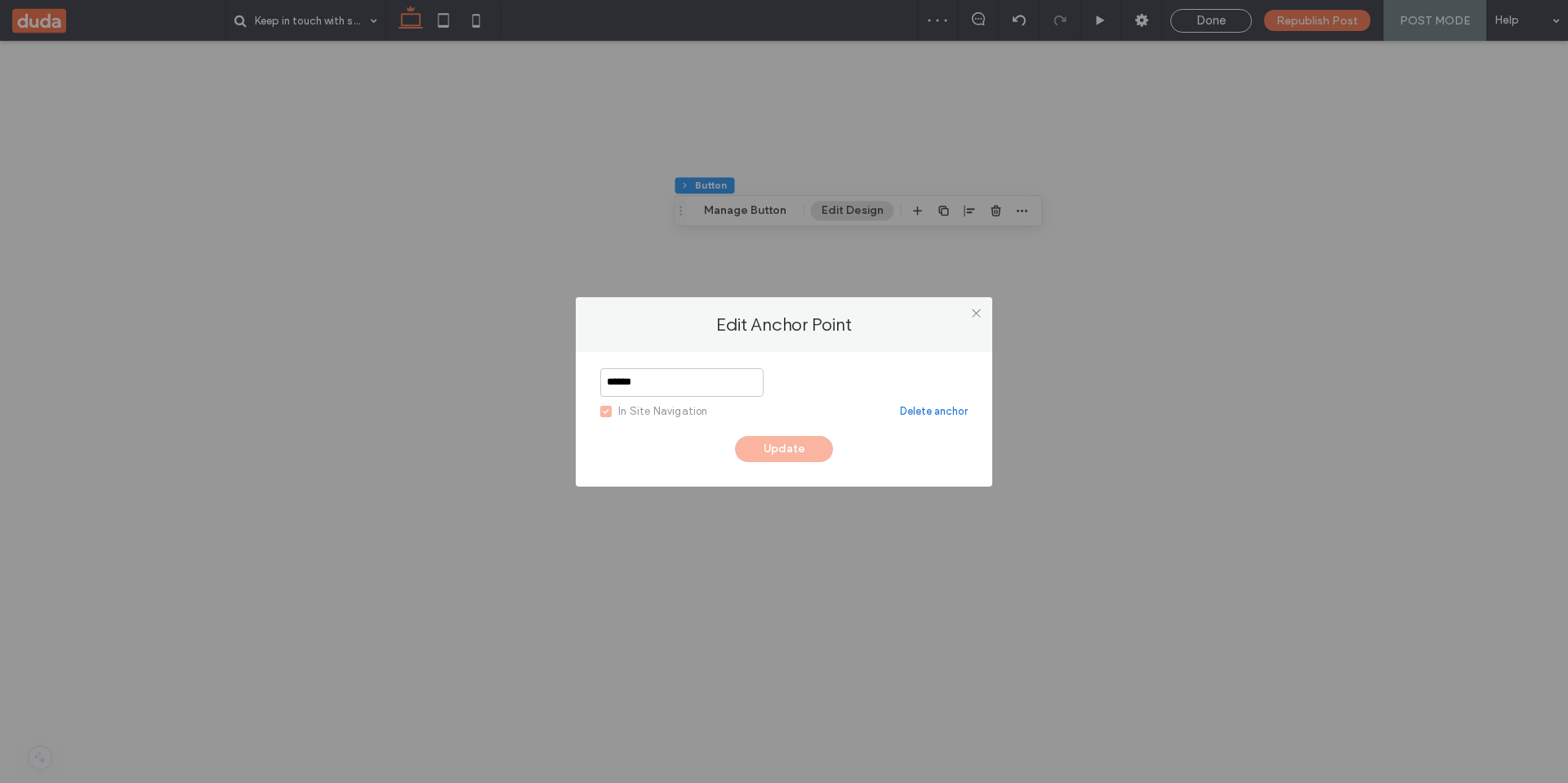
click at [948, 415] on link "Delete anchor" at bounding box center [933, 411] width 67 height 16
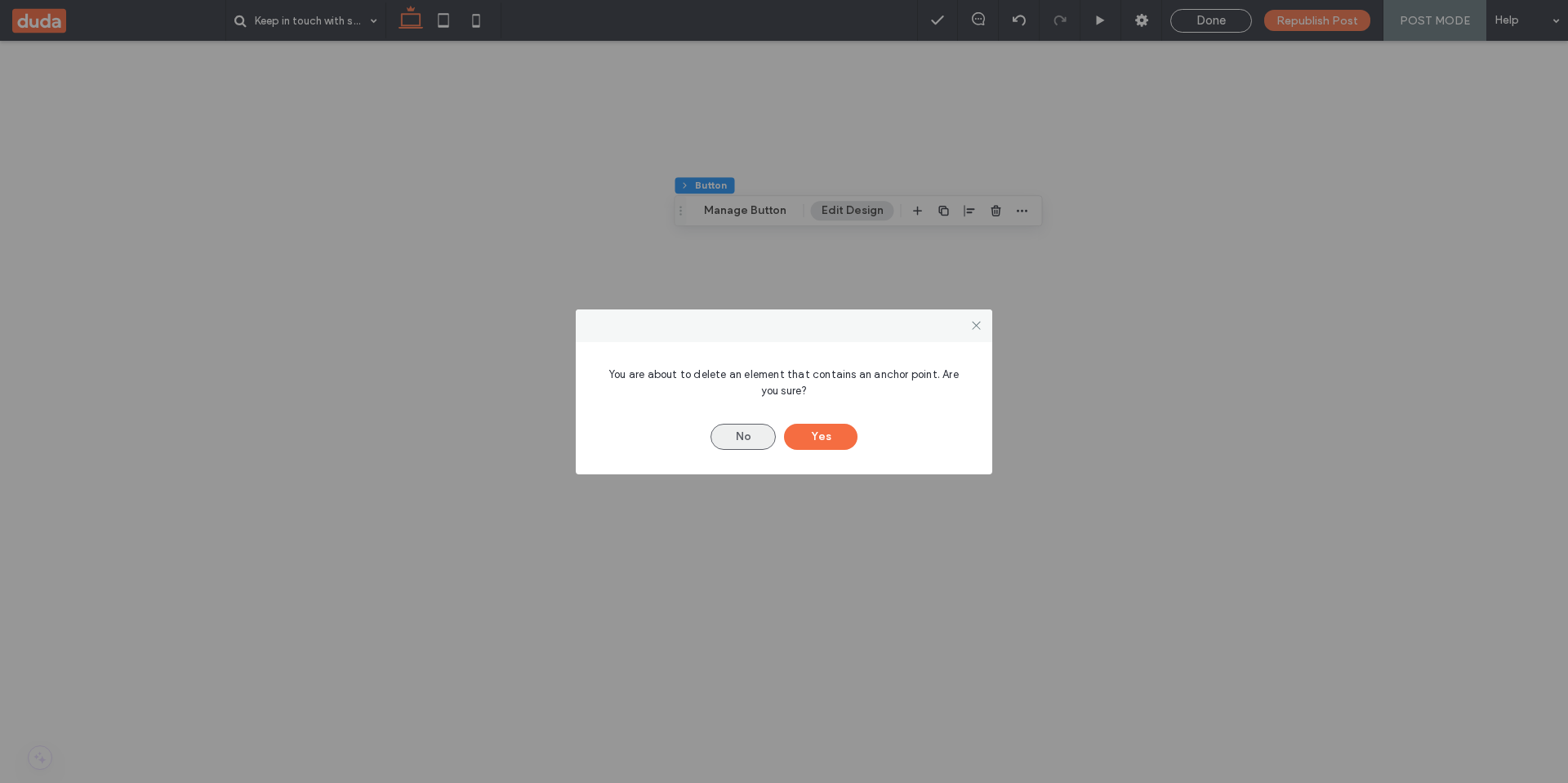
click at [743, 440] on button "No" at bounding box center [743, 437] width 66 height 26
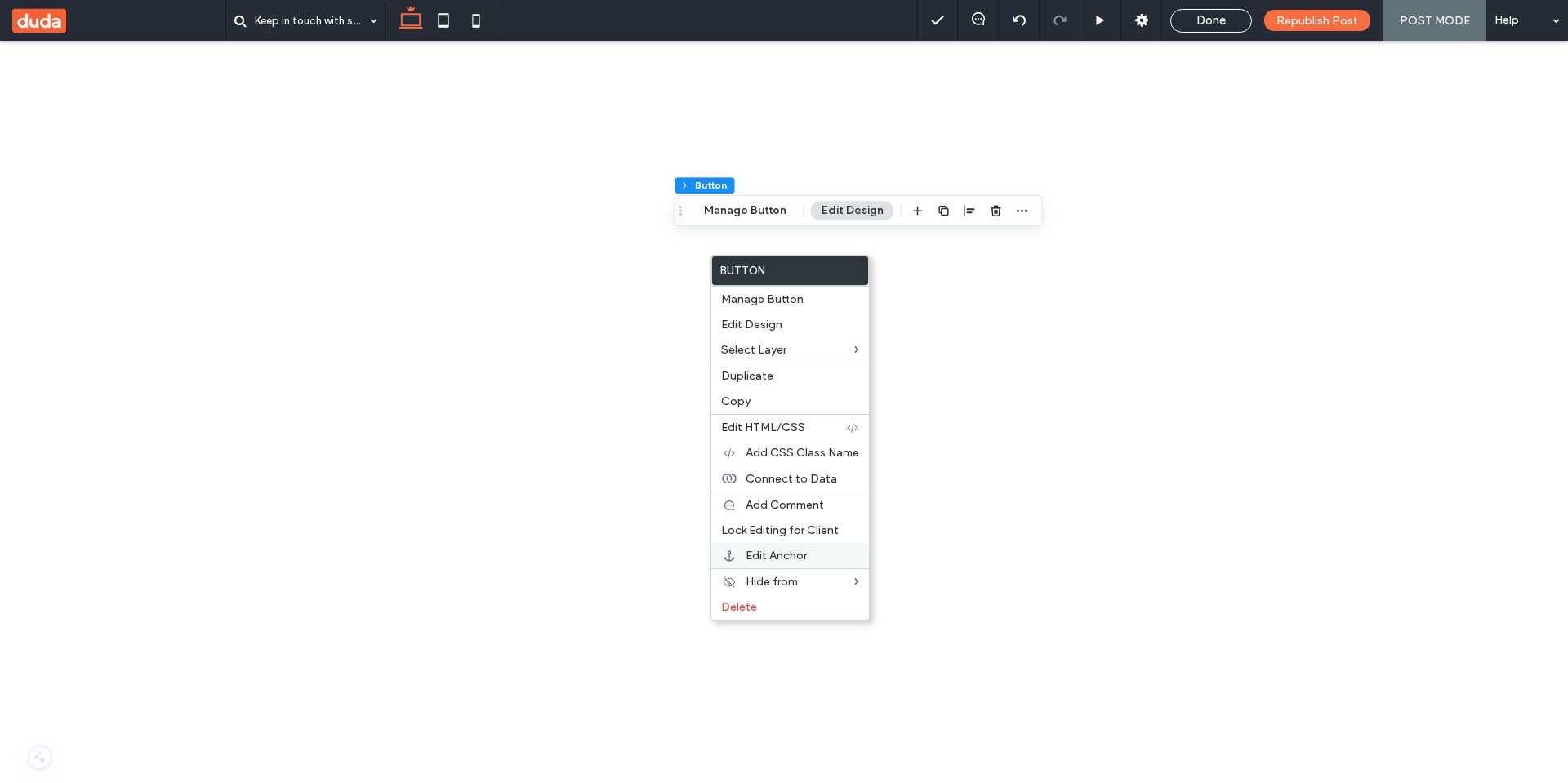
click at [790, 553] on span "Edit Anchor" at bounding box center [775, 556] width 61 height 14
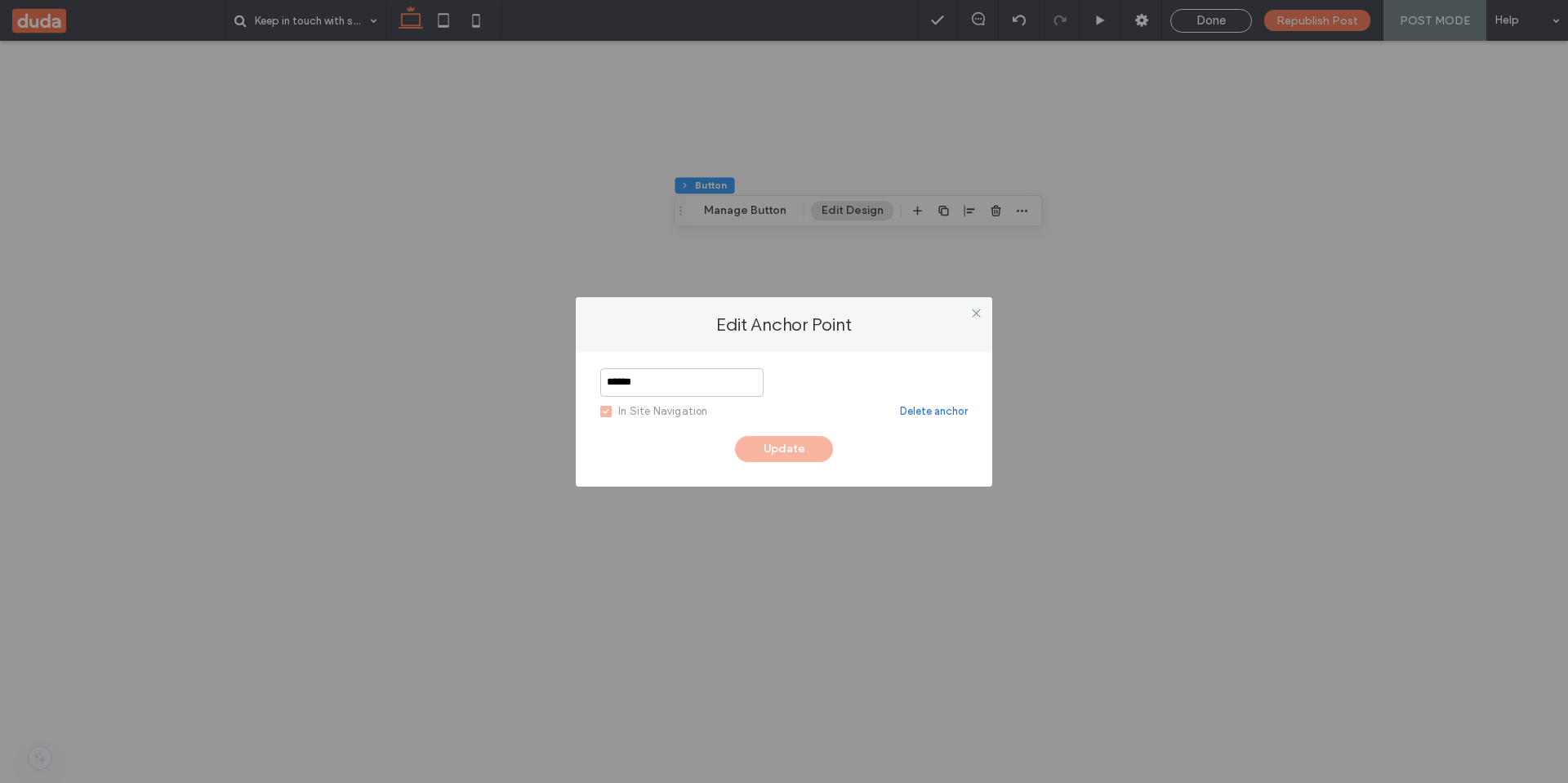
click at [950, 411] on link "Delete anchor" at bounding box center [933, 411] width 67 height 16
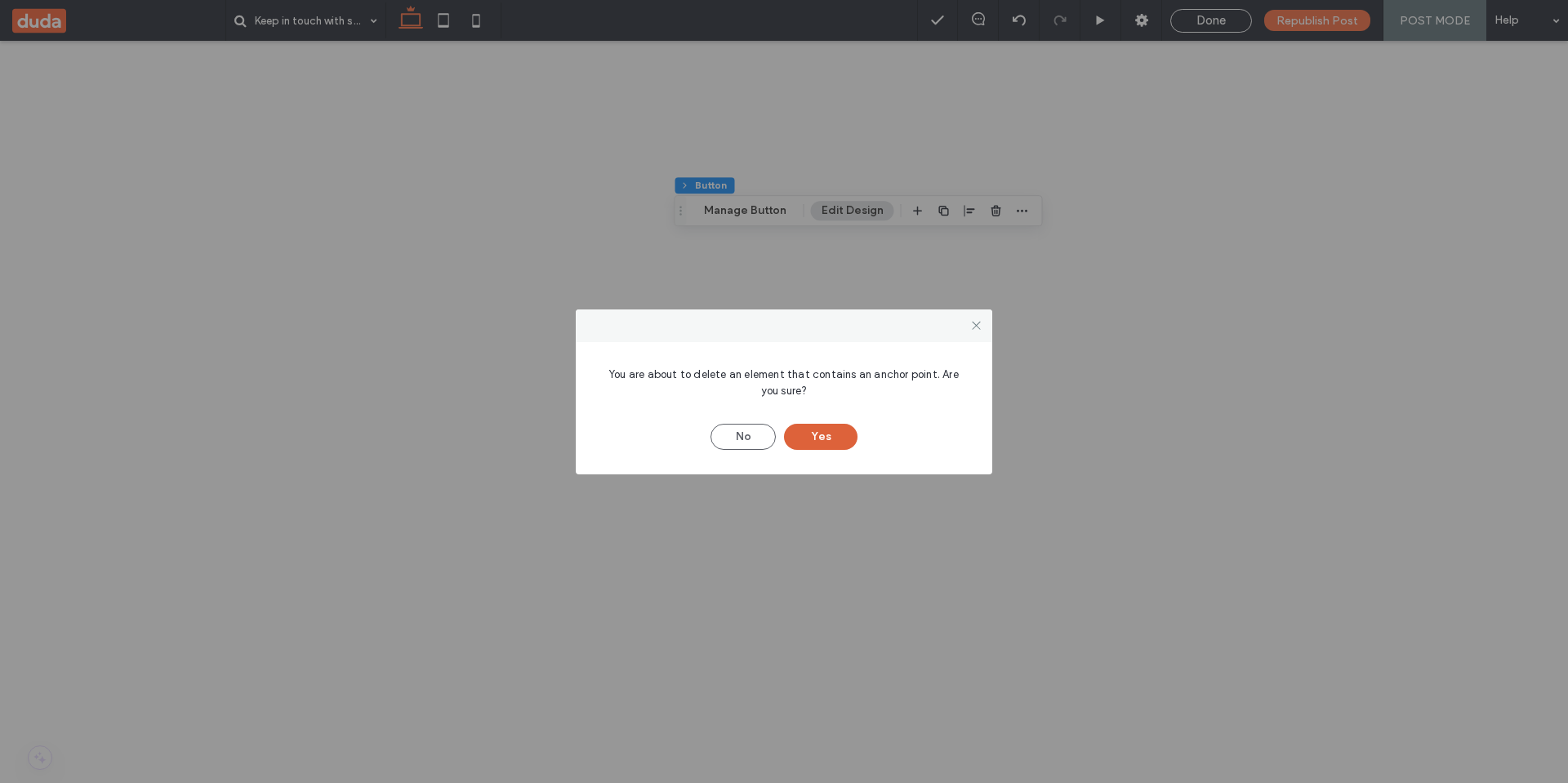
click at [822, 441] on button "Yes" at bounding box center [820, 437] width 73 height 26
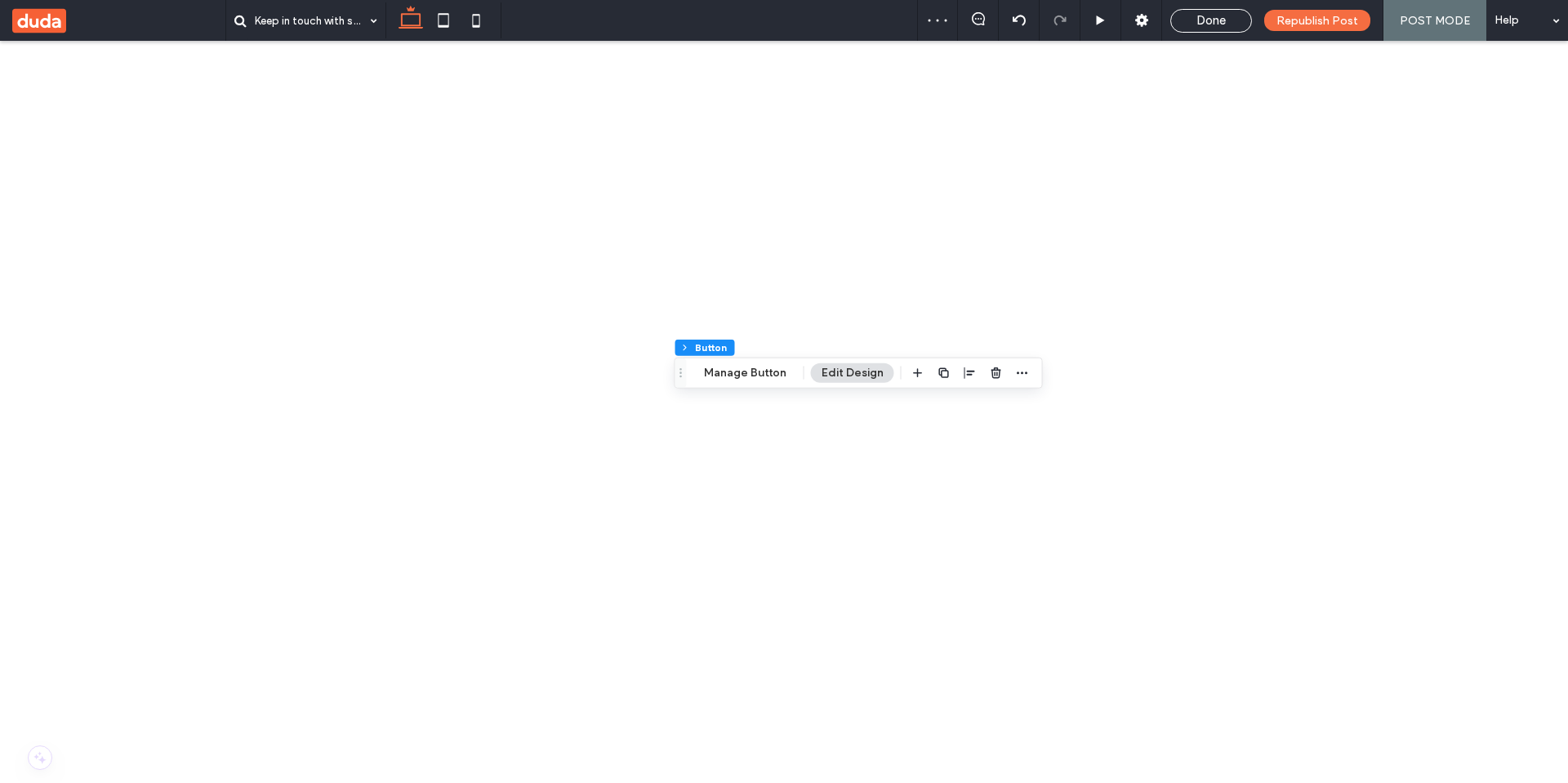
scroll to position [1186, 0]
click at [991, 370] on icon "button" at bounding box center [996, 373] width 13 height 13
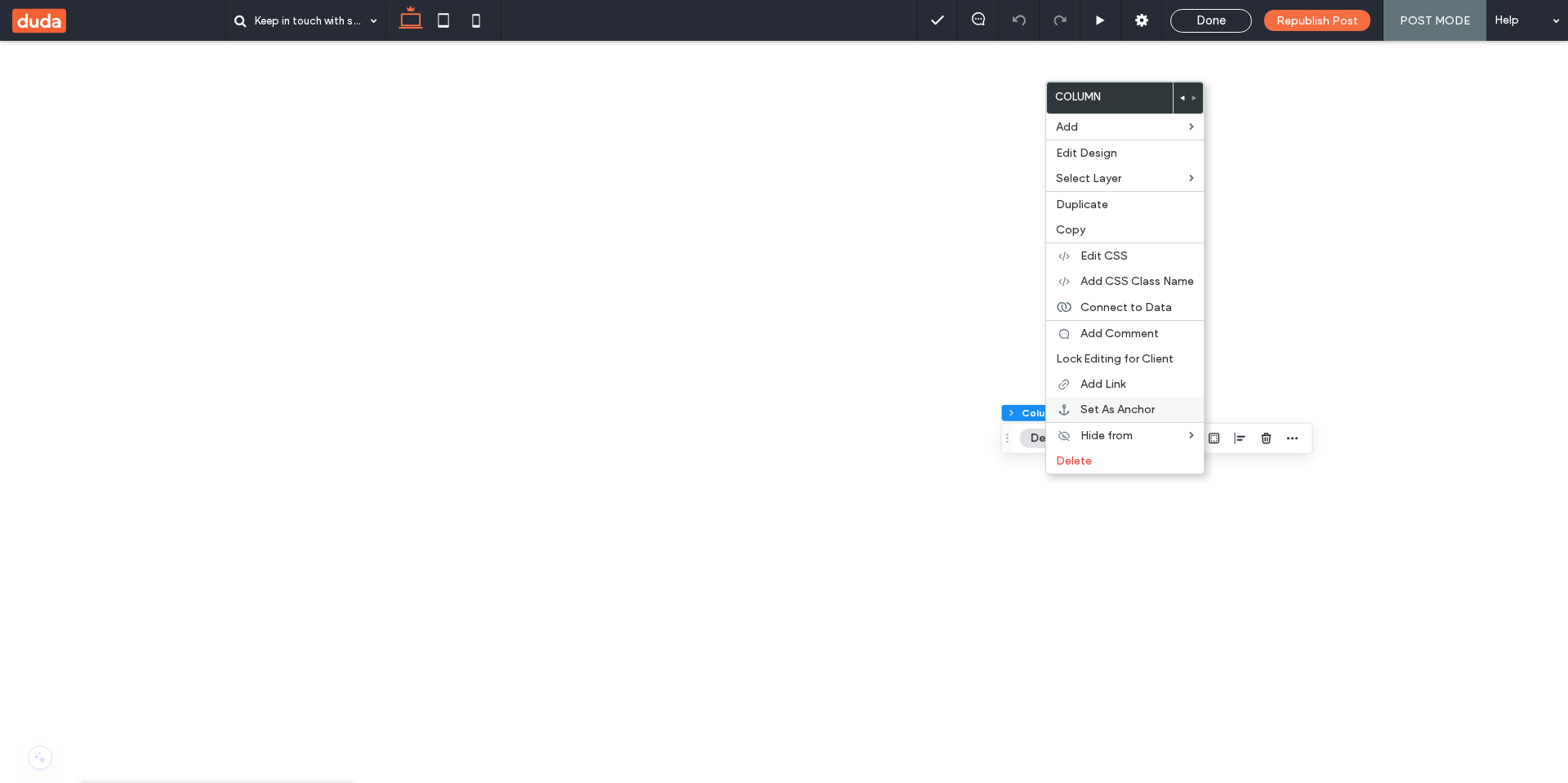
click at [1097, 412] on span "Set As Anchor" at bounding box center [1117, 409] width 74 height 14
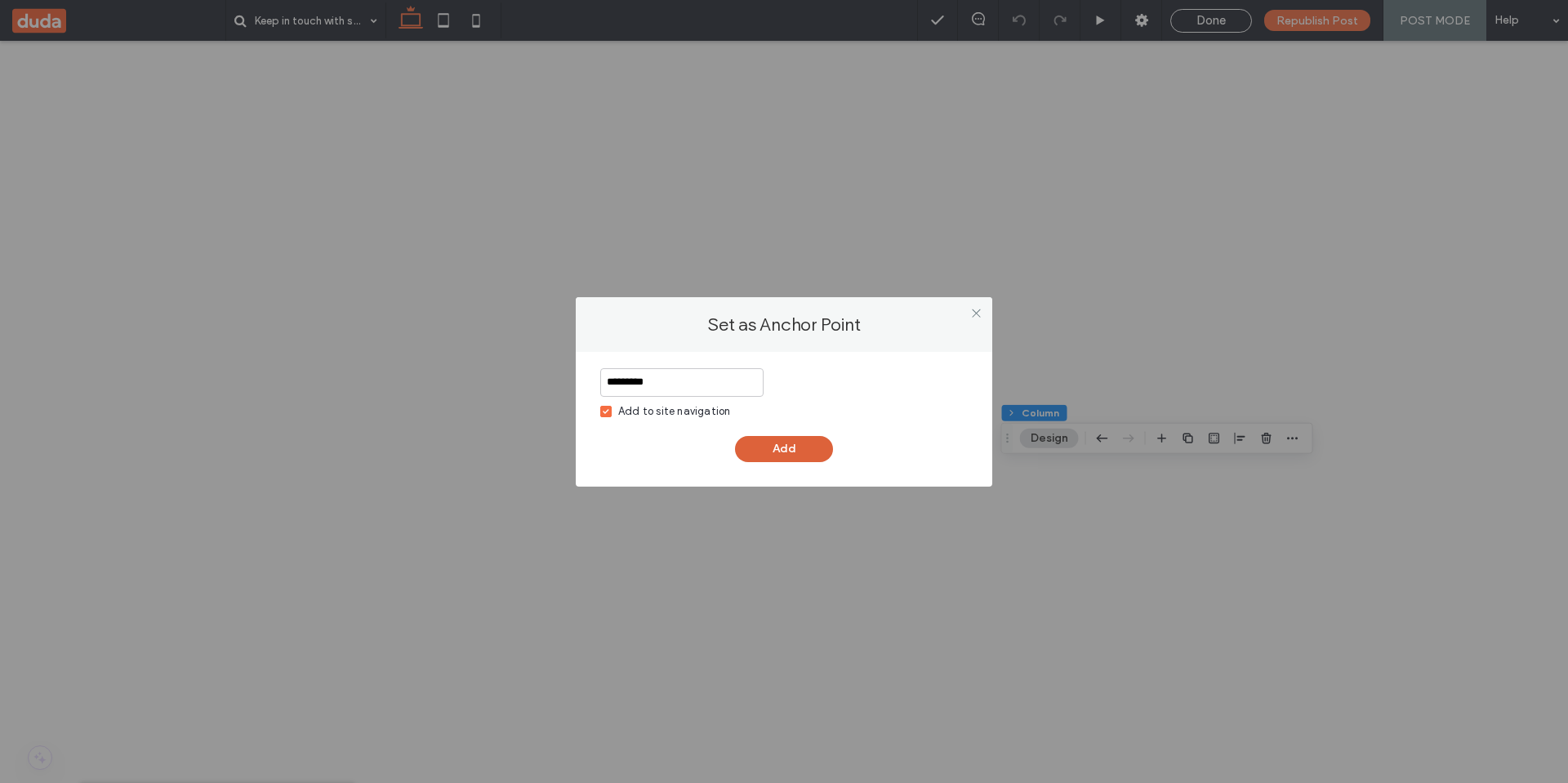
type input "*********"
click at [763, 444] on button "Add" at bounding box center [783, 449] width 98 height 26
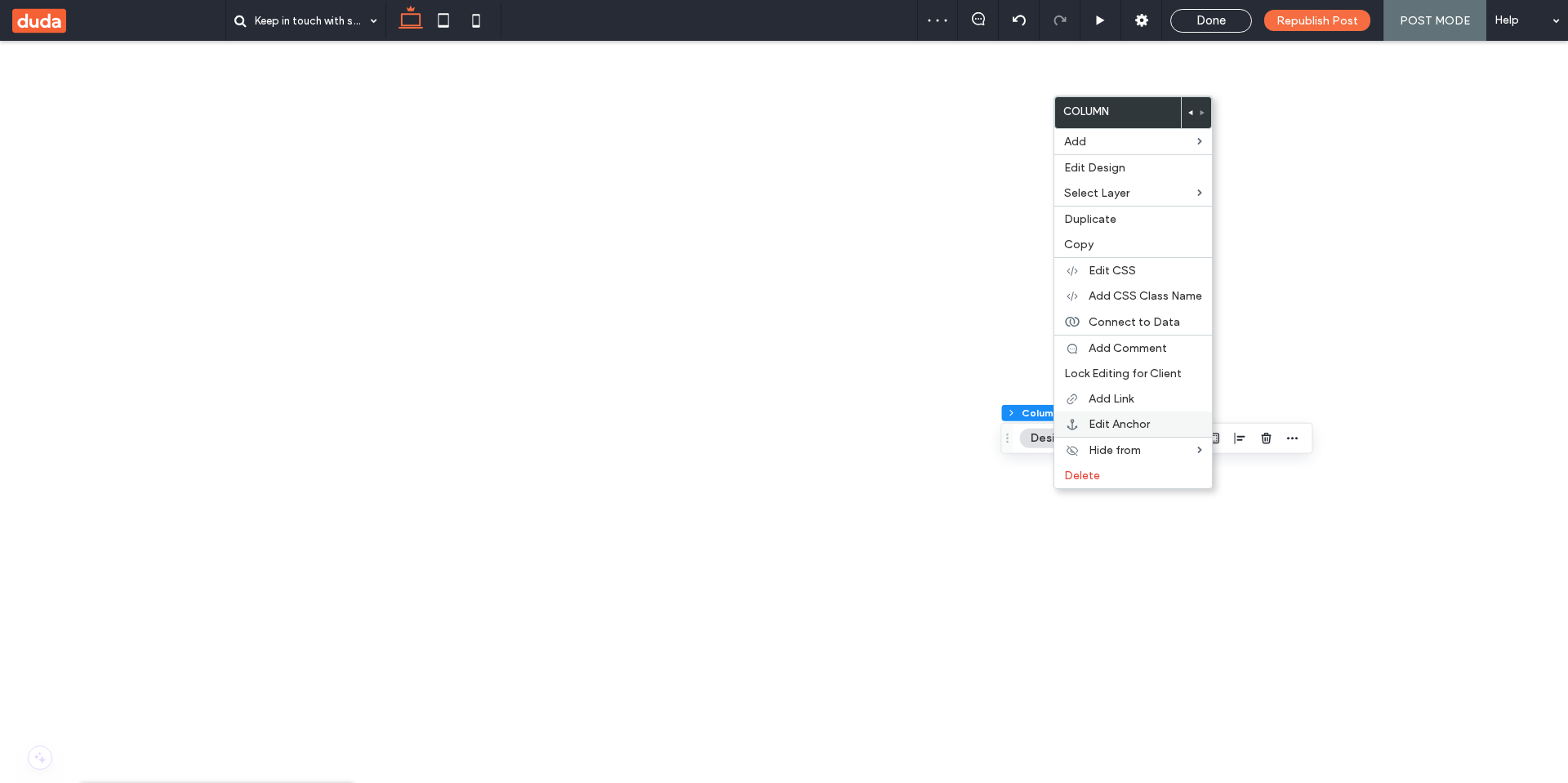
click at [1104, 422] on span "Edit Anchor" at bounding box center [1119, 424] width 61 height 14
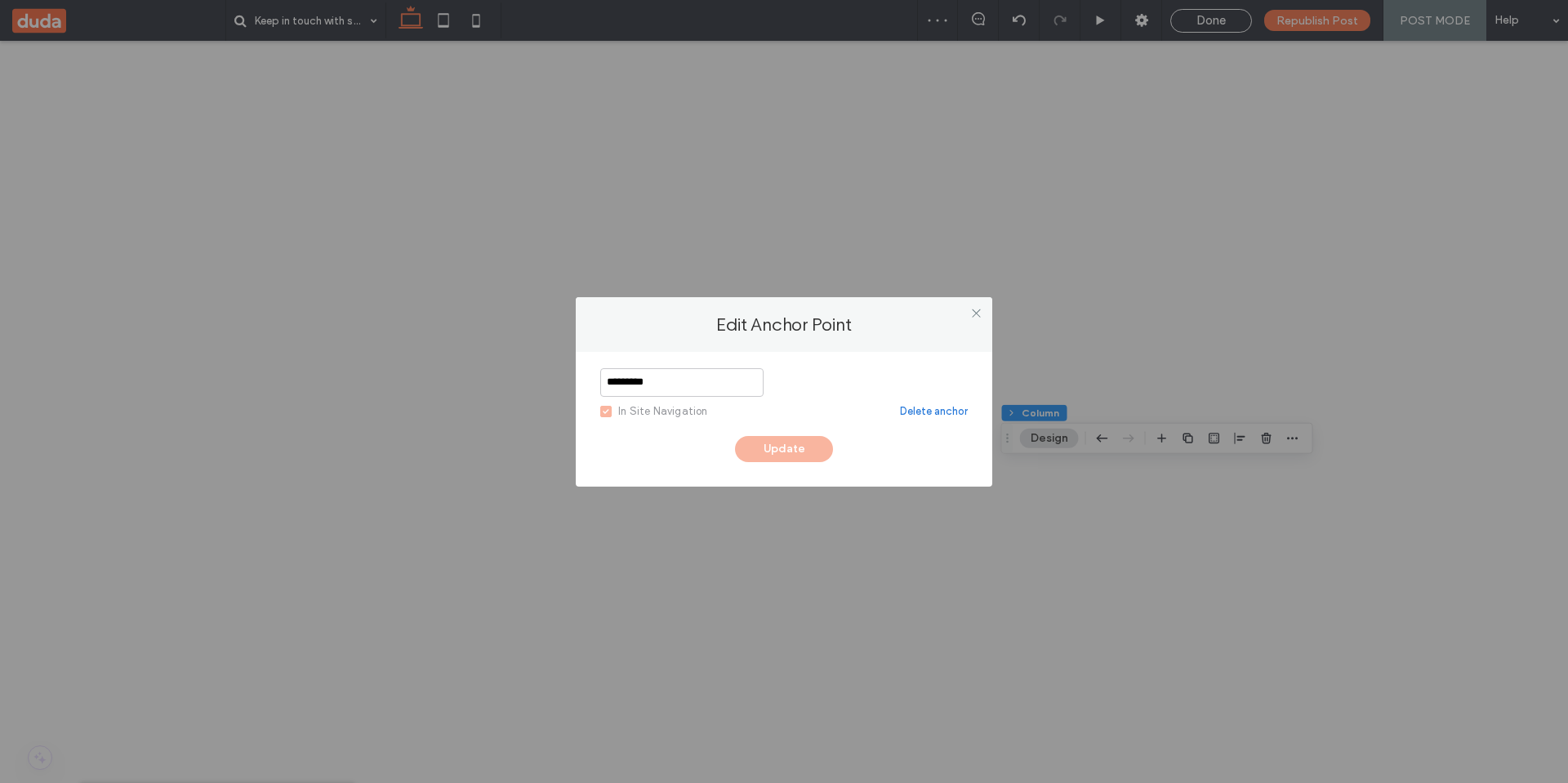
click at [913, 411] on link "Delete anchor" at bounding box center [933, 411] width 67 height 16
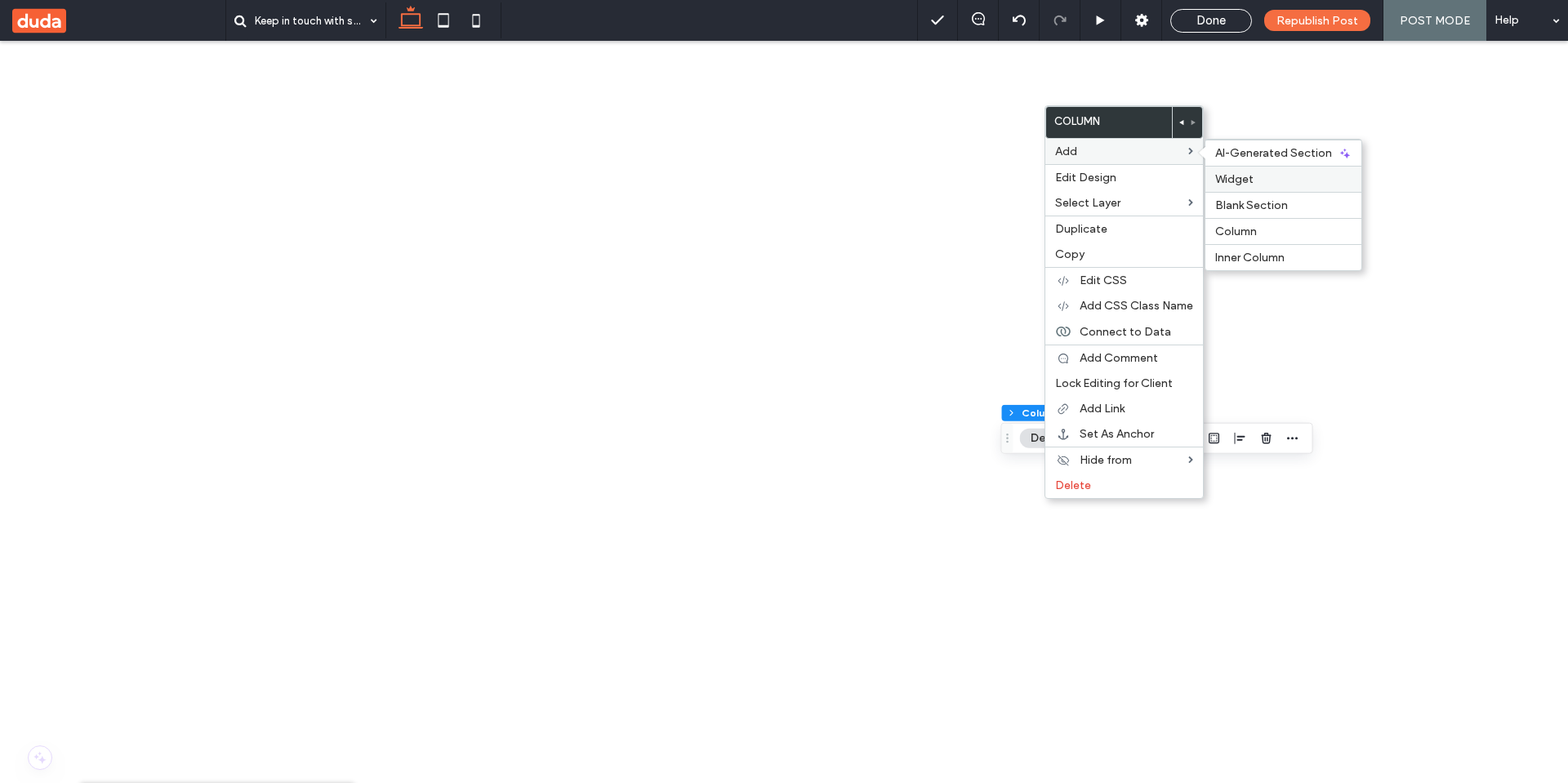
click at [1253, 180] on span "Widget" at bounding box center [1234, 180] width 38 height 14
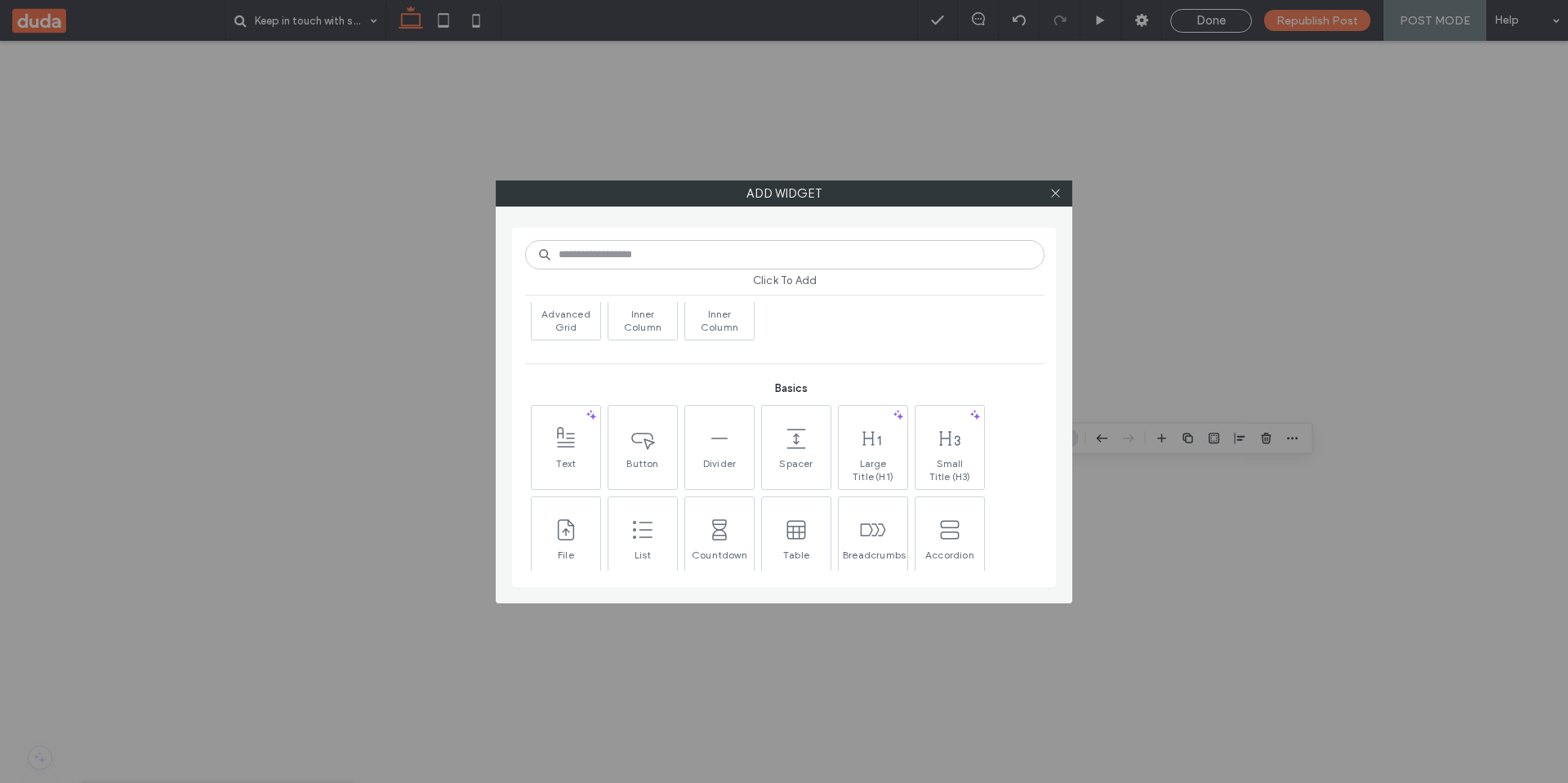
scroll to position [441, 0]
click at [642, 439] on icon at bounding box center [642, 434] width 26 height 26
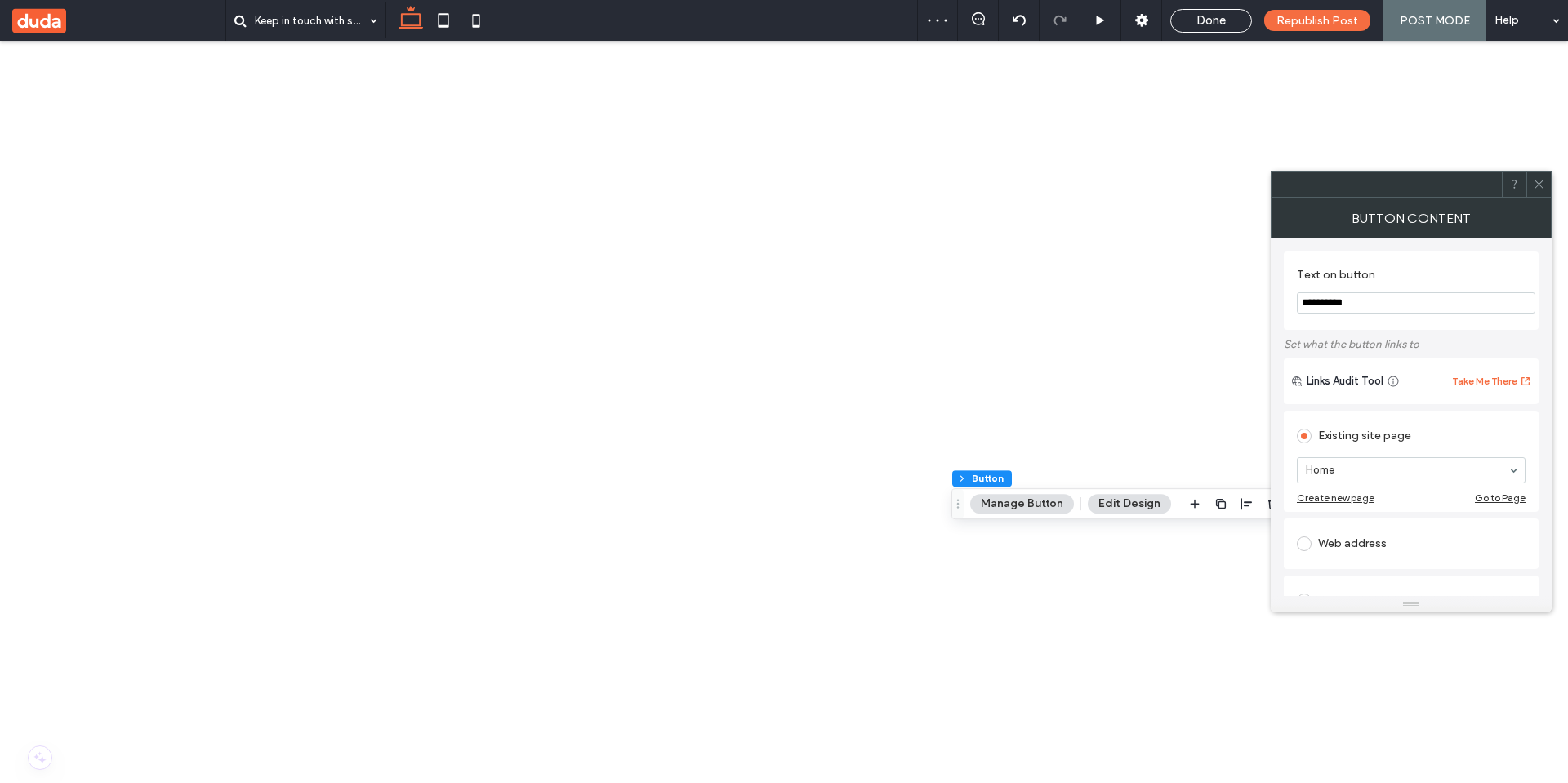
click at [1543, 181] on icon at bounding box center [1539, 184] width 12 height 12
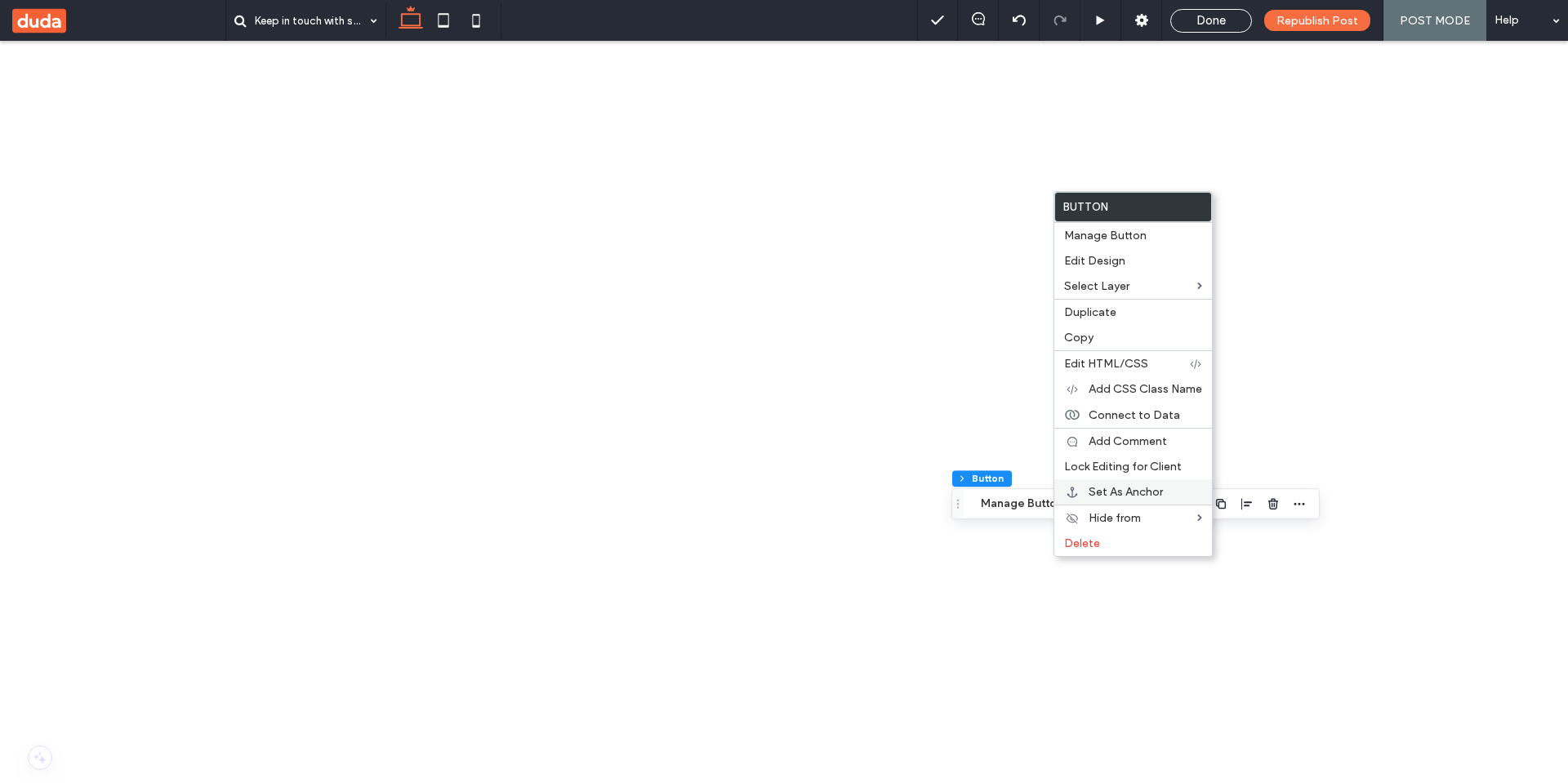
click at [1131, 494] on span "Set As Anchor" at bounding box center [1126, 492] width 74 height 14
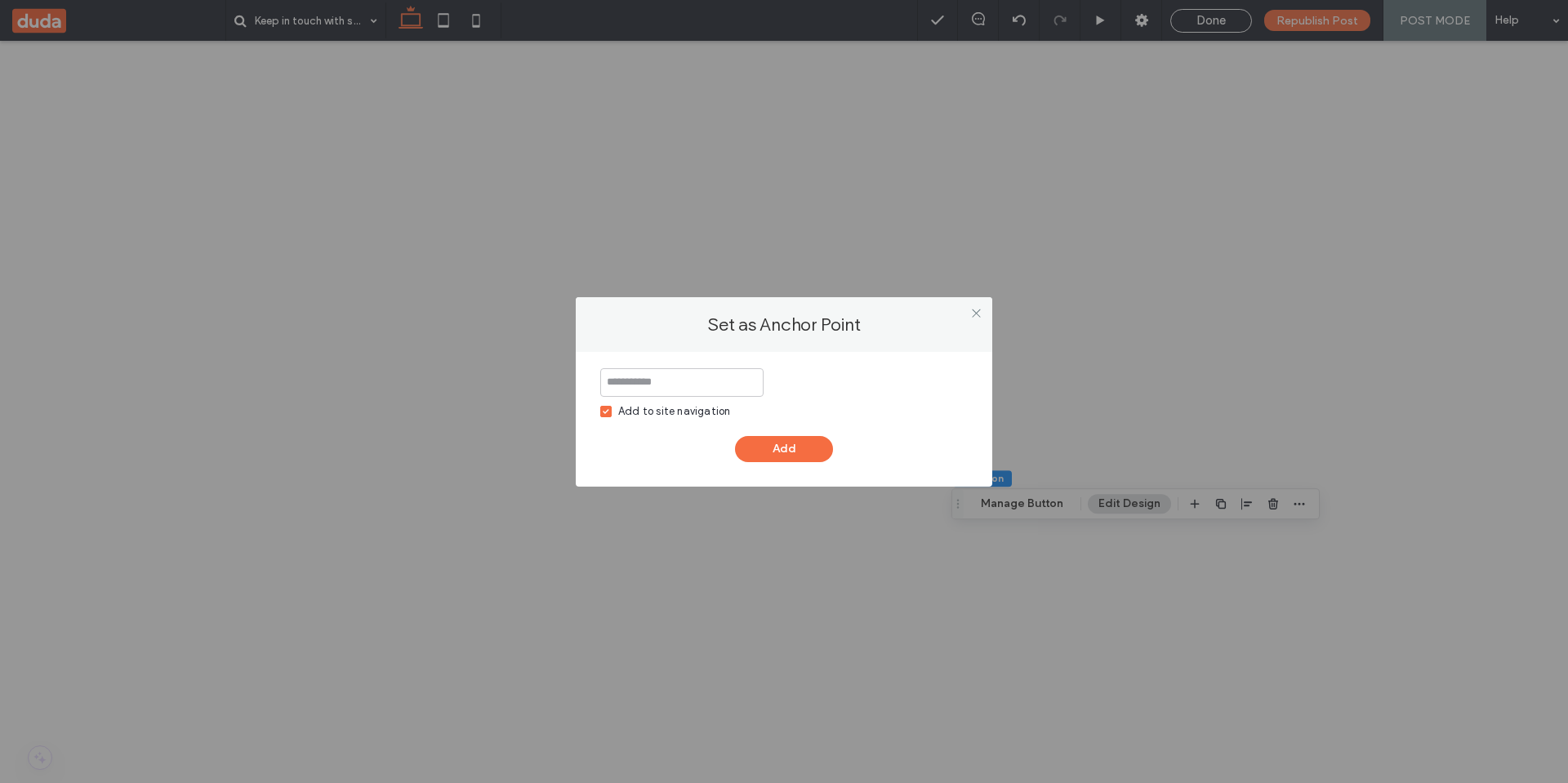
click at [673, 384] on input at bounding box center [681, 382] width 163 height 28
type input "*********"
click at [759, 445] on button "Add" at bounding box center [783, 449] width 98 height 26
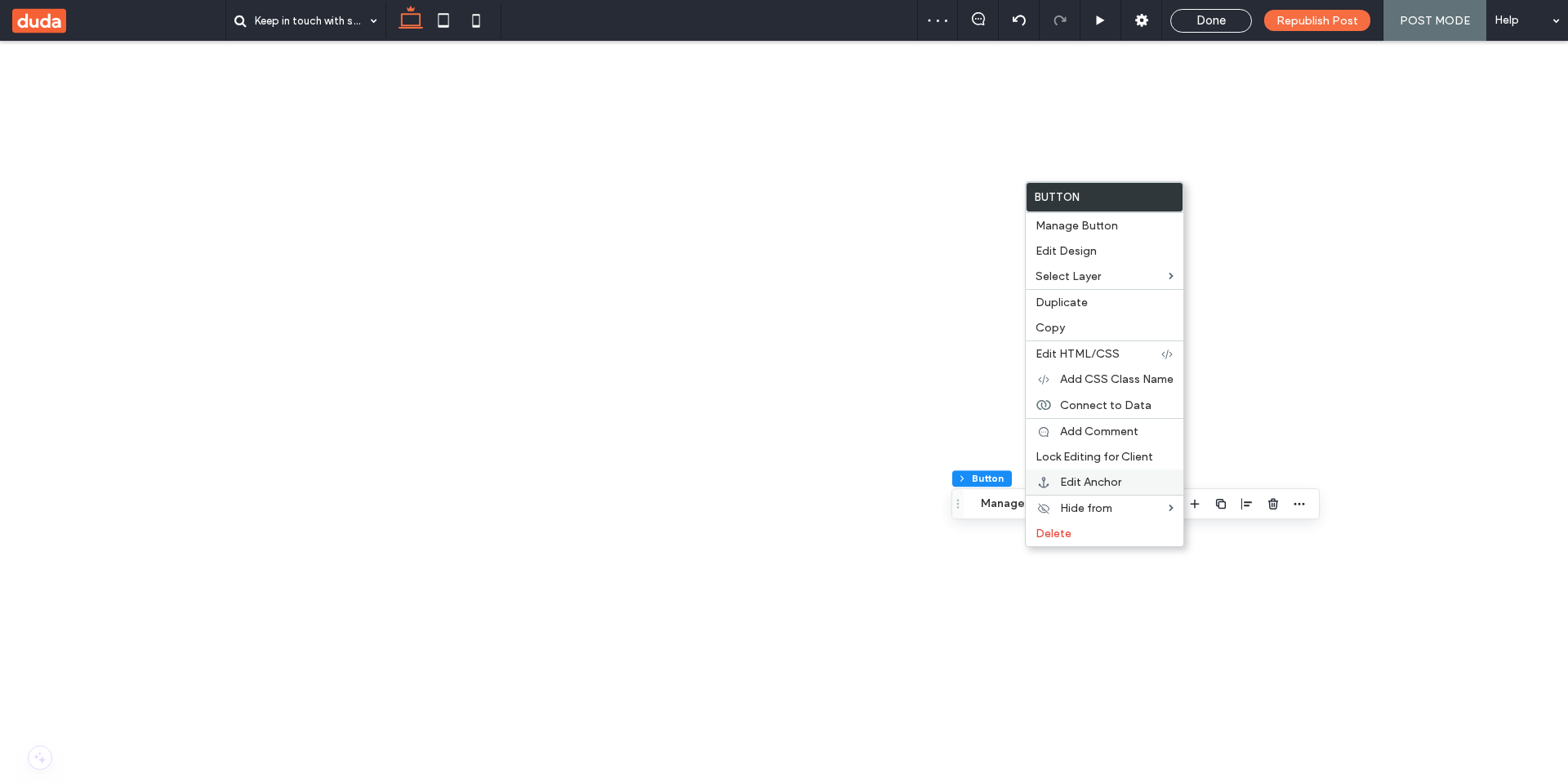
click at [1072, 484] on span "Edit Anchor" at bounding box center [1091, 482] width 61 height 14
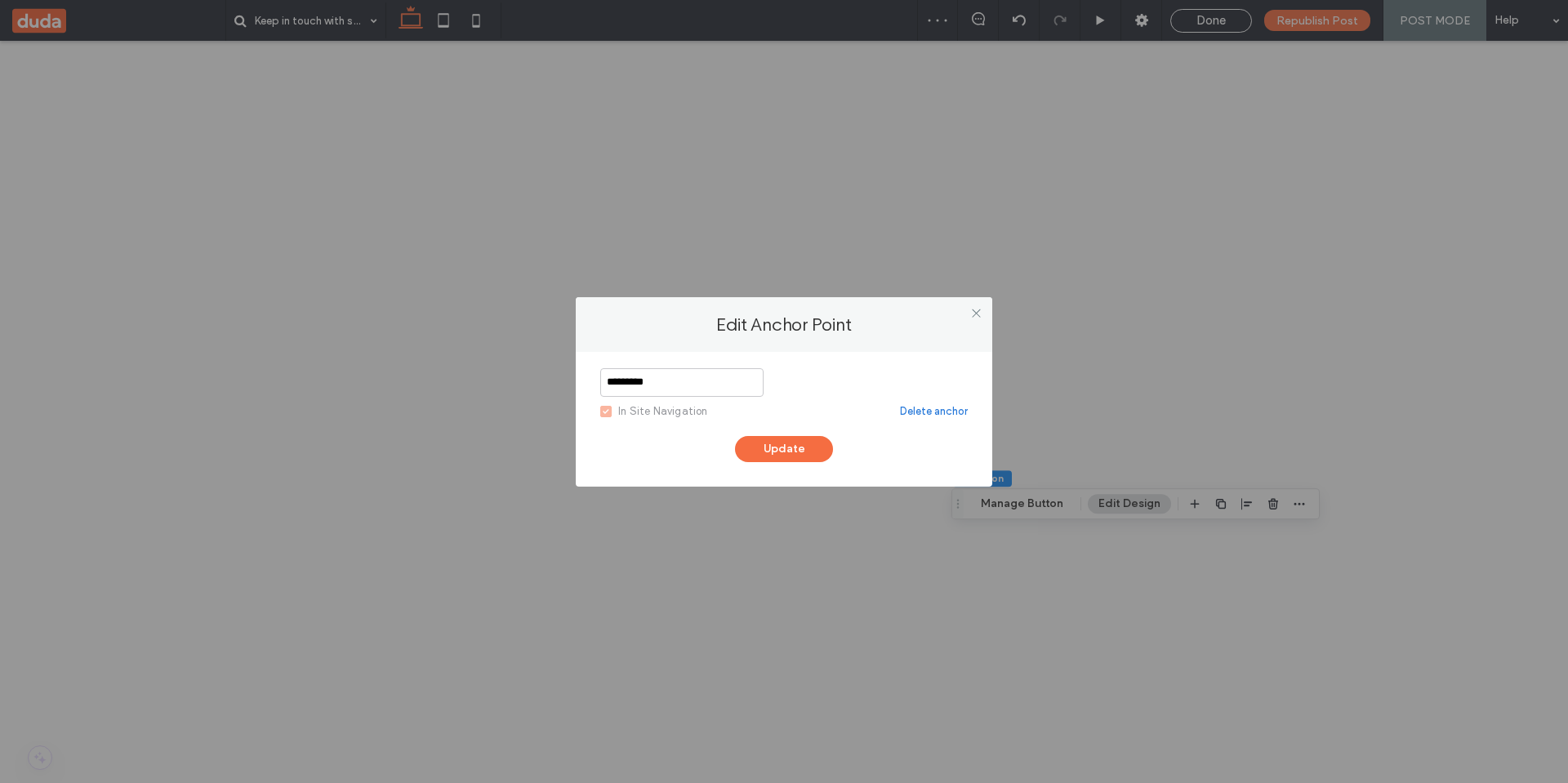
click at [912, 405] on link "Delete anchor" at bounding box center [933, 411] width 67 height 16
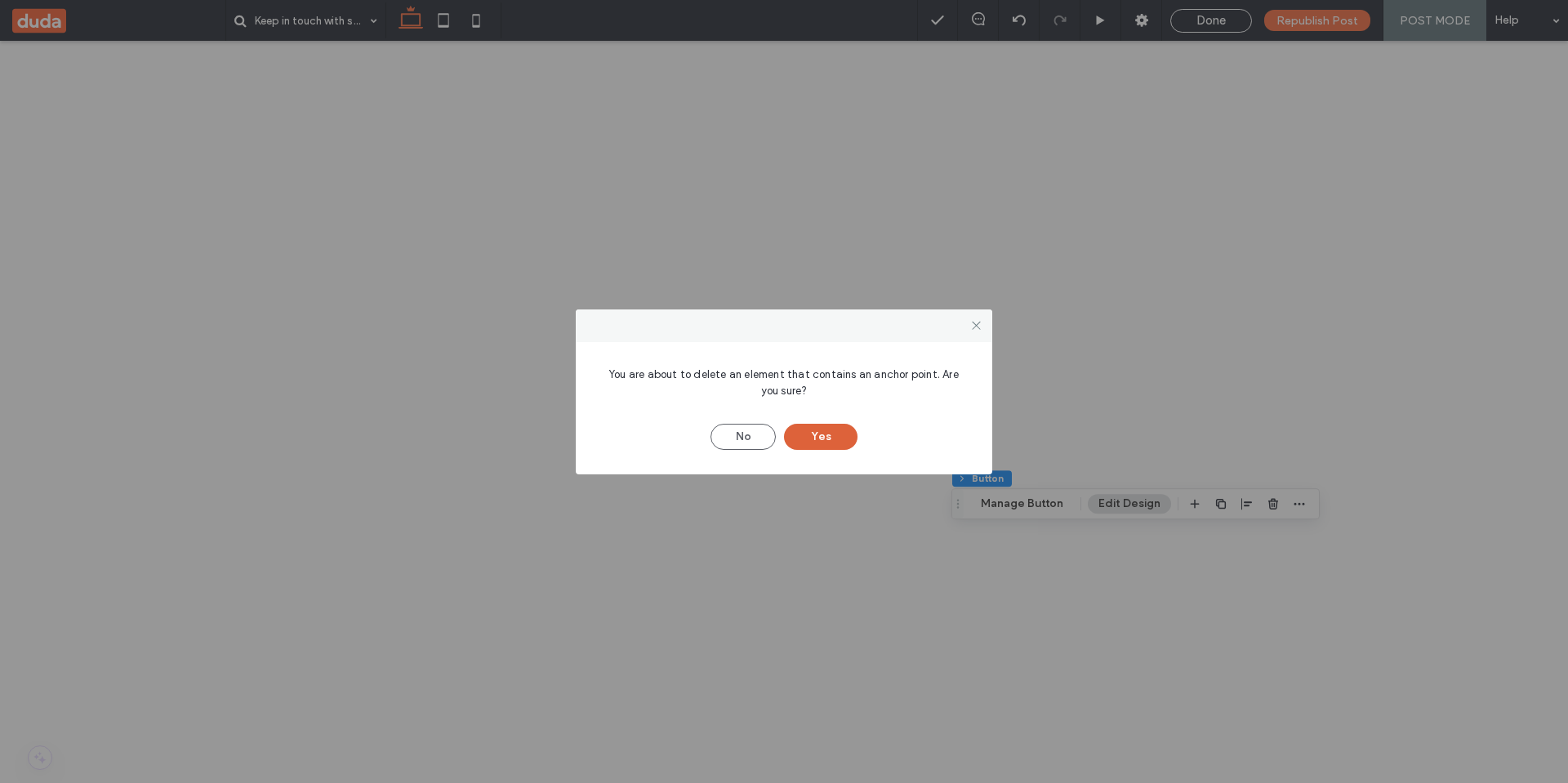
click at [834, 440] on button "Yes" at bounding box center [820, 437] width 73 height 26
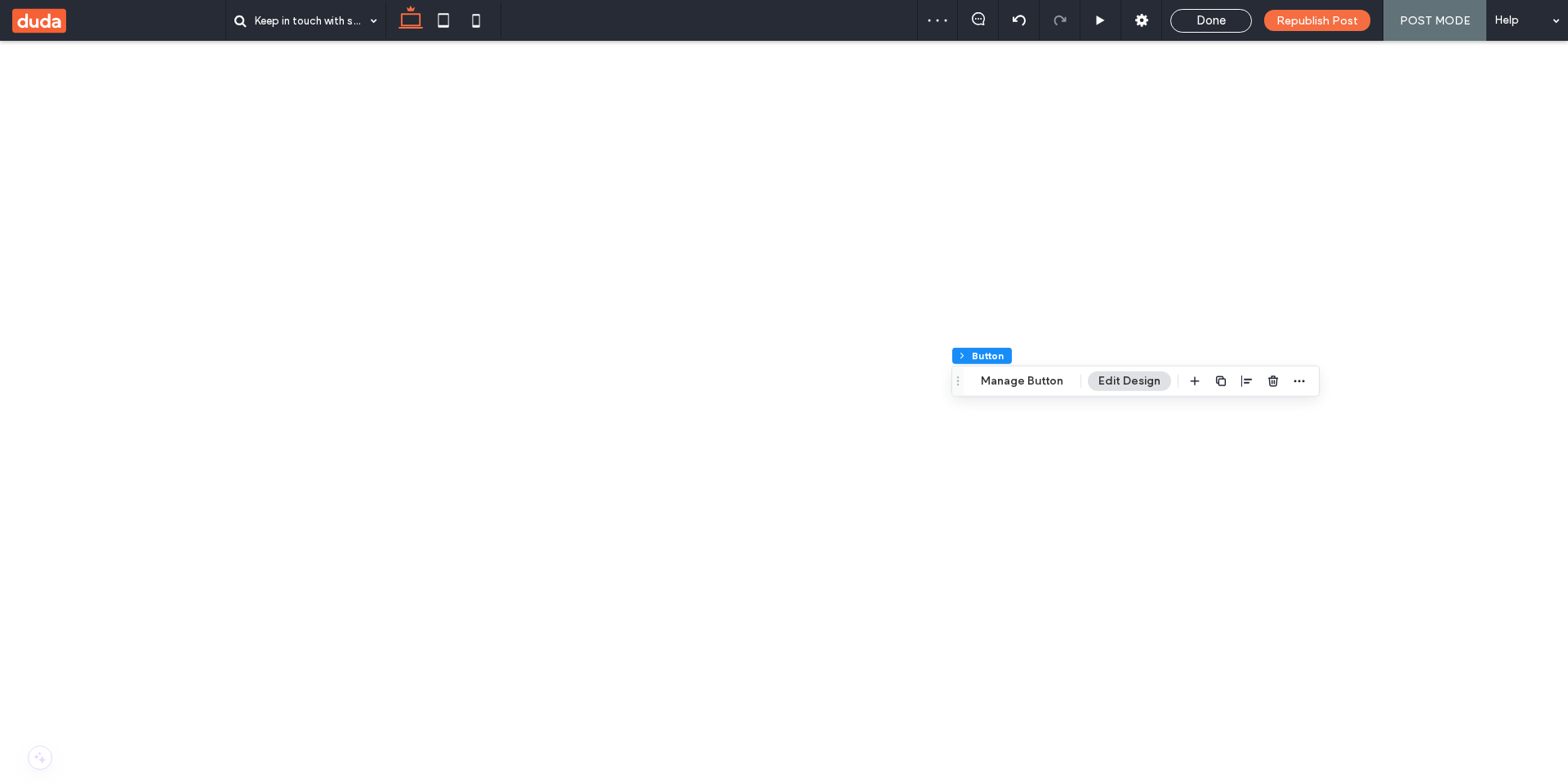
scroll to position [1186, 0]
click at [1268, 369] on use "button" at bounding box center [1273, 373] width 9 height 10
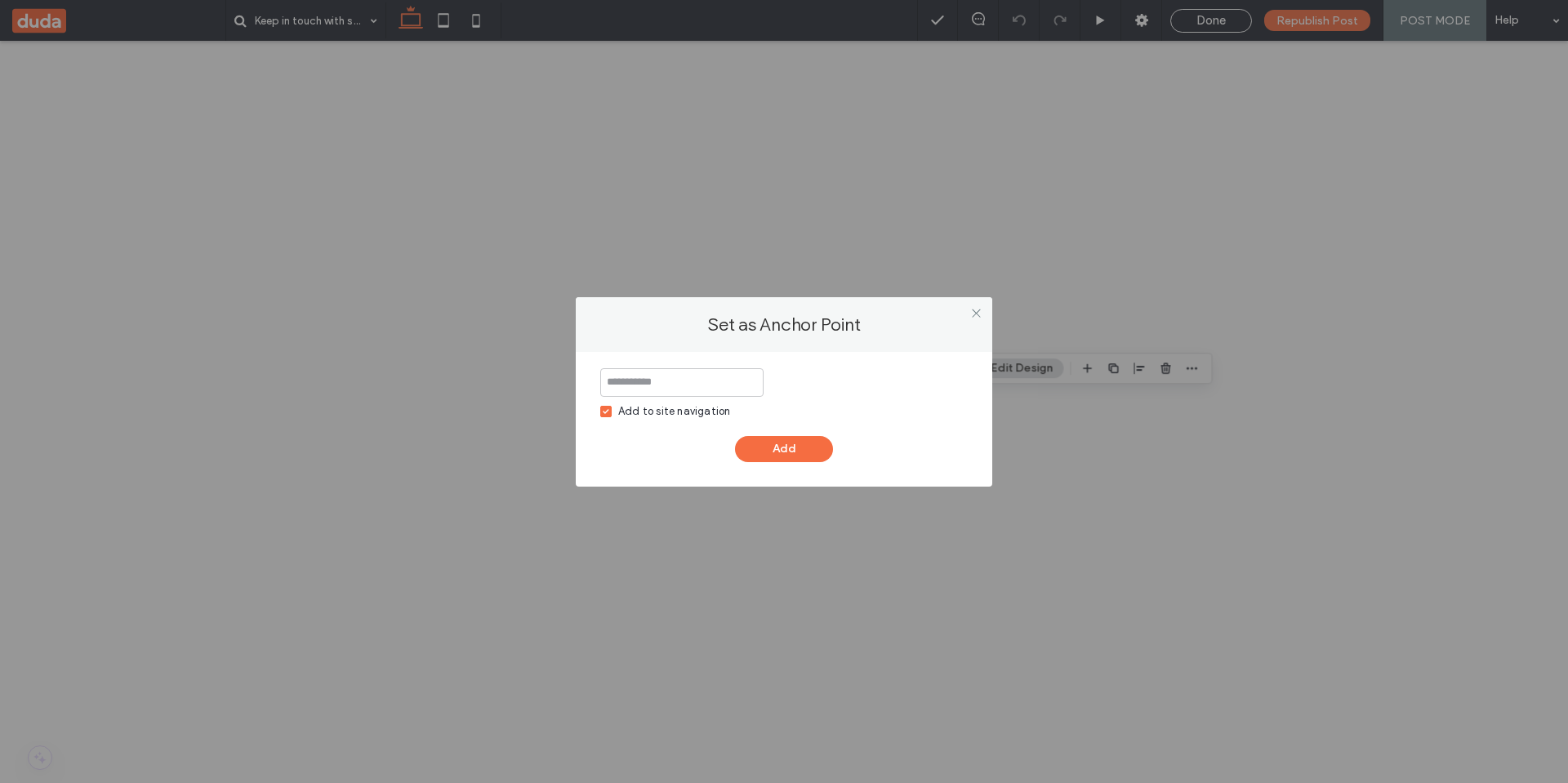
click at [696, 389] on input at bounding box center [681, 382] width 163 height 28
type input "*********"
click at [781, 458] on button "Add" at bounding box center [783, 449] width 98 height 26
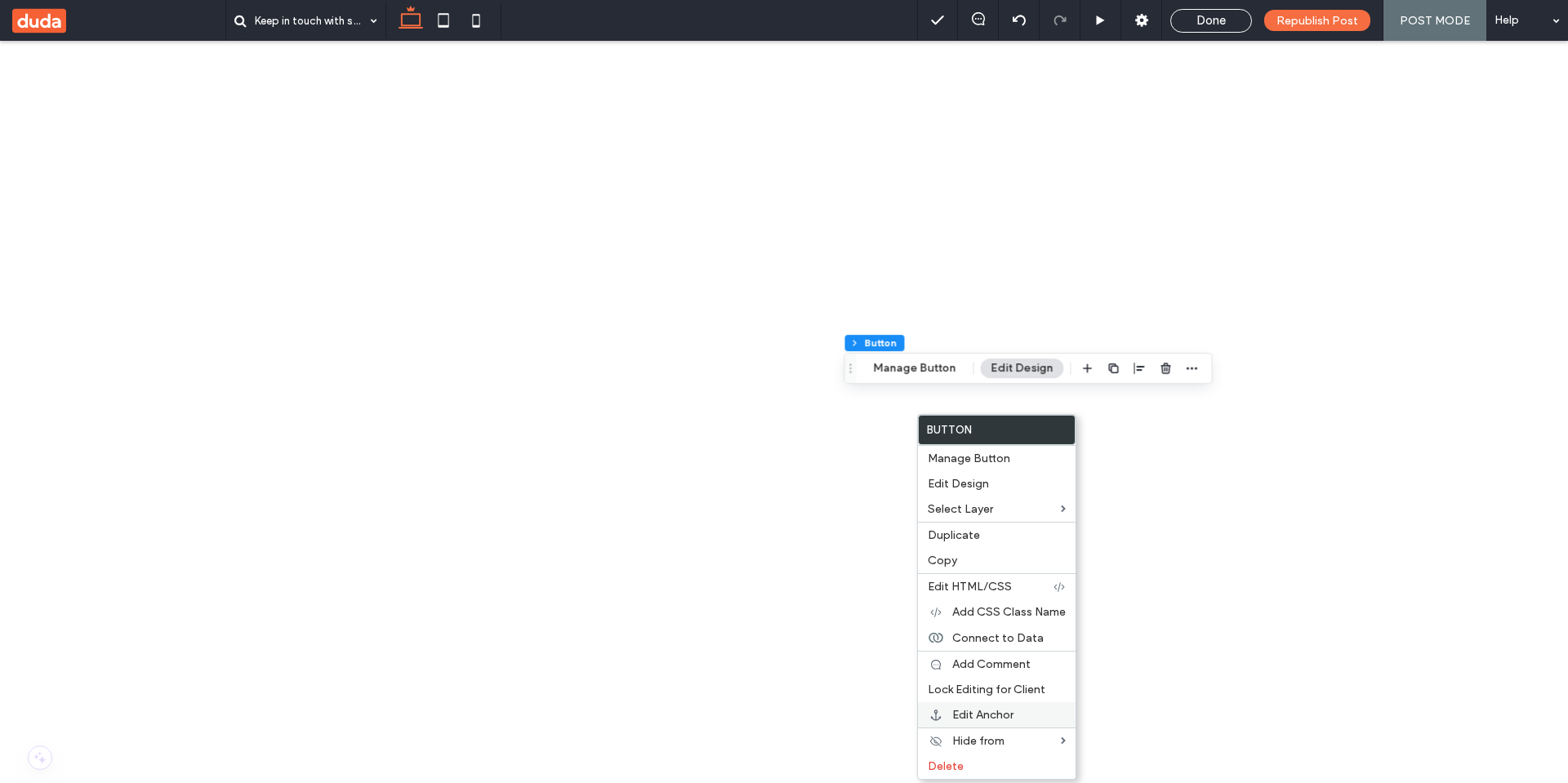
click at [999, 715] on span "Edit Anchor" at bounding box center [983, 715] width 61 height 14
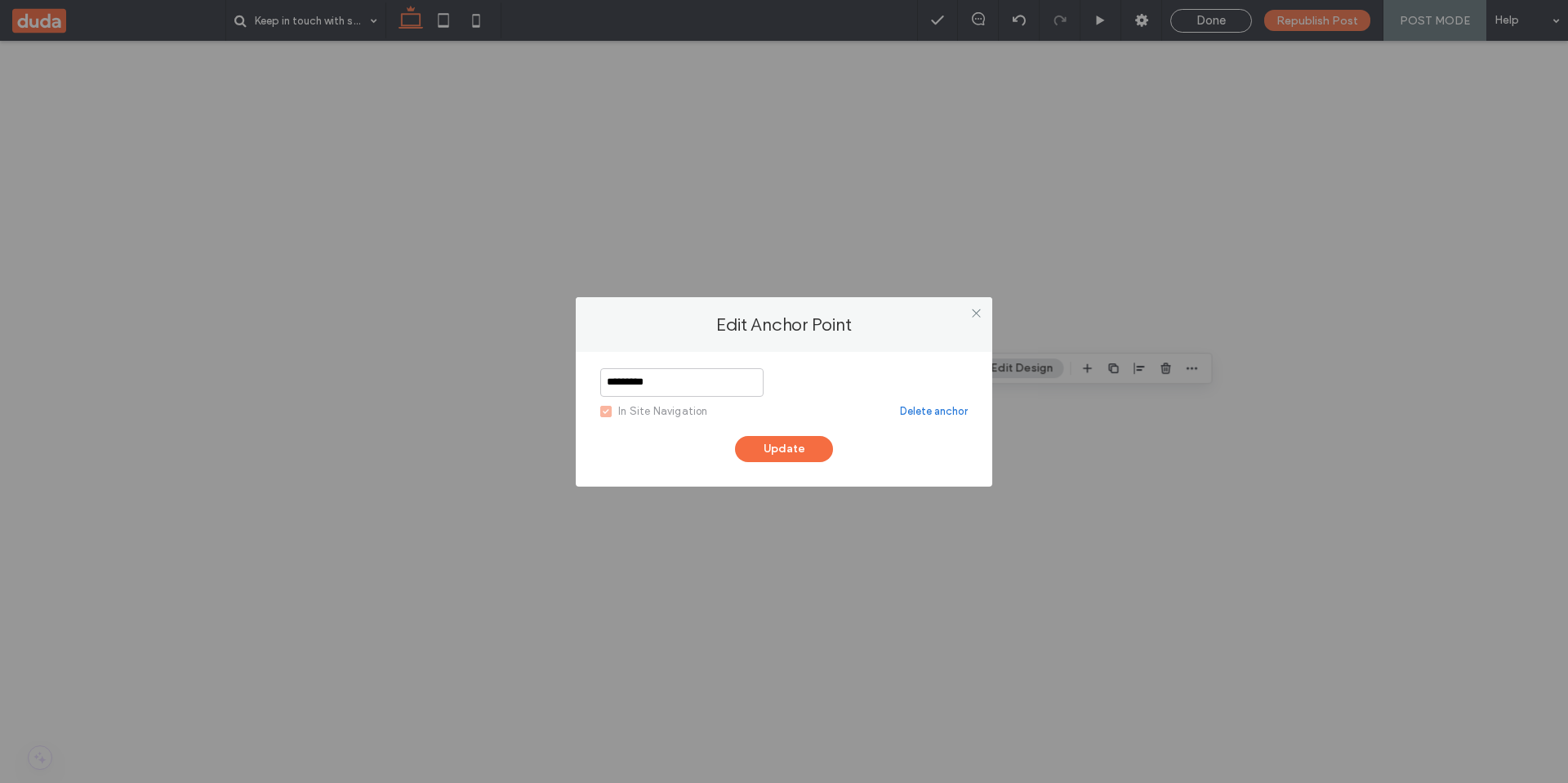
click at [924, 415] on link "Delete anchor" at bounding box center [933, 411] width 67 height 16
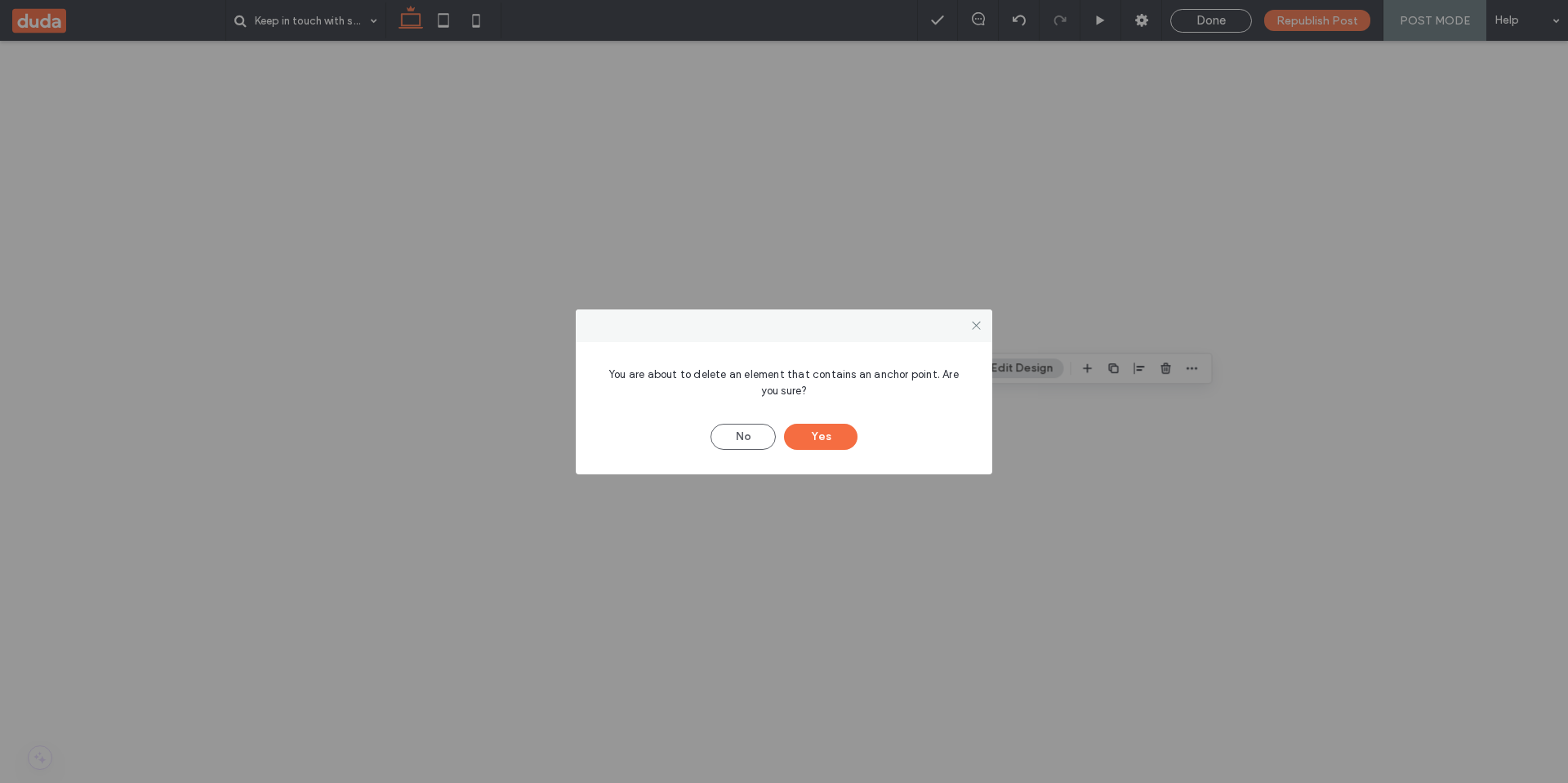
click at [816, 442] on button "Yes" at bounding box center [820, 437] width 73 height 26
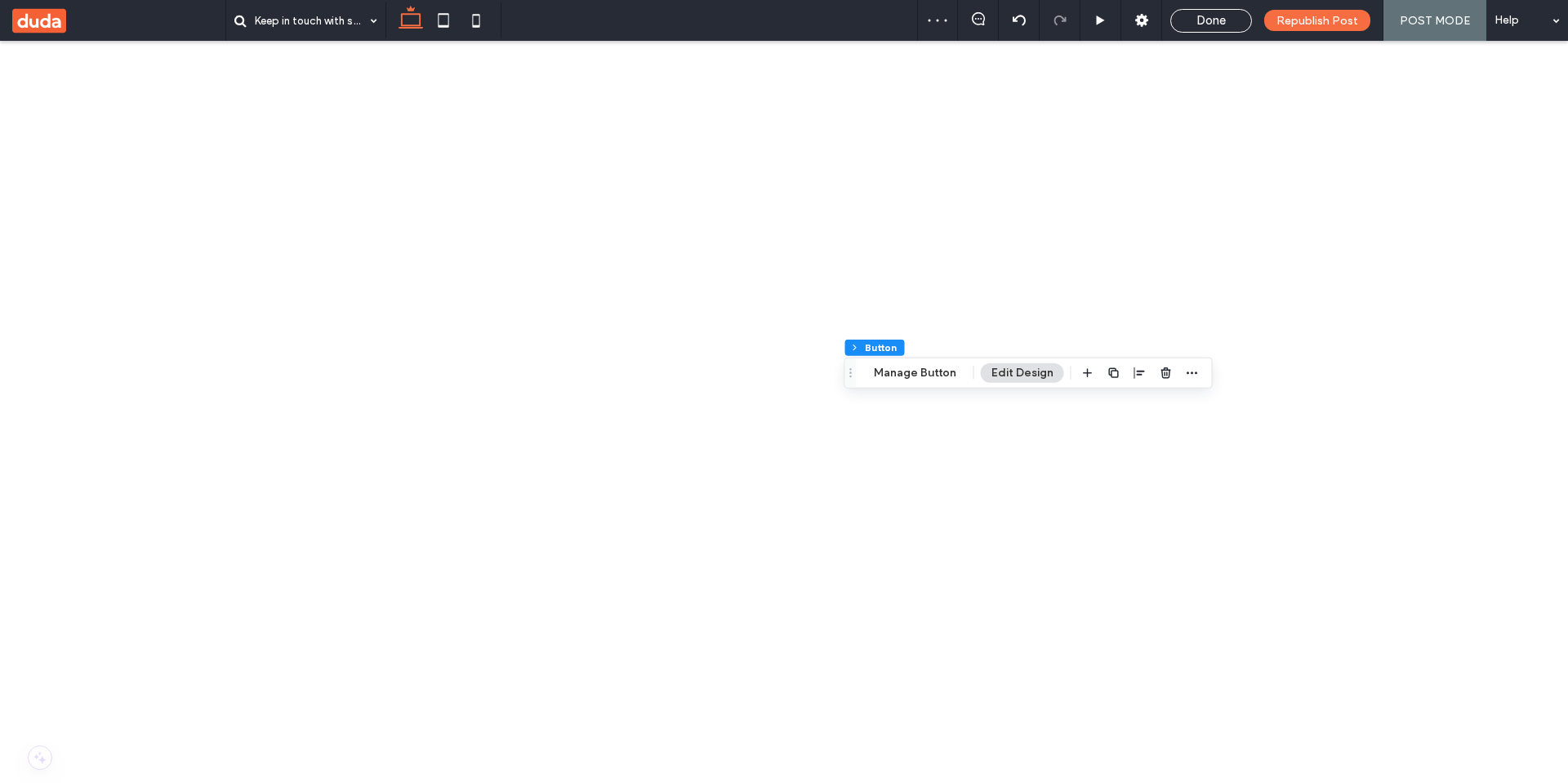
scroll to position [1186, 0]
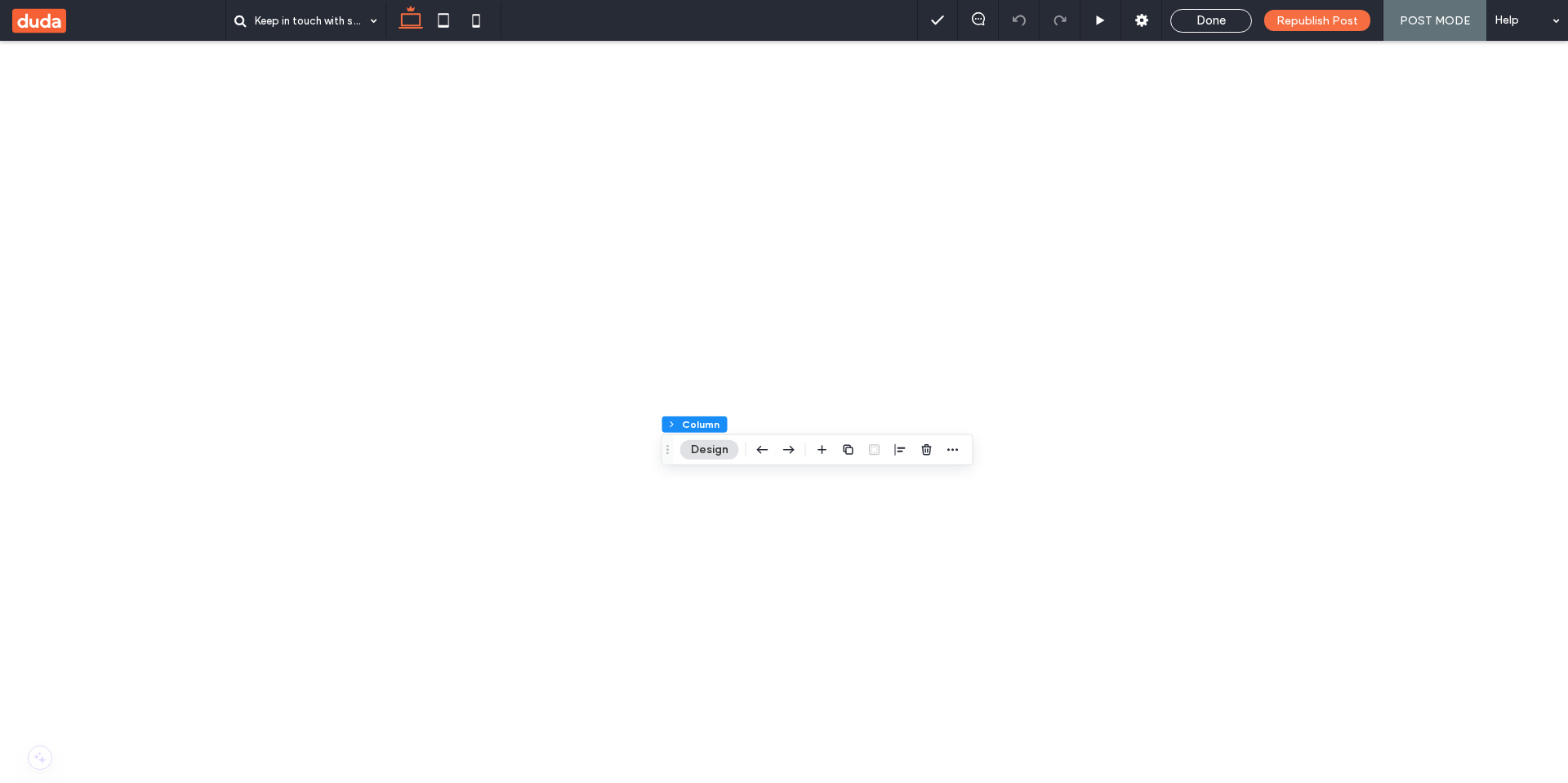
drag, startPoint x: 1093, startPoint y: 457, endPoint x: 937, endPoint y: 477, distance: 157.3
click at [1093, 457] on span "button" at bounding box center [1097, 450] width 20 height 20
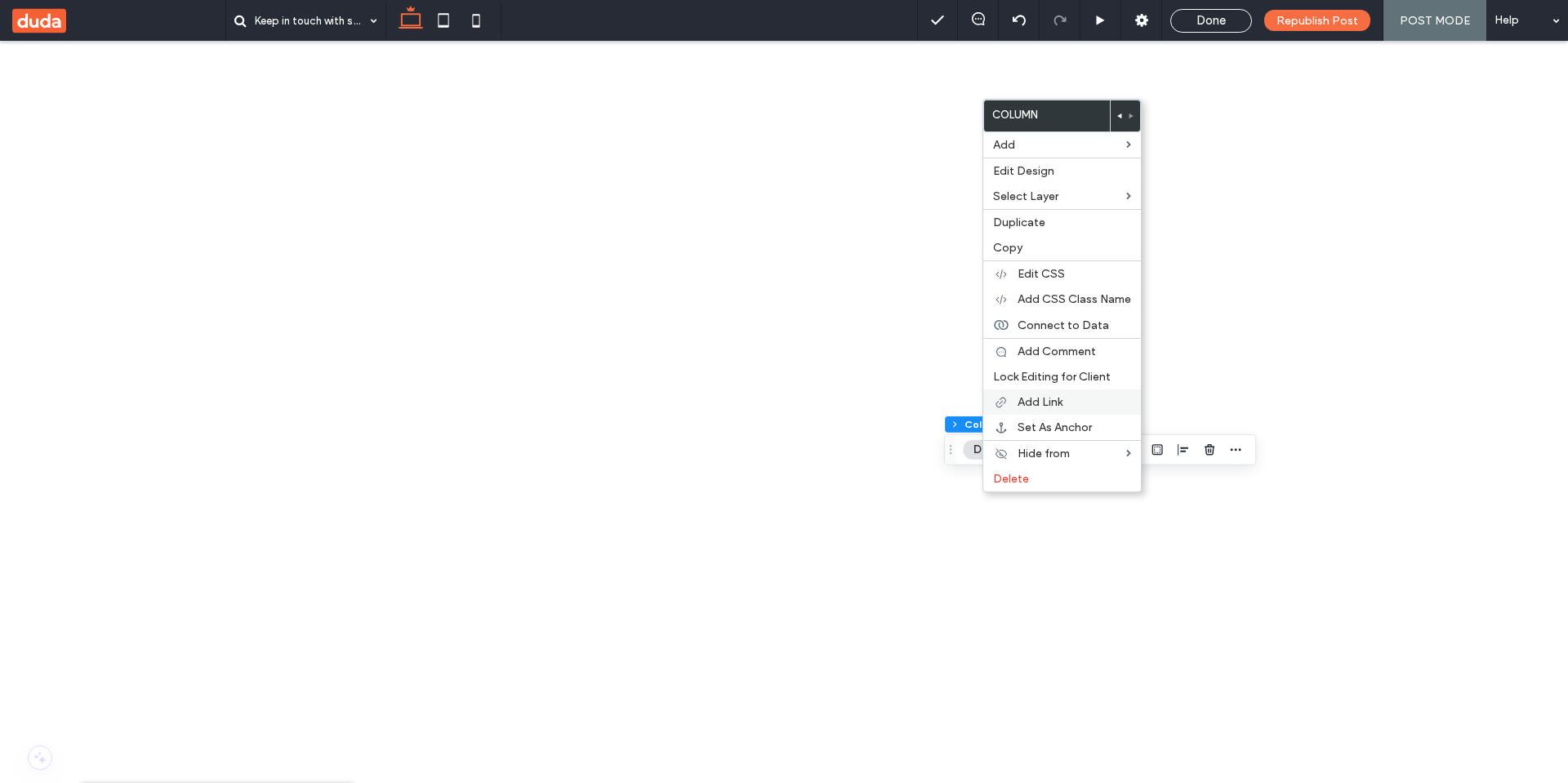
click at [1049, 398] on span "Add Link" at bounding box center [1040, 402] width 45 height 14
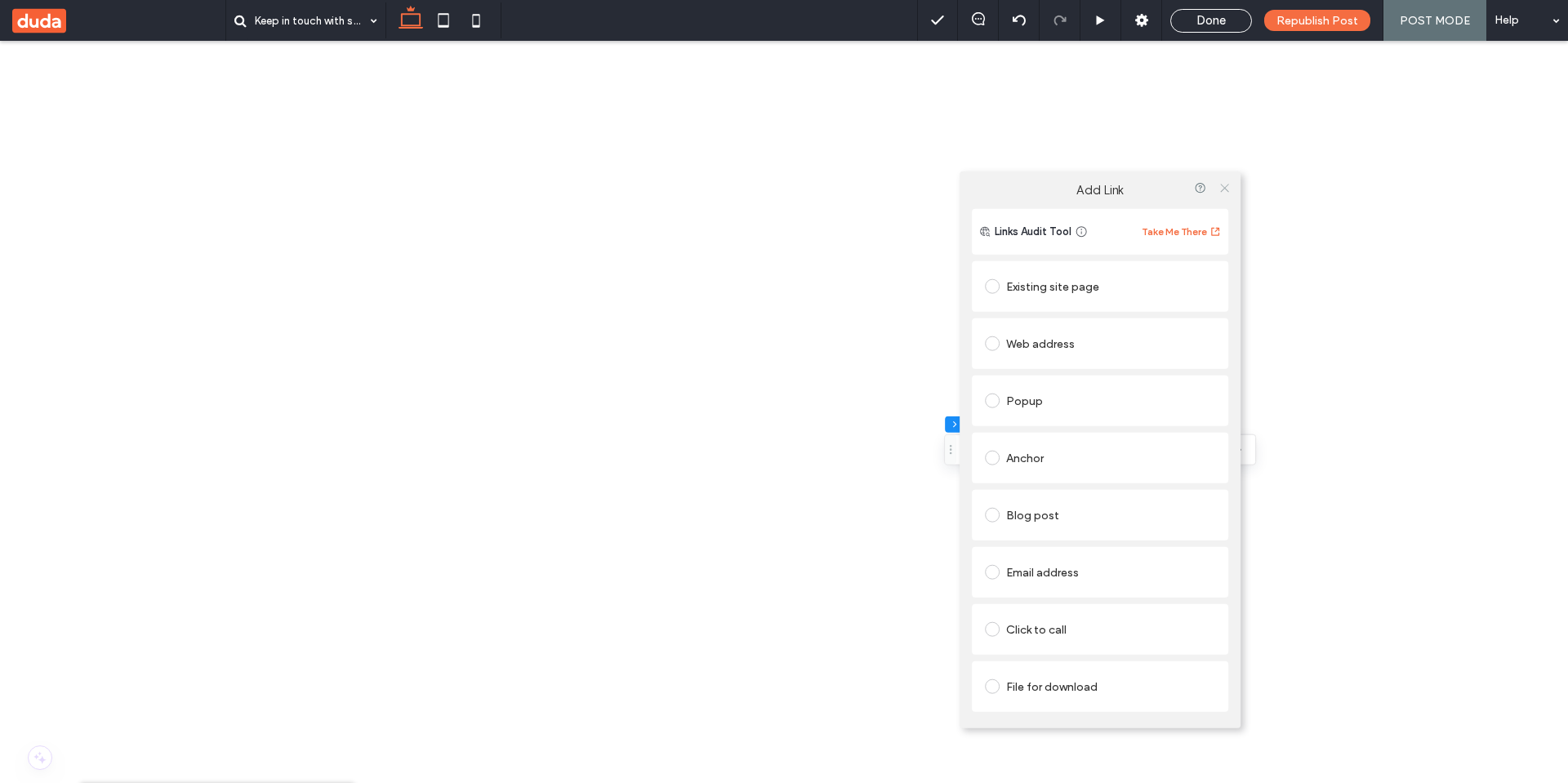
click at [1230, 185] on icon at bounding box center [1224, 187] width 12 height 12
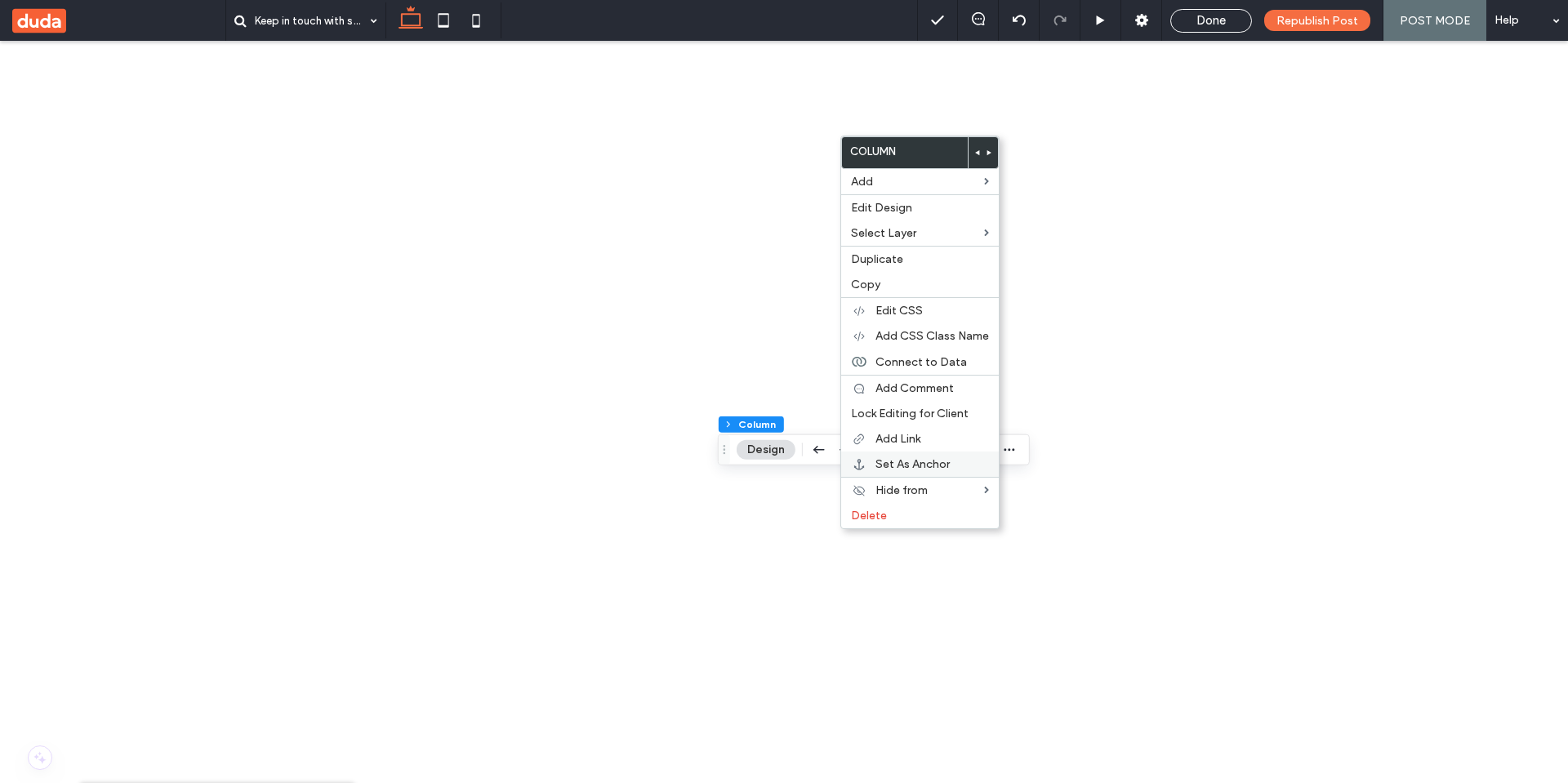
click at [910, 470] on span "Set As Anchor" at bounding box center [913, 464] width 74 height 14
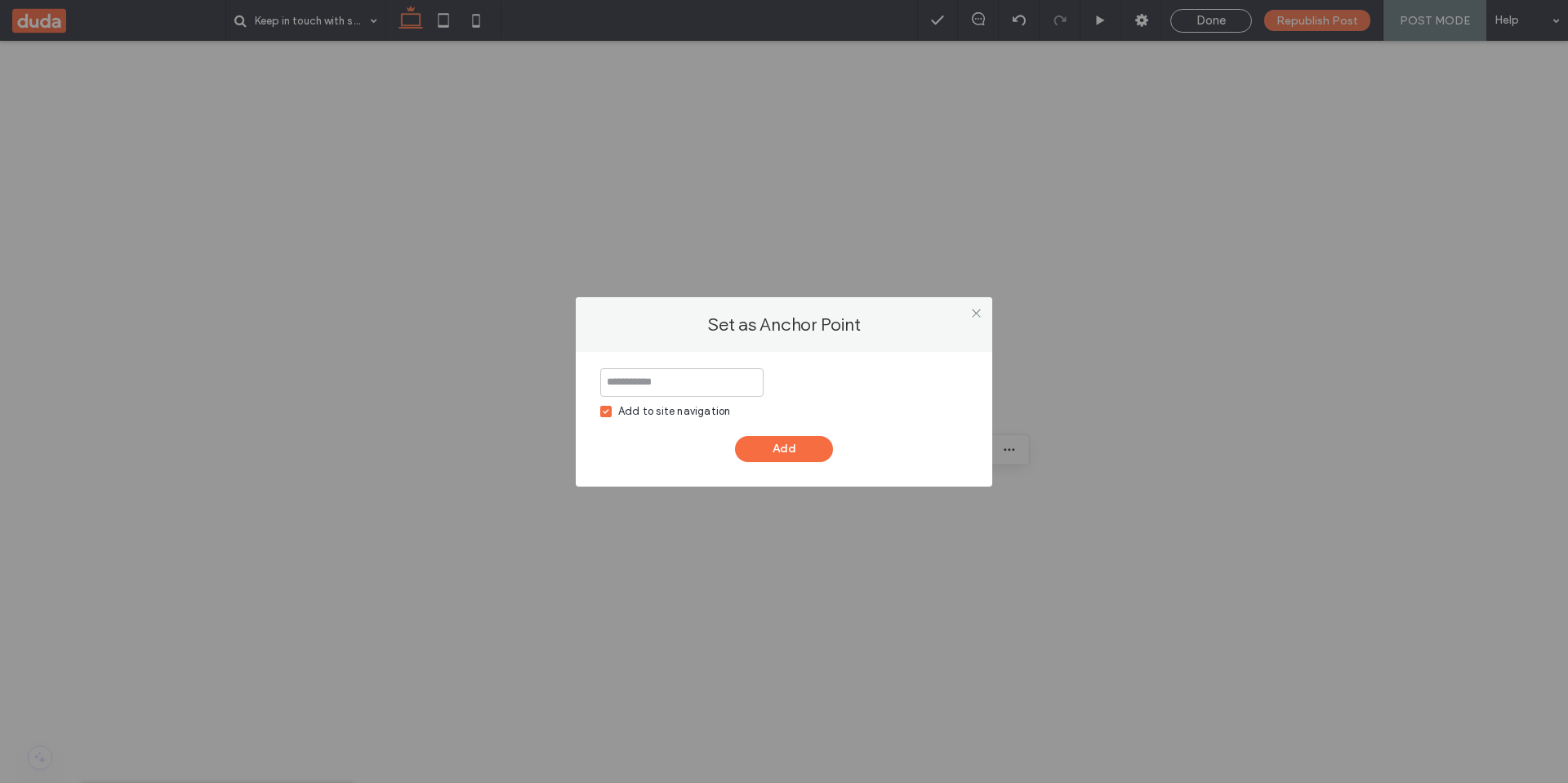
click at [690, 419] on div "Add to site navigation" at bounding box center [674, 411] width 112 height 16
click at [690, 391] on input at bounding box center [681, 382] width 163 height 28
type input "******"
click at [787, 456] on button "Add" at bounding box center [783, 449] width 98 height 26
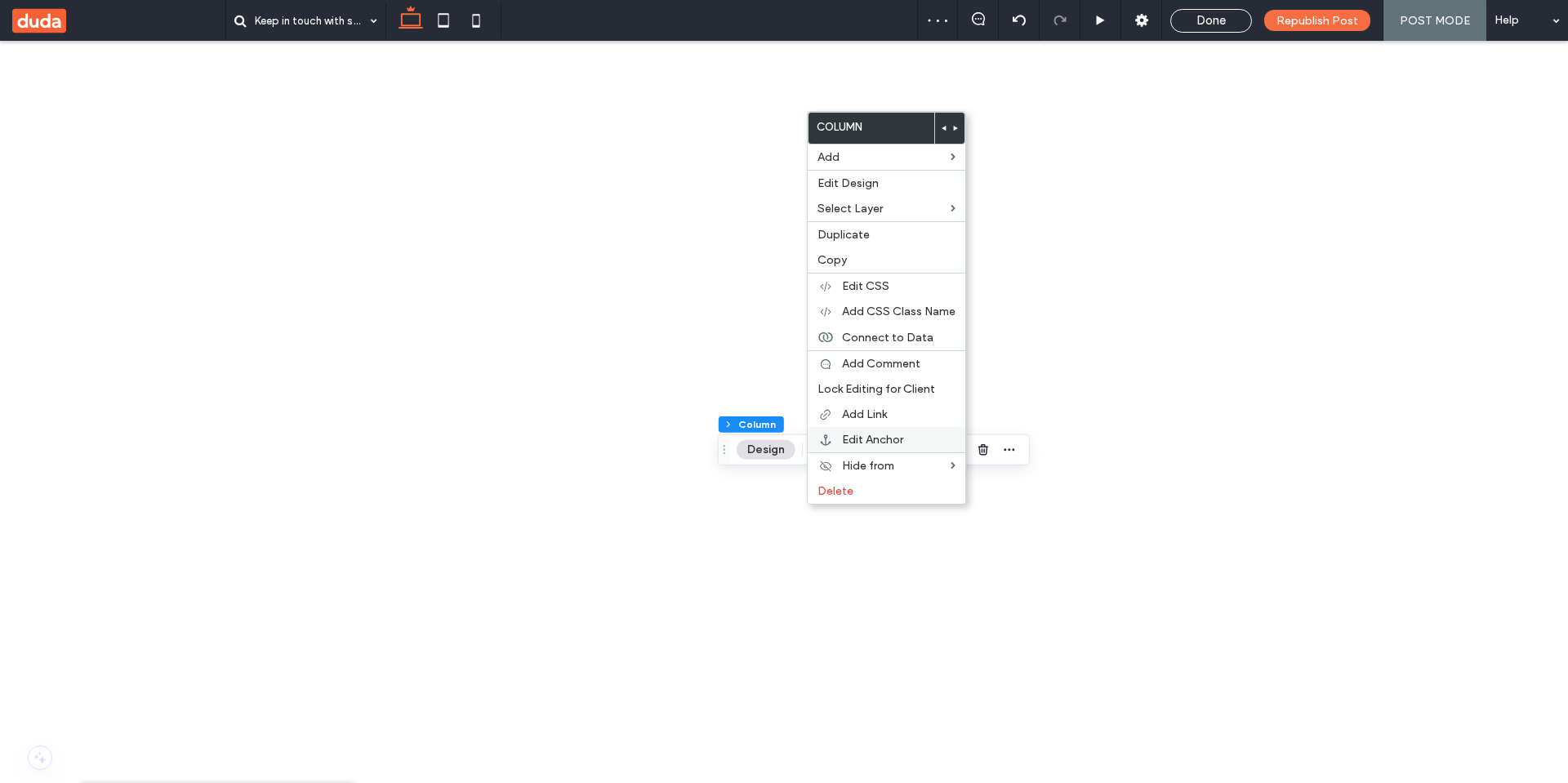
click at [865, 441] on span "Edit Anchor" at bounding box center [872, 439] width 61 height 14
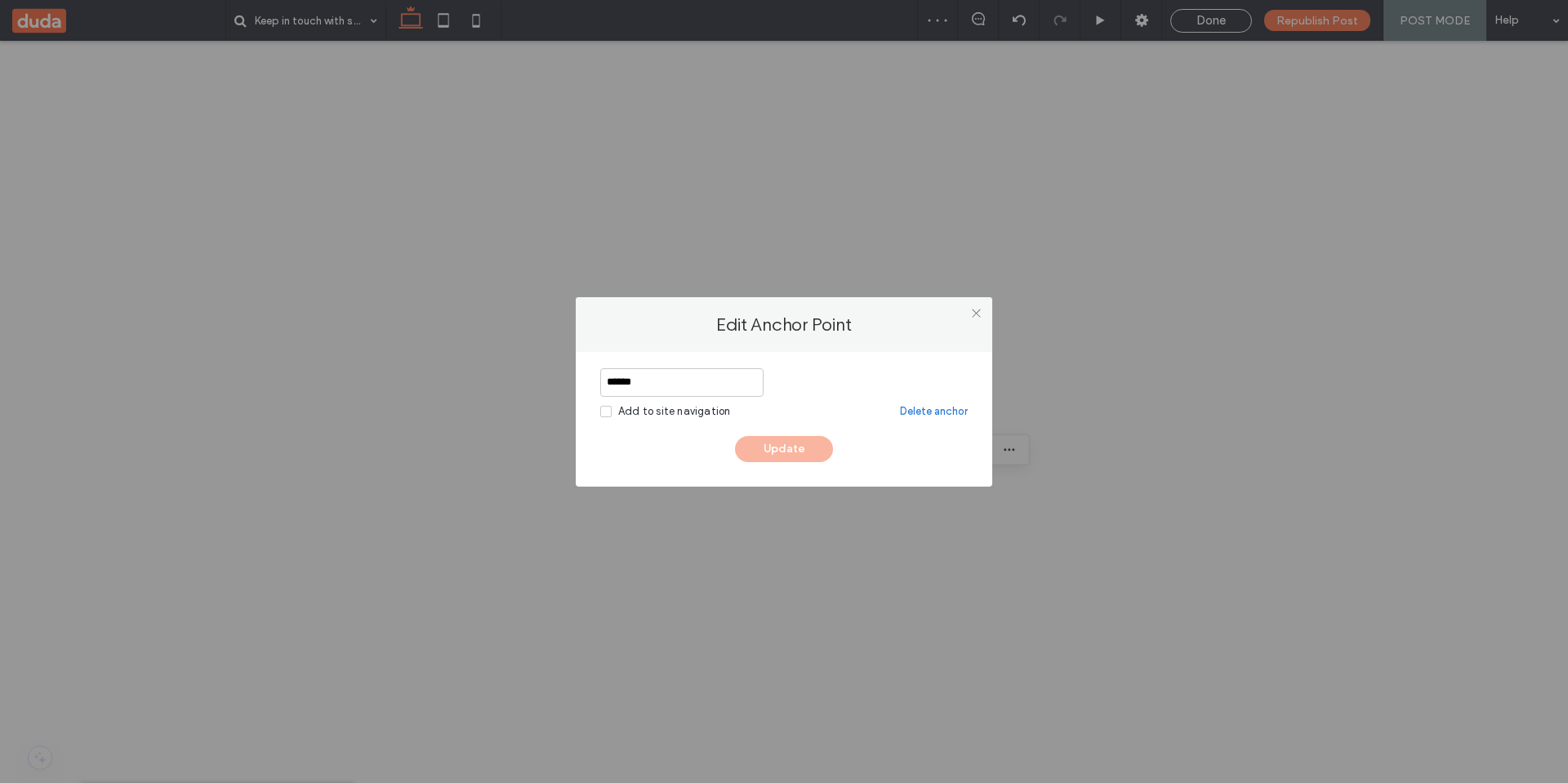
click at [649, 401] on div "****** Add to site navigation Delete anchor" at bounding box center [784, 395] width 368 height 52
click at [649, 414] on div "Add to site navigation" at bounding box center [674, 411] width 112 height 16
click at [973, 317] on icon at bounding box center [977, 313] width 12 height 12
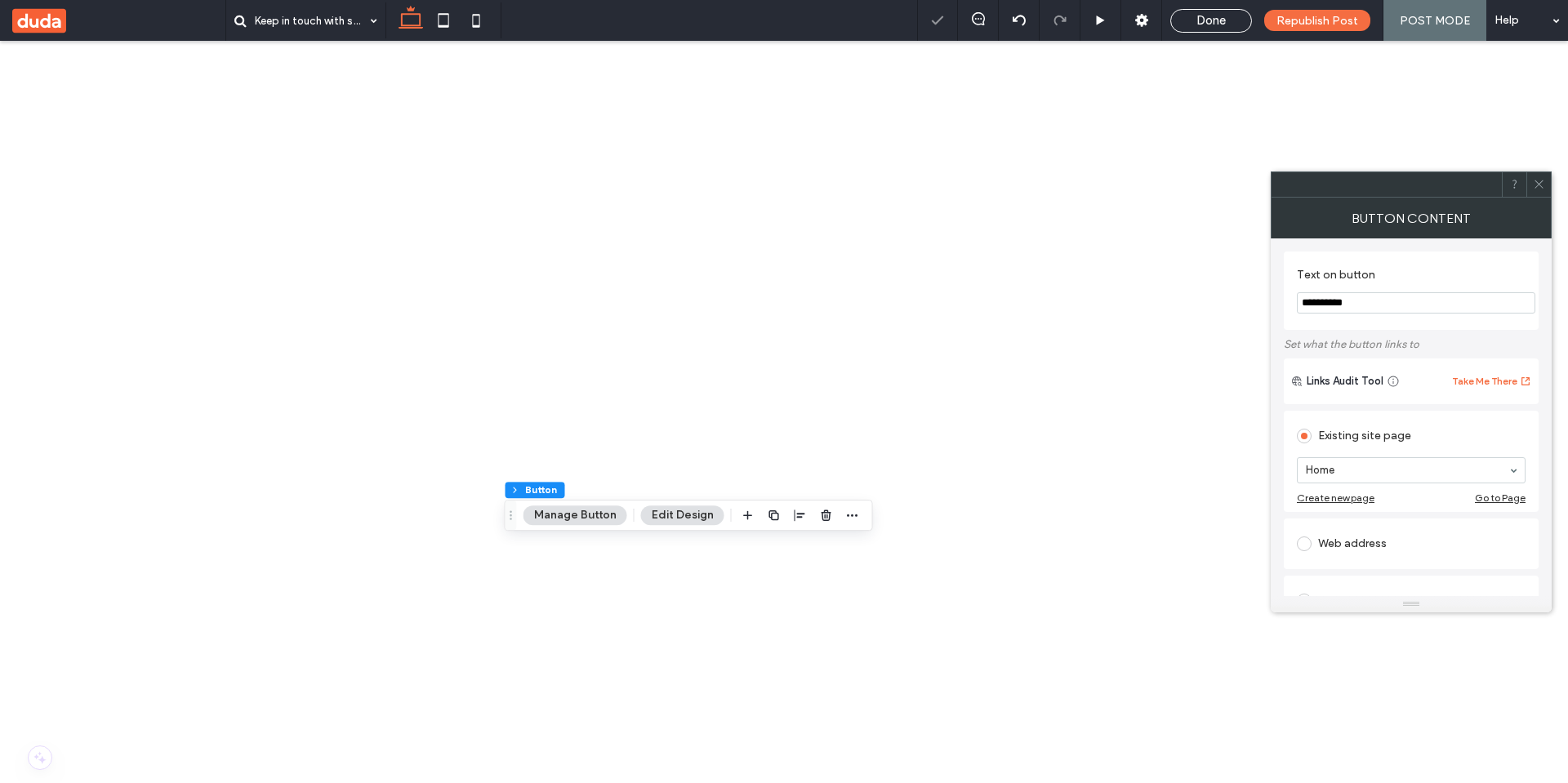
type input "**"
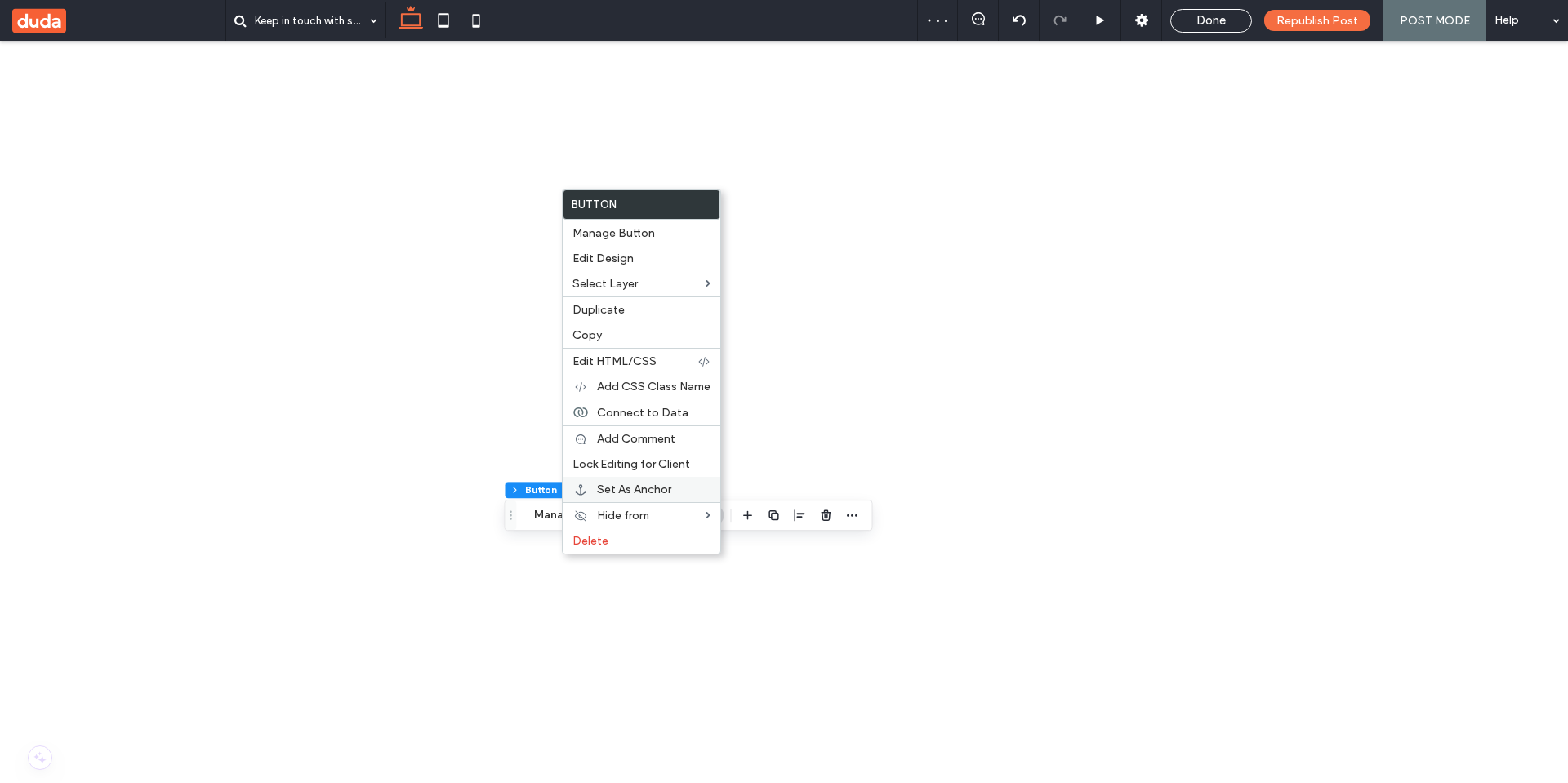
click at [616, 494] on span "Set As Anchor" at bounding box center [634, 489] width 74 height 14
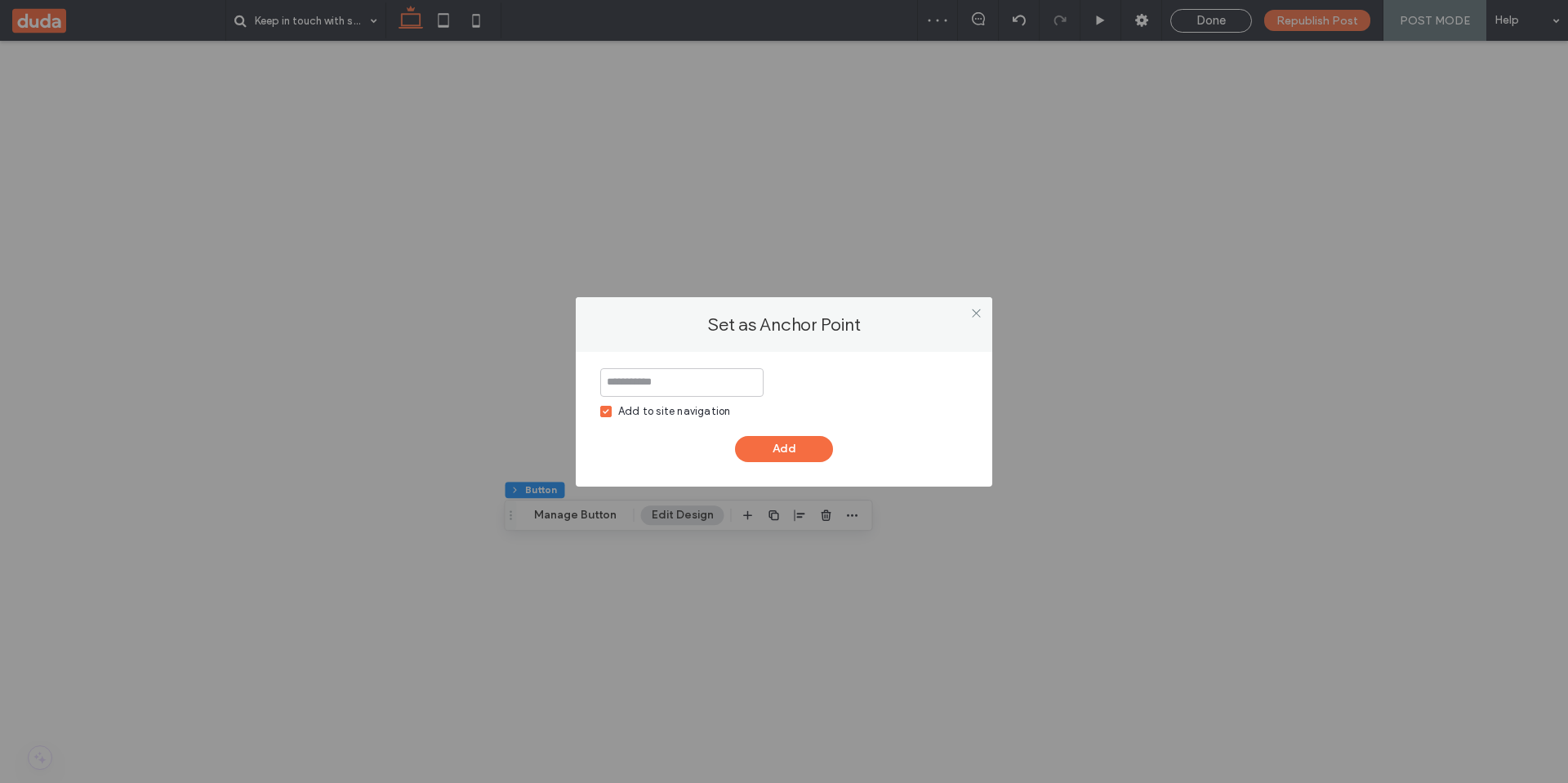
click at [650, 413] on div "Add to site navigation" at bounding box center [674, 411] width 112 height 16
click at [667, 386] on input "**" at bounding box center [681, 382] width 163 height 28
type input "******"
click at [792, 449] on button "Add" at bounding box center [783, 449] width 98 height 26
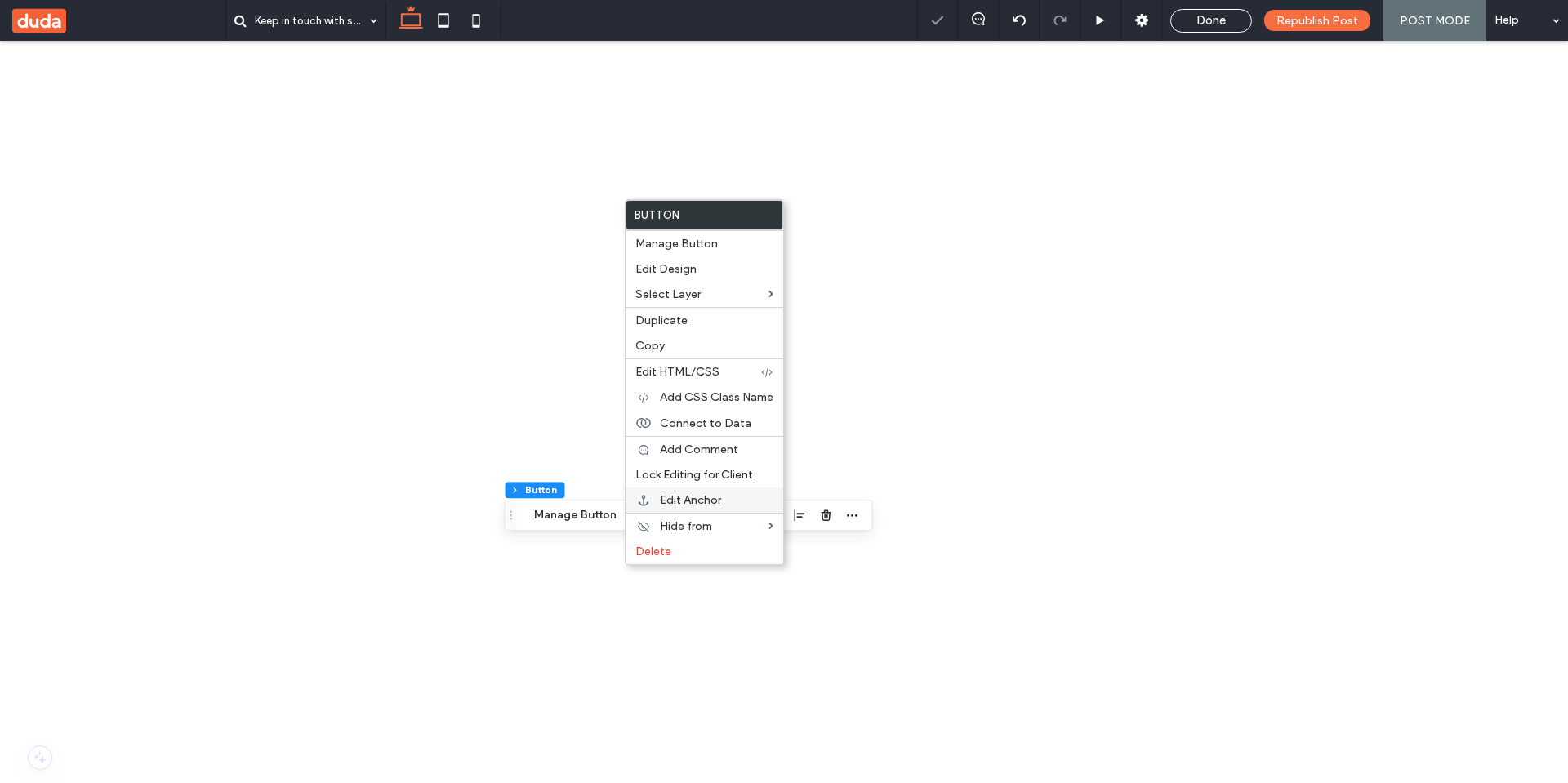
click at [670, 508] on div "Edit Anchor" at bounding box center [704, 500] width 158 height 25
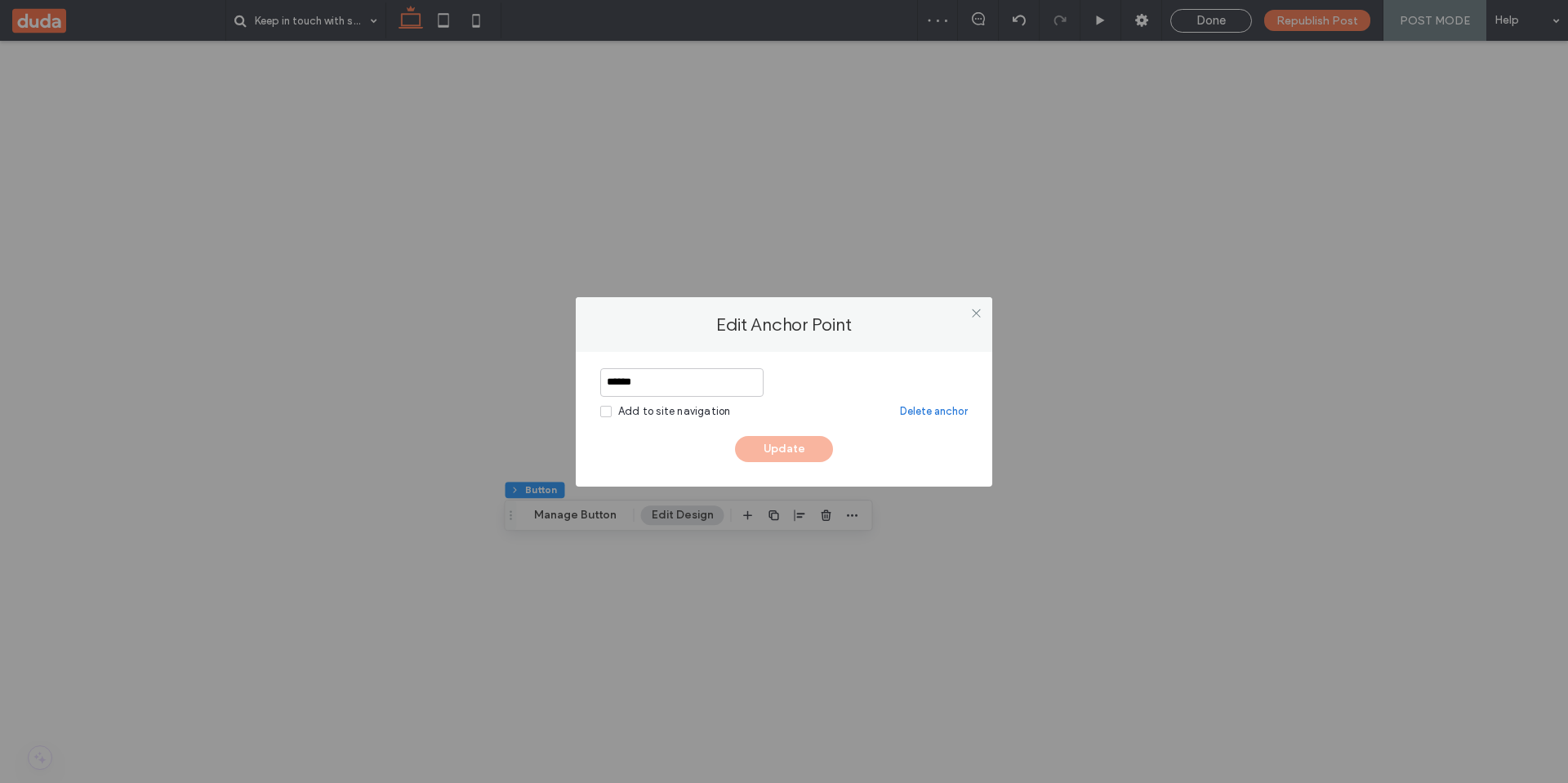
click at [687, 414] on div "Add to site navigation" at bounding box center [674, 411] width 112 height 16
click at [692, 385] on input "******" at bounding box center [681, 382] width 163 height 28
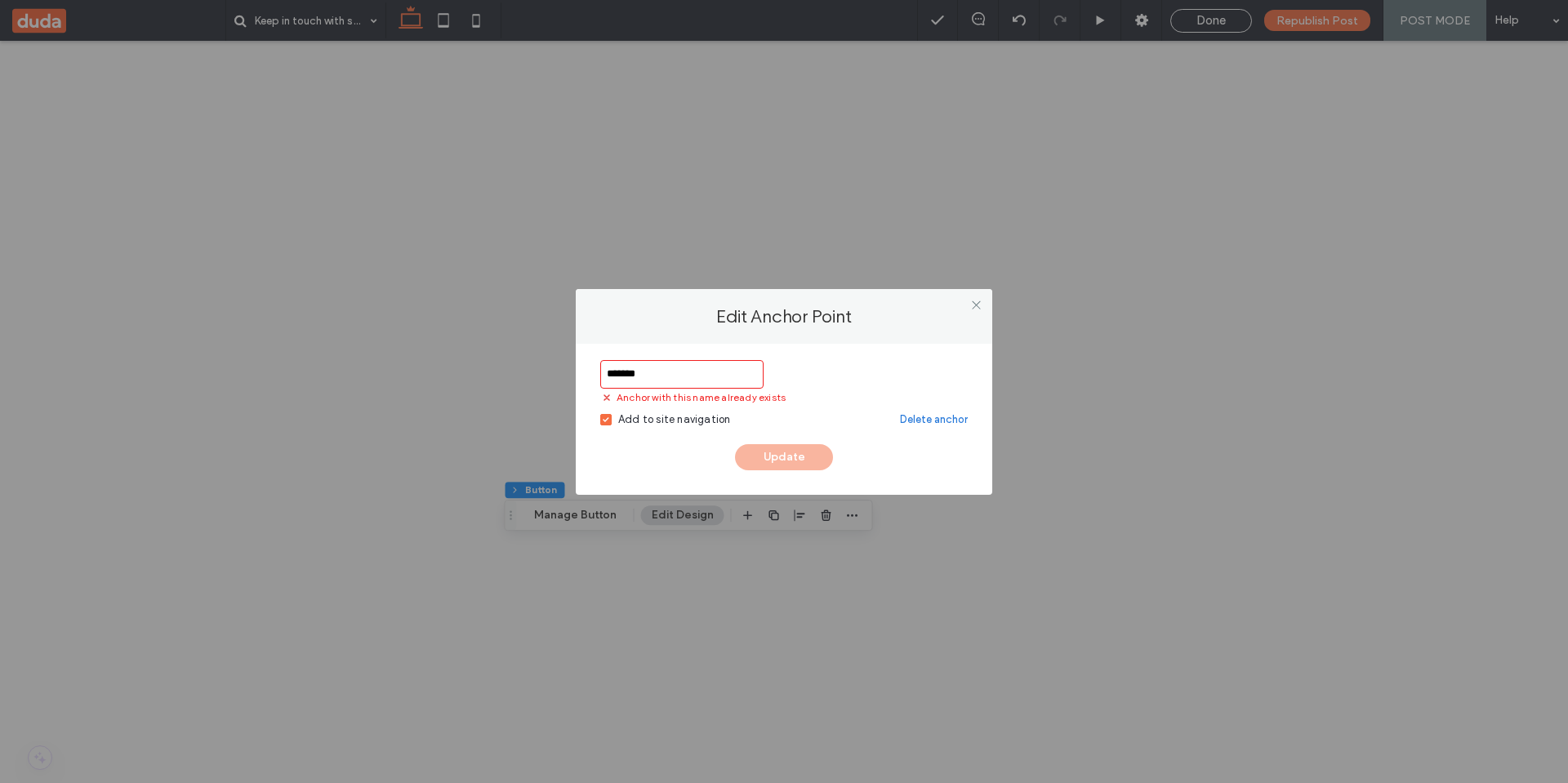
type input "******"
click at [808, 456] on div "Update" at bounding box center [784, 457] width 368 height 26
click at [975, 301] on icon at bounding box center [977, 305] width 12 height 12
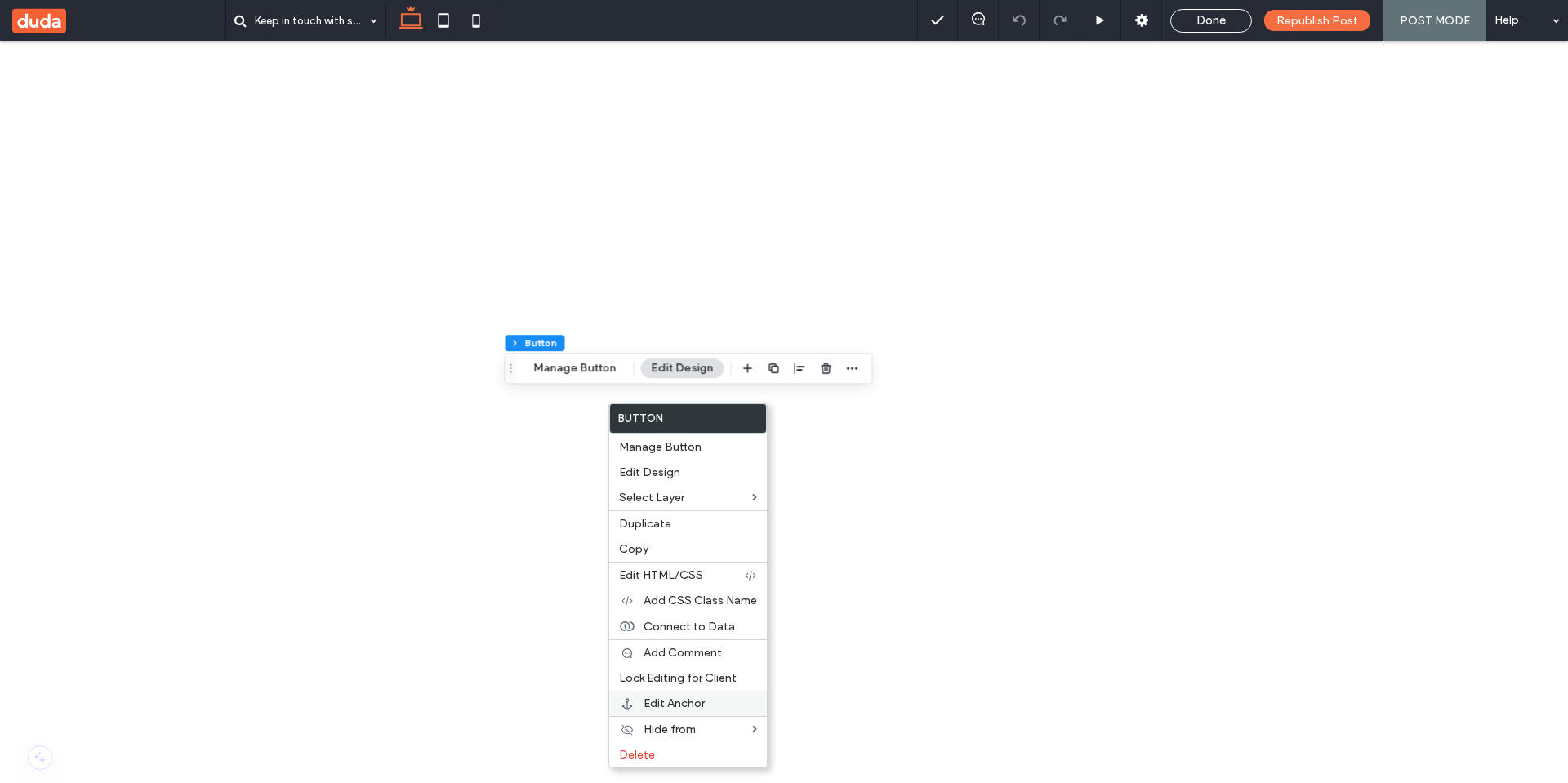
click at [685, 704] on span "Edit Anchor" at bounding box center [673, 704] width 61 height 14
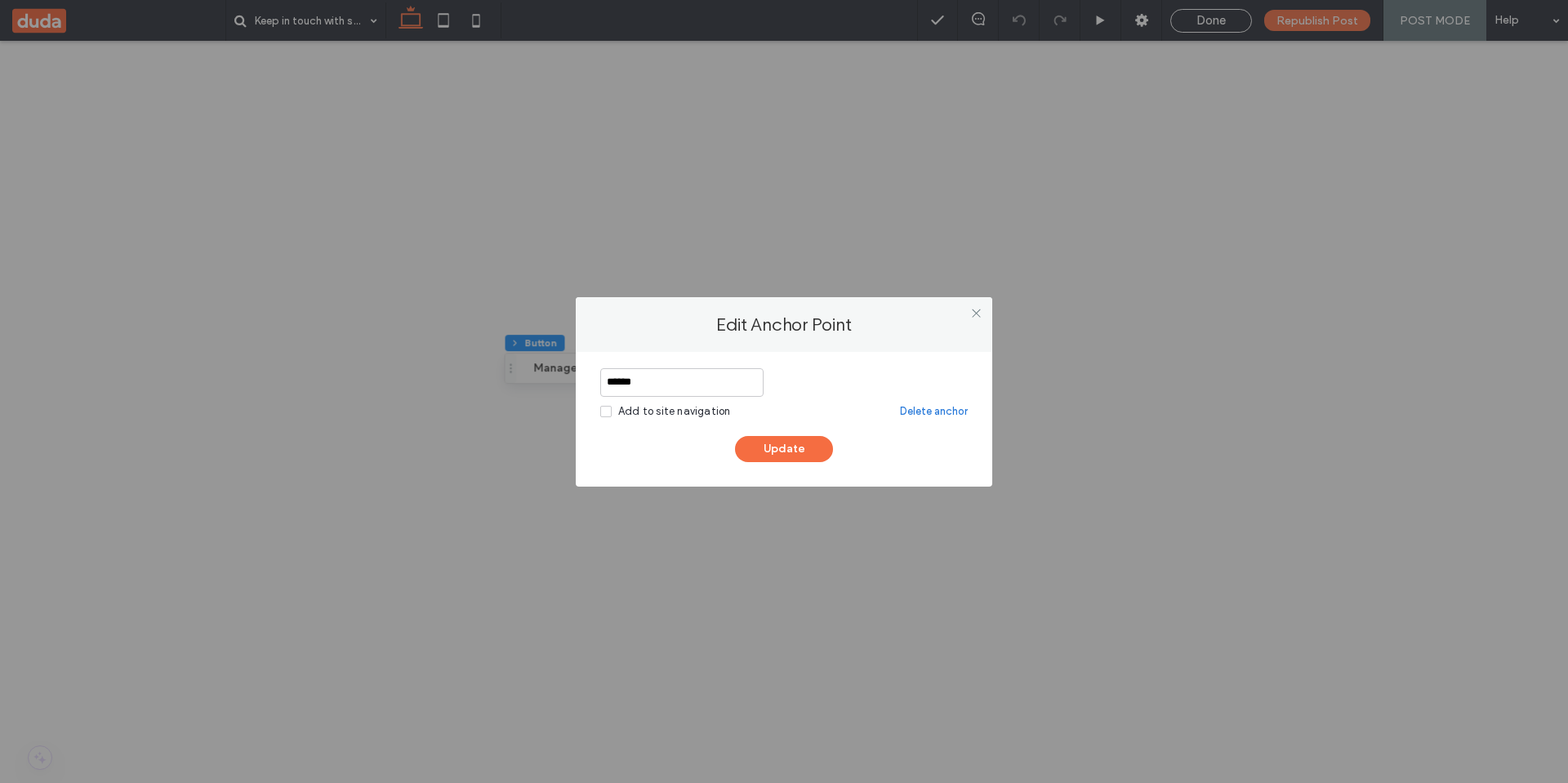
click at [673, 411] on div "Add to site navigation" at bounding box center [674, 411] width 112 height 16
click at [686, 388] on input "******" at bounding box center [681, 382] width 163 height 28
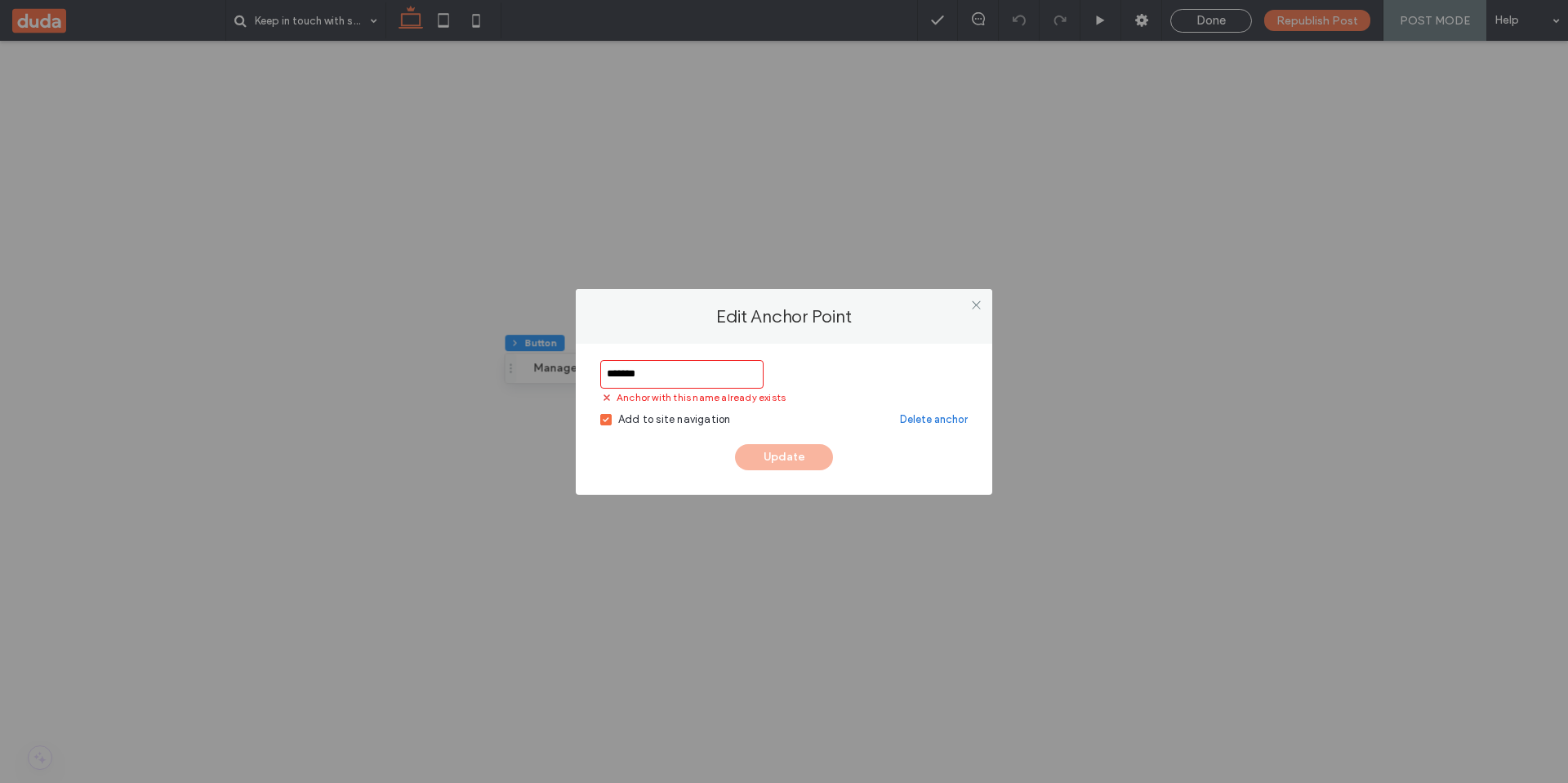
type input "******"
click at [660, 420] on div "Add to site navigation" at bounding box center [674, 420] width 112 height 16
click at [973, 302] on icon at bounding box center [977, 305] width 12 height 12
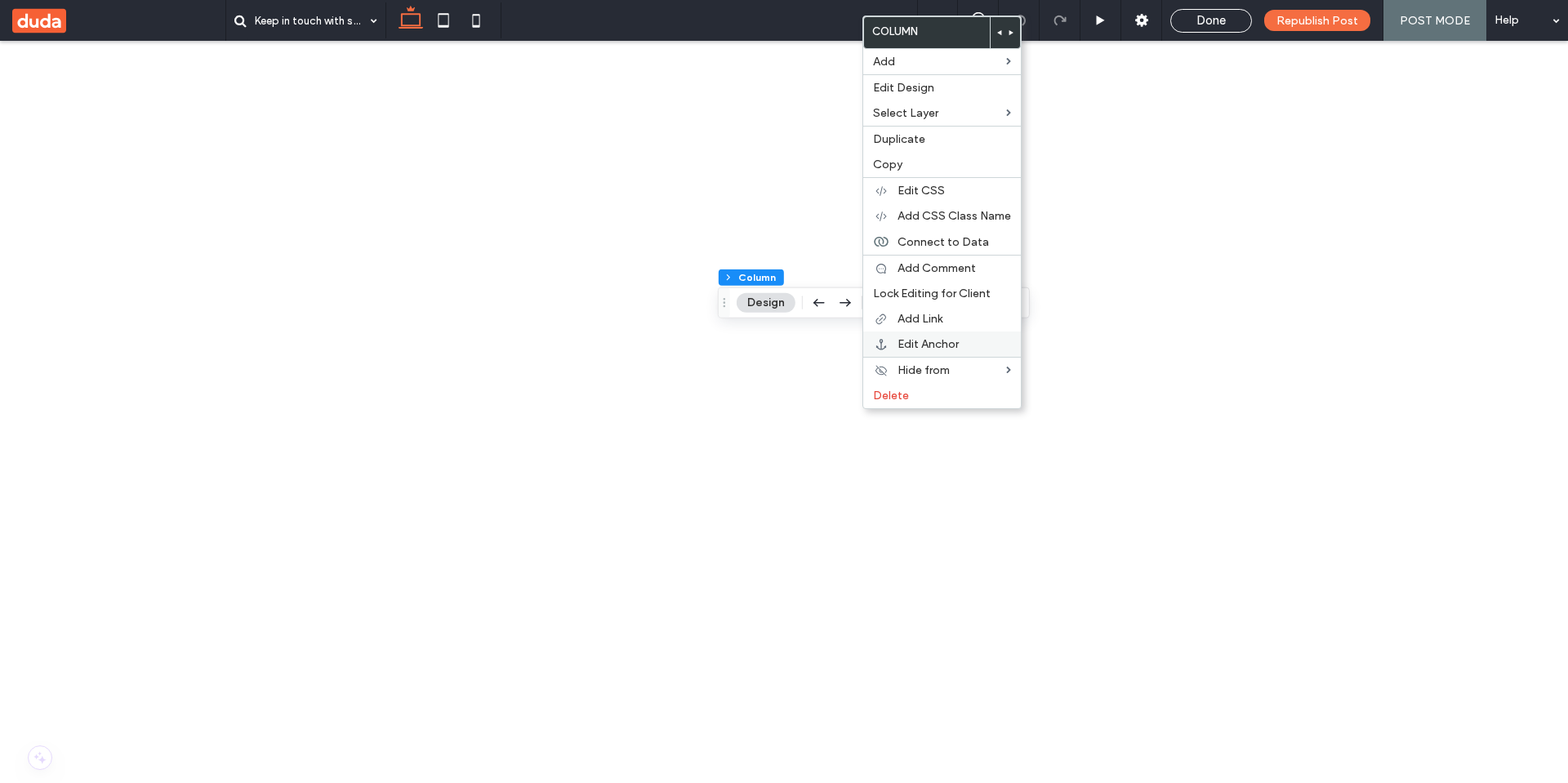
click at [935, 345] on span "Edit Anchor" at bounding box center [927, 344] width 61 height 14
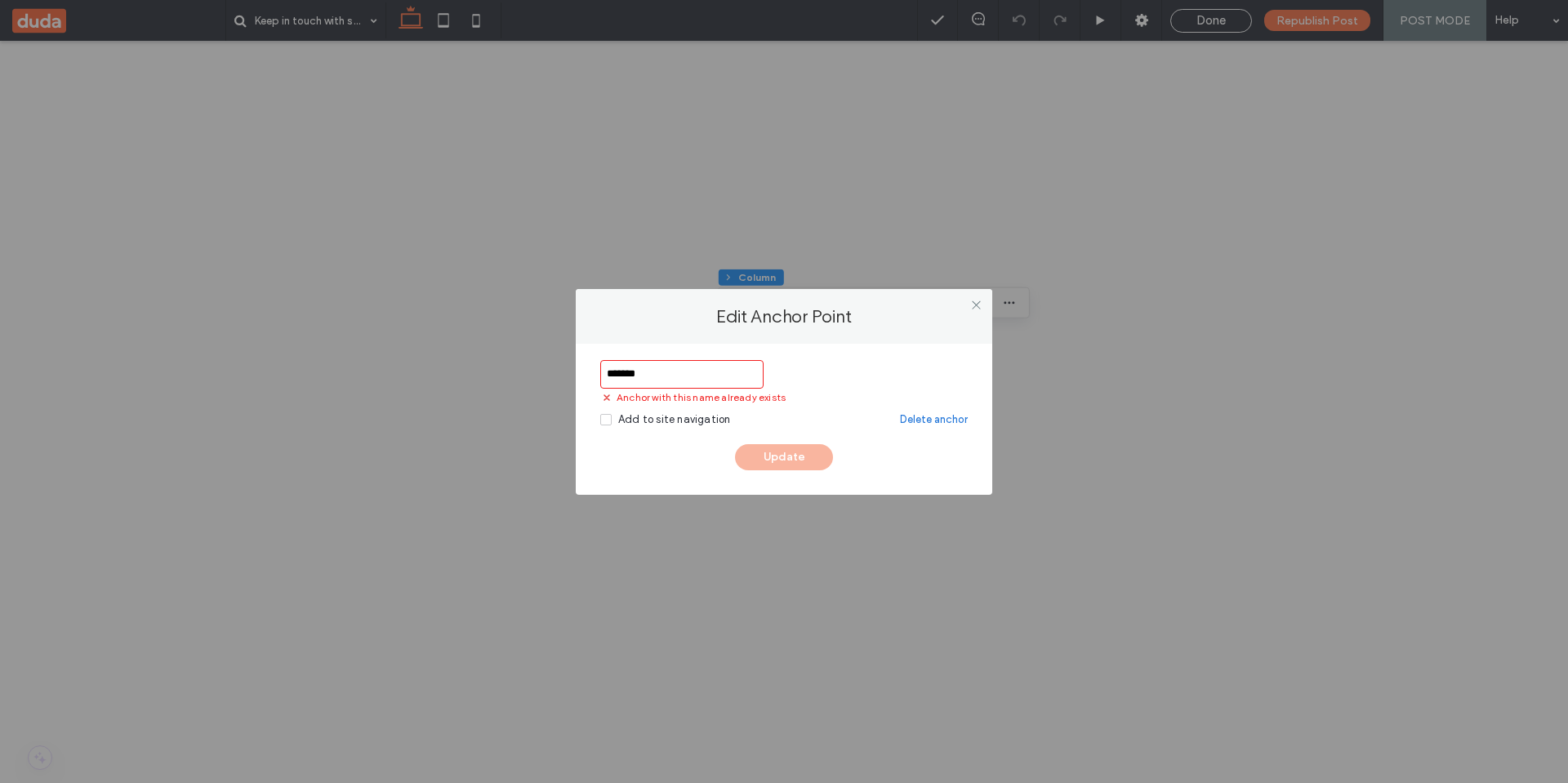
type input "******"
click at [661, 419] on div "Add to site navigation" at bounding box center [674, 420] width 112 height 16
click at [974, 306] on icon at bounding box center [977, 305] width 12 height 12
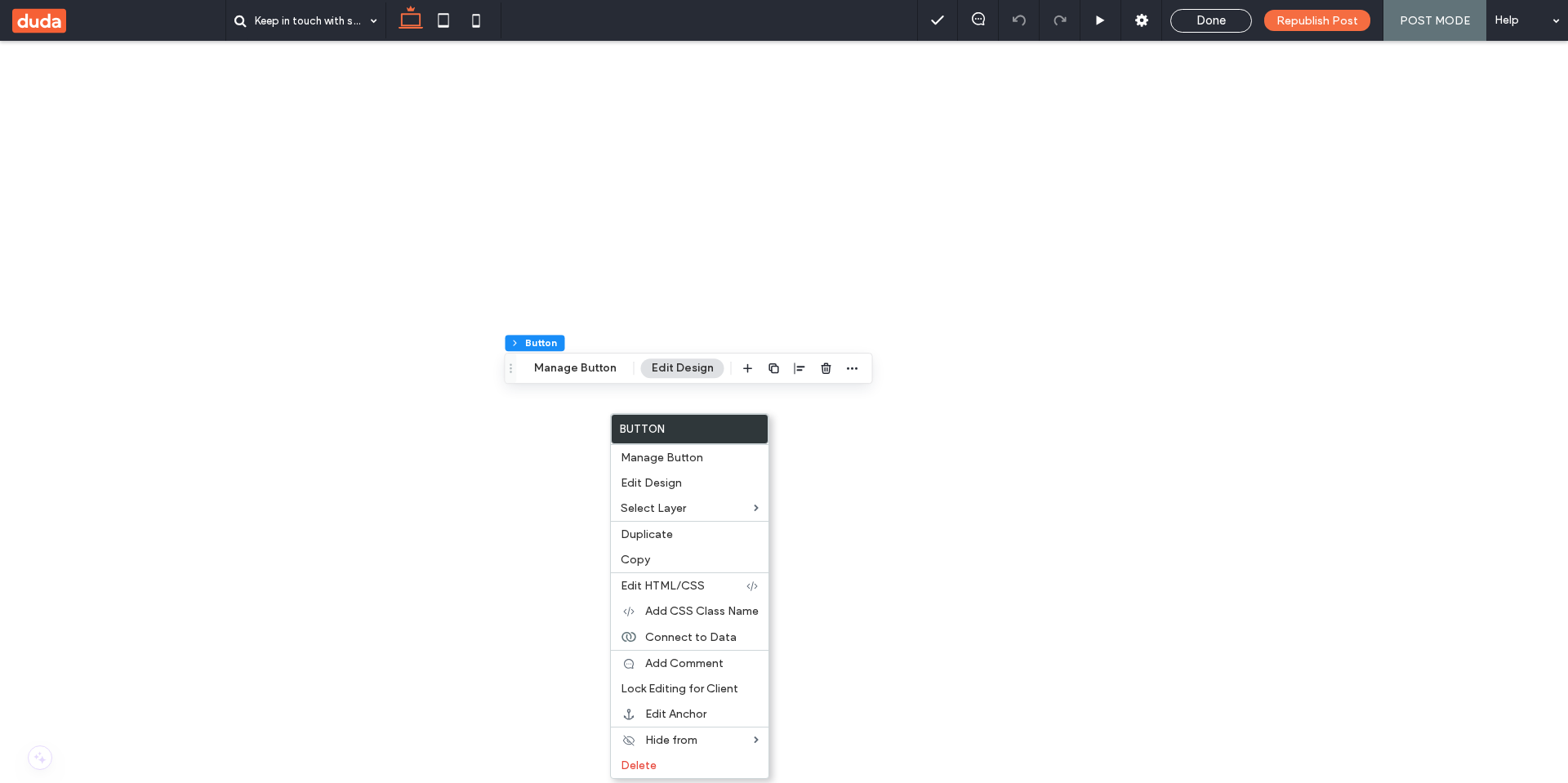
type input "**"
click at [685, 715] on span "Edit Anchor" at bounding box center [675, 714] width 61 height 14
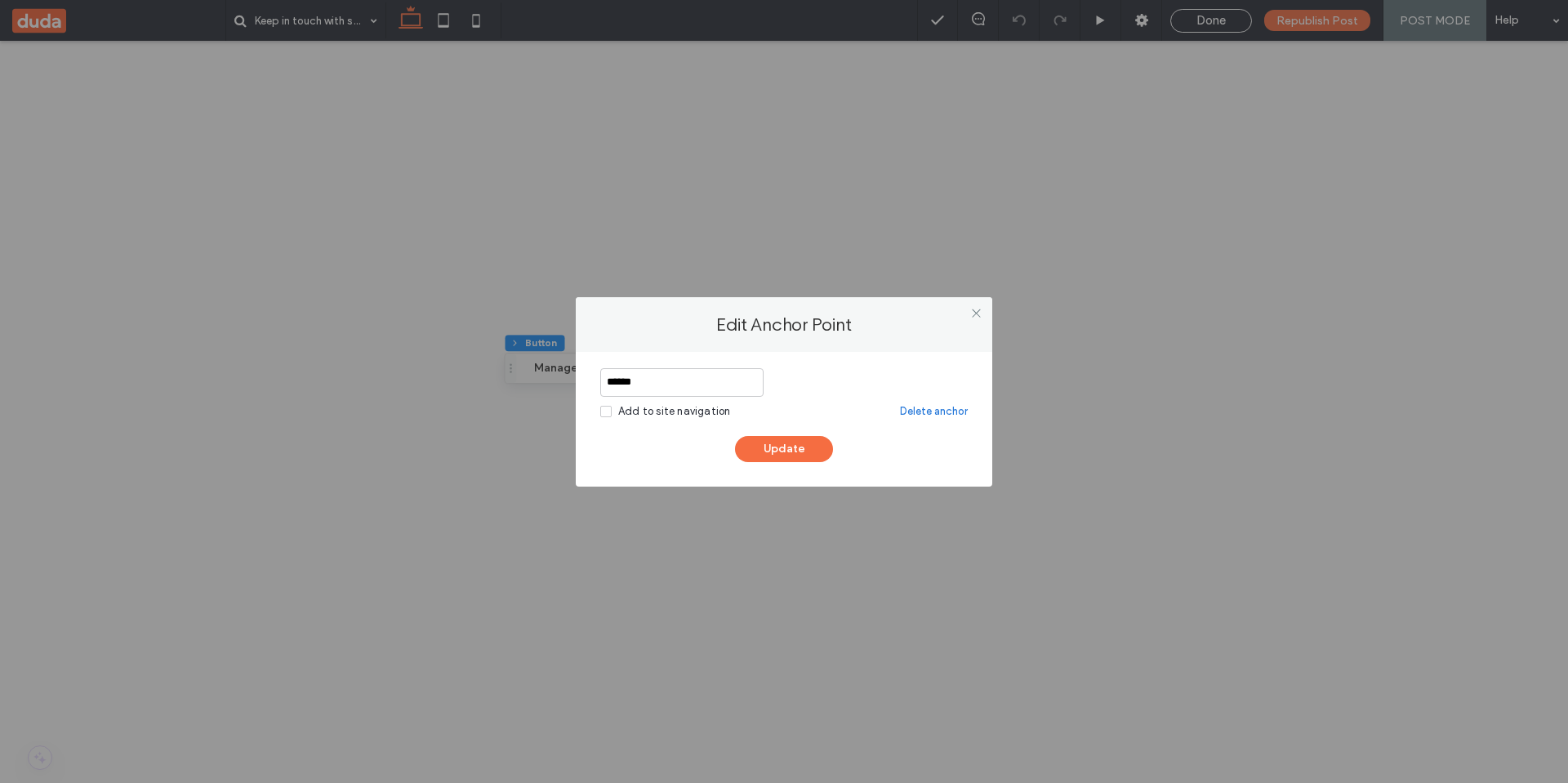
click at [680, 408] on div "Add to site navigation" at bounding box center [674, 411] width 112 height 16
click at [767, 446] on button "Update" at bounding box center [783, 449] width 98 height 26
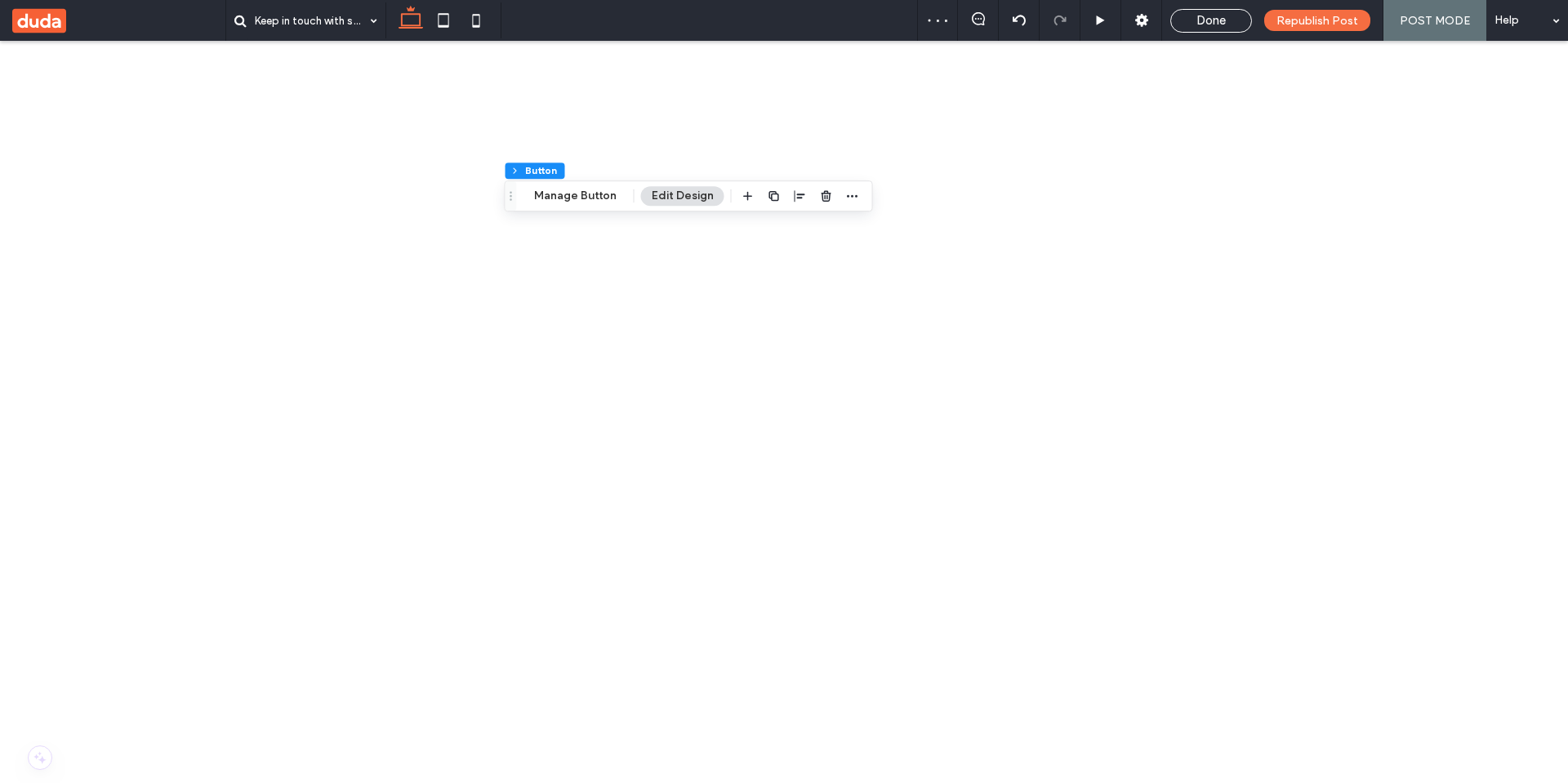
scroll to position [1348, 0]
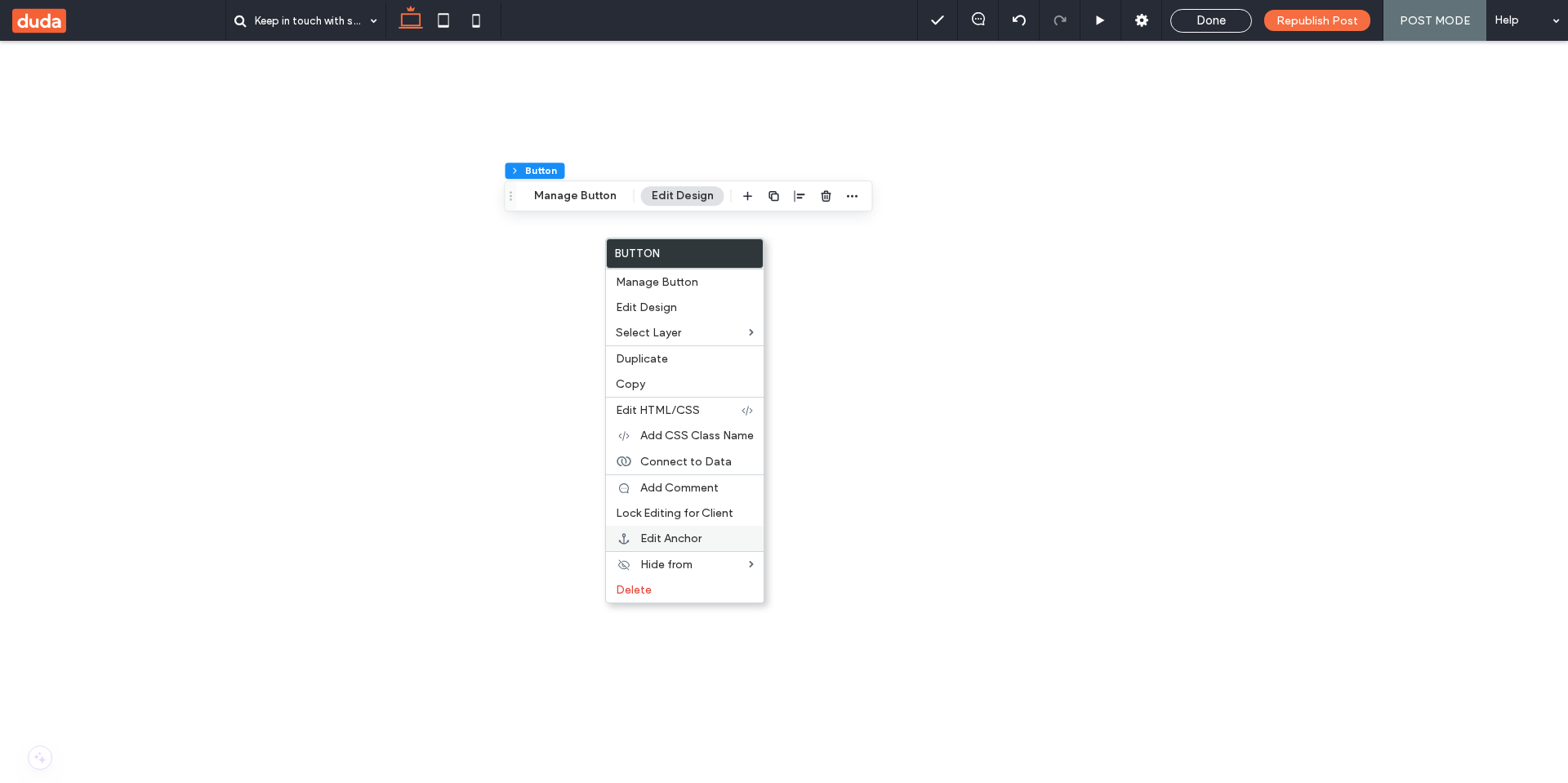
click at [694, 538] on span "Edit Anchor" at bounding box center [670, 539] width 61 height 14
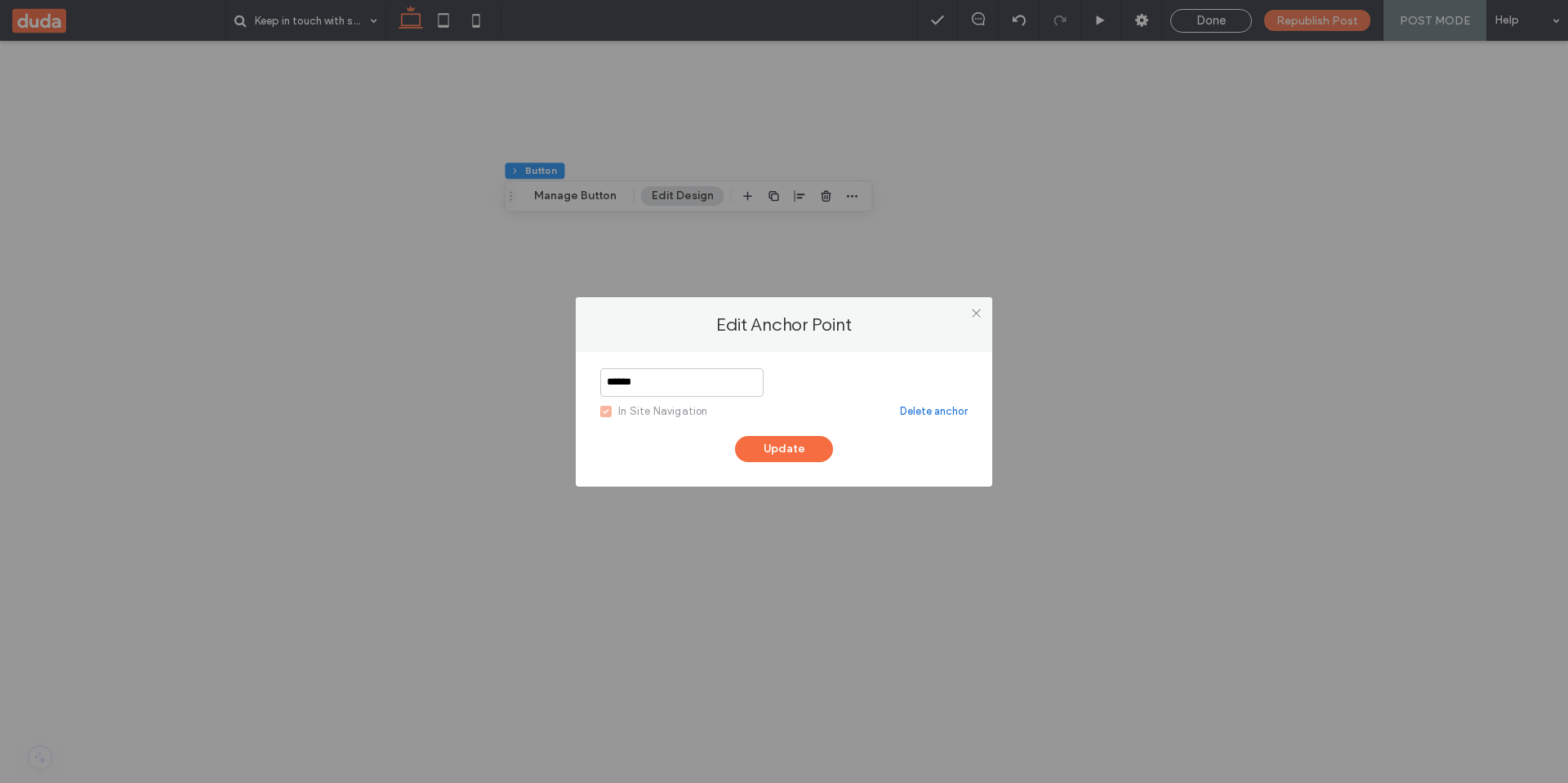
click at [917, 407] on link "Delete anchor" at bounding box center [933, 411] width 67 height 16
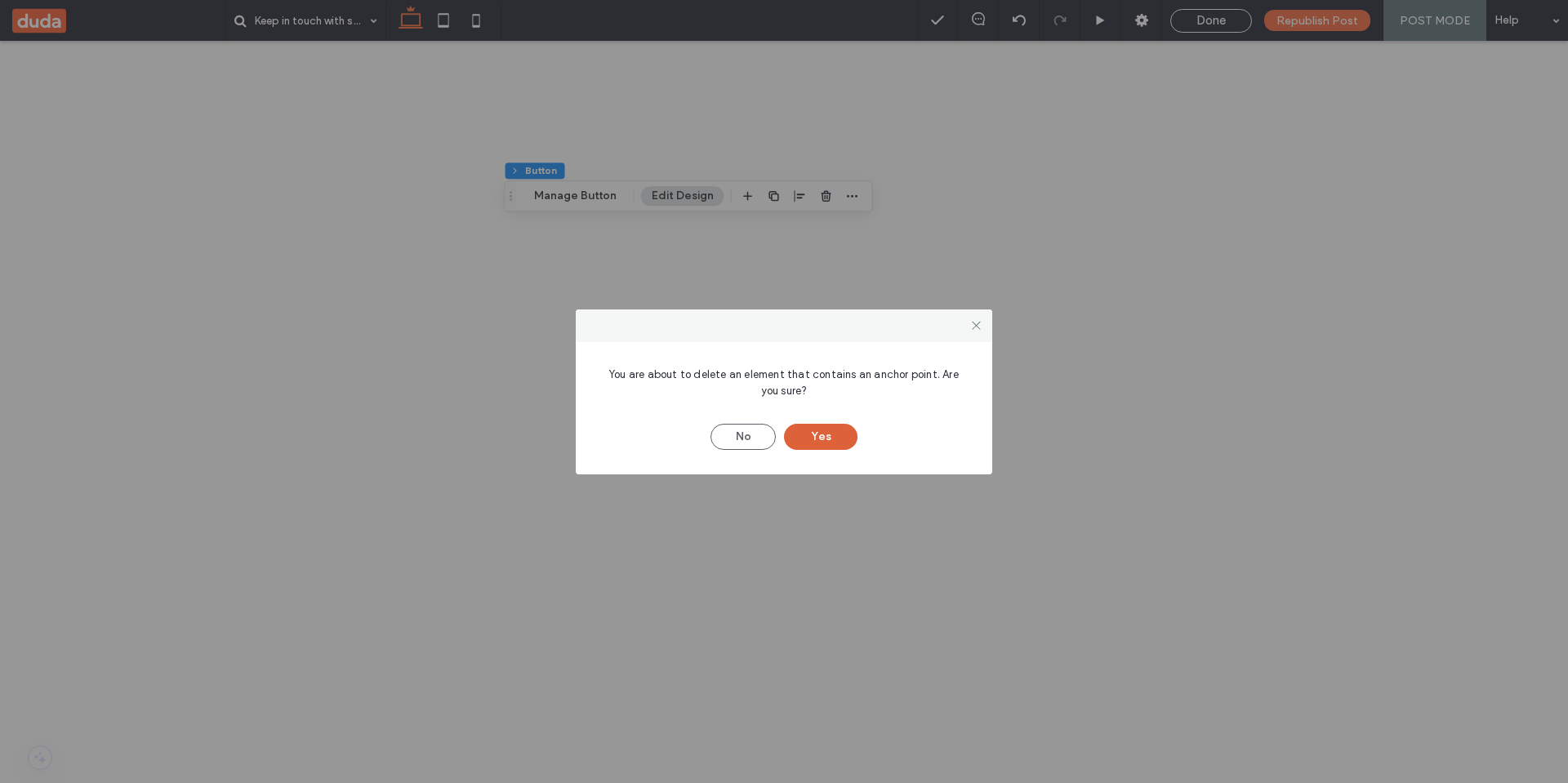
click at [825, 438] on button "Yes" at bounding box center [820, 437] width 73 height 26
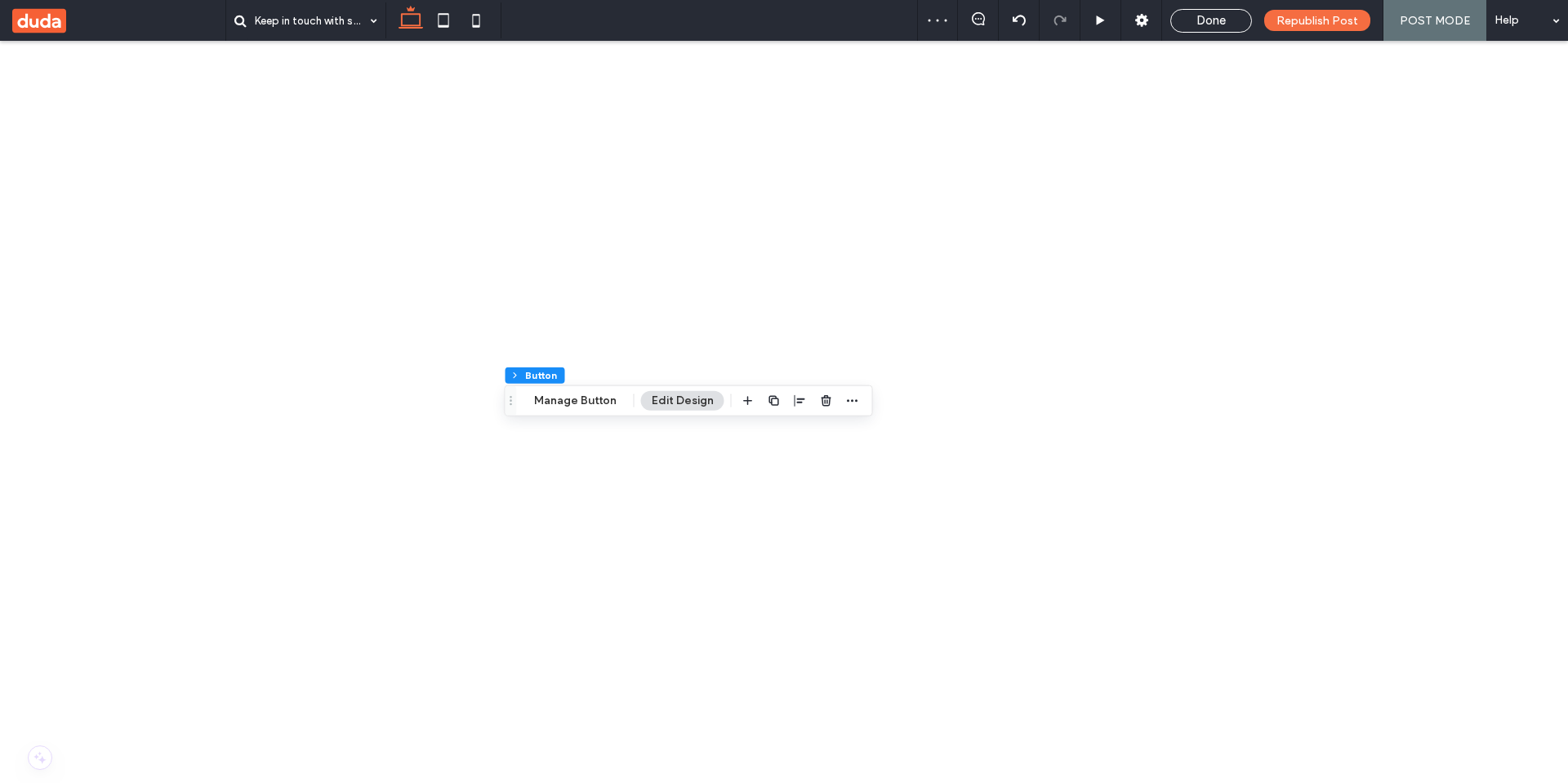
scroll to position [1186, 0]
click at [820, 371] on icon "button" at bounding box center [826, 373] width 13 height 13
